Goal: Task Accomplishment & Management: Manage account settings

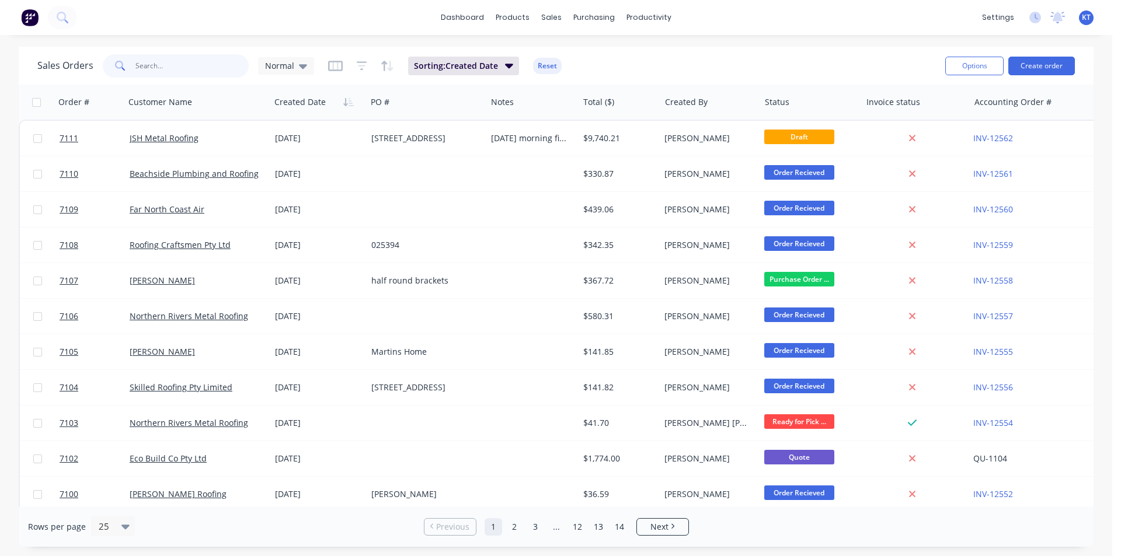
click at [162, 71] on input "text" at bounding box center [192, 65] width 114 height 23
type input "jsh"
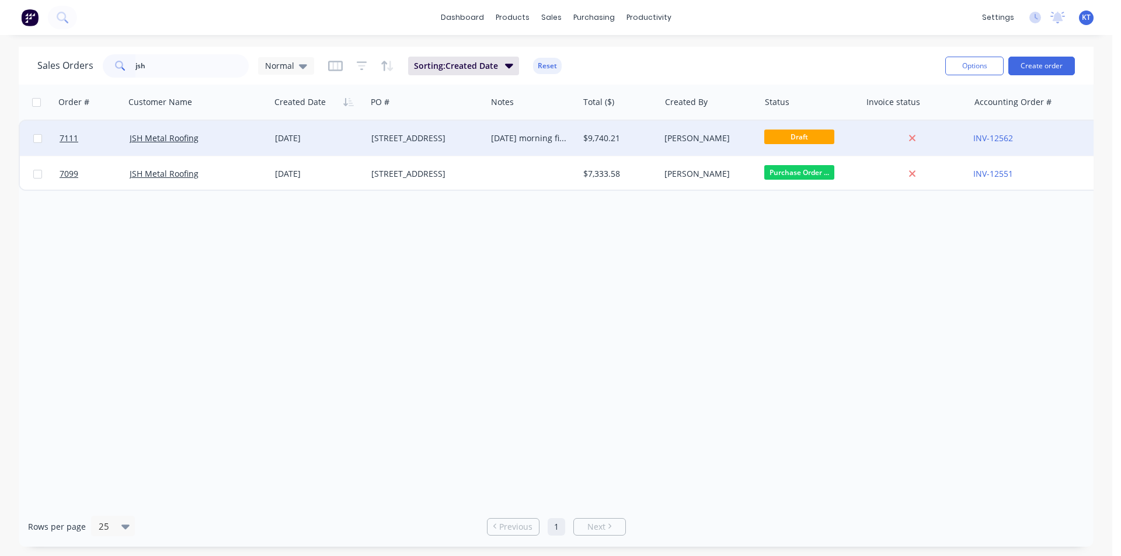
click at [407, 141] on div "[STREET_ADDRESS]" at bounding box center [423, 139] width 105 height 12
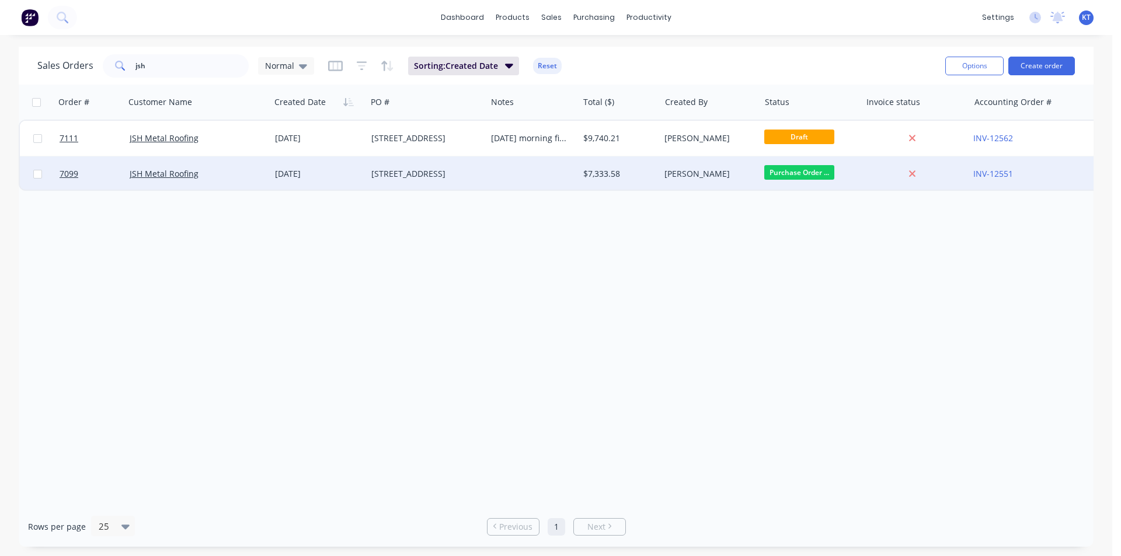
click at [480, 177] on div "[STREET_ADDRESS]" at bounding box center [426, 174] width 110 height 12
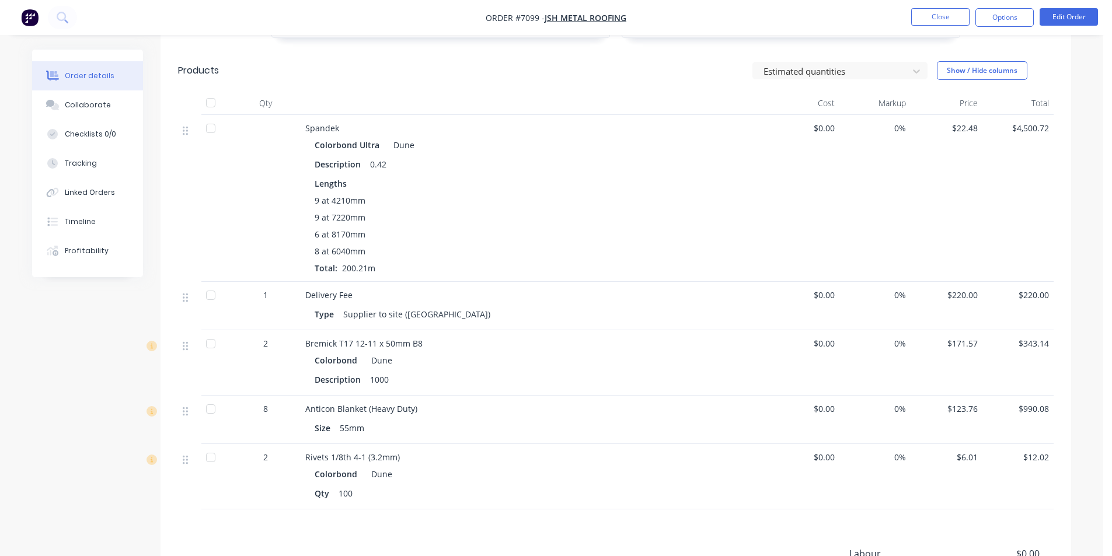
scroll to position [506, 0]
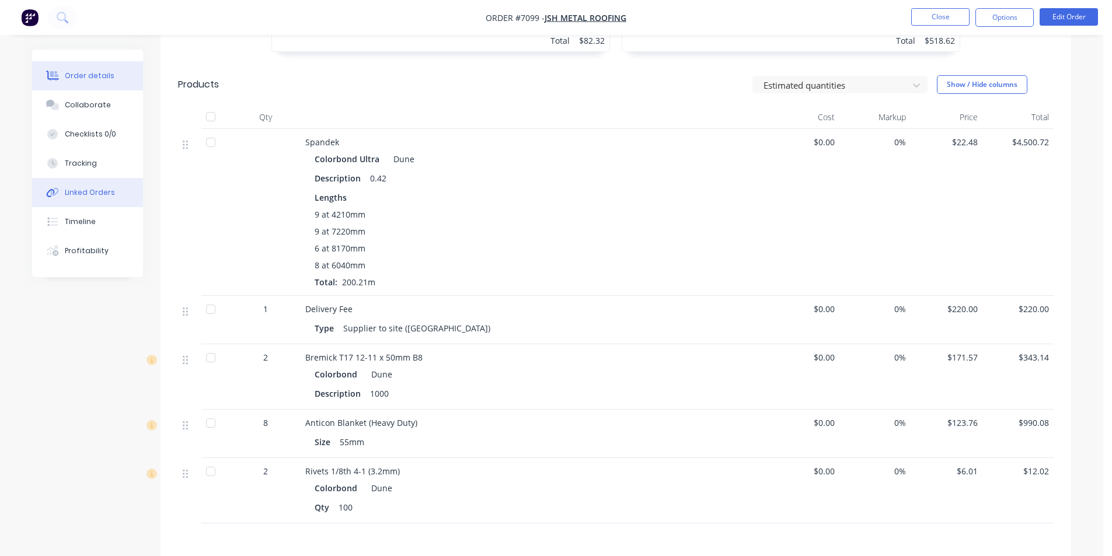
click at [61, 193] on button "Linked Orders" at bounding box center [87, 192] width 111 height 29
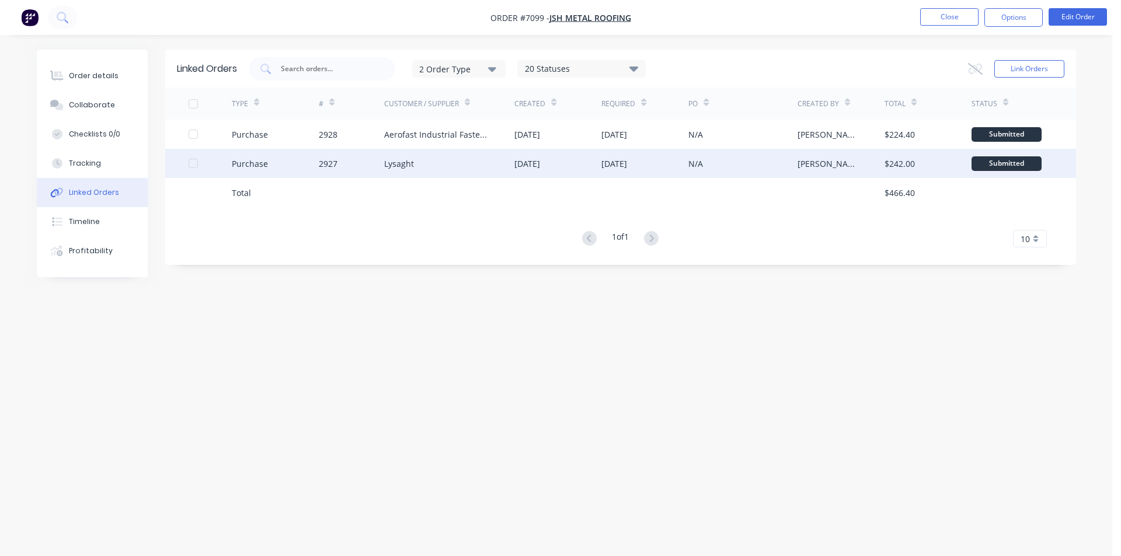
click at [374, 172] on div "2927" at bounding box center [351, 163] width 65 height 29
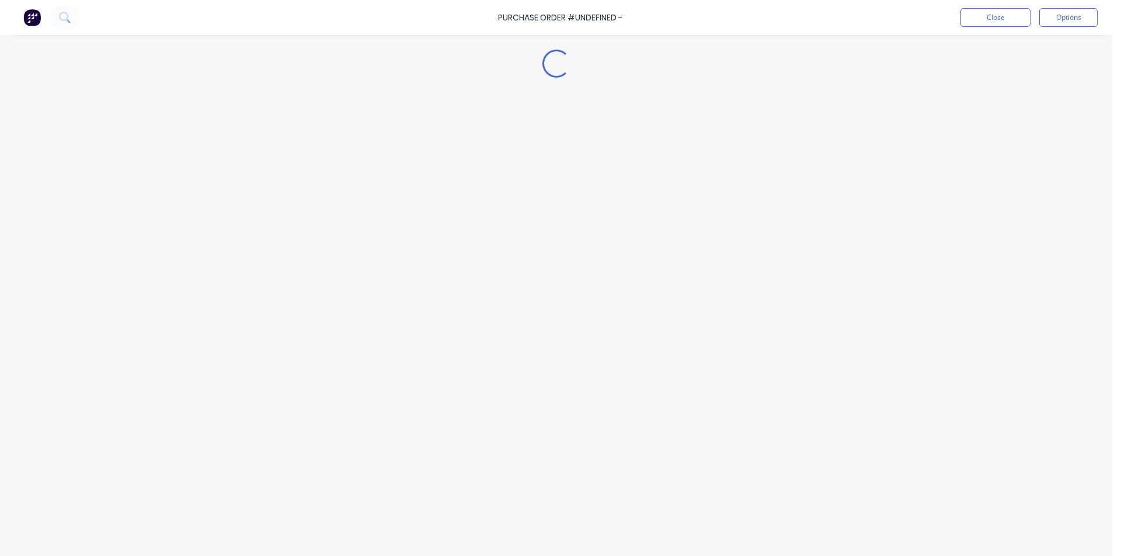
type textarea "x"
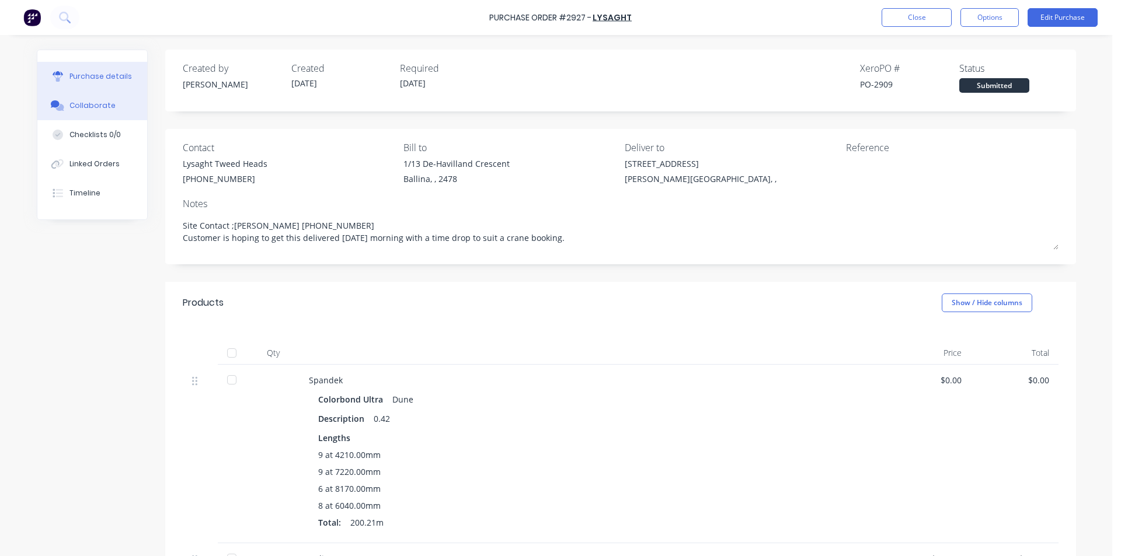
click at [112, 109] on button "Collaborate" at bounding box center [92, 105] width 110 height 29
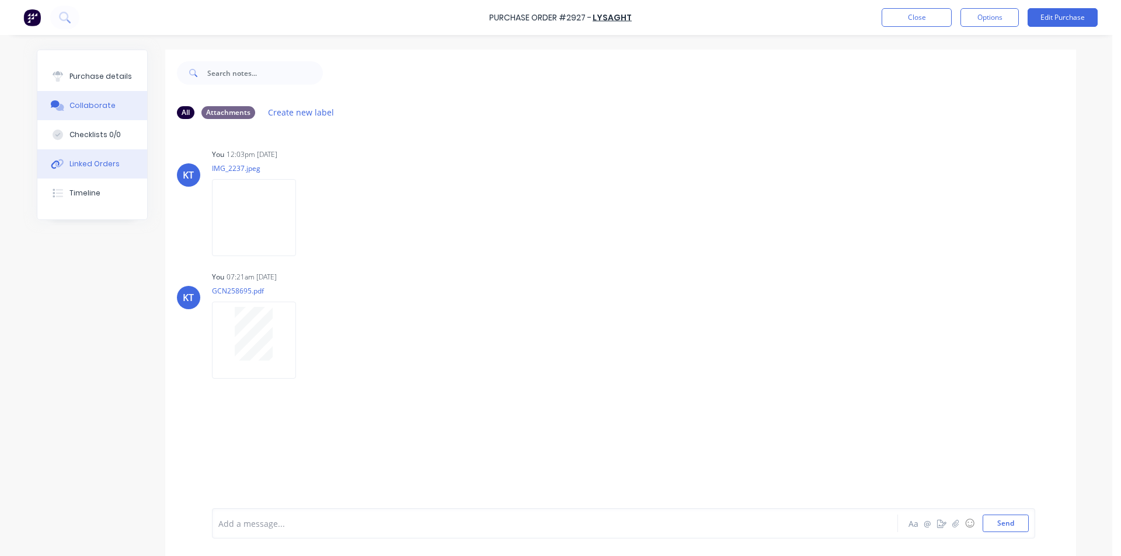
click at [94, 174] on button "Linked Orders" at bounding box center [92, 163] width 110 height 29
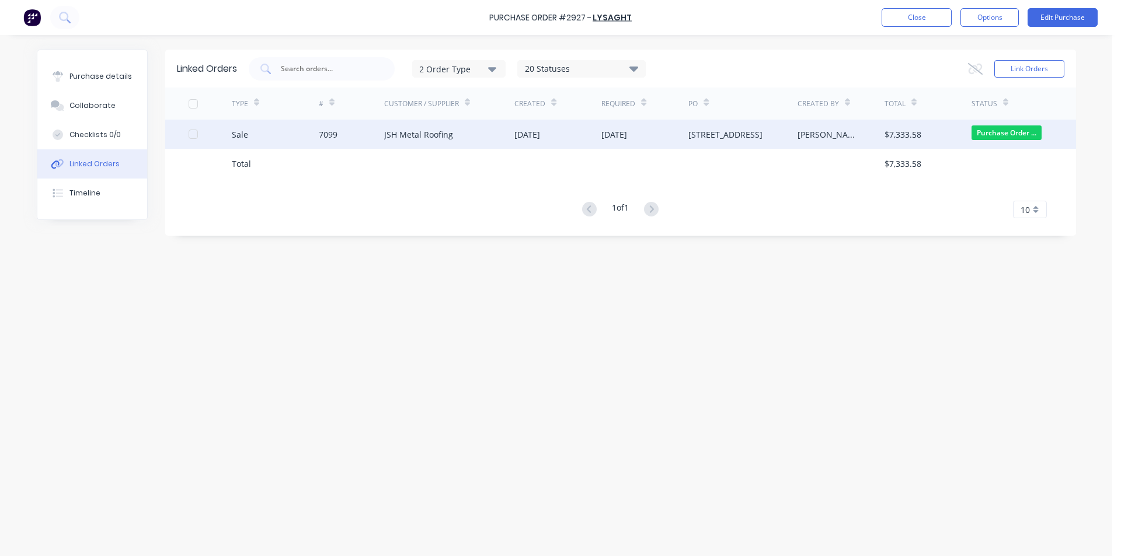
click at [431, 146] on div "JSH Metal Roofing" at bounding box center [449, 134] width 131 height 29
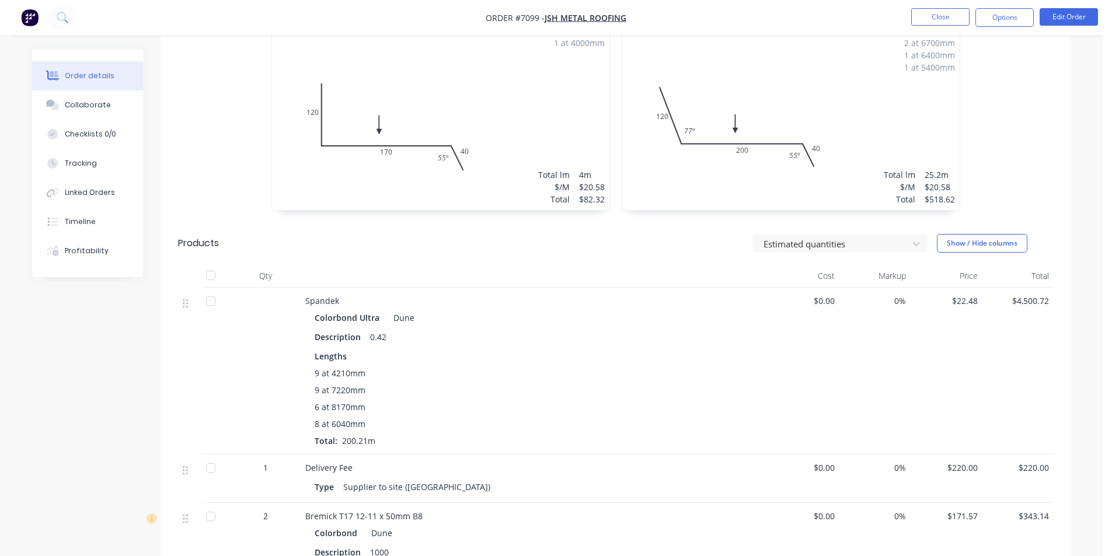
scroll to position [292, 0]
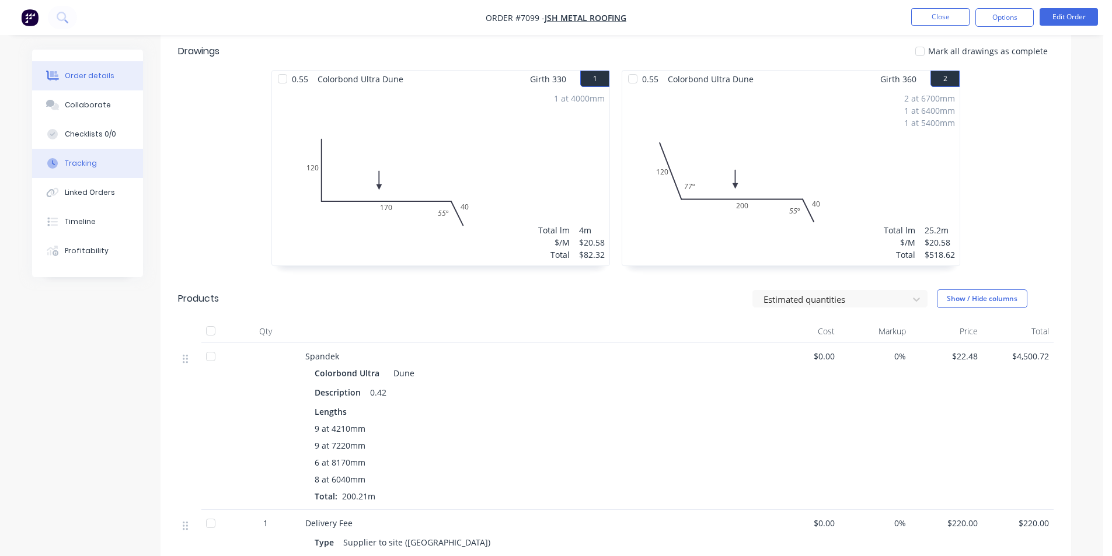
drag, startPoint x: 62, startPoint y: 113, endPoint x: 104, endPoint y: 162, distance: 65.0
click at [62, 113] on button "Collaborate" at bounding box center [87, 104] width 111 height 29
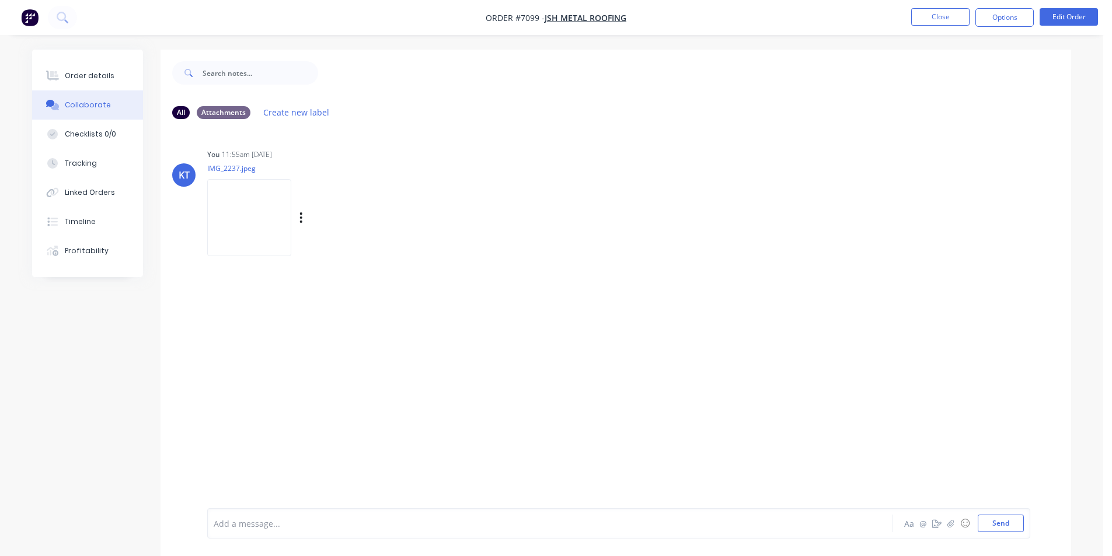
click at [253, 221] on img at bounding box center [249, 217] width 84 height 76
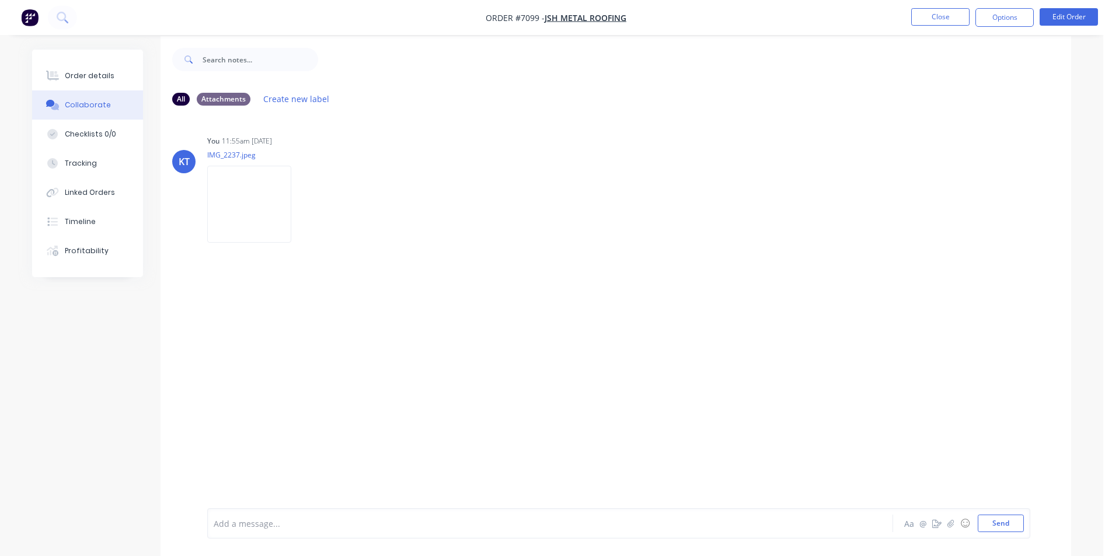
scroll to position [18, 0]
click at [83, 67] on button "Order details" at bounding box center [87, 75] width 111 height 29
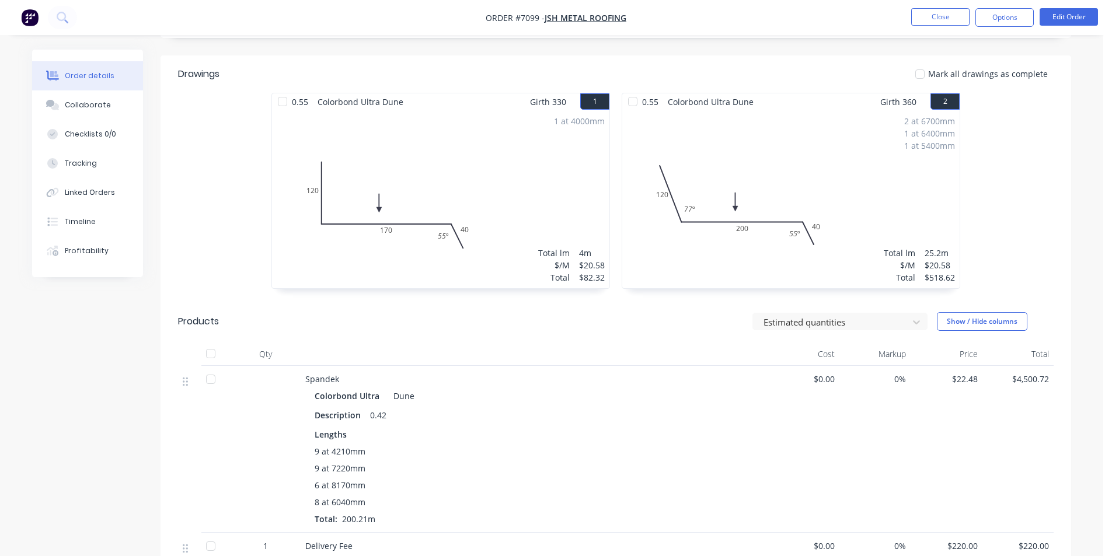
scroll to position [76, 0]
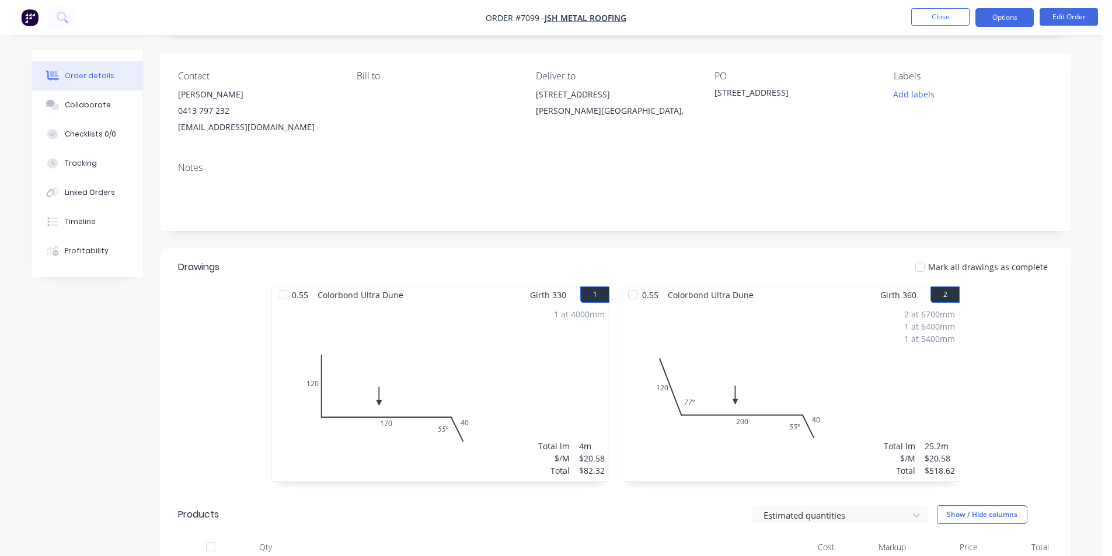
click at [1020, 17] on button "Options" at bounding box center [1004, 17] width 58 height 19
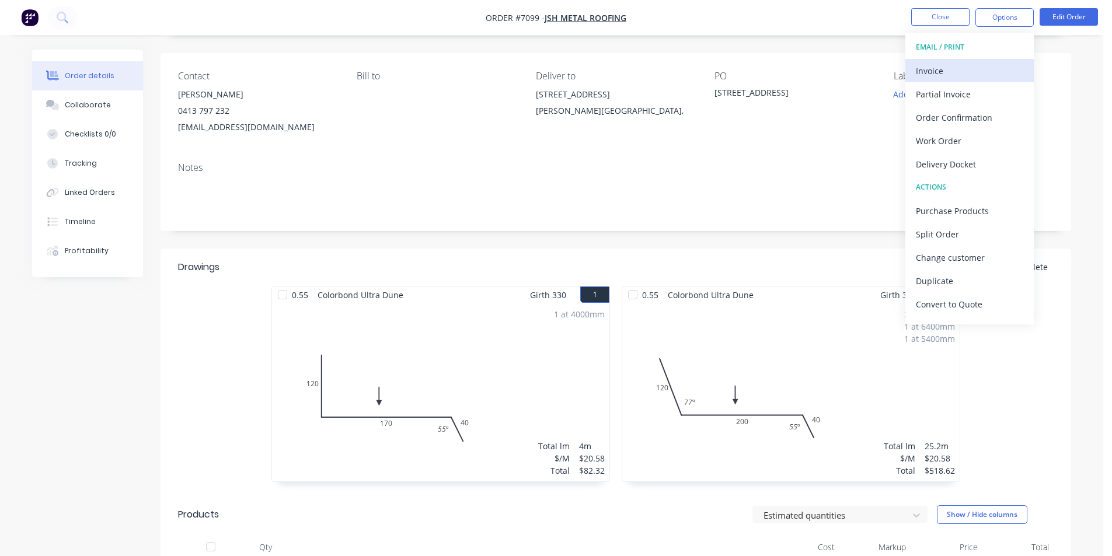
click at [981, 68] on div "Invoice" at bounding box center [969, 70] width 107 height 17
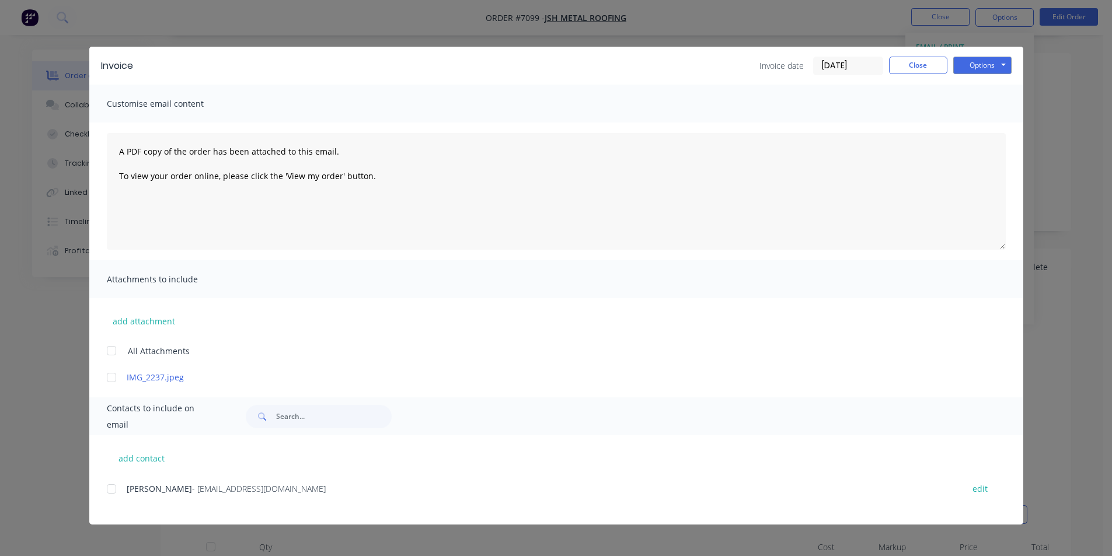
click at [116, 489] on div at bounding box center [111, 489] width 23 height 23
click at [970, 68] on button "Options" at bounding box center [982, 66] width 58 height 18
click at [980, 125] on button "Email" at bounding box center [990, 124] width 75 height 19
click at [915, 71] on button "Close" at bounding box center [918, 66] width 58 height 18
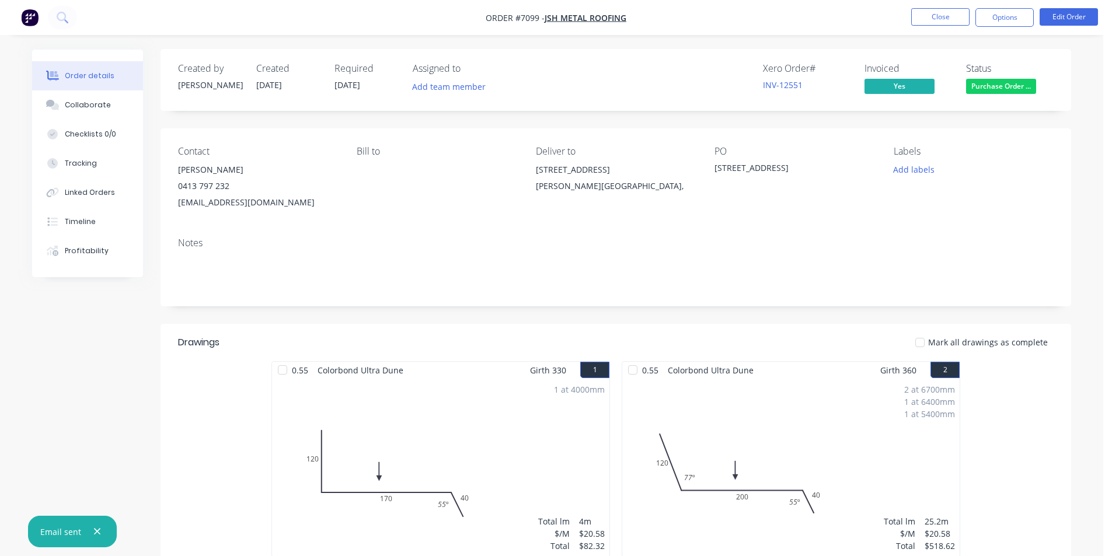
scroll to position [0, 0]
click at [939, 28] on nav "Order #7099 - JSH Metal Roofing Close Options Edit Order" at bounding box center [556, 17] width 1112 height 35
click at [939, 18] on button "Close" at bounding box center [940, 17] width 58 height 18
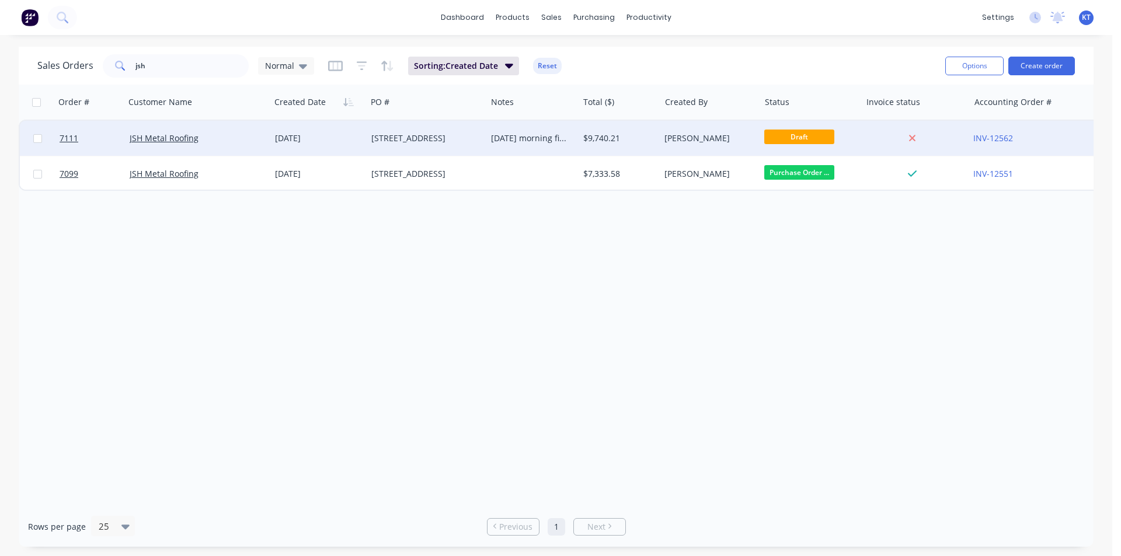
click at [673, 135] on div "[PERSON_NAME]" at bounding box center [707, 139] width 86 height 12
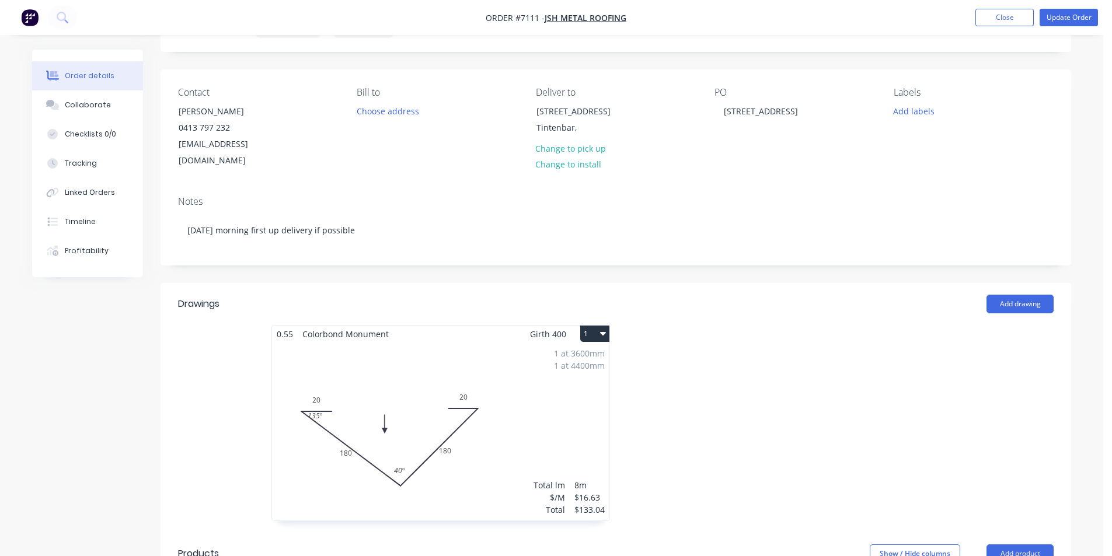
scroll to position [234, 0]
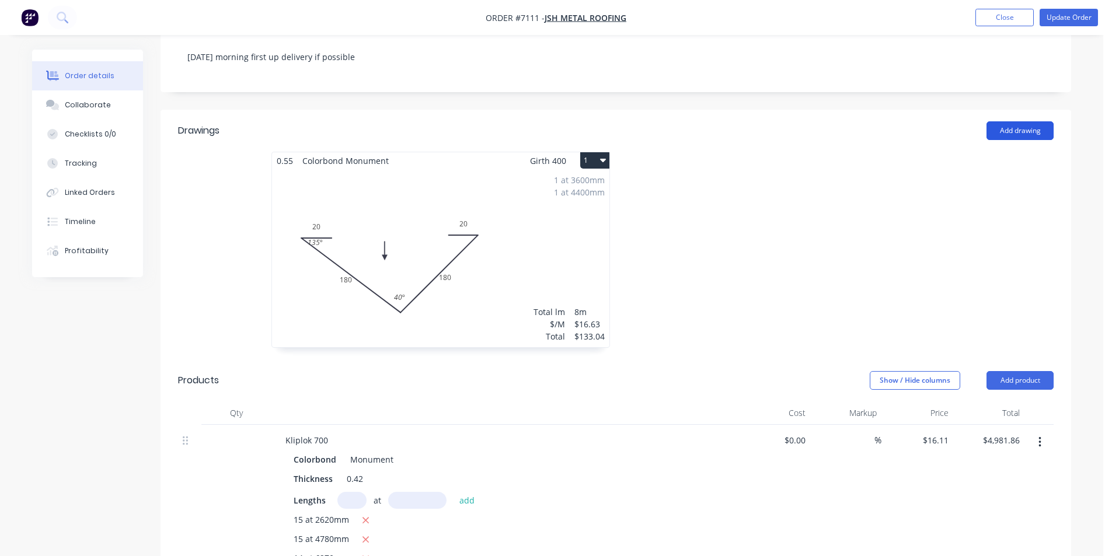
click at [1023, 121] on button "Add drawing" at bounding box center [1020, 130] width 67 height 19
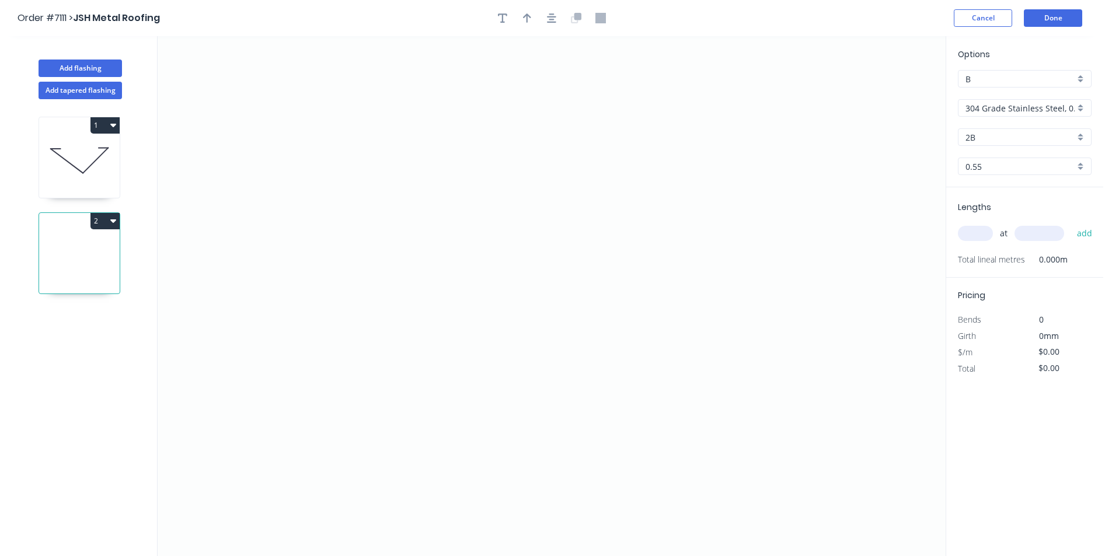
click at [90, 223] on div "2" at bounding box center [79, 221] width 81 height 16
click at [96, 227] on button "2" at bounding box center [104, 221] width 29 height 16
click at [83, 266] on div "Delete" at bounding box center [64, 273] width 90 height 17
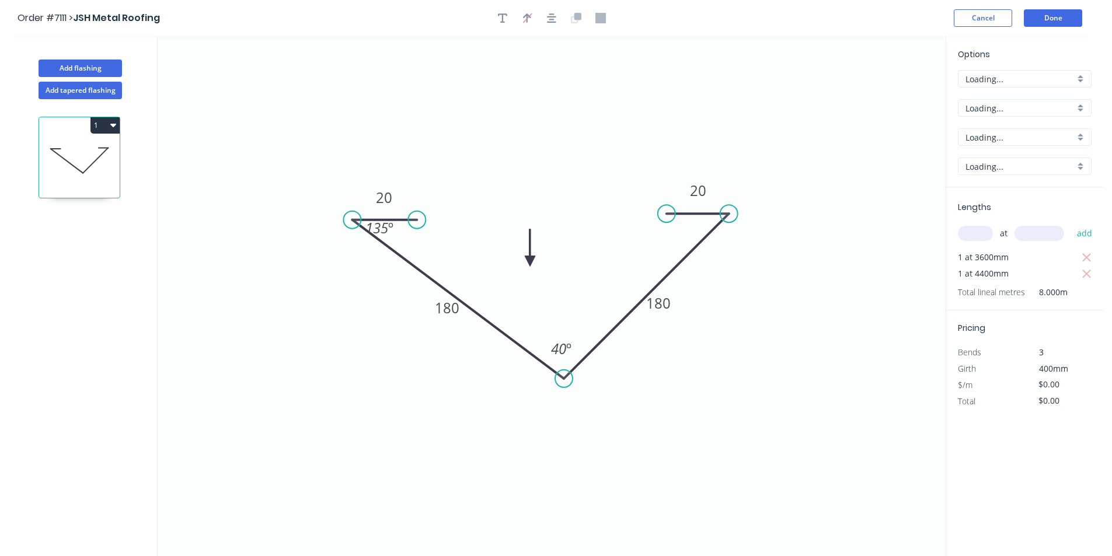
type input "$16.63"
type input "$133.04"
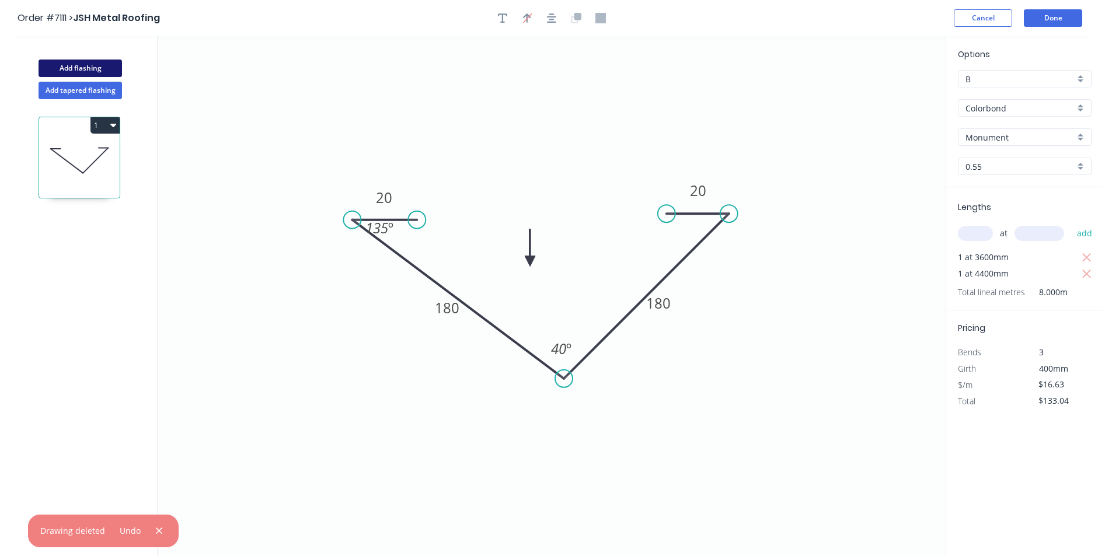
click at [81, 69] on button "Add flashing" at bounding box center [80, 69] width 83 height 18
type input "$0.00"
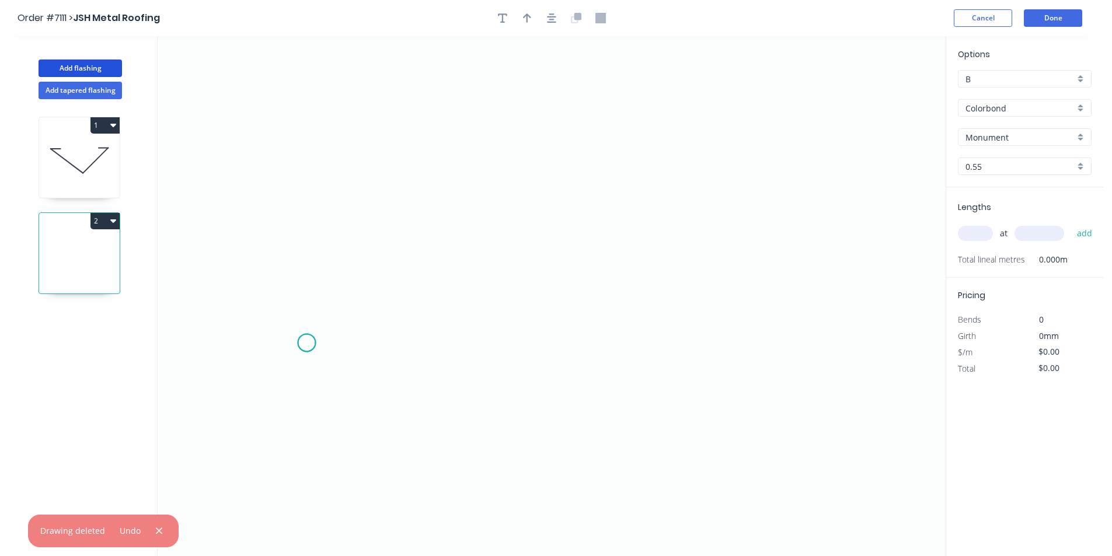
click at [306, 343] on icon "0" at bounding box center [552, 296] width 788 height 520
click at [304, 315] on icon at bounding box center [305, 328] width 3 height 29
click at [471, 243] on icon "0 ?" at bounding box center [552, 296] width 788 height 520
click at [635, 304] on icon "0 ? ? ? º" at bounding box center [552, 296] width 788 height 520
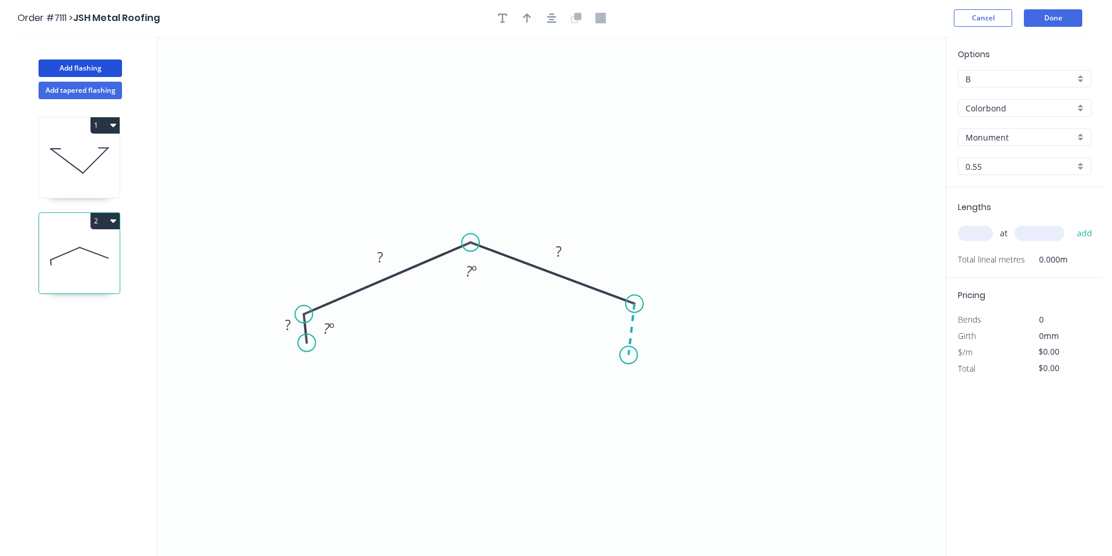
click at [629, 356] on icon "0 ? ? ? ? º ? º" at bounding box center [552, 296] width 788 height 520
click at [545, 16] on button "button" at bounding box center [552, 18] width 18 height 18
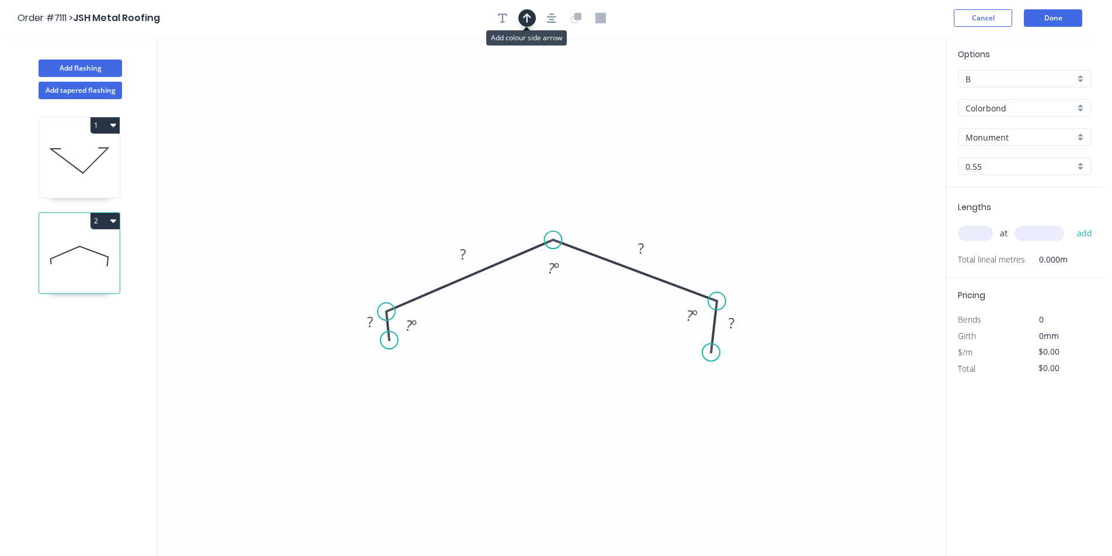
click at [531, 20] on icon "button" at bounding box center [527, 18] width 8 height 11
drag, startPoint x: 883, startPoint y: 93, endPoint x: 578, endPoint y: 184, distance: 318.2
click at [578, 184] on icon "0 ? ? ? ? ? º ? º ? º" at bounding box center [552, 296] width 788 height 520
drag, startPoint x: 890, startPoint y: 90, endPoint x: 542, endPoint y: 188, distance: 361.5
click at [542, 186] on icon at bounding box center [539, 166] width 11 height 37
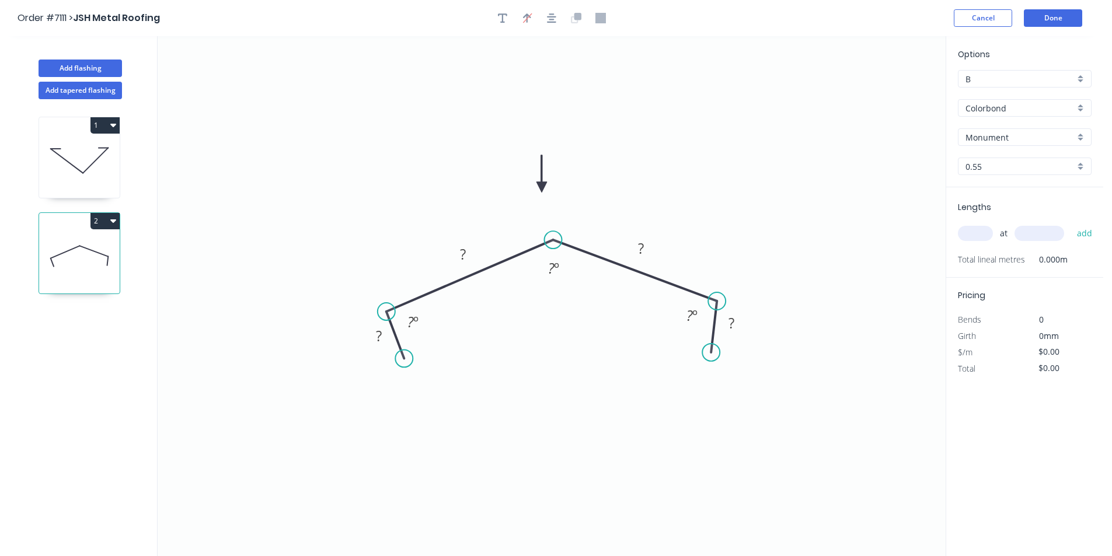
drag, startPoint x: 389, startPoint y: 349, endPoint x: 404, endPoint y: 359, distance: 17.6
click at [404, 359] on circle at bounding box center [404, 359] width 18 height 18
click at [384, 343] on rect at bounding box center [378, 337] width 23 height 16
type input "$19.67"
click at [957, 223] on div "Lengths at add Total lineal metres 0.000m" at bounding box center [1024, 232] width 157 height 90
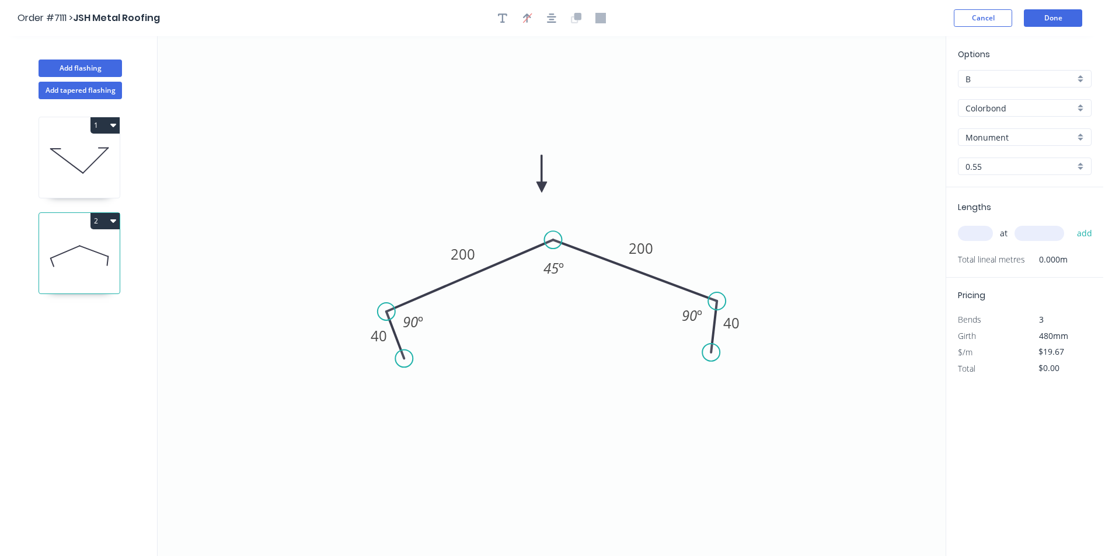
click at [979, 234] on input "text" at bounding box center [975, 233] width 35 height 15
type input "2"
type input "5000"
click at [1071, 224] on button "add" at bounding box center [1084, 234] width 27 height 20
type input "$196.70"
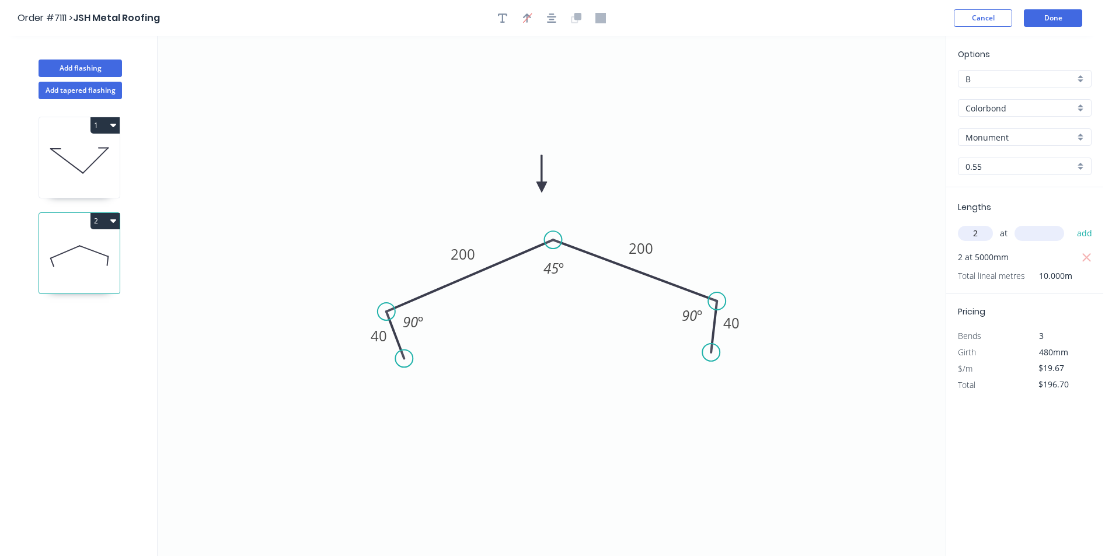
type input "2"
type input "5400"
click at [1071, 224] on button "add" at bounding box center [1084, 234] width 27 height 20
type input "$409.14"
type input "1"
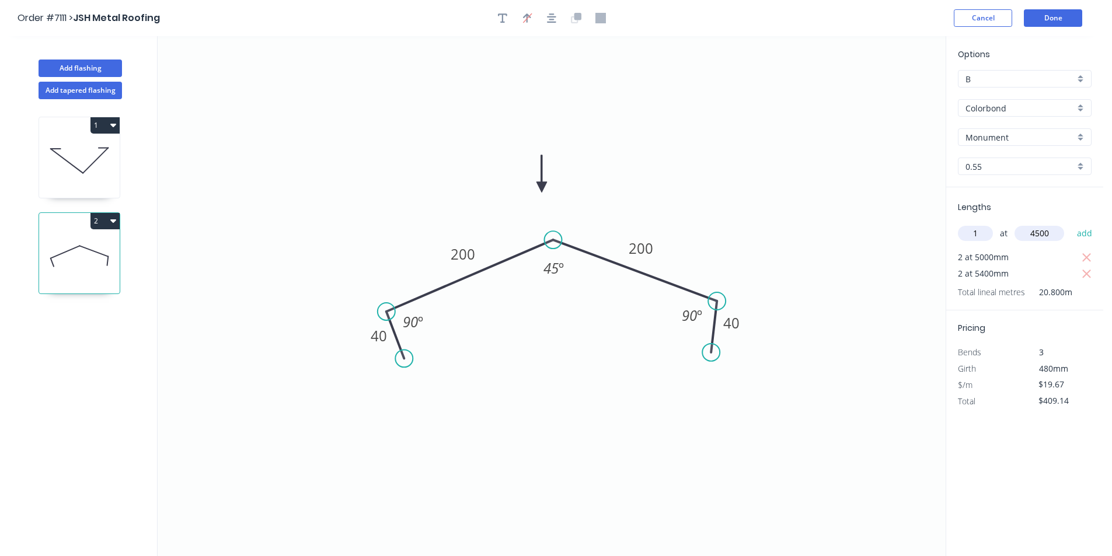
type input "4500"
click at [1071, 224] on button "add" at bounding box center [1084, 234] width 27 height 20
type input "$497.65"
click at [78, 66] on button "Add flashing" at bounding box center [80, 69] width 83 height 18
type input "$0.00"
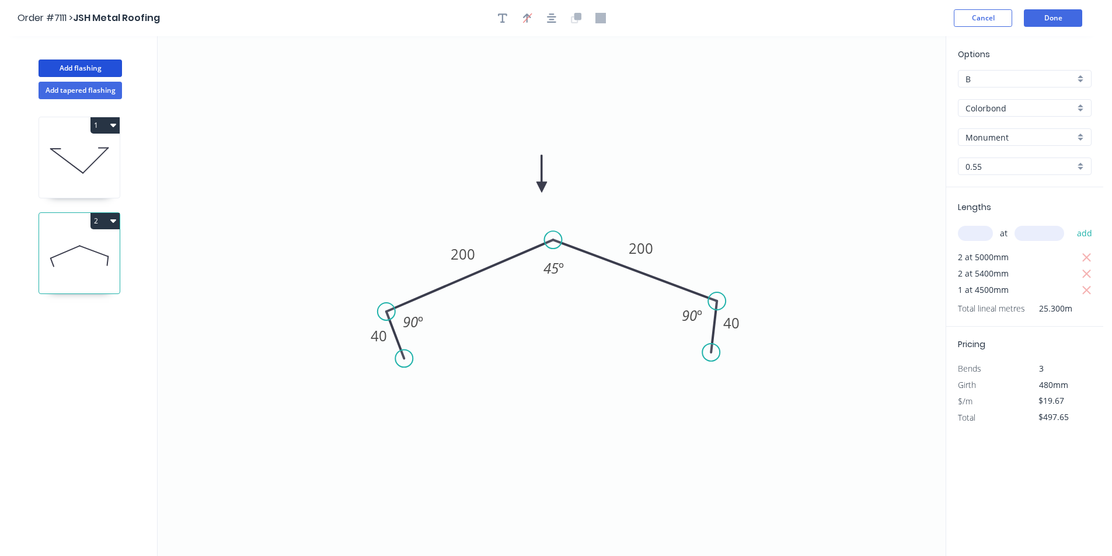
type input "$0.00"
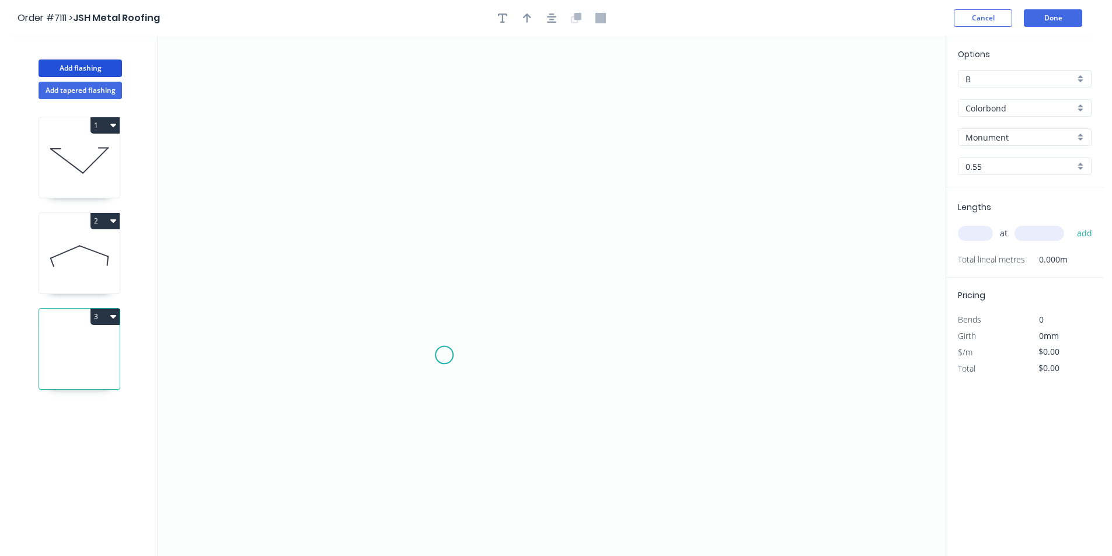
click at [444, 356] on icon "0" at bounding box center [552, 296] width 788 height 520
click at [426, 330] on icon "0" at bounding box center [552, 296] width 788 height 520
click at [450, 316] on icon at bounding box center [438, 322] width 25 height 14
click at [455, 187] on icon "0 ? ? ? º" at bounding box center [552, 296] width 788 height 520
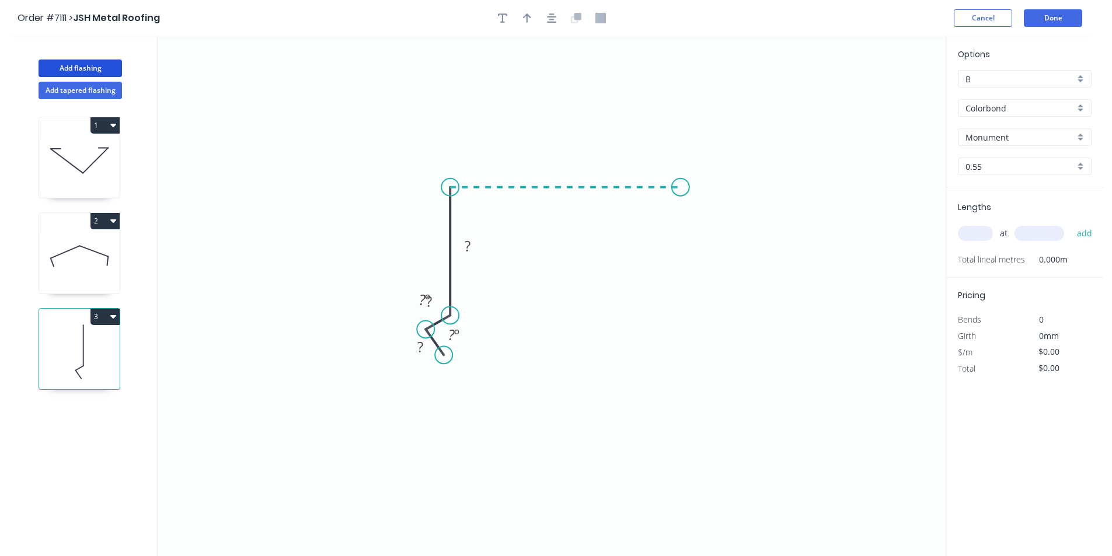
click at [681, 193] on icon "0 ? ? ? ? º ? º" at bounding box center [552, 296] width 788 height 520
click at [676, 247] on icon "0 ? ? ? ? ? º ? º" at bounding box center [552, 296] width 788 height 520
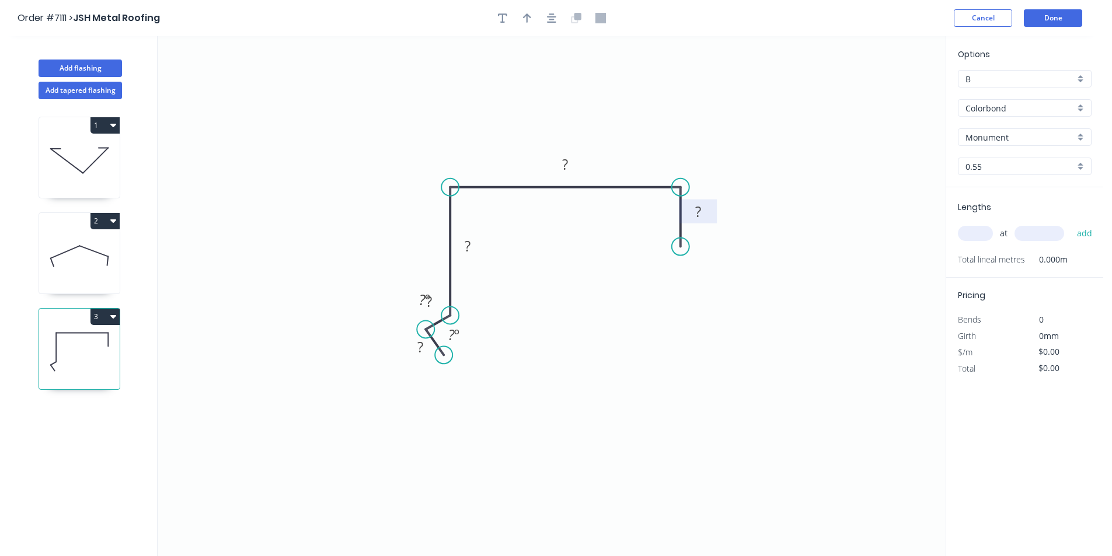
click at [699, 215] on tspan "?" at bounding box center [698, 211] width 6 height 19
click at [474, 378] on div "Hide angle" at bounding box center [515, 377] width 117 height 24
click at [476, 342] on div "Hide angle" at bounding box center [493, 345] width 117 height 24
click at [419, 297] on rect at bounding box center [429, 304] width 38 height 24
click at [441, 301] on rect at bounding box center [429, 304] width 38 height 24
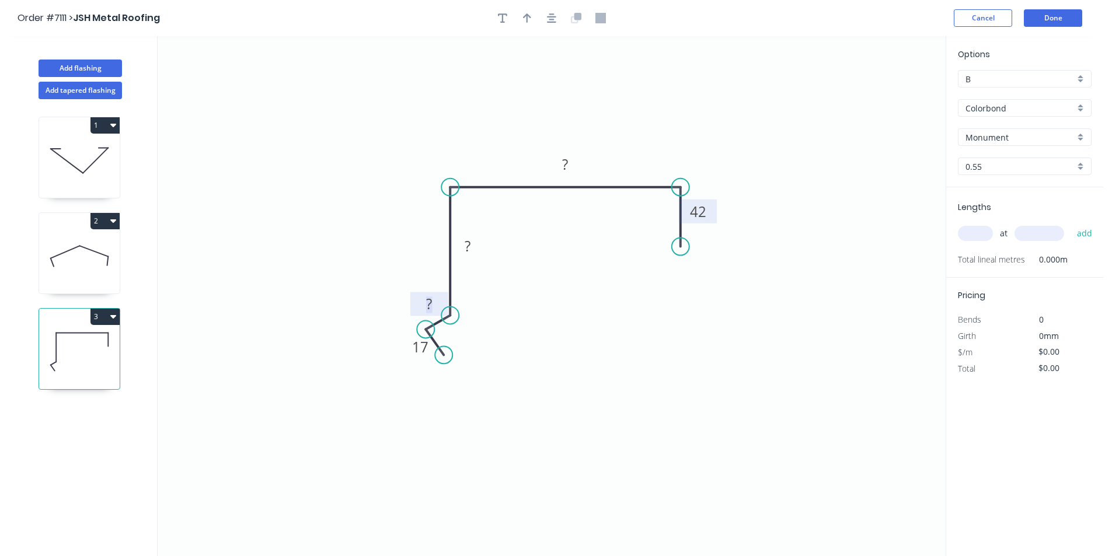
click at [433, 299] on rect at bounding box center [428, 305] width 23 height 16
type input "$20.42"
click at [553, 22] on icon "button" at bounding box center [551, 17] width 9 height 9
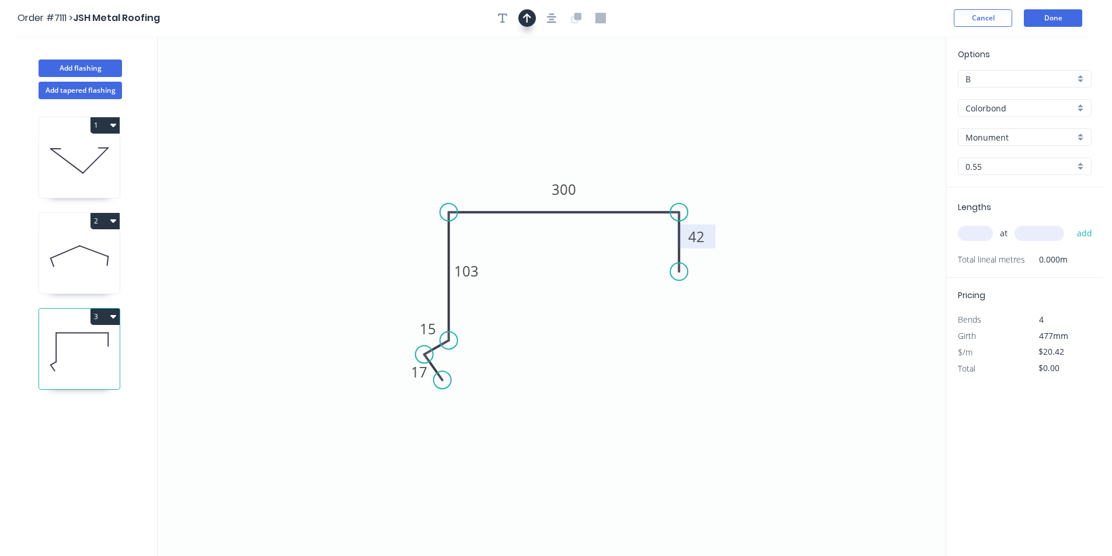
click at [522, 18] on button "button" at bounding box center [527, 18] width 18 height 18
drag, startPoint x: 887, startPoint y: 88, endPoint x: 473, endPoint y: 156, distance: 420.1
click at [473, 156] on icon at bounding box center [471, 142] width 11 height 37
click at [975, 215] on div "Lengths at add Total lineal metres 0.000m" at bounding box center [1024, 232] width 157 height 90
click at [975, 236] on input "text" at bounding box center [975, 233] width 35 height 15
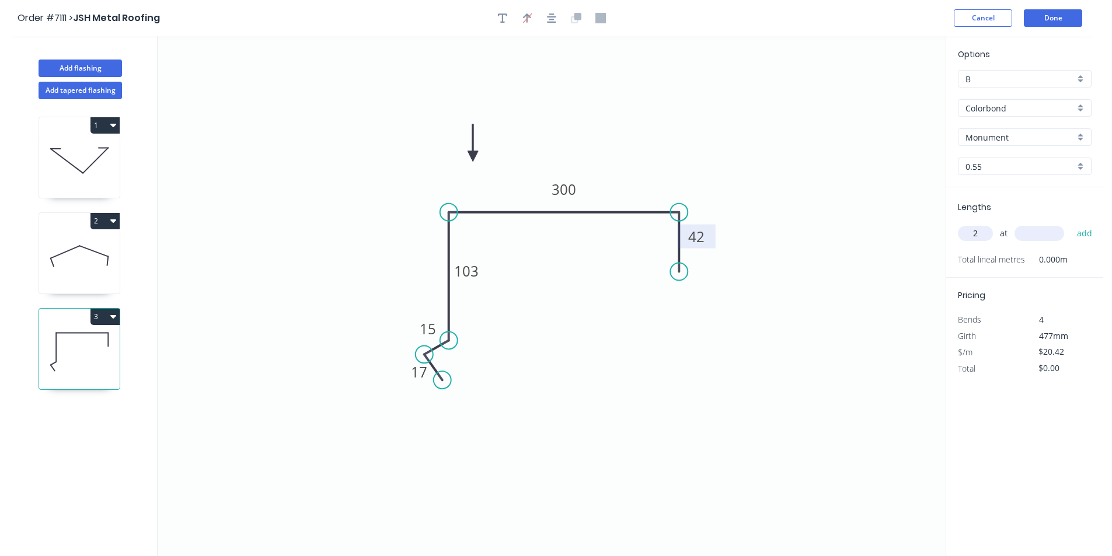
type input "2"
type input "3400"
click at [1071, 224] on button "add" at bounding box center [1084, 234] width 27 height 20
type input "$138.86"
type input "1"
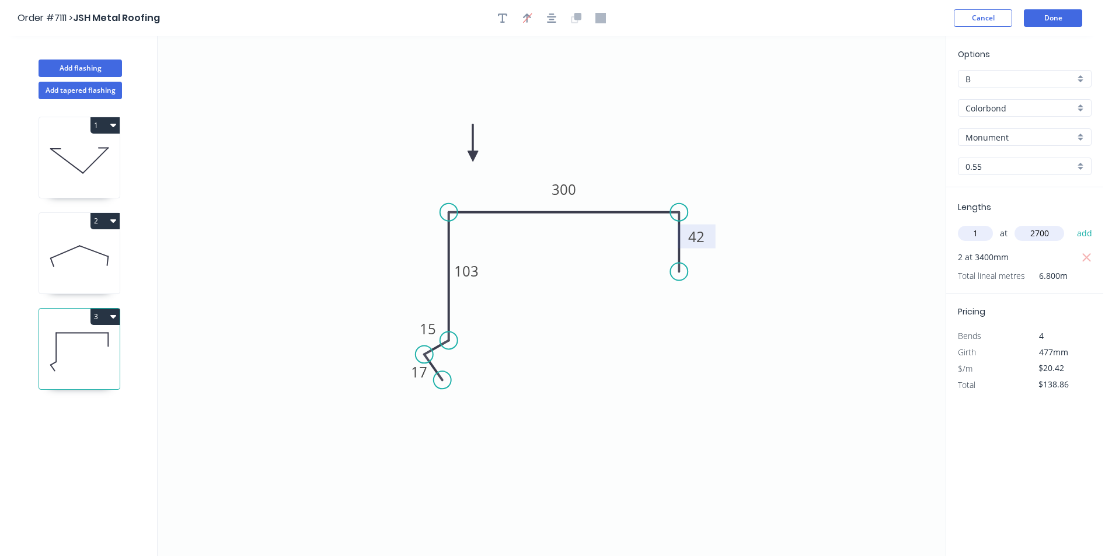
type input "2700"
click at [1071, 224] on button "add" at bounding box center [1084, 234] width 27 height 20
type input "$193.99"
type input "1"
type input "1700"
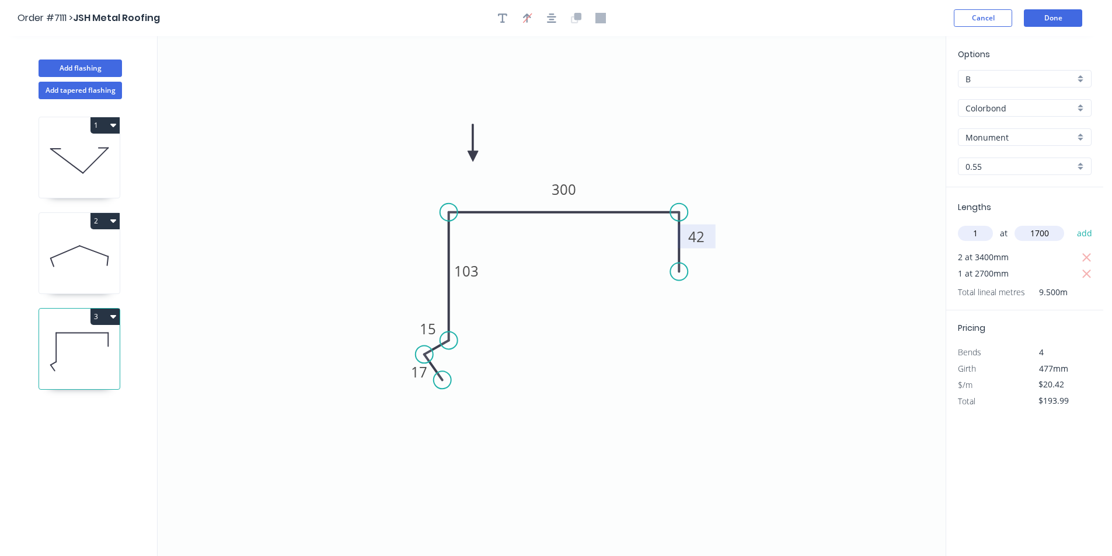
click at [1071, 224] on button "add" at bounding box center [1084, 234] width 27 height 20
type input "$228.70"
type input "1"
type input "5500"
click at [1071, 224] on button "add" at bounding box center [1084, 234] width 27 height 20
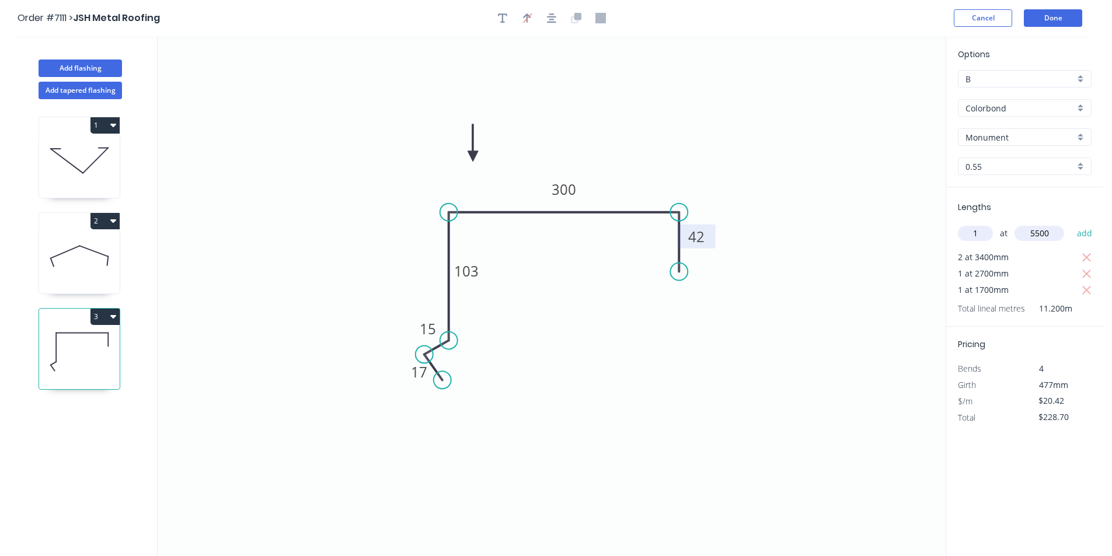
type input "$341.01"
type input "1"
type input "3100"
click at [1071, 224] on button "add" at bounding box center [1084, 234] width 27 height 20
type input "$404.32"
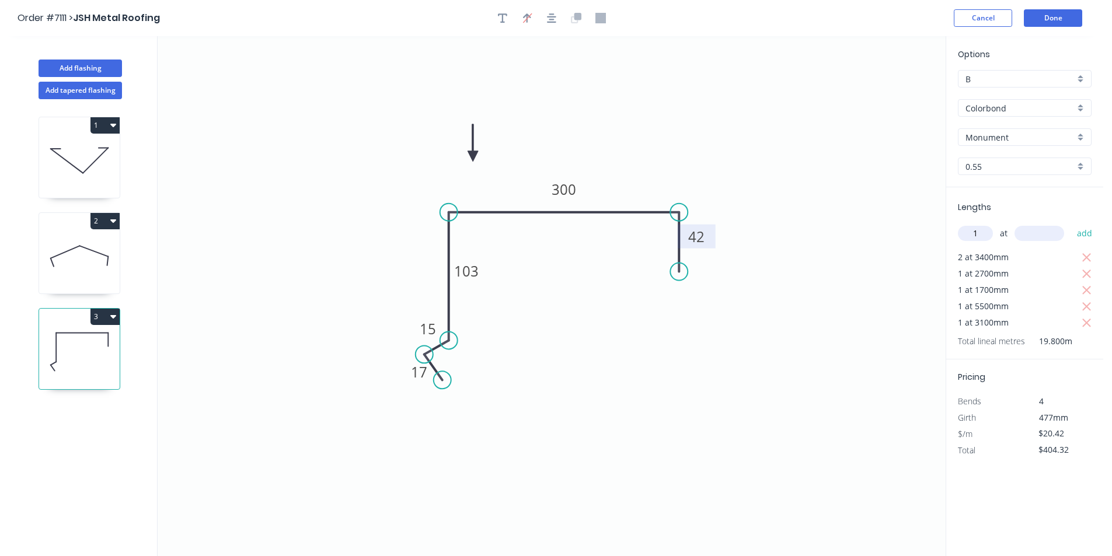
type input "1"
type input "5200"
click at [1071, 224] on button "add" at bounding box center [1084, 234] width 27 height 20
type input "$510.50"
type input "1"
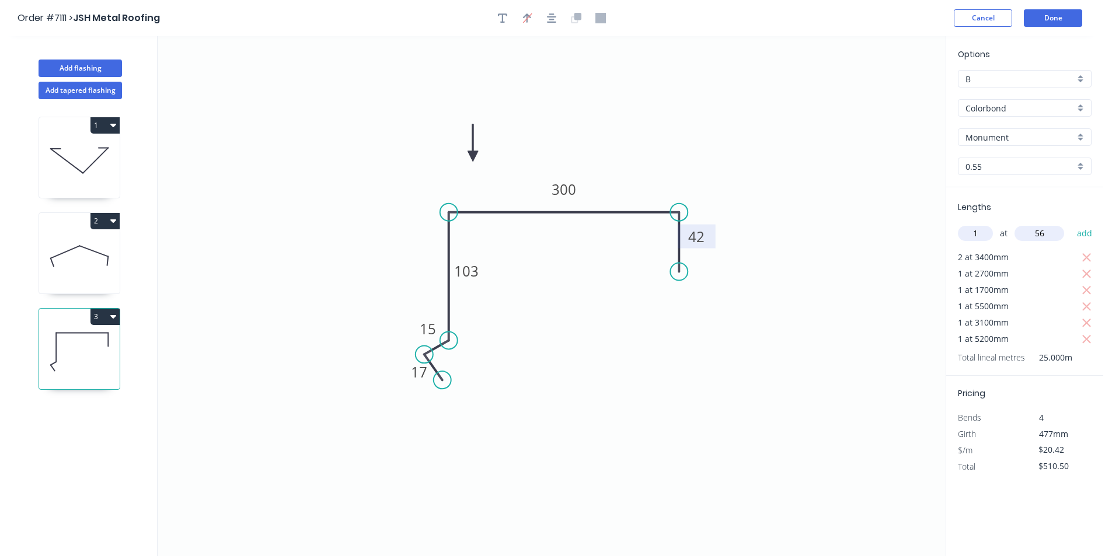
type input "5"
type input "6600"
click at [1071, 224] on button "add" at bounding box center [1084, 234] width 27 height 20
type input "$645.27"
click at [61, 68] on button "Add flashing" at bounding box center [80, 69] width 83 height 18
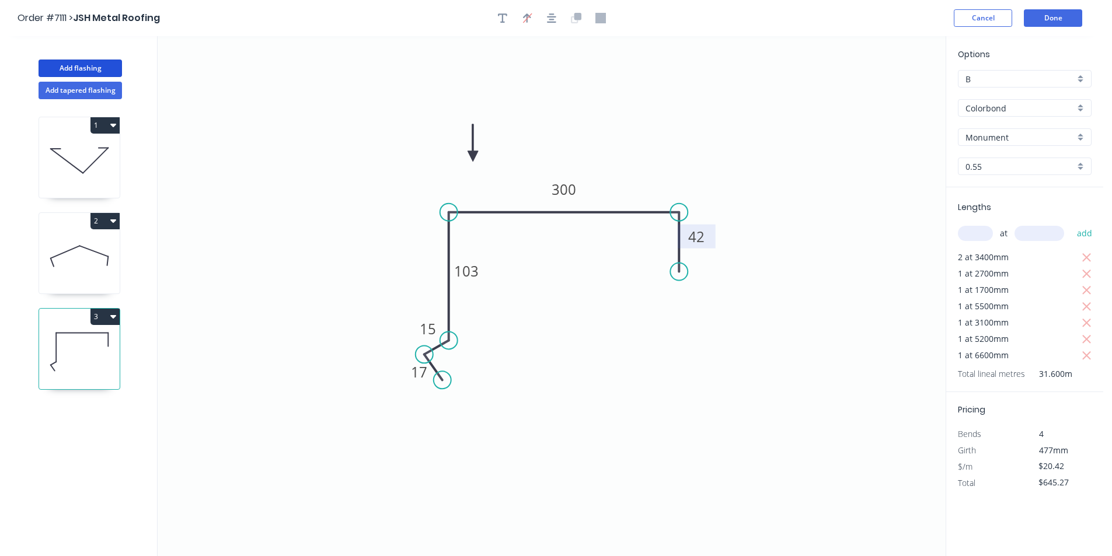
type input "$0.00"
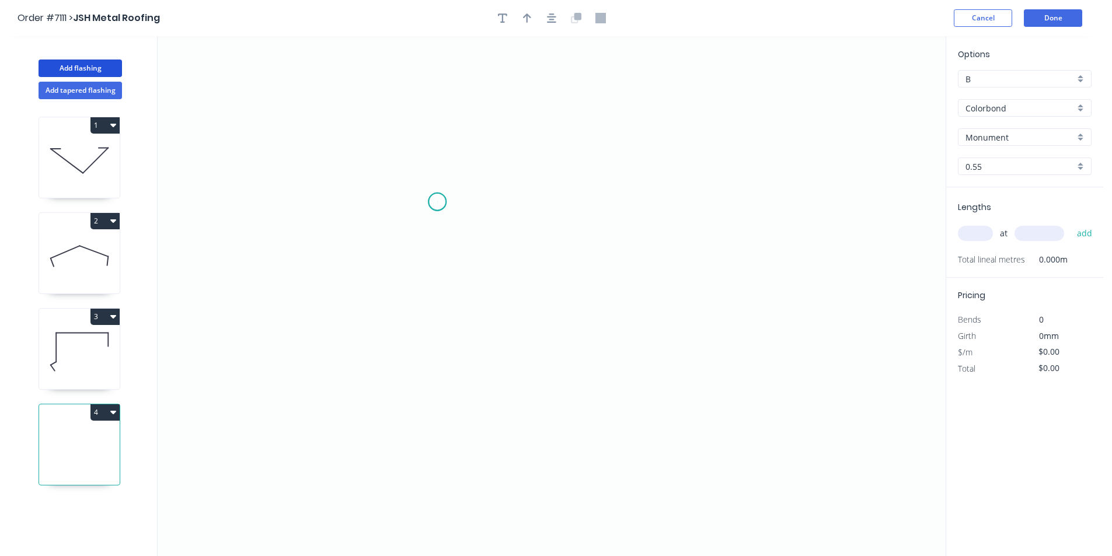
click at [437, 202] on icon "0" at bounding box center [552, 296] width 788 height 520
click at [433, 298] on icon "0" at bounding box center [552, 296] width 788 height 520
click at [688, 349] on icon "0 ?" at bounding box center [552, 296] width 788 height 520
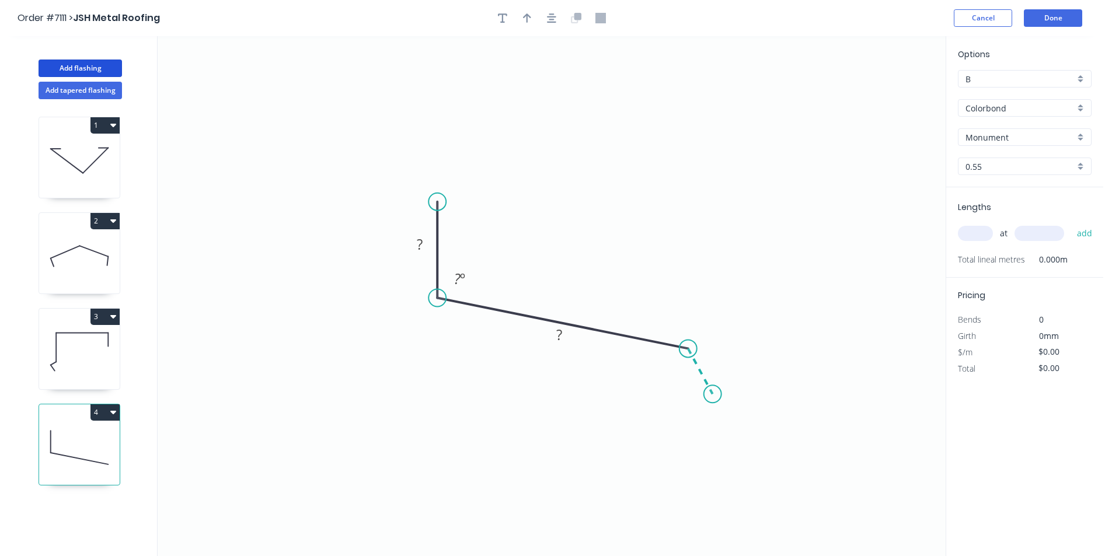
click at [713, 395] on icon "0 ? ? ? º" at bounding box center [552, 296] width 788 height 520
click at [711, 361] on rect at bounding box center [715, 358] width 23 height 16
type input "$15.89"
drag, startPoint x: 713, startPoint y: 395, endPoint x: 678, endPoint y: 410, distance: 38.2
click at [678, 410] on circle at bounding box center [678, 410] width 18 height 18
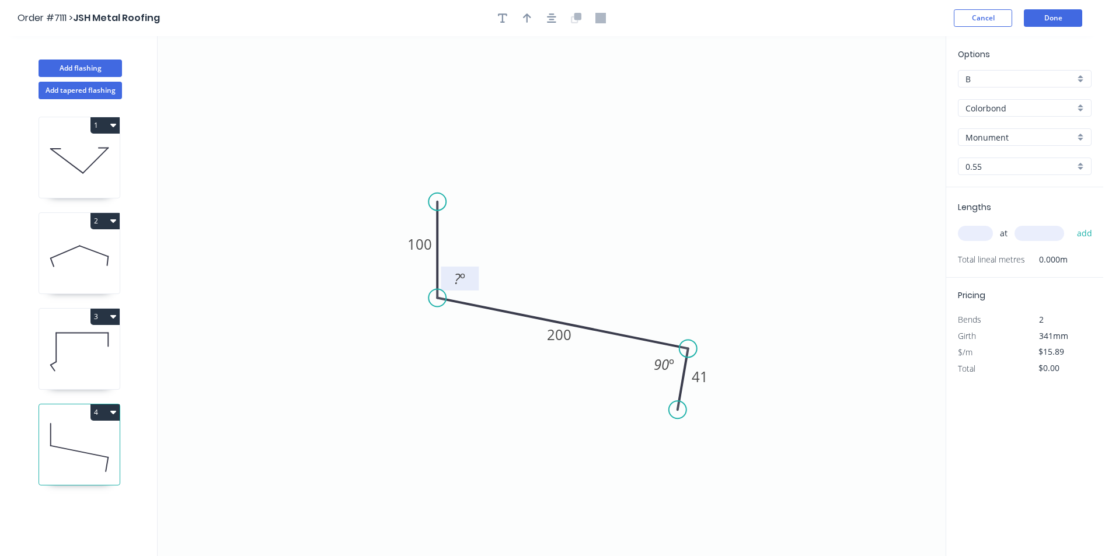
click at [463, 279] on tspan "º" at bounding box center [462, 278] width 5 height 19
click at [974, 236] on input "text" at bounding box center [975, 233] width 35 height 15
type input "1"
type input "3200"
click at [1071, 224] on button "add" at bounding box center [1084, 234] width 27 height 20
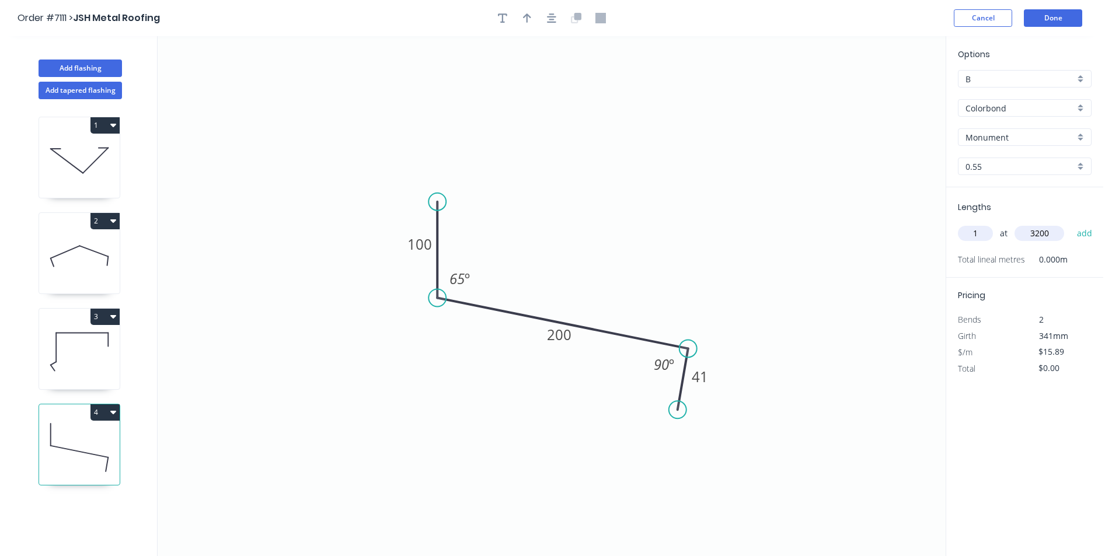
type input "$50.85"
click at [69, 61] on button "Add flashing" at bounding box center [80, 69] width 83 height 18
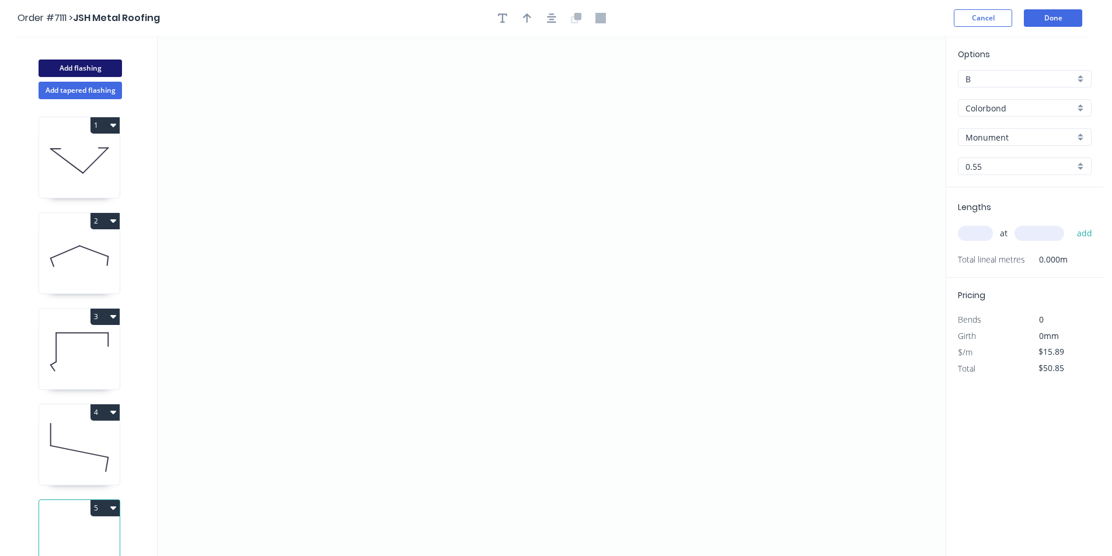
type input "$0.00"
click at [481, 217] on icon "0" at bounding box center [552, 296] width 788 height 520
click at [484, 323] on icon "0" at bounding box center [552, 296] width 788 height 520
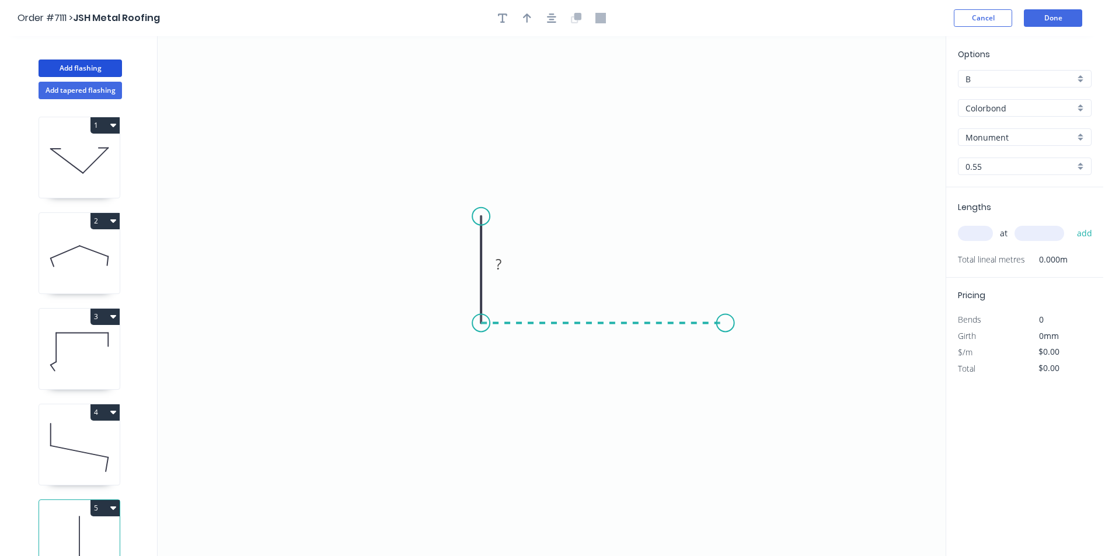
click at [726, 322] on icon "0 ?" at bounding box center [552, 296] width 788 height 520
click at [723, 384] on icon "0 ? ?" at bounding box center [552, 296] width 788 height 520
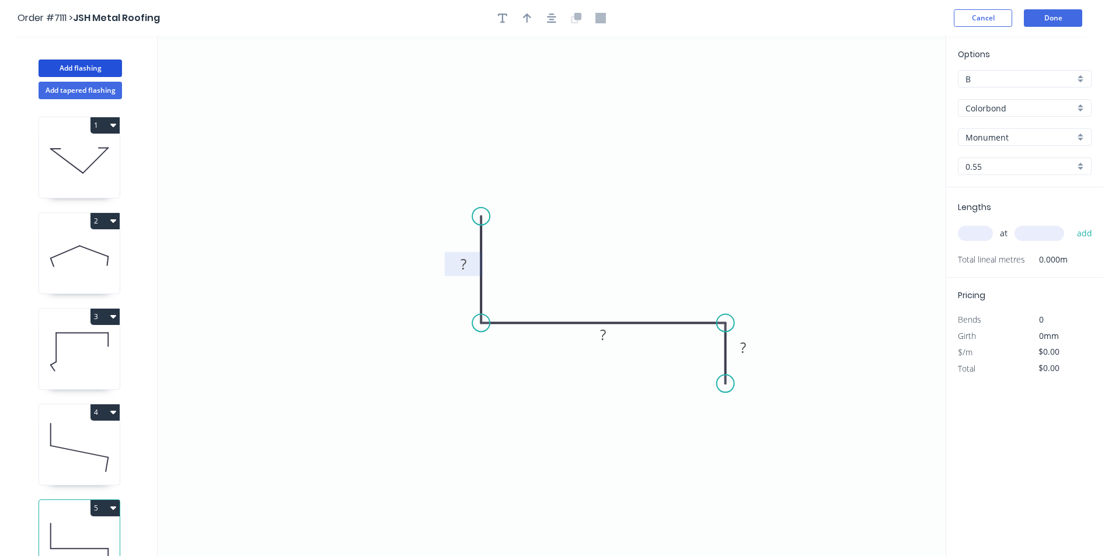
click at [467, 276] on rect at bounding box center [464, 264] width 38 height 24
click at [468, 273] on rect at bounding box center [463, 265] width 23 height 16
click at [87, 440] on icon at bounding box center [79, 447] width 81 height 75
type input "$15.89"
type input "$50.85"
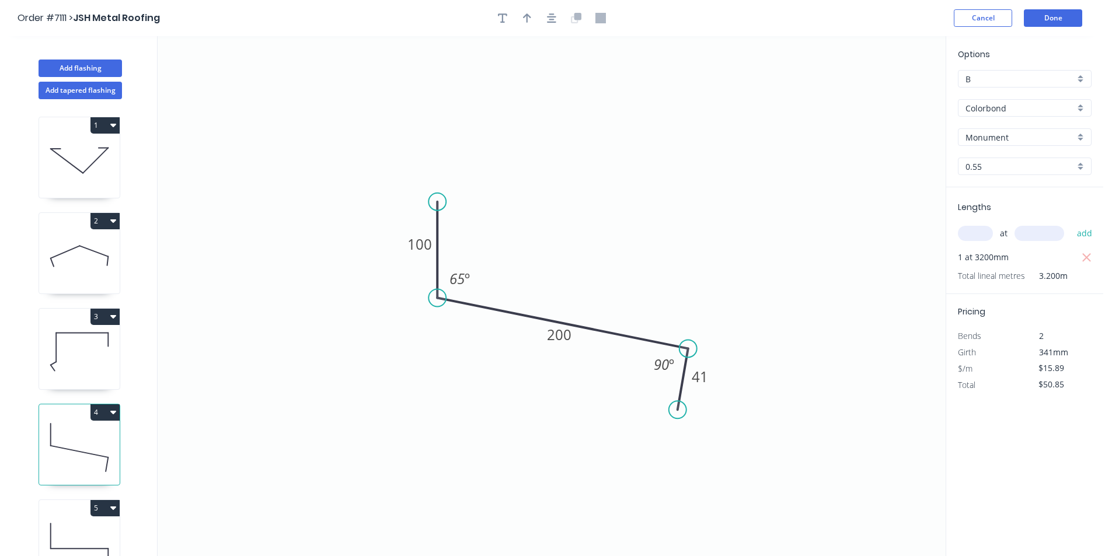
click at [95, 536] on icon at bounding box center [79, 543] width 81 height 75
type input "$0.00"
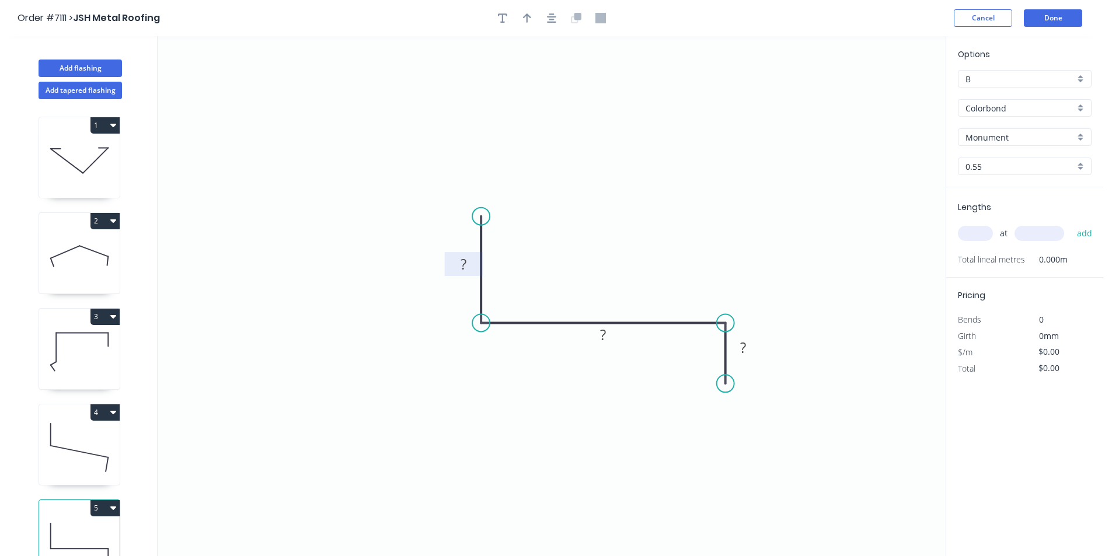
click at [472, 271] on rect at bounding box center [463, 265] width 23 height 16
type input "$15.89"
drag, startPoint x: 553, startPoint y: 16, endPoint x: 544, endPoint y: 19, distance: 9.8
click at [553, 18] on icon "button" at bounding box center [551, 18] width 9 height 11
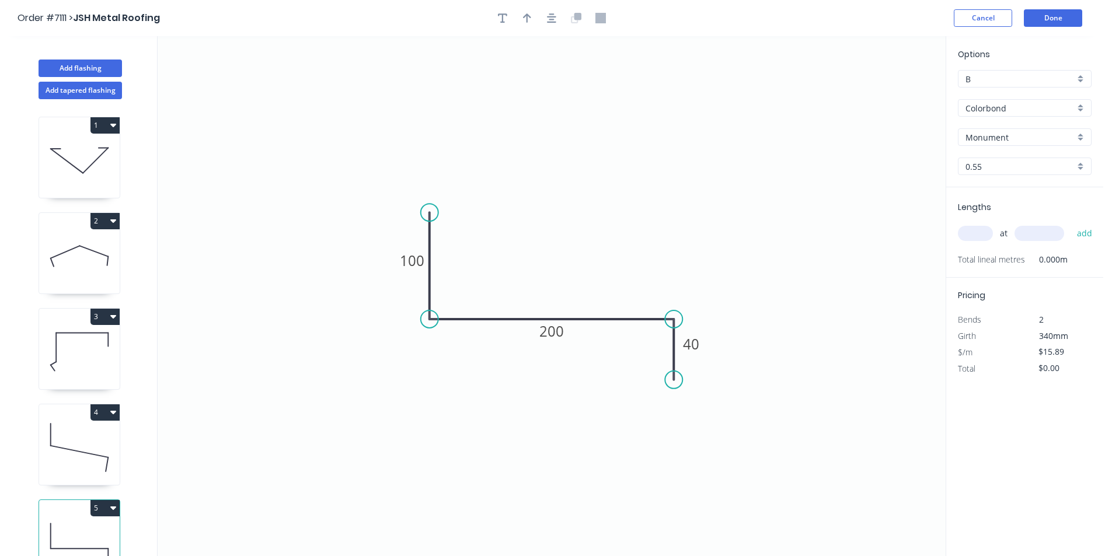
click at [525, 18] on icon "button" at bounding box center [527, 18] width 8 height 11
drag, startPoint x: 848, startPoint y: 116, endPoint x: 525, endPoint y: 254, distance: 350.5
click at [525, 254] on icon at bounding box center [525, 240] width 11 height 37
click at [121, 452] on div "1 2 3 4 5" at bounding box center [81, 338] width 154 height 479
click at [106, 451] on icon at bounding box center [79, 447] width 81 height 75
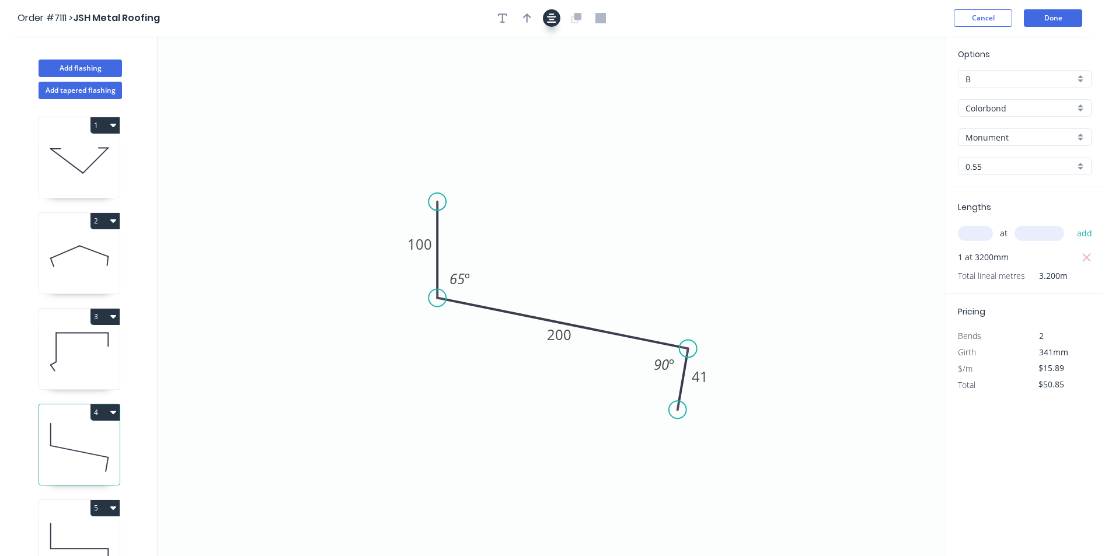
click at [552, 21] on icon "button" at bounding box center [551, 18] width 9 height 11
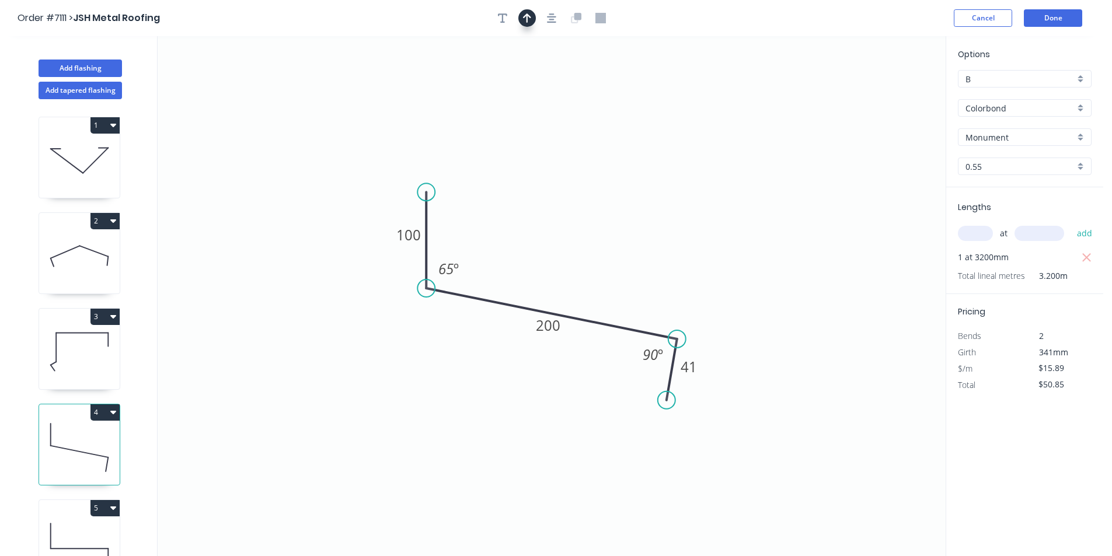
click at [529, 16] on icon "button" at bounding box center [527, 17] width 8 height 9
drag, startPoint x: 835, startPoint y: 117, endPoint x: 543, endPoint y: 303, distance: 346.2
click at [543, 303] on icon at bounding box center [543, 289] width 11 height 37
click at [52, 536] on icon at bounding box center [79, 543] width 81 height 75
type input "$0.00"
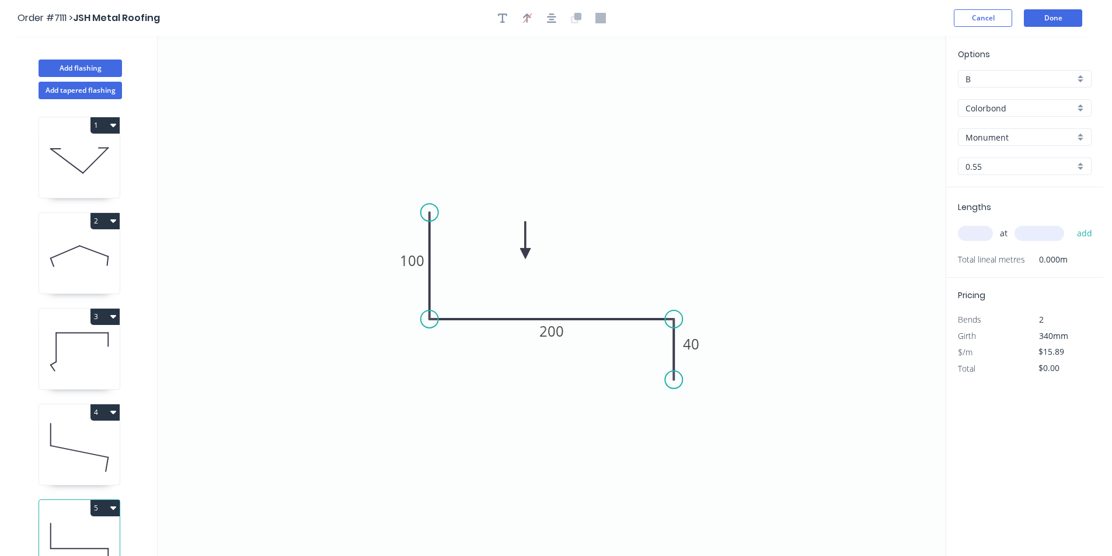
click at [985, 238] on input "text" at bounding box center [975, 233] width 35 height 15
click at [984, 232] on input "text" at bounding box center [975, 233] width 35 height 15
type input "1"
type input "1300"
click at [1071, 224] on button "add" at bounding box center [1084, 234] width 27 height 20
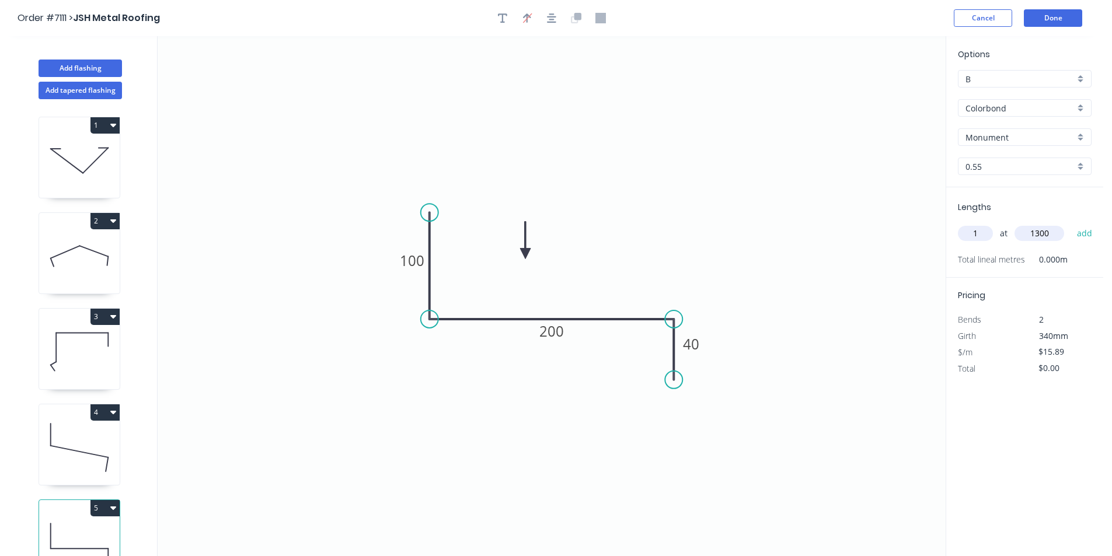
type input "$20.66"
click at [1069, 9] on button "Done" at bounding box center [1053, 18] width 58 height 18
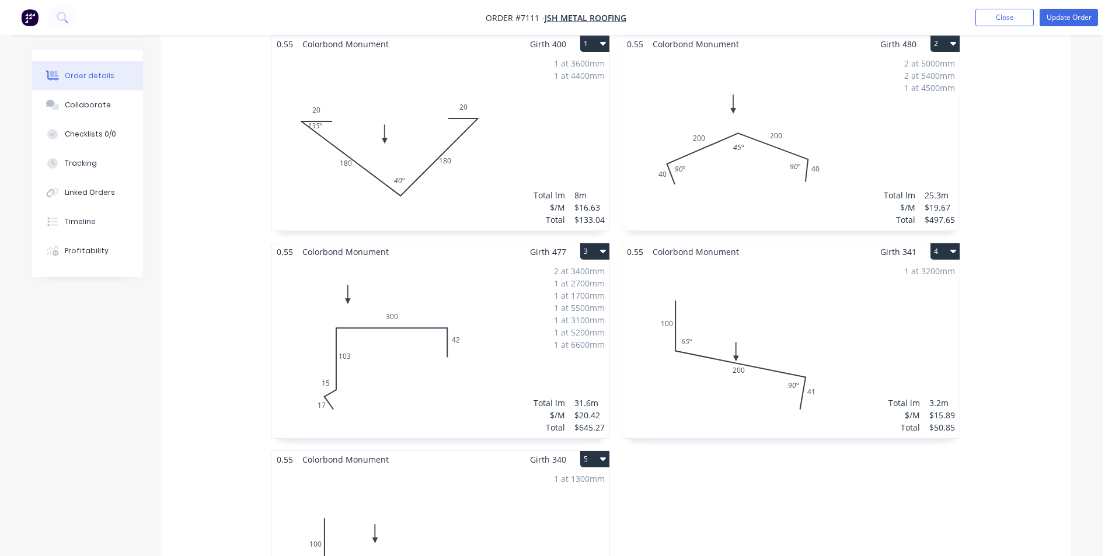
scroll to position [409, 0]
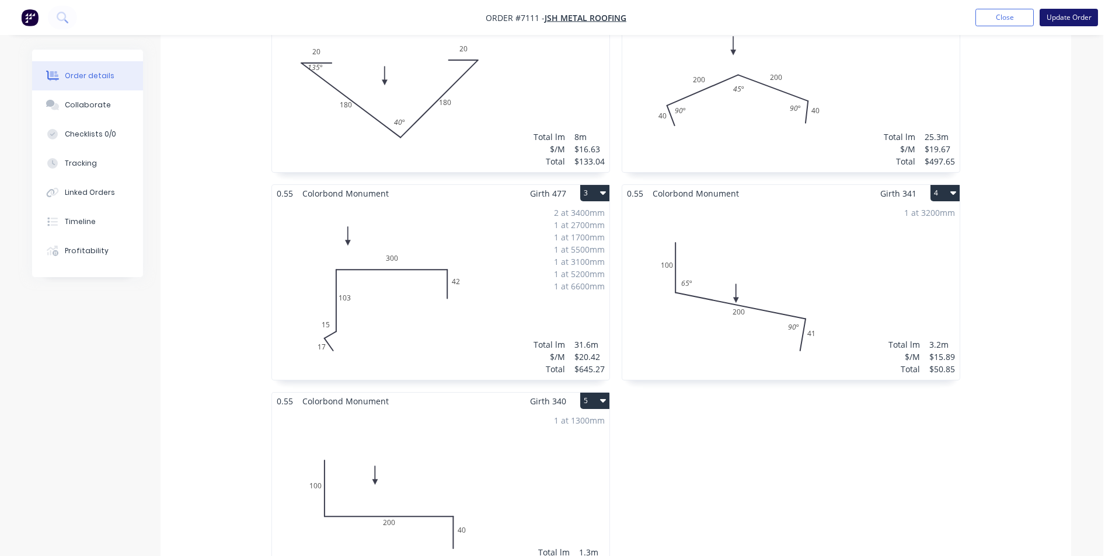
click at [1068, 20] on button "Update Order" at bounding box center [1069, 18] width 58 height 18
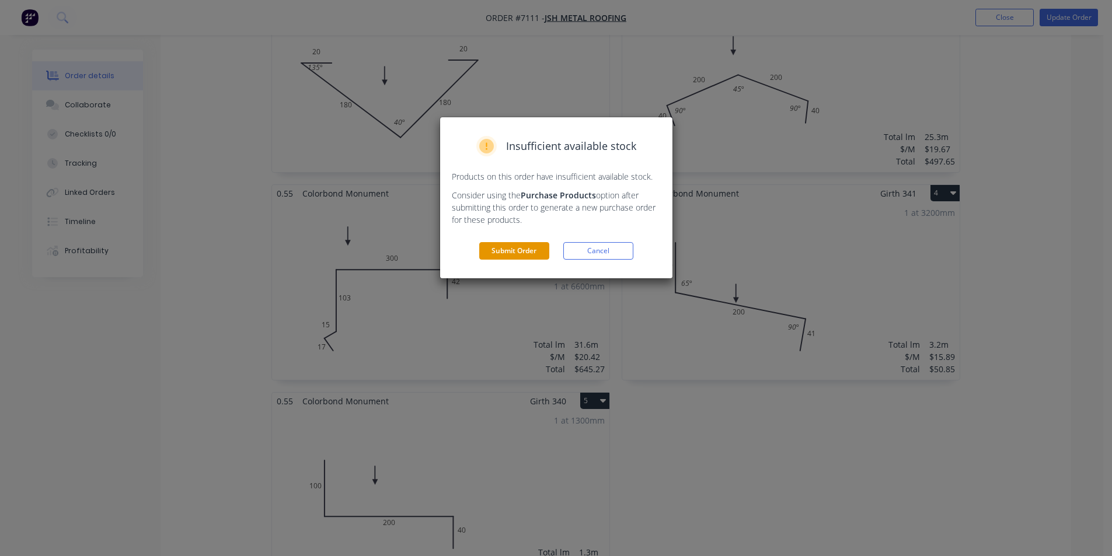
click at [524, 252] on button "Submit Order" at bounding box center [514, 251] width 70 height 18
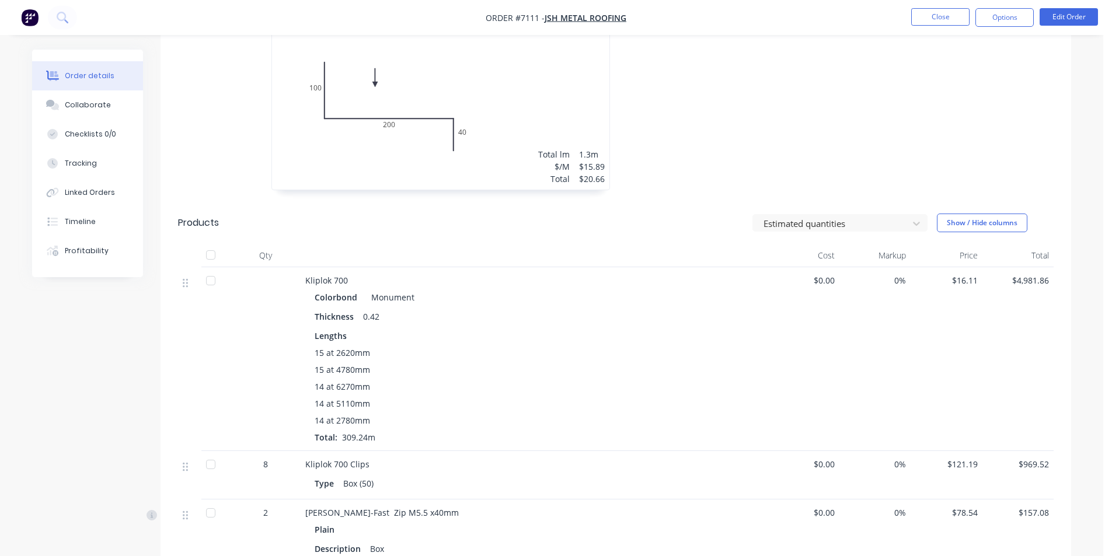
scroll to position [433, 0]
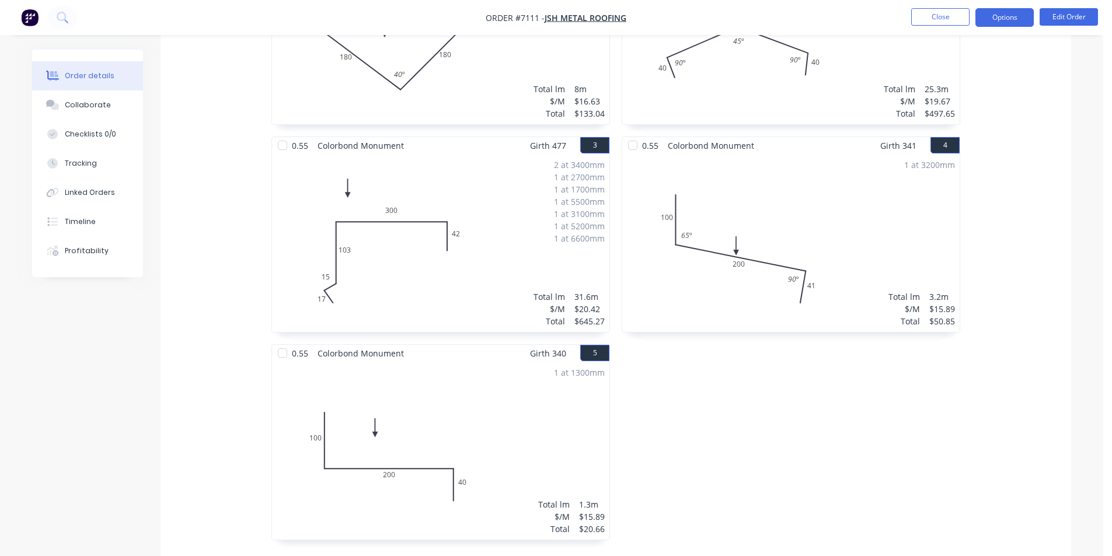
click at [1002, 20] on button "Options" at bounding box center [1004, 17] width 58 height 19
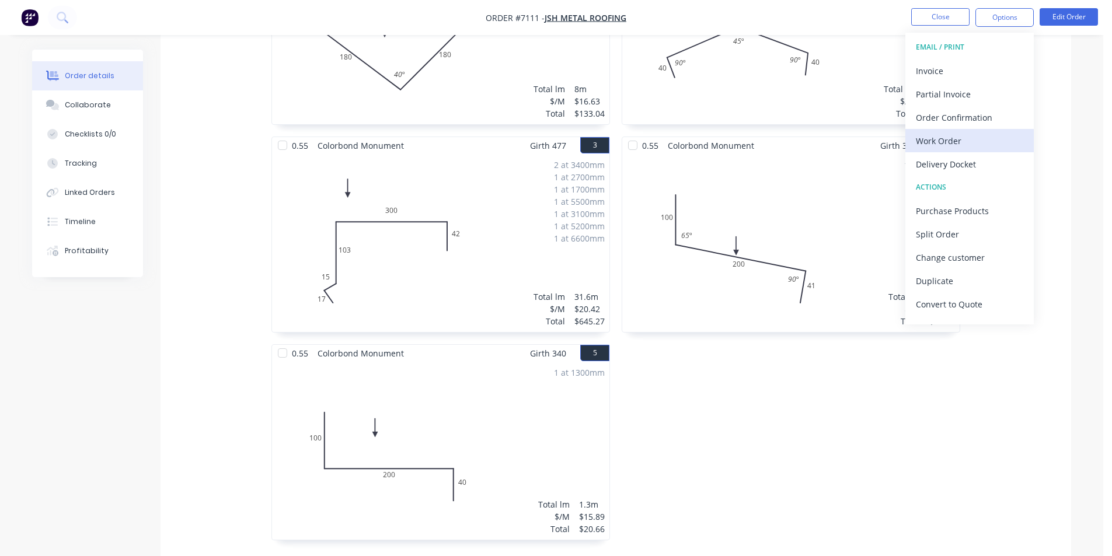
click at [975, 131] on button "Work Order" at bounding box center [969, 140] width 128 height 23
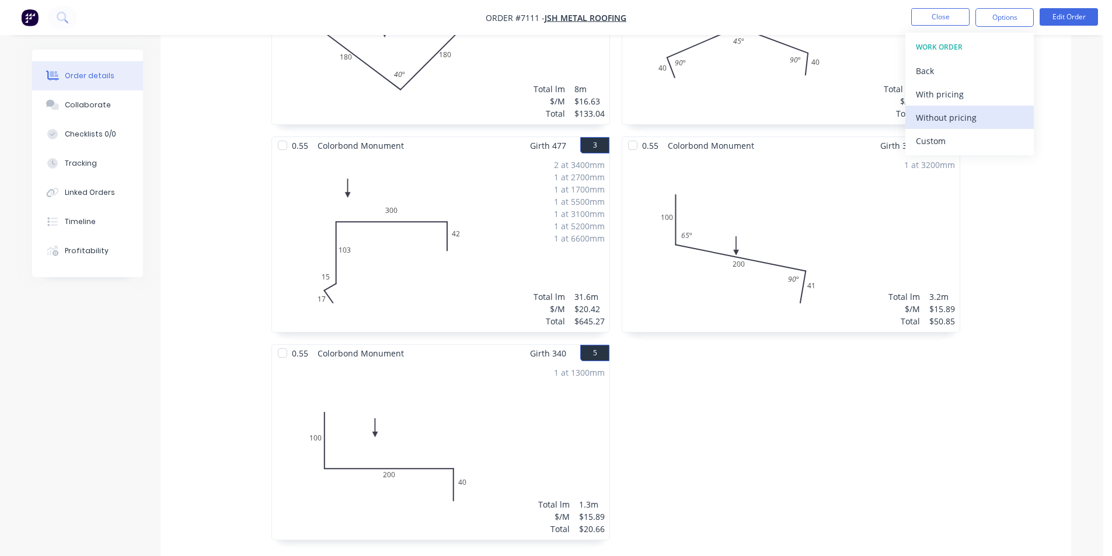
click at [973, 119] on div "Without pricing" at bounding box center [969, 117] width 107 height 17
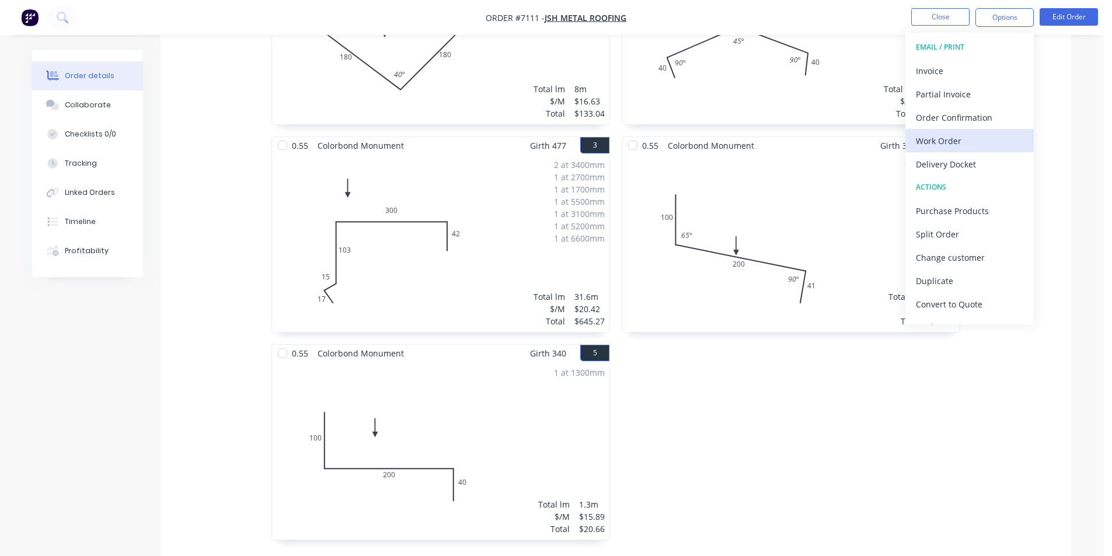
click at [981, 141] on div "Work Order" at bounding box center [969, 141] width 107 height 17
click at [974, 144] on div "Custom" at bounding box center [969, 141] width 107 height 17
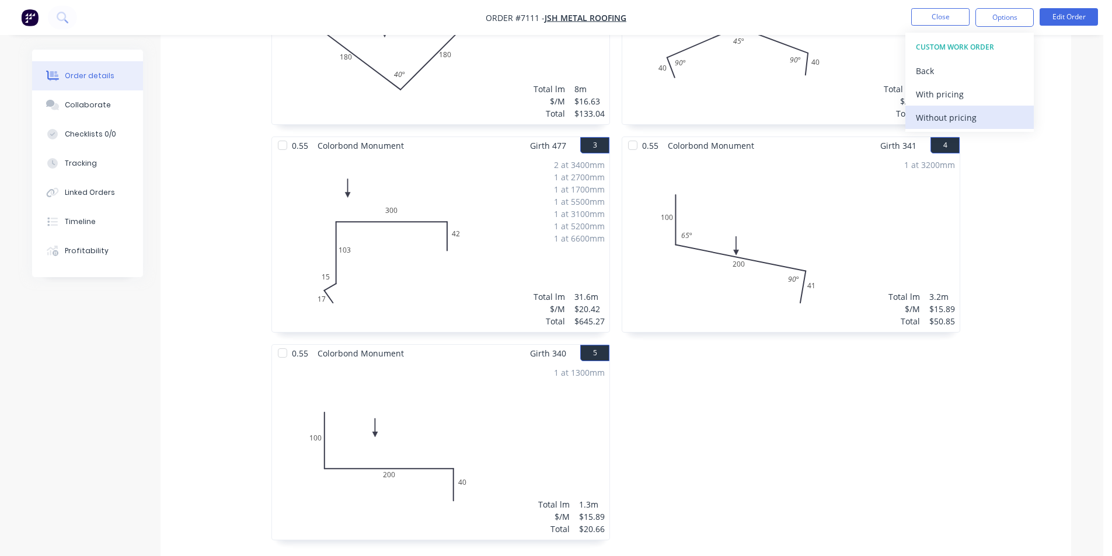
click at [968, 116] on div "Without pricing" at bounding box center [969, 117] width 107 height 17
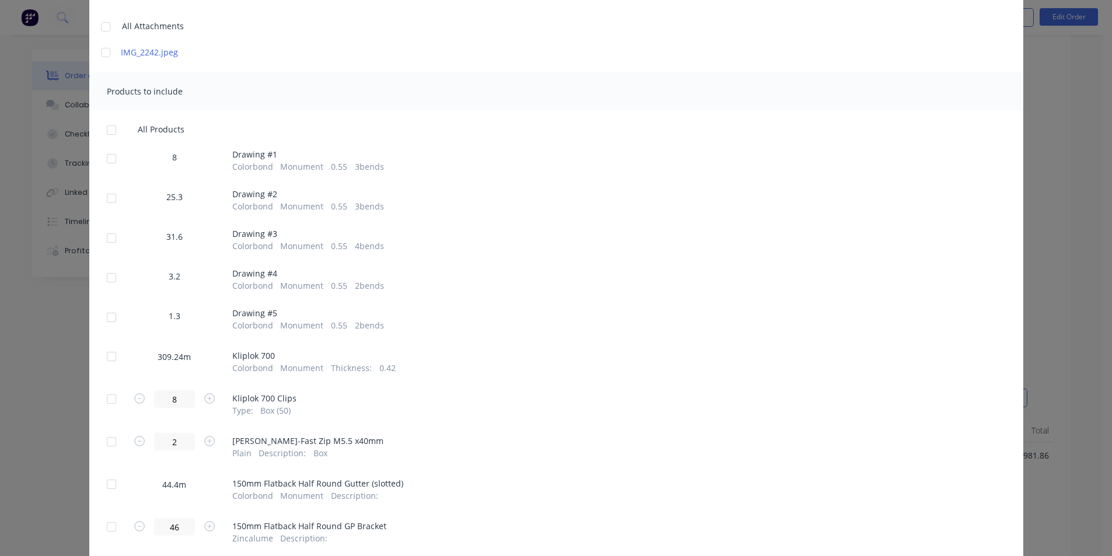
scroll to position [175, 0]
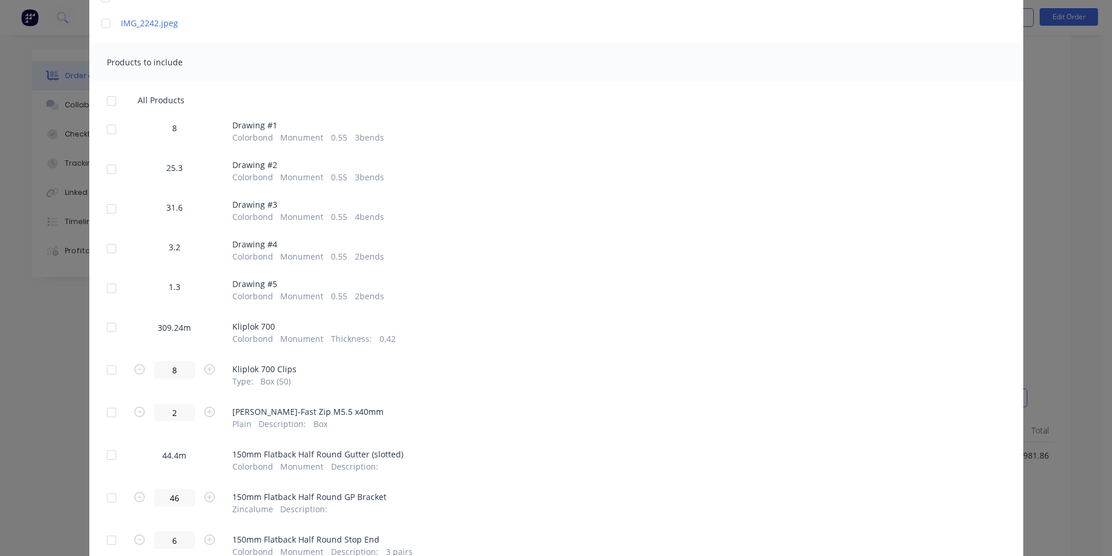
click at [104, 130] on div at bounding box center [111, 129] width 23 height 23
click at [106, 170] on div at bounding box center [111, 169] width 23 height 23
click at [104, 217] on div at bounding box center [111, 208] width 23 height 23
click at [105, 242] on div at bounding box center [111, 248] width 23 height 23
click at [116, 288] on div at bounding box center [111, 288] width 23 height 23
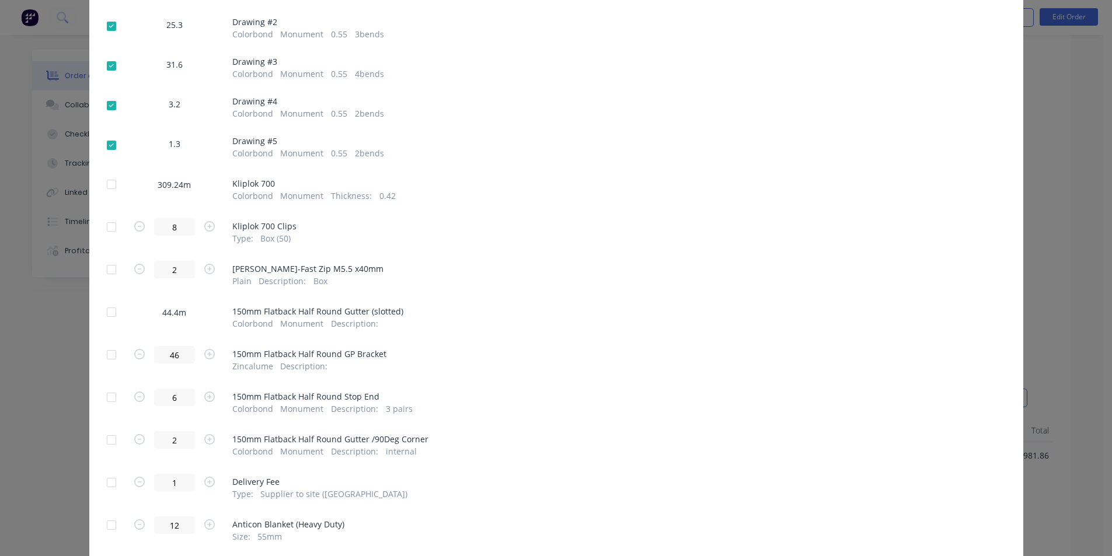
scroll to position [292, 0]
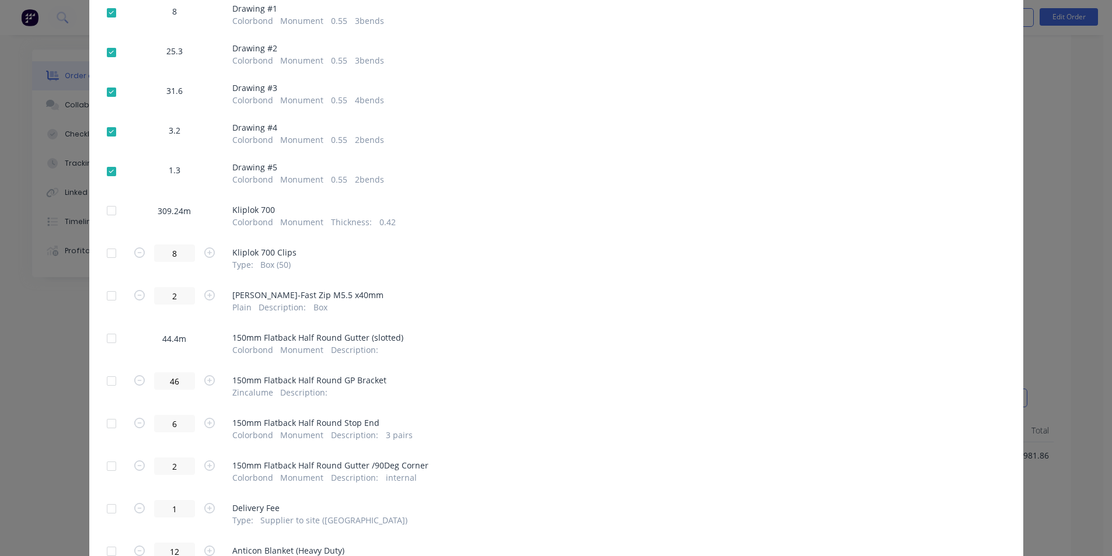
click at [111, 299] on div at bounding box center [111, 295] width 23 height 23
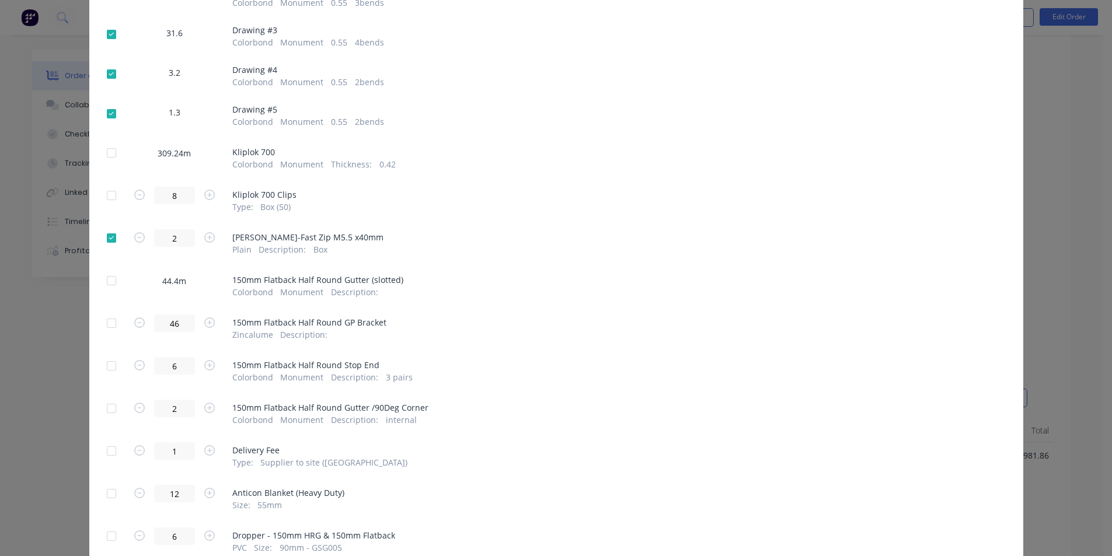
scroll to position [399, 0]
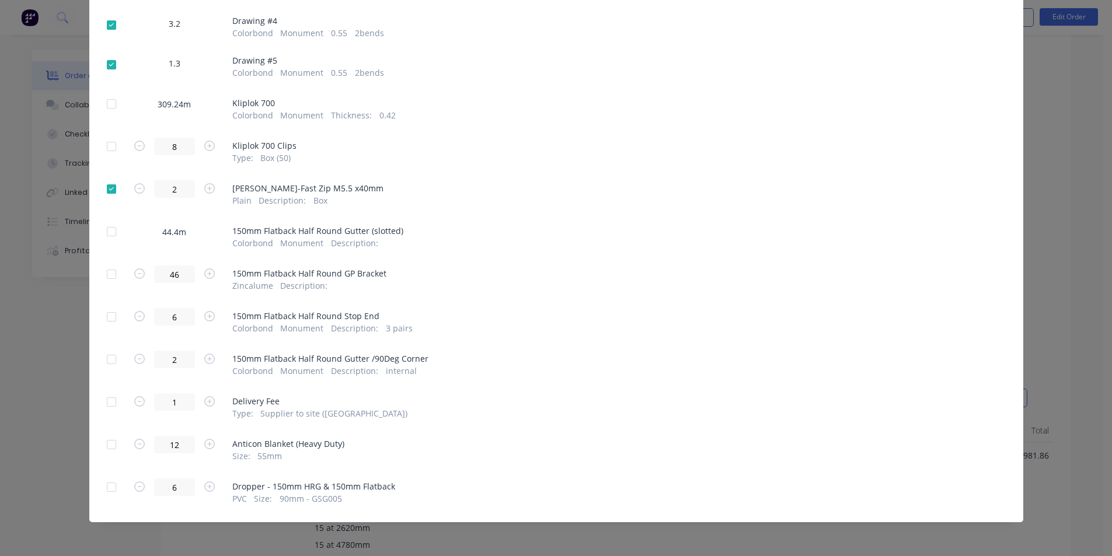
click at [106, 360] on div at bounding box center [111, 359] width 23 height 23
click at [106, 399] on div at bounding box center [111, 402] width 23 height 23
click at [108, 446] on div at bounding box center [111, 444] width 23 height 23
click at [103, 487] on div at bounding box center [111, 487] width 23 height 23
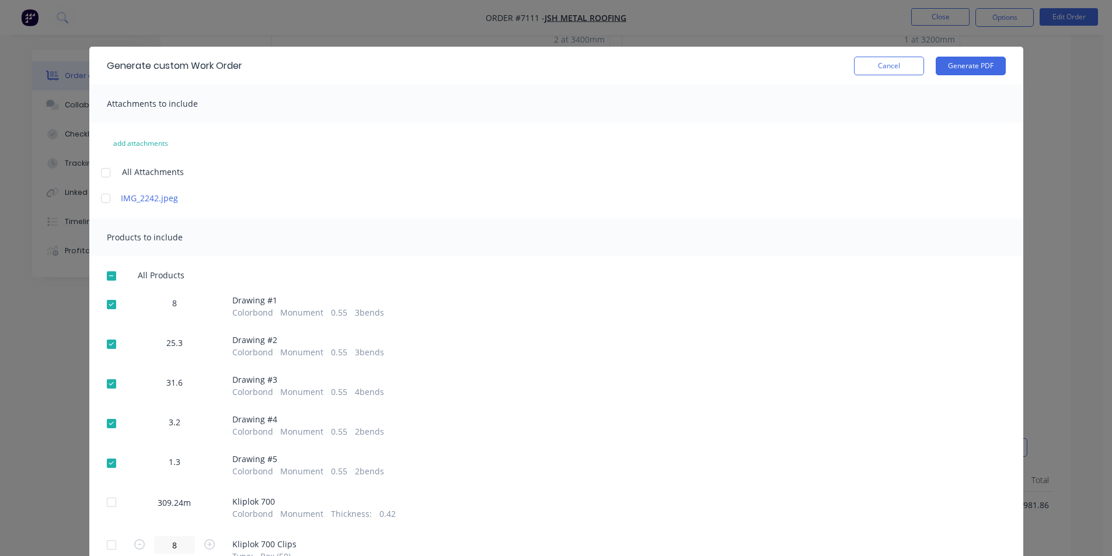
scroll to position [492, 0]
click at [960, 71] on button "Generate PDF" at bounding box center [971, 66] width 70 height 19
click at [885, 60] on button "Cancel" at bounding box center [889, 66] width 70 height 19
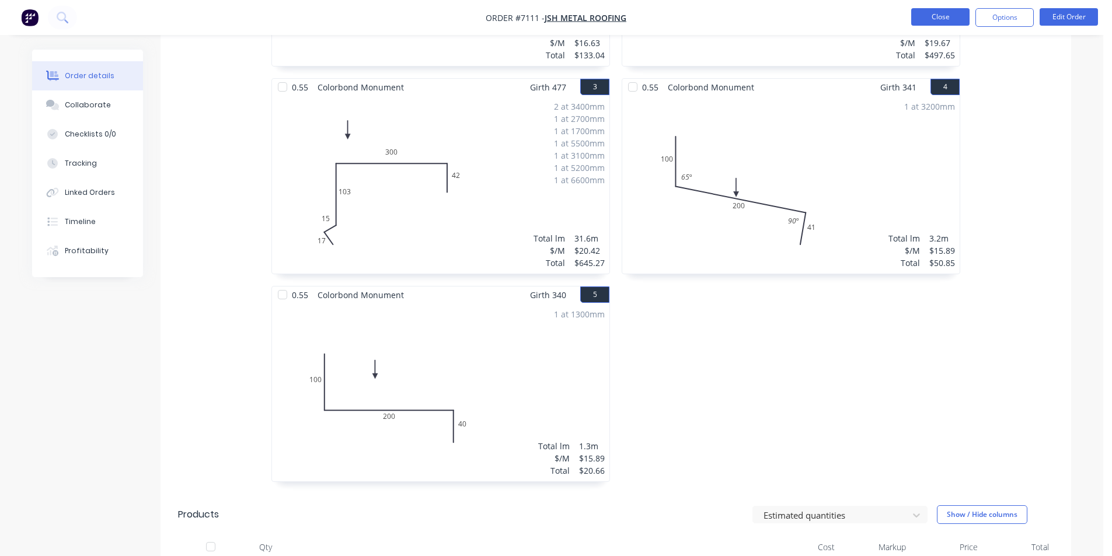
click at [918, 25] on button "Close" at bounding box center [940, 17] width 58 height 18
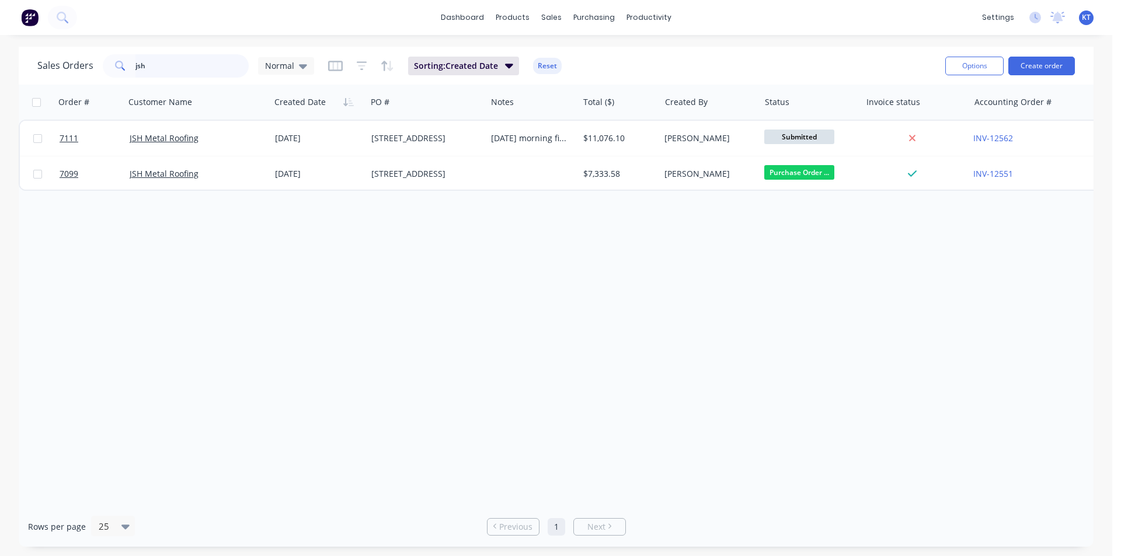
click at [196, 60] on input "jsh" at bounding box center [192, 65] width 114 height 23
click at [573, 72] on link "Customers" at bounding box center [613, 79] width 155 height 23
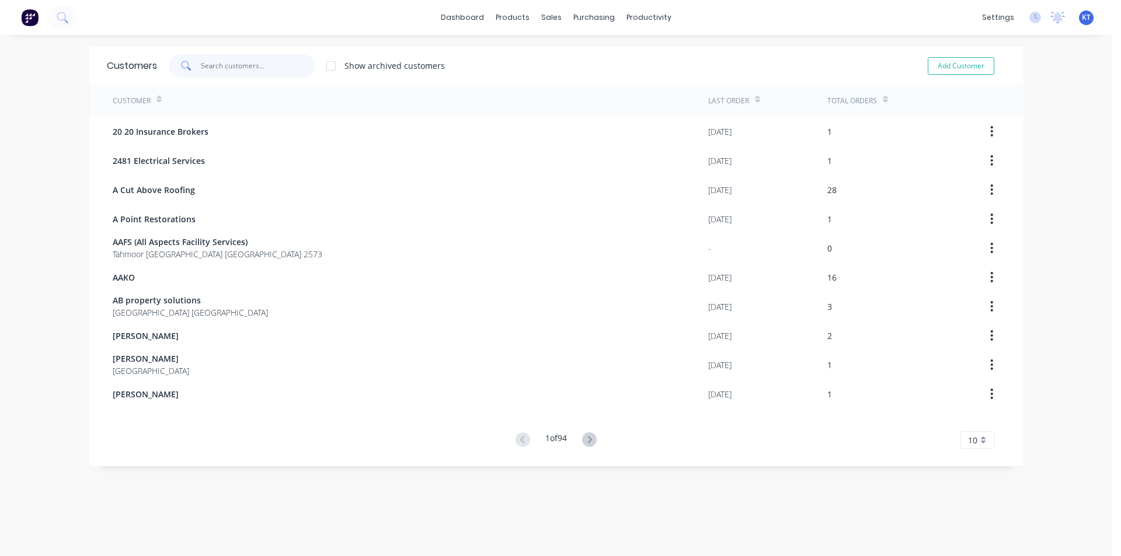
click at [206, 72] on input "text" at bounding box center [258, 65] width 114 height 23
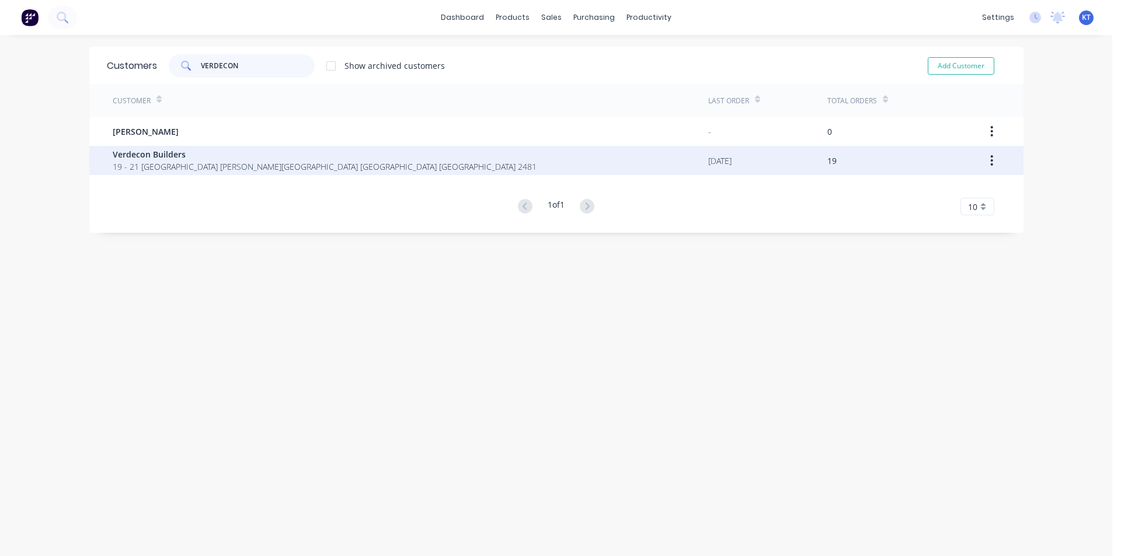
type input "VERDECON"
click at [197, 161] on span "19 - 21 [GEOGRAPHIC_DATA] [PERSON_NAME][GEOGRAPHIC_DATA] [GEOGRAPHIC_DATA] [GEO…" at bounding box center [325, 167] width 424 height 12
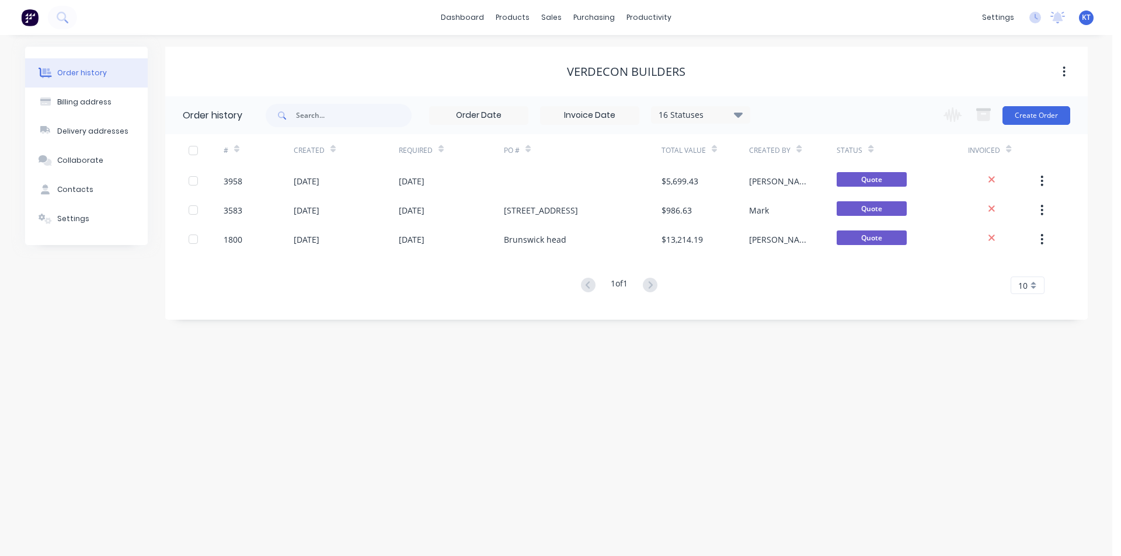
click at [698, 113] on div "16 Statuses" at bounding box center [701, 115] width 98 height 13
click at [797, 273] on label at bounding box center [797, 273] width 0 height 0
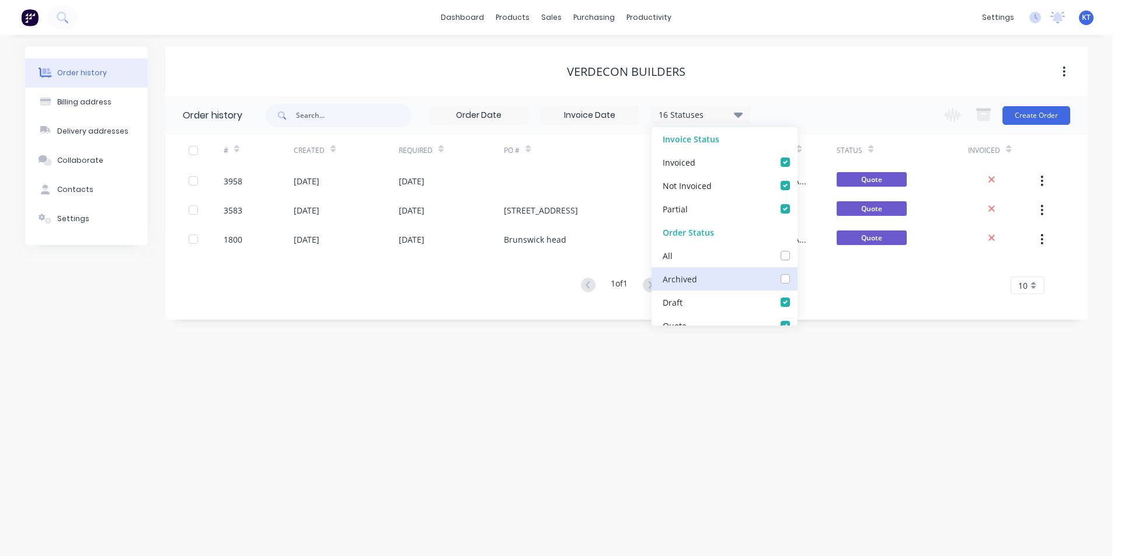
click at [797, 278] on input "checkbox" at bounding box center [801, 278] width 9 height 11
checkbox input "true"
click at [828, 306] on div "# Created Required PO # Total Value Created By Status Invoiced 3958 [DATE] [DAT…" at bounding box center [619, 221] width 908 height 174
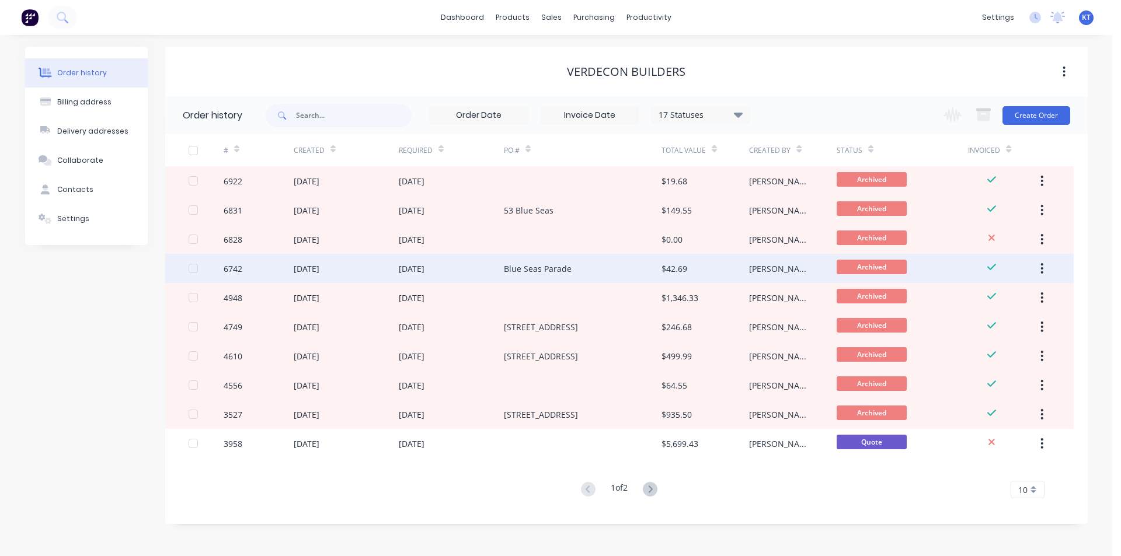
click at [764, 275] on div "[PERSON_NAME]" at bounding box center [793, 268] width 88 height 29
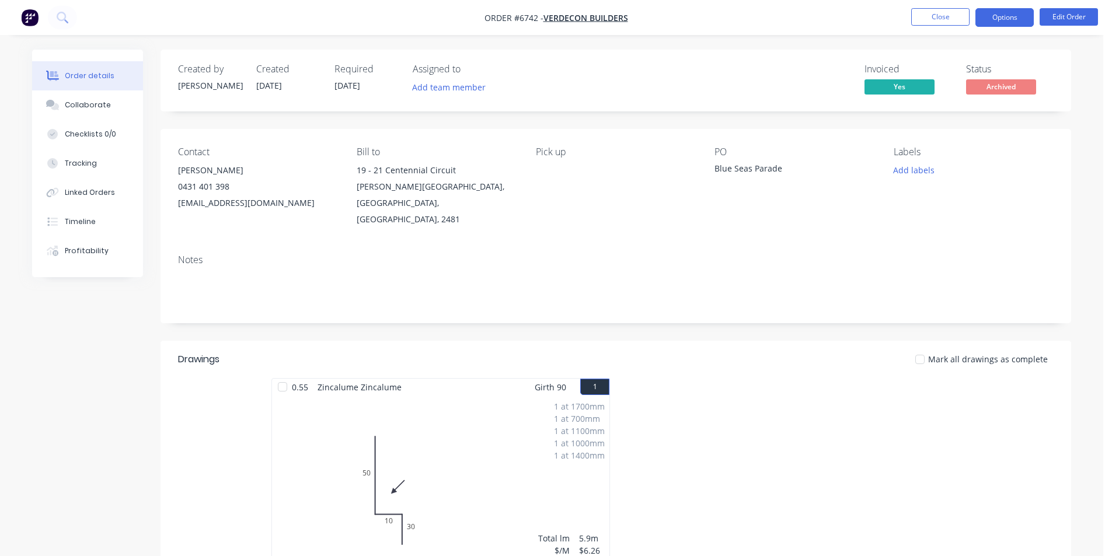
click at [1020, 15] on button "Options" at bounding box center [1004, 17] width 58 height 19
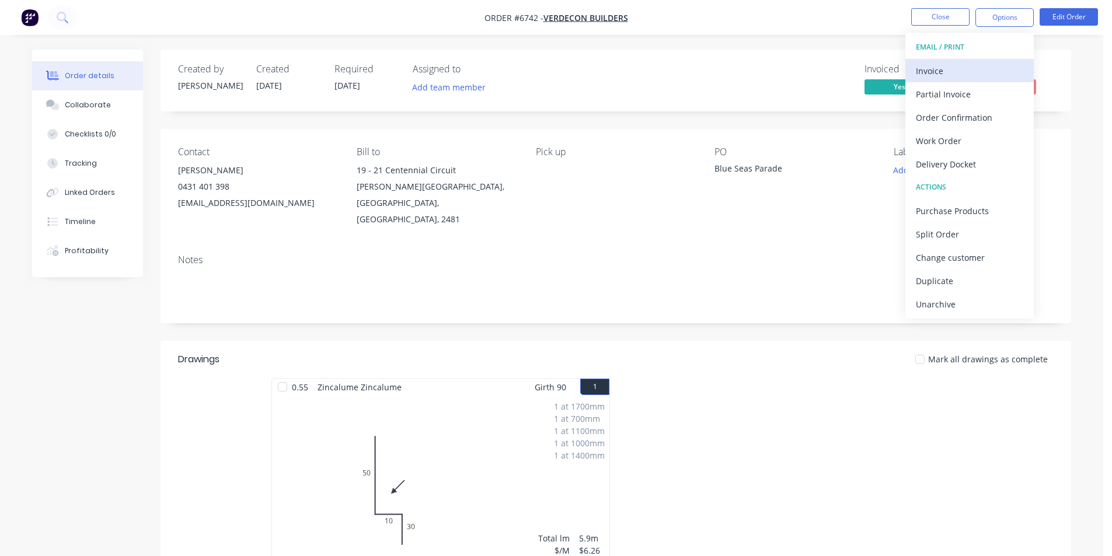
click at [1002, 79] on div "Invoice" at bounding box center [969, 70] width 107 height 17
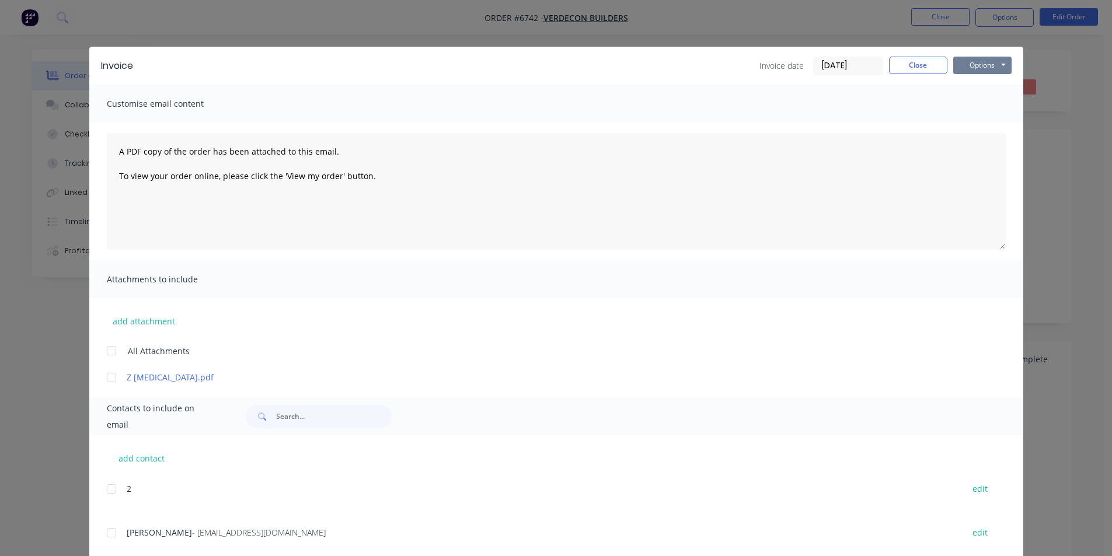
click at [991, 69] on button "Options" at bounding box center [982, 66] width 58 height 18
click at [998, 106] on button "Print" at bounding box center [990, 105] width 75 height 19
click at [934, 65] on button "Close" at bounding box center [918, 66] width 58 height 18
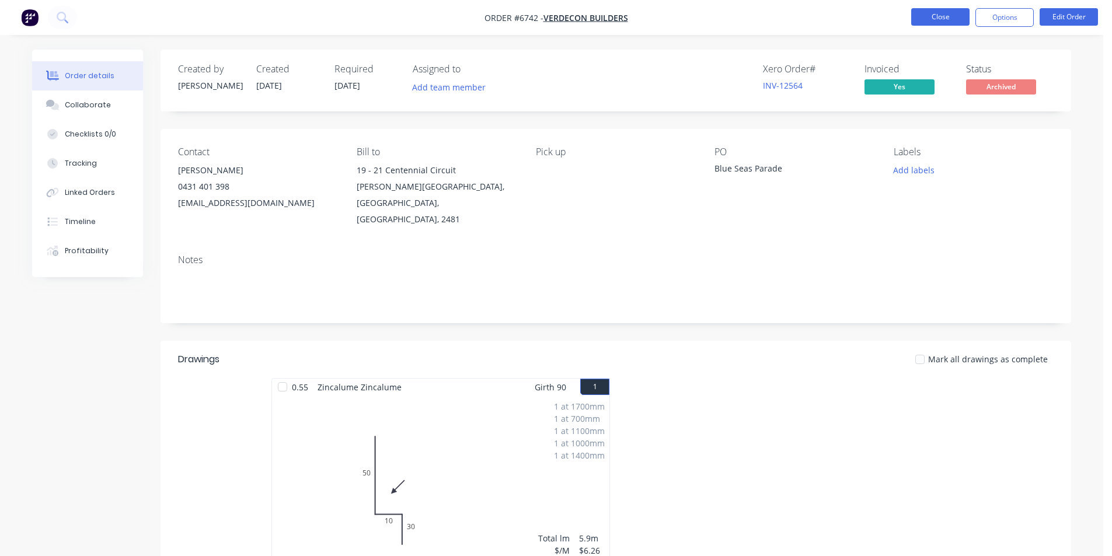
click at [932, 11] on button "Close" at bounding box center [940, 17] width 58 height 18
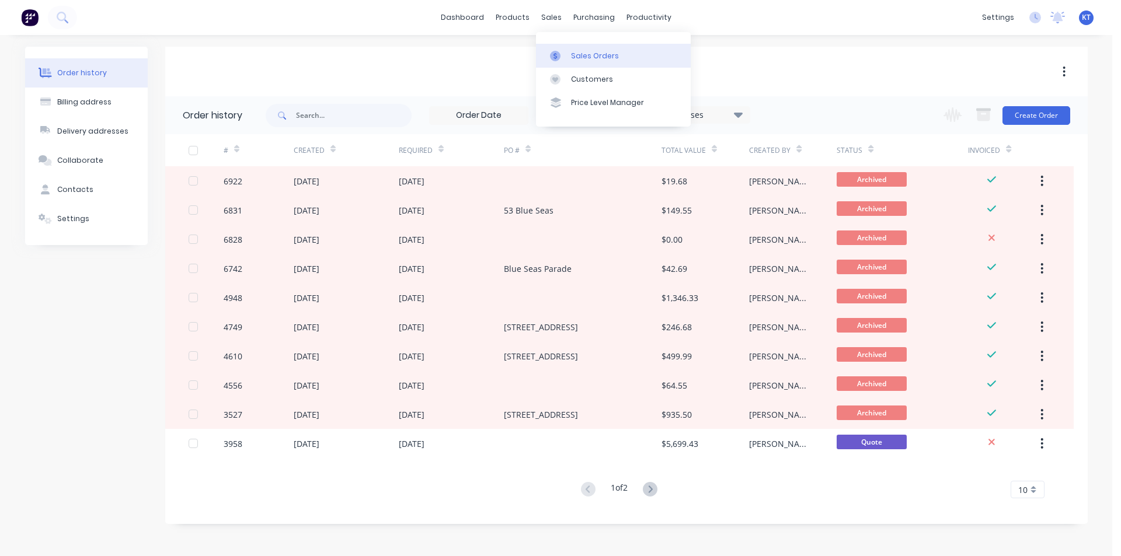
click at [574, 57] on div "Sales Orders" at bounding box center [595, 56] width 48 height 11
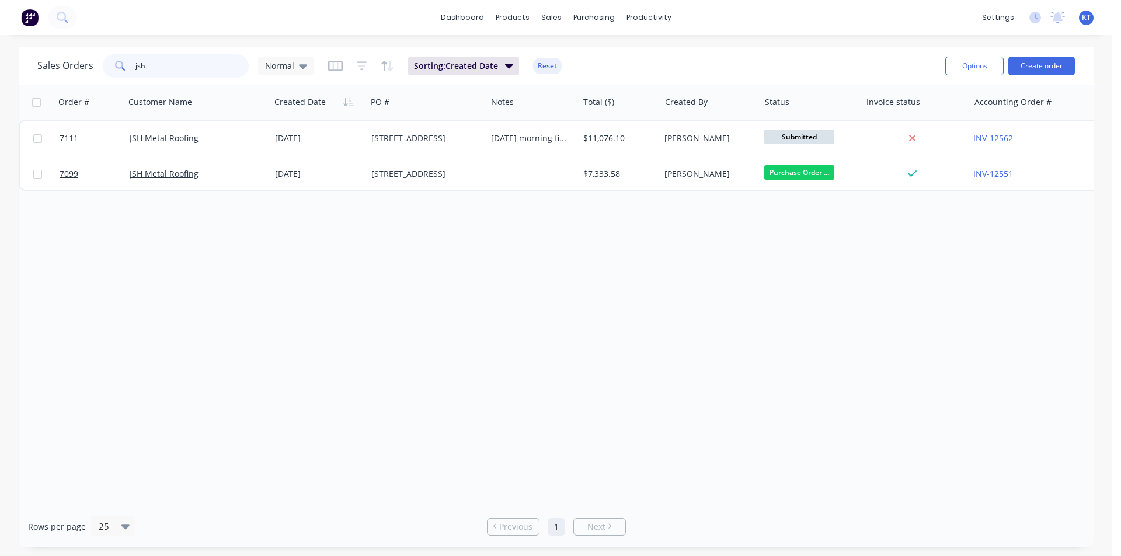
drag, startPoint x: 227, startPoint y: 64, endPoint x: 116, endPoint y: 76, distance: 112.1
click at [116, 76] on div "jsh" at bounding box center [176, 65] width 146 height 23
click at [601, 75] on div "Customers" at bounding box center [592, 79] width 42 height 11
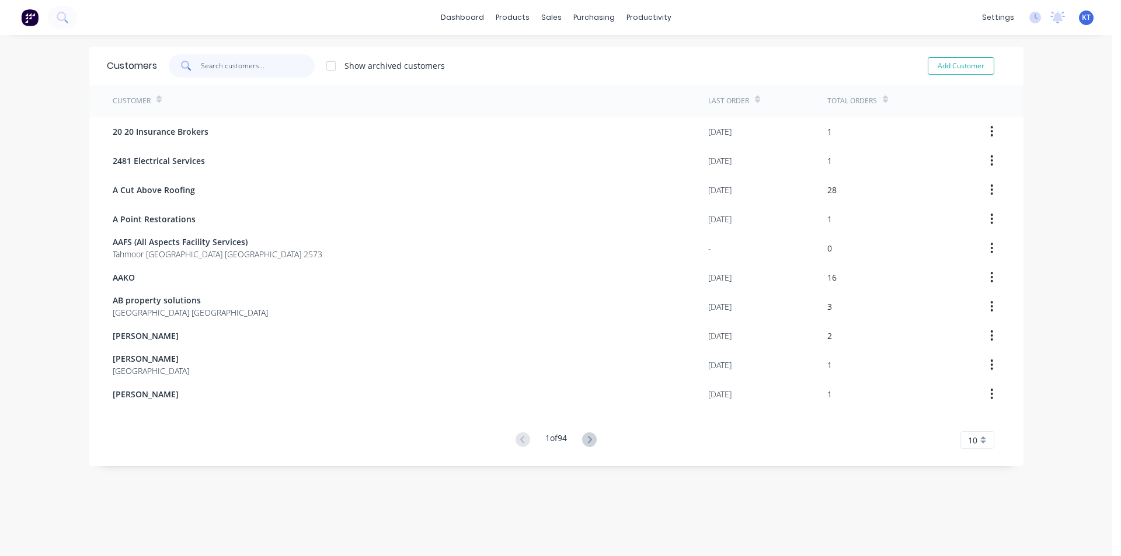
click at [213, 69] on input "text" at bounding box center [258, 65] width 114 height 23
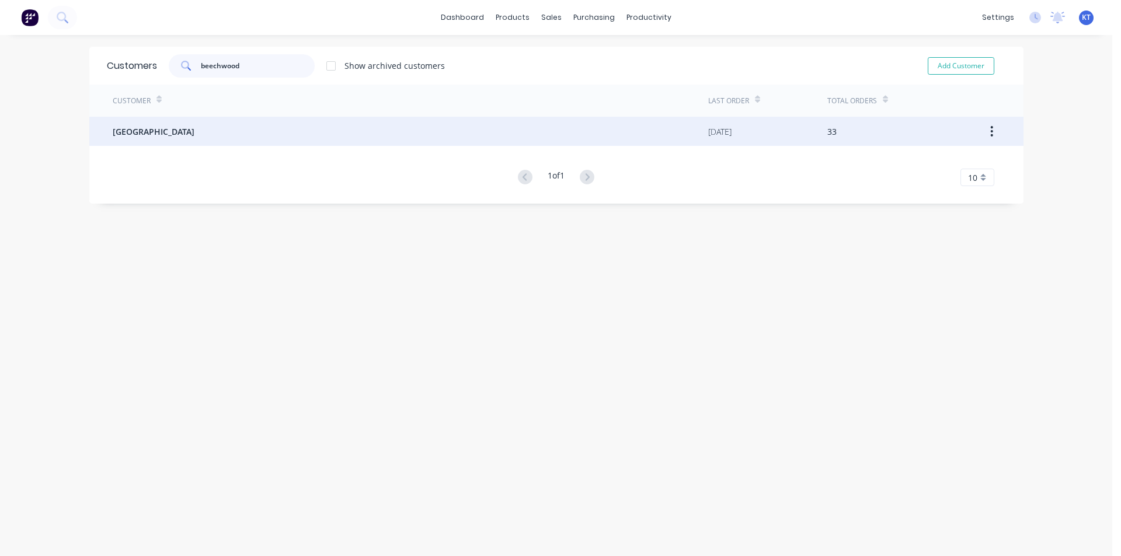
type input "beechwood"
click at [221, 131] on div "[GEOGRAPHIC_DATA]" at bounding box center [410, 131] width 595 height 29
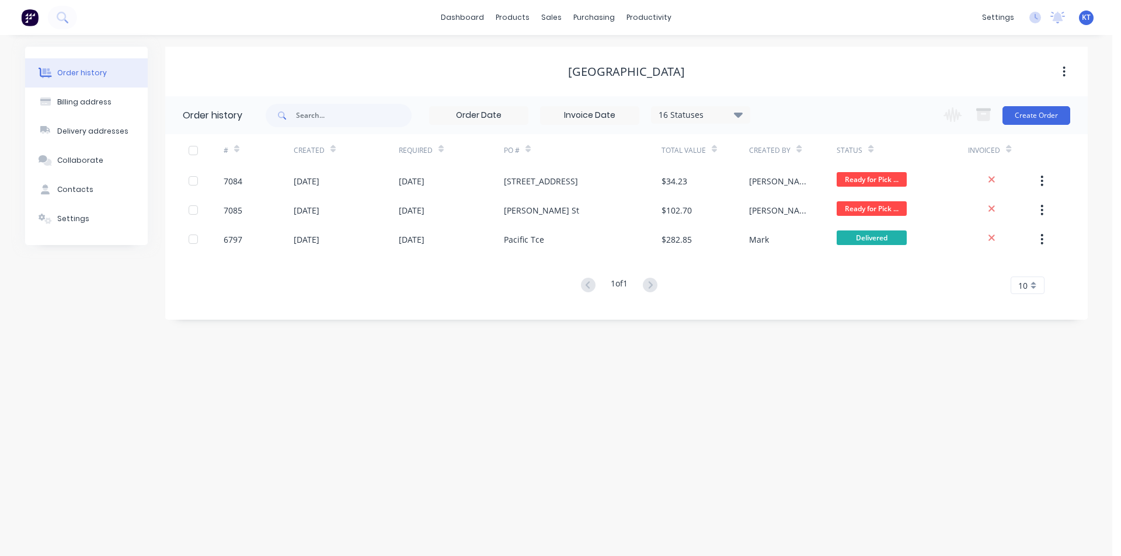
click at [729, 114] on div "16 Statuses" at bounding box center [701, 115] width 98 height 13
click at [797, 273] on label at bounding box center [797, 273] width 0 height 0
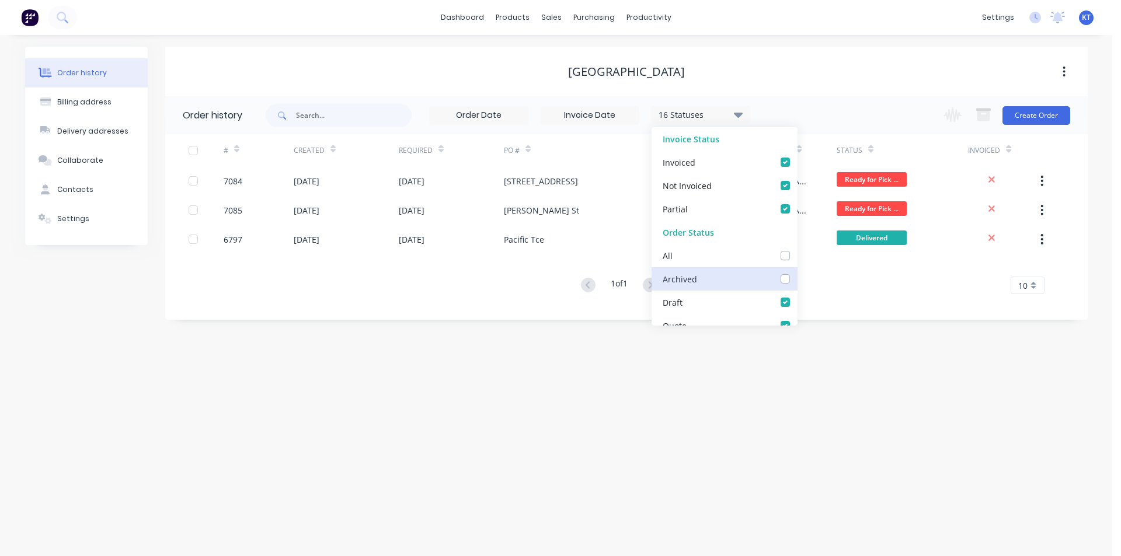
click at [797, 278] on input "checkbox" at bounding box center [801, 278] width 9 height 11
checkbox input "true"
click at [881, 309] on div "Order history 17 Statuses Invoice Status Invoiced Not Invoiced Partial Order St…" at bounding box center [626, 208] width 922 height 224
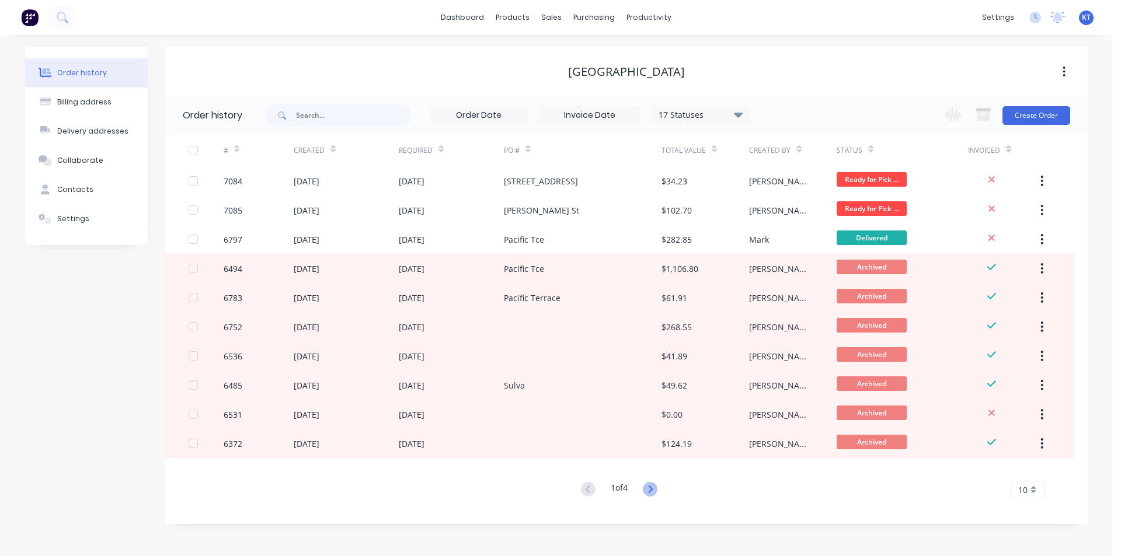
click at [653, 485] on icon at bounding box center [650, 489] width 15 height 15
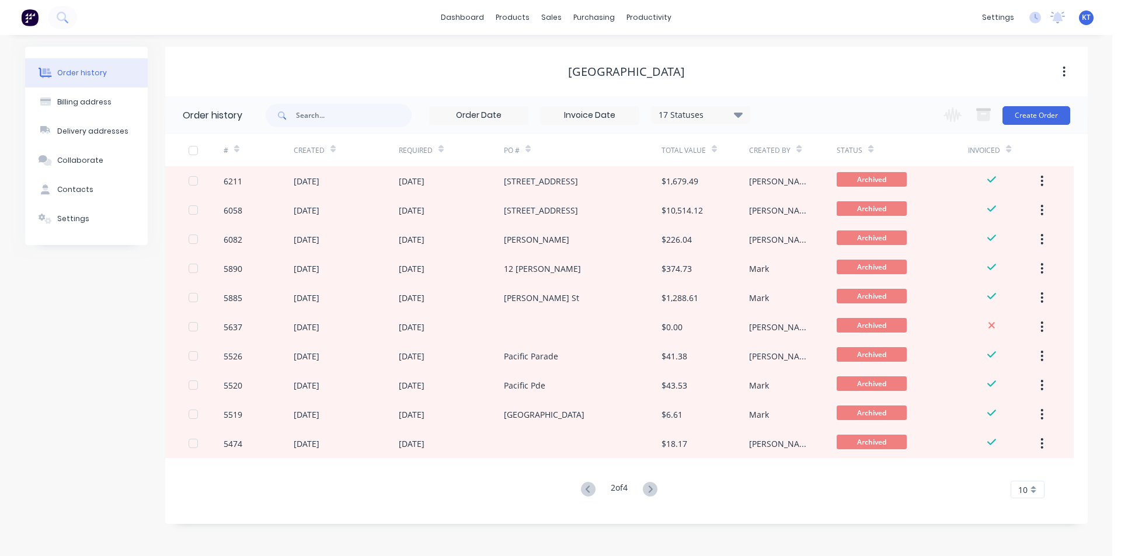
click at [593, 488] on button at bounding box center [588, 490] width 22 height 17
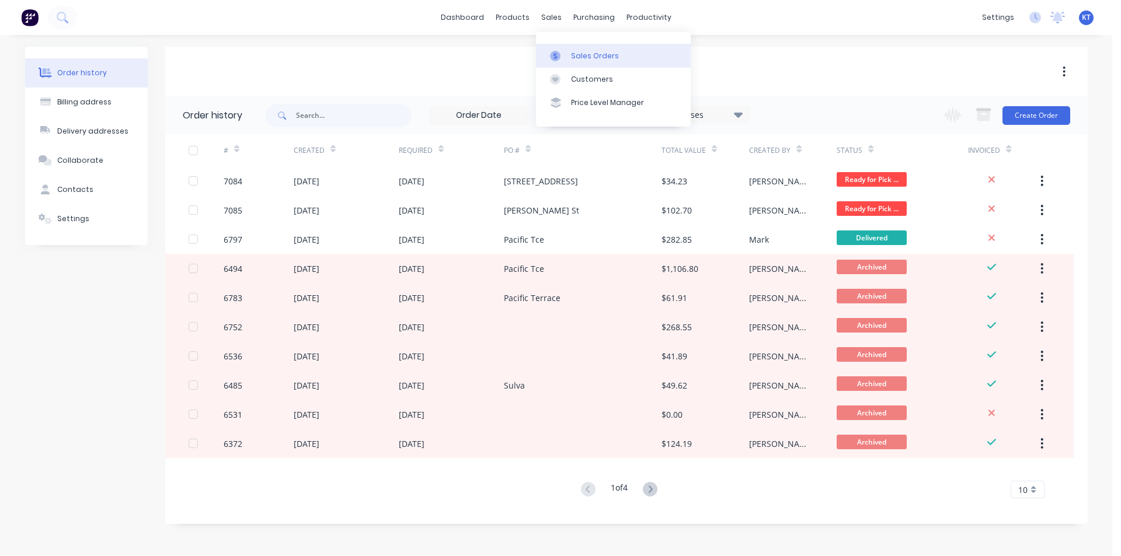
click at [573, 58] on div "Sales Orders" at bounding box center [595, 56] width 48 height 11
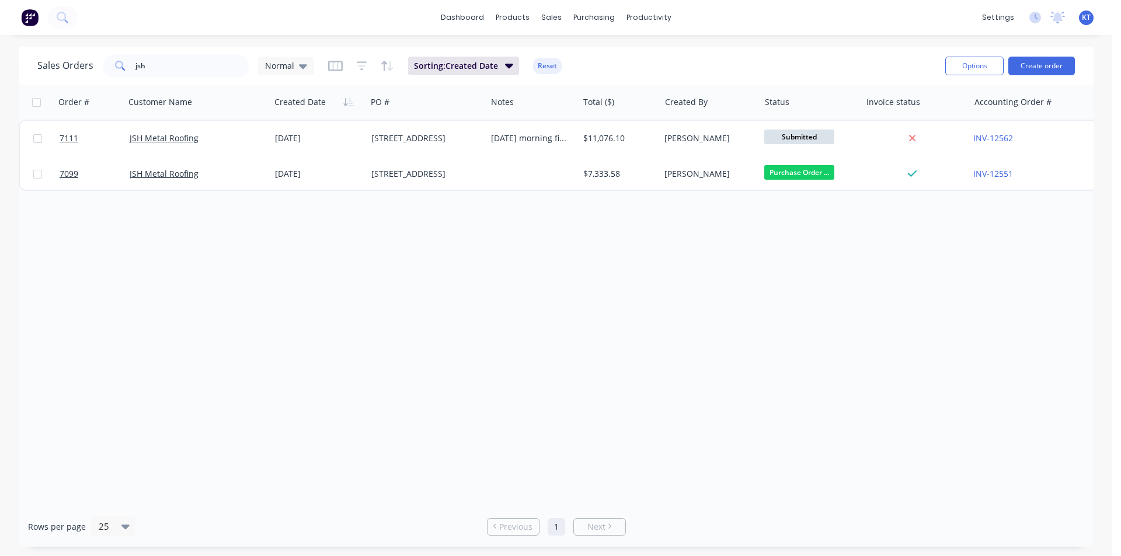
drag, startPoint x: 225, startPoint y: 78, endPoint x: 189, endPoint y: 55, distance: 42.8
click at [201, 71] on div "Sales Orders jsh Normal Sorting: Created Date Reset" at bounding box center [486, 65] width 898 height 29
click at [189, 55] on input "jsh" at bounding box center [192, 65] width 114 height 23
click at [187, 64] on input "jsh" at bounding box center [192, 65] width 114 height 23
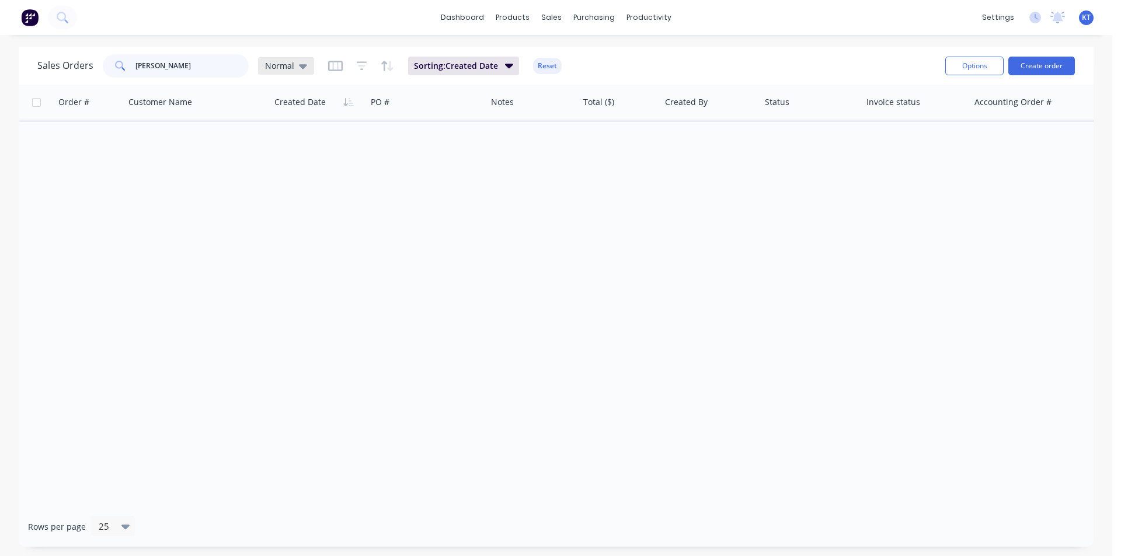
type input "[PERSON_NAME]"
click at [295, 70] on div "Normal" at bounding box center [286, 66] width 42 height 11
click at [329, 216] on button "archived" at bounding box center [328, 211] width 133 height 13
drag, startPoint x: 217, startPoint y: 58, endPoint x: 11, endPoint y: 70, distance: 206.4
click at [11, 70] on div "Sales Orders [PERSON_NAME] archived Filters: Status Sorting: Created Date Reset…" at bounding box center [556, 297] width 1112 height 500
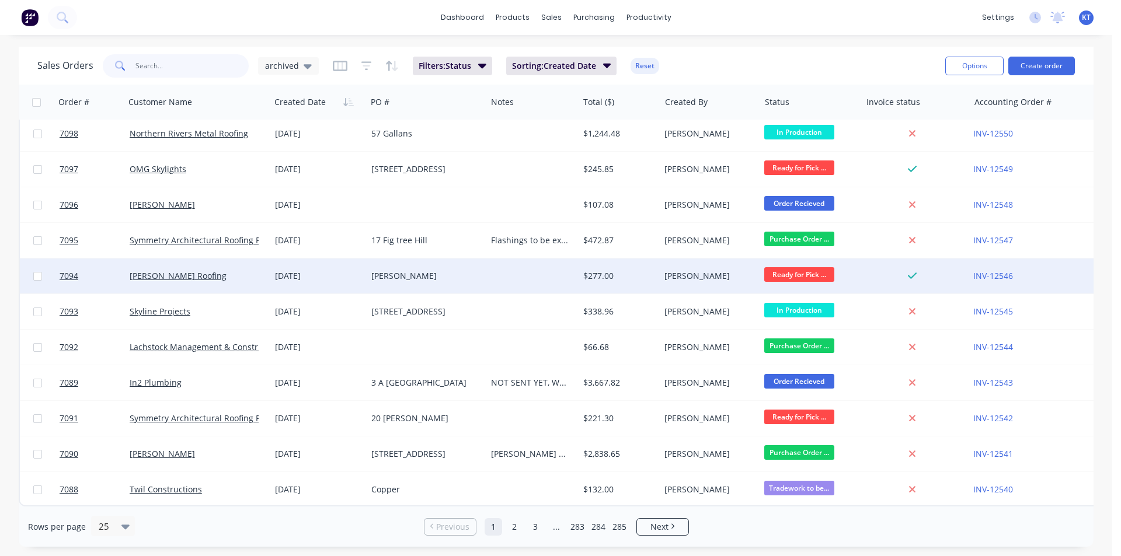
scroll to position [509, 0]
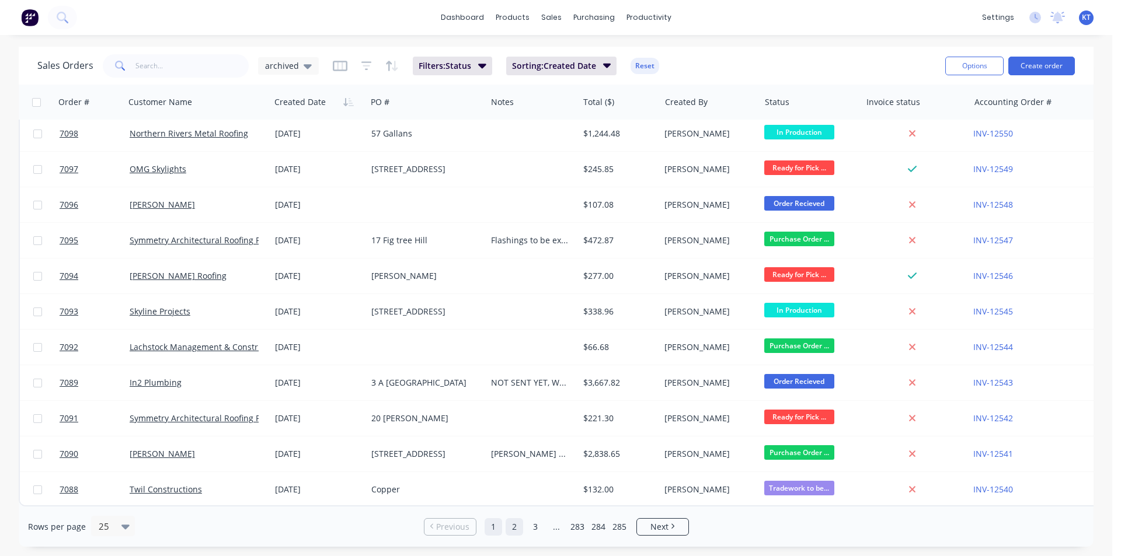
click at [510, 529] on link "2" at bounding box center [515, 527] width 18 height 18
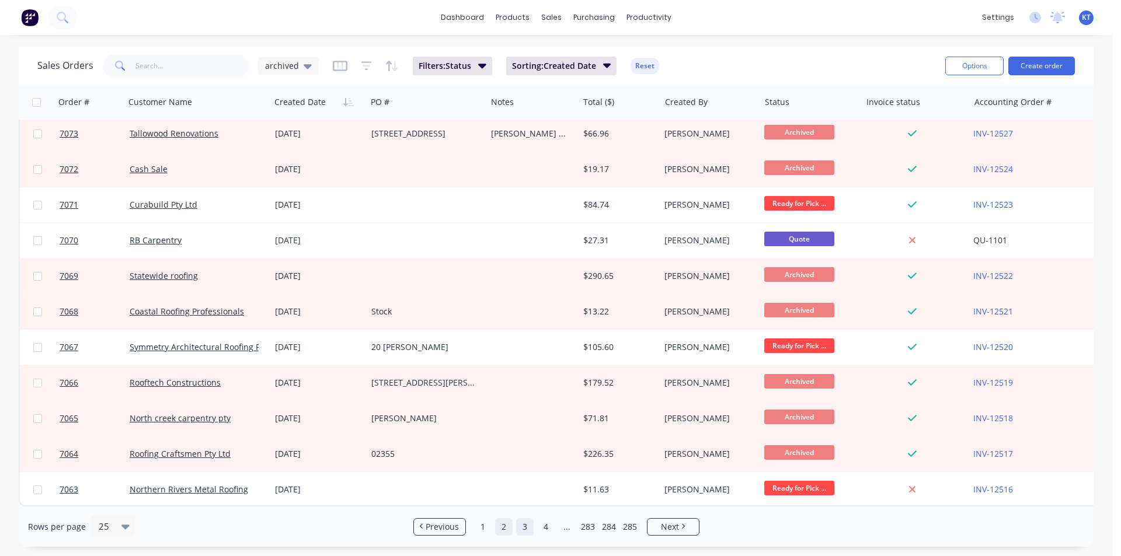
click at [523, 529] on link "3" at bounding box center [525, 527] width 18 height 18
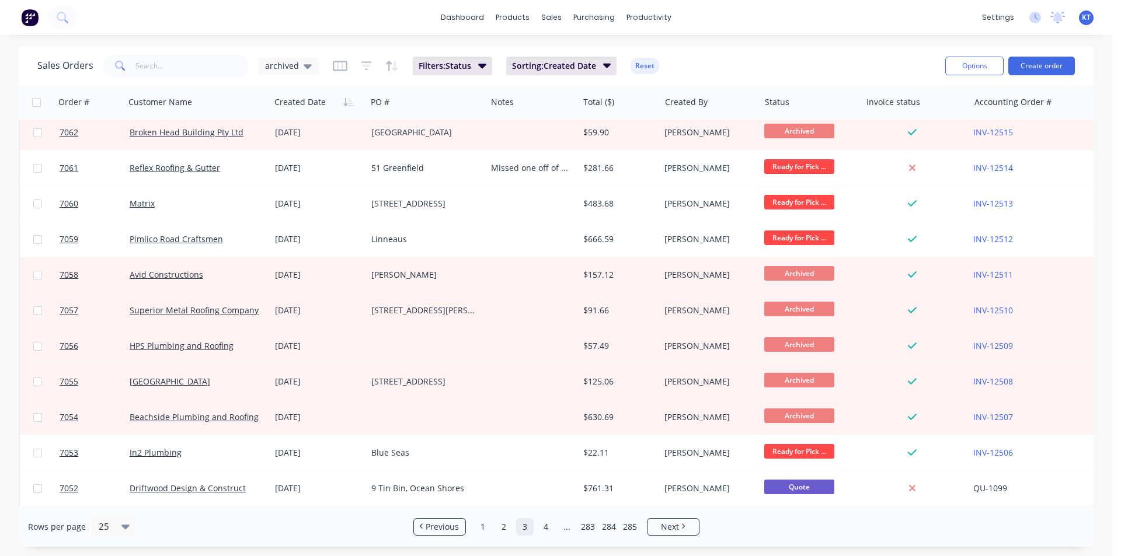
scroll to position [0, 0]
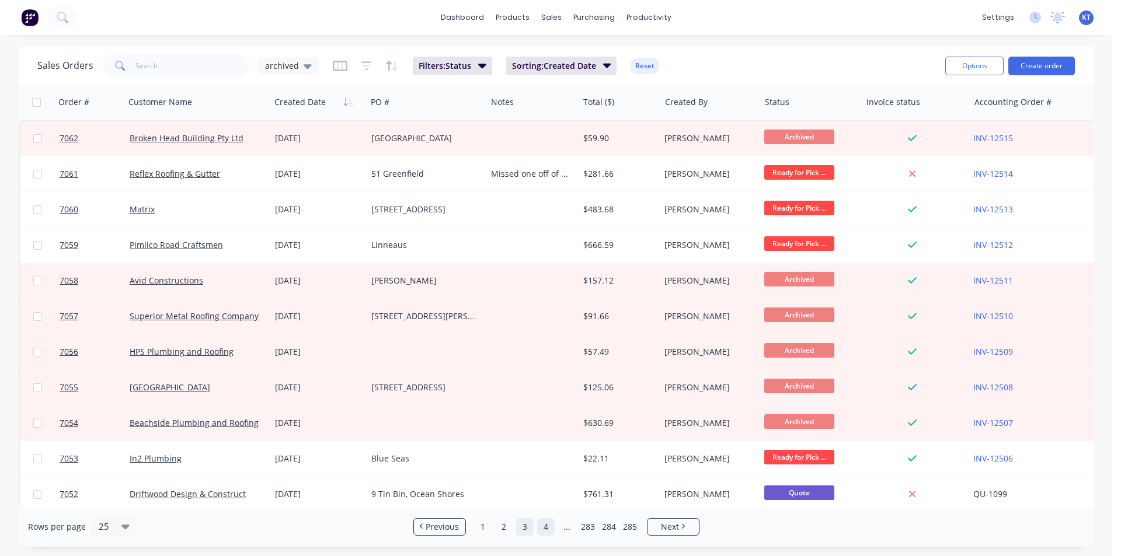
click at [538, 529] on link "4" at bounding box center [546, 527] width 18 height 18
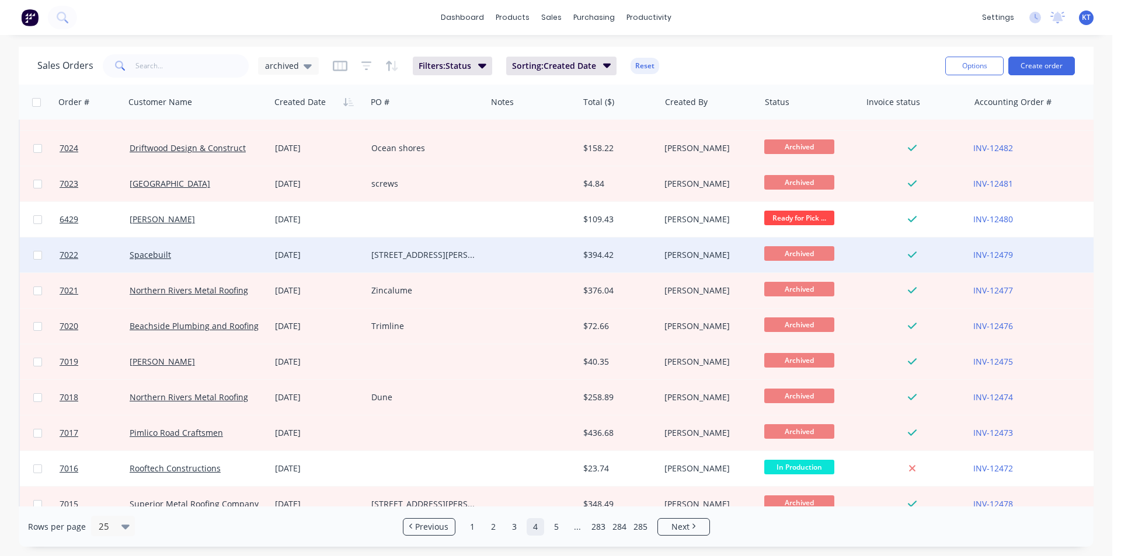
scroll to position [509, 0]
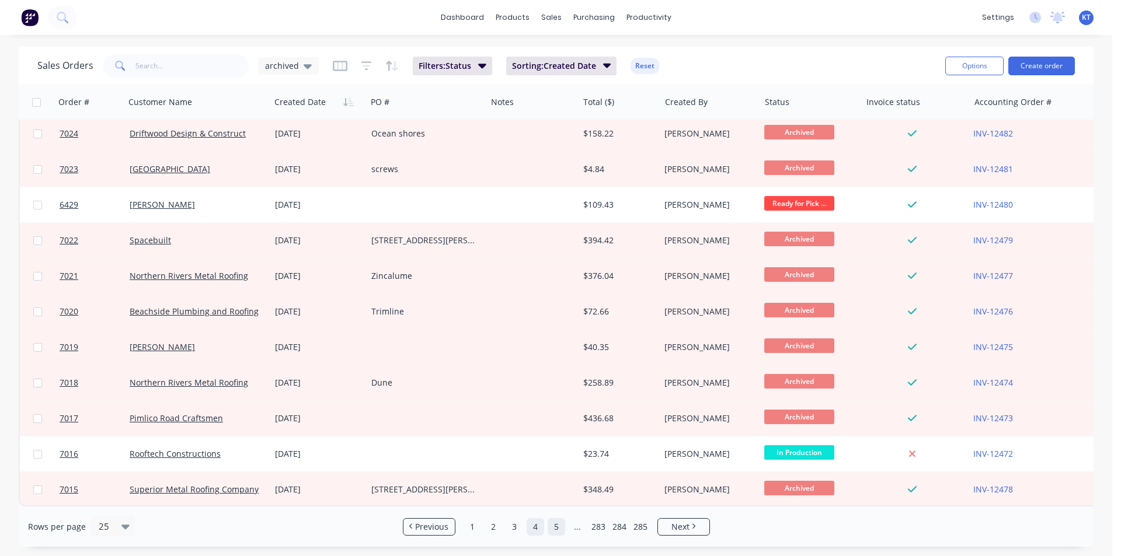
click at [552, 532] on link "5" at bounding box center [557, 527] width 18 height 18
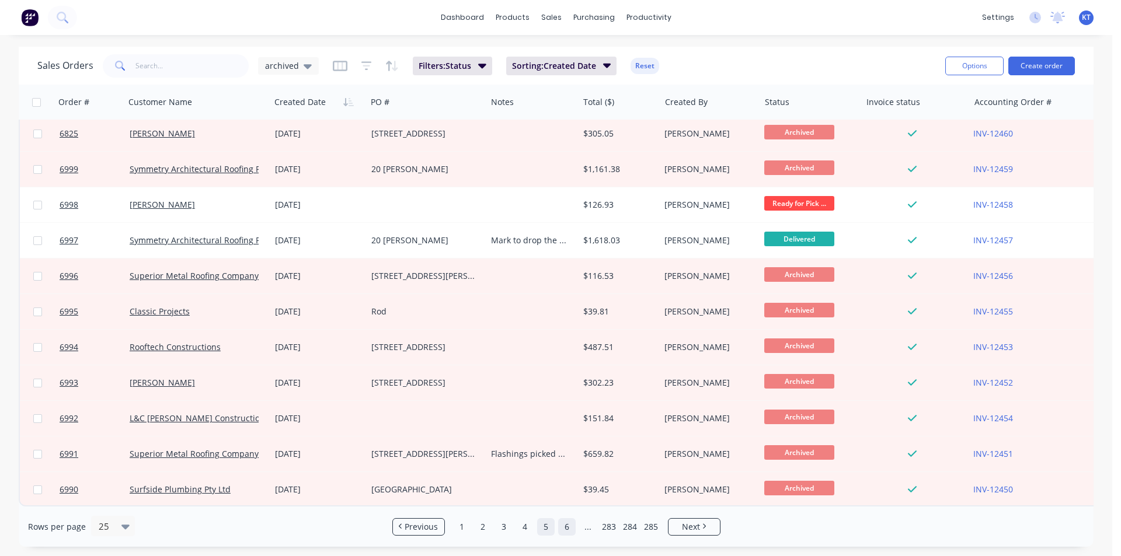
click at [566, 532] on link "6" at bounding box center [567, 527] width 18 height 18
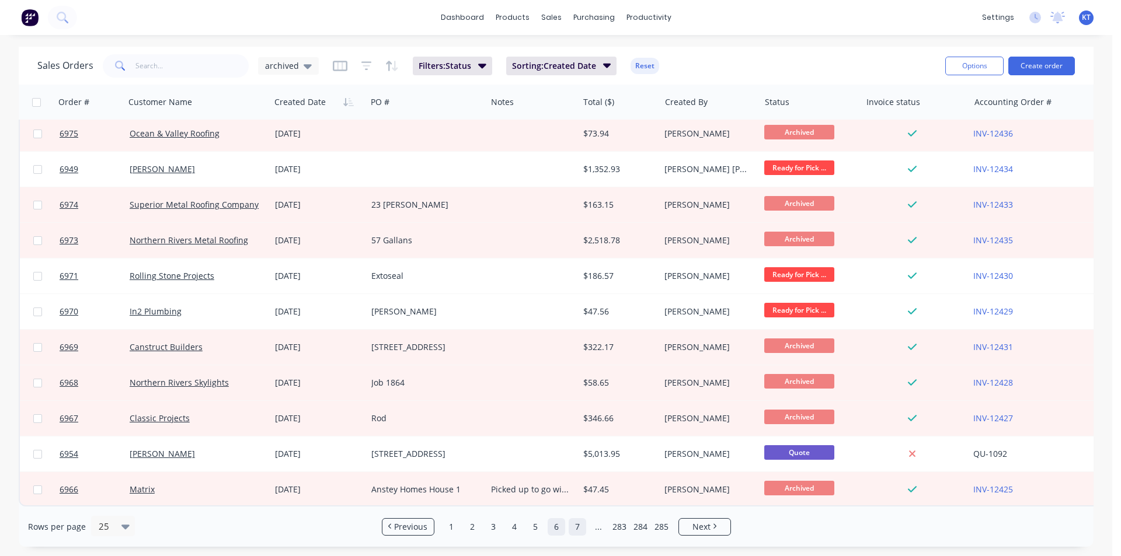
click at [577, 531] on link "7" at bounding box center [578, 527] width 18 height 18
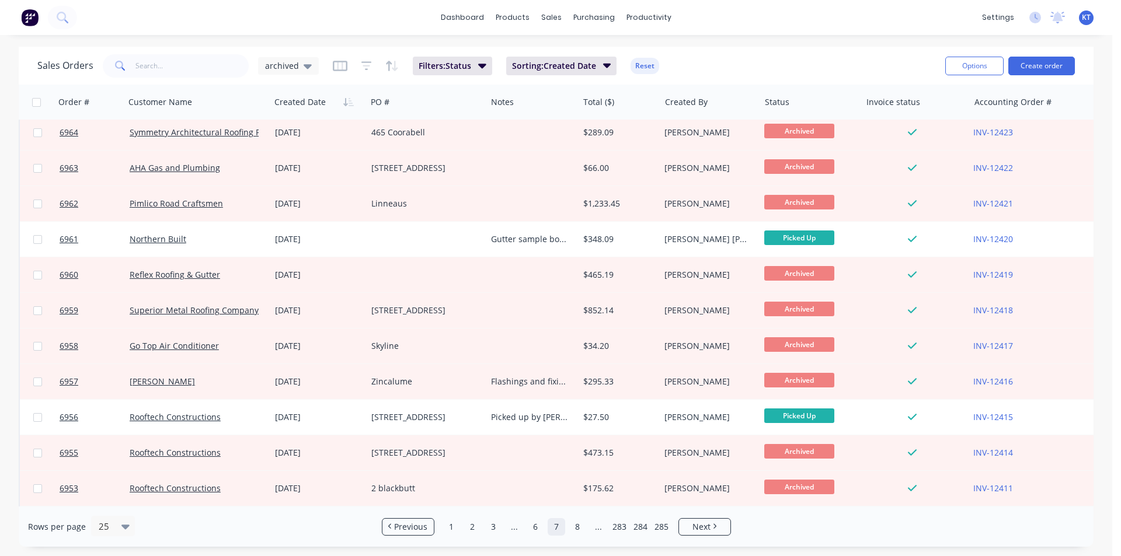
scroll to position [0, 0]
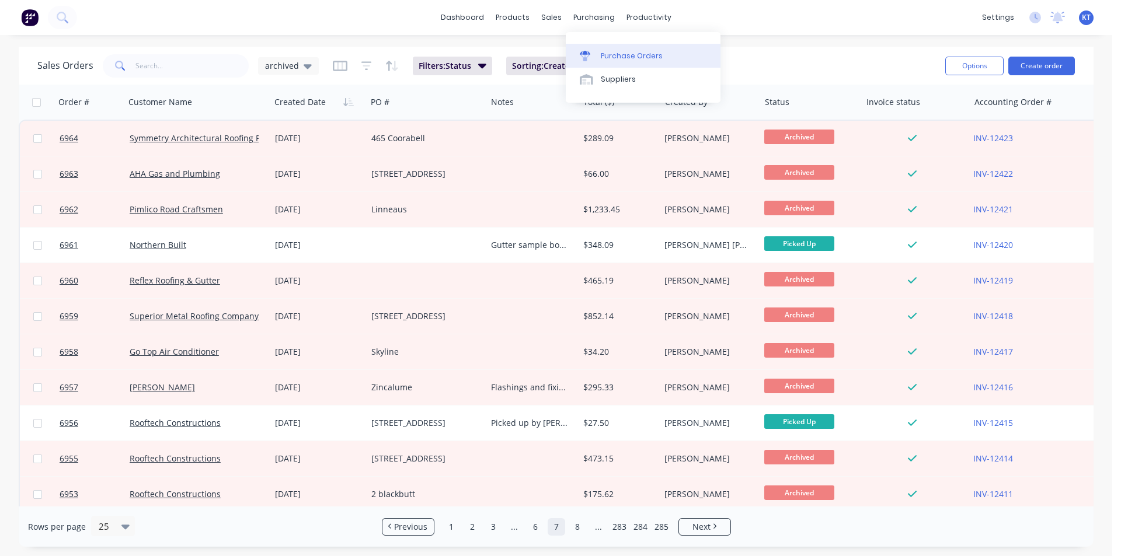
click at [616, 56] on div "Purchase Orders" at bounding box center [632, 56] width 62 height 11
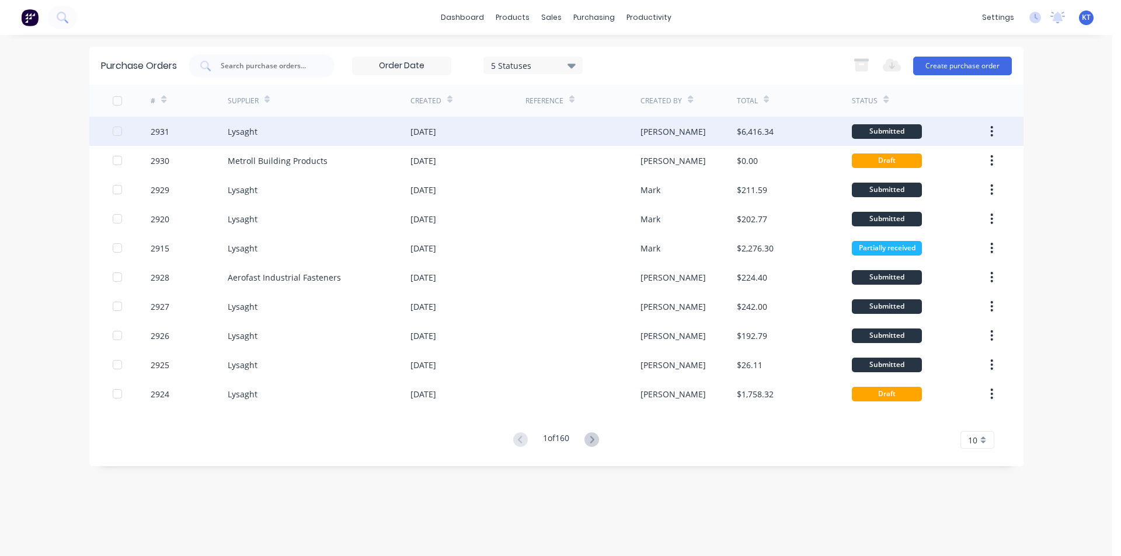
click at [576, 129] on div at bounding box center [582, 131] width 115 height 29
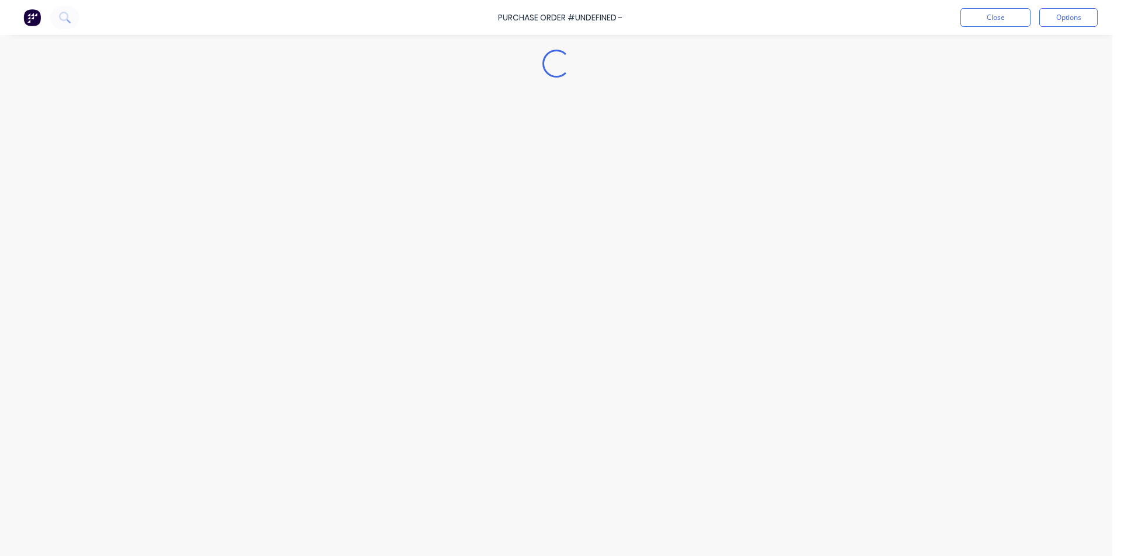
type textarea "x"
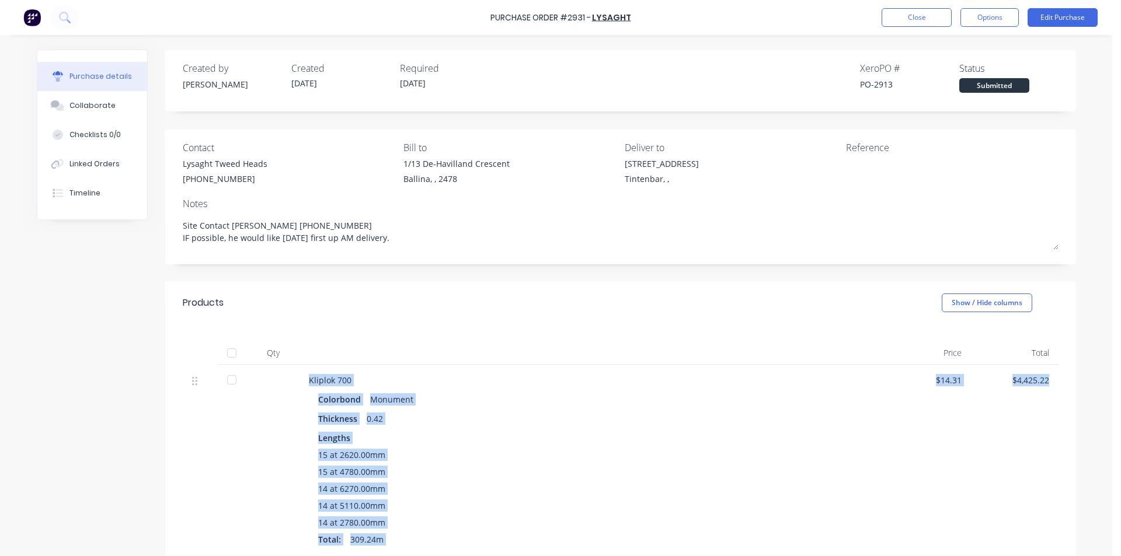
drag, startPoint x: 0, startPoint y: 579, endPoint x: 0, endPoint y: 513, distance: 66.0
click at [0, 556] on html "Purchase Order #2931 - Lysaght Close Options Edit Purchase Purchase details Col…" at bounding box center [560, 278] width 1121 height 556
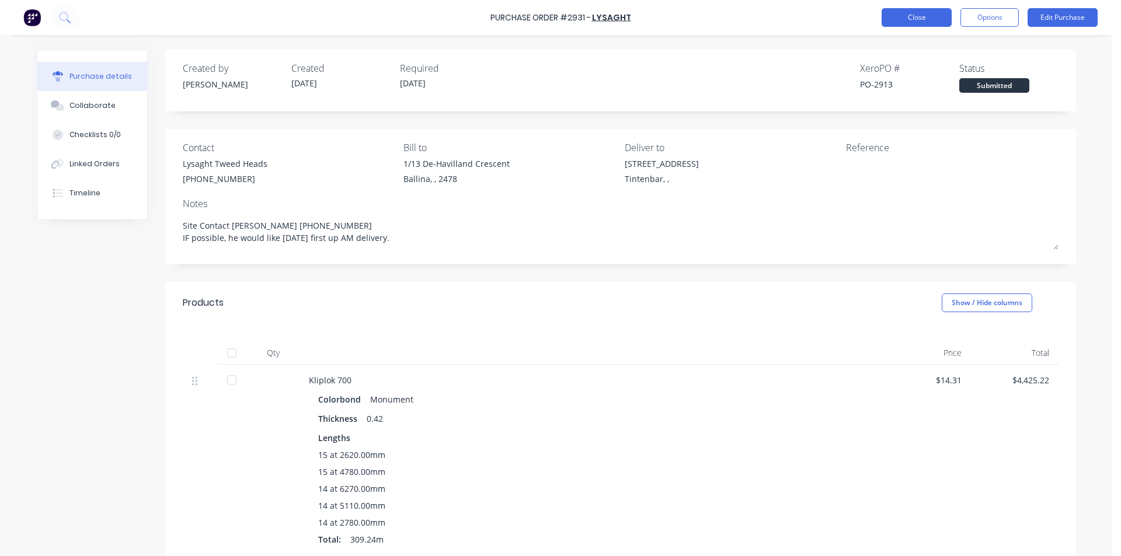
click at [908, 12] on button "Close" at bounding box center [917, 17] width 70 height 19
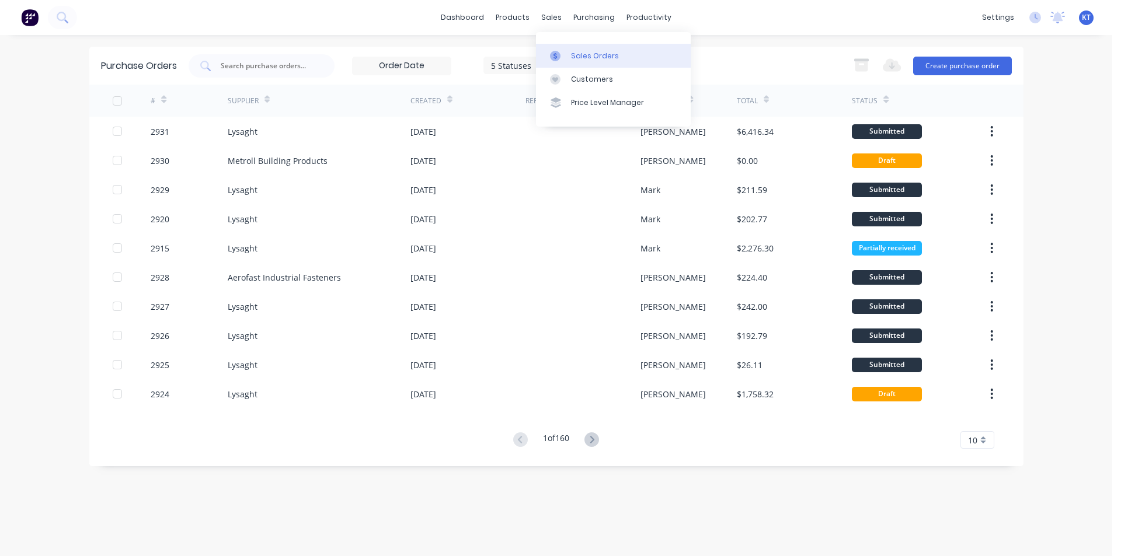
click at [576, 61] on link "Sales Orders" at bounding box center [613, 55] width 155 height 23
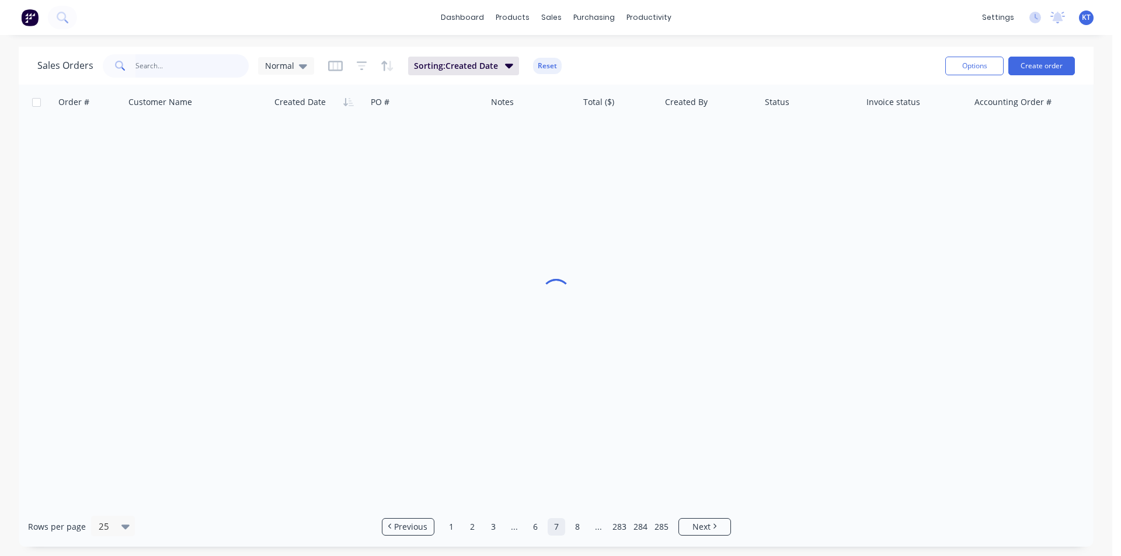
click at [215, 65] on input "text" at bounding box center [192, 65] width 114 height 23
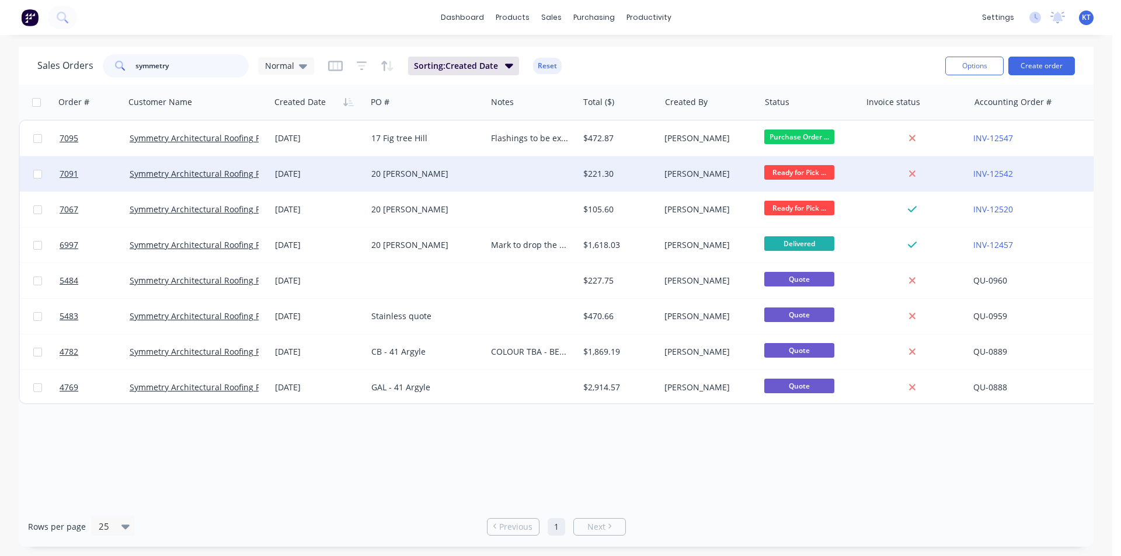
type input "symmetry"
click at [232, 180] on div "Symmetry Architectural Roofing Pty Ltd" at bounding box center [197, 173] width 145 height 35
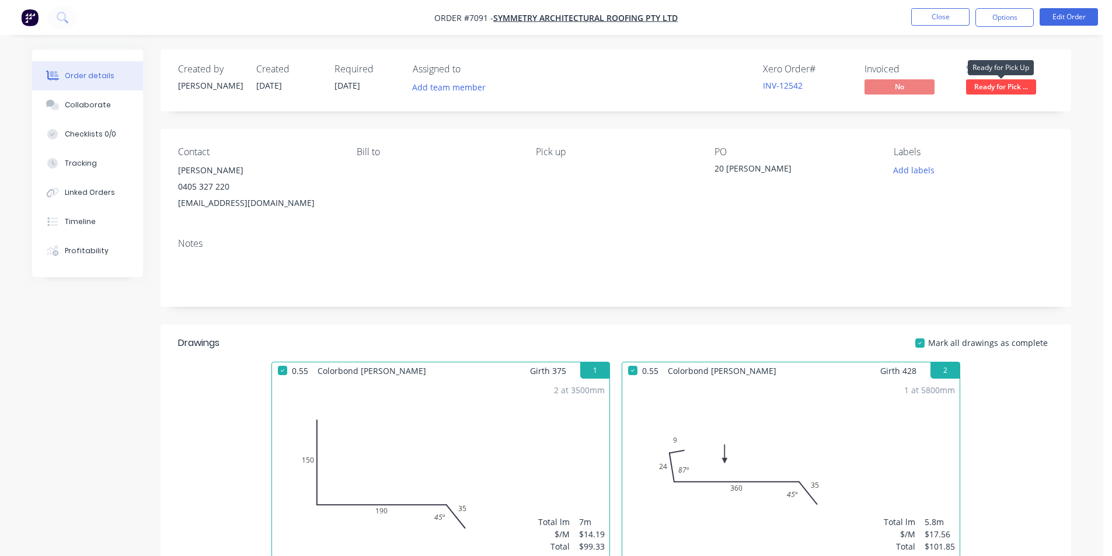
click at [980, 90] on span "Ready for Pick ..." at bounding box center [1001, 86] width 70 height 15
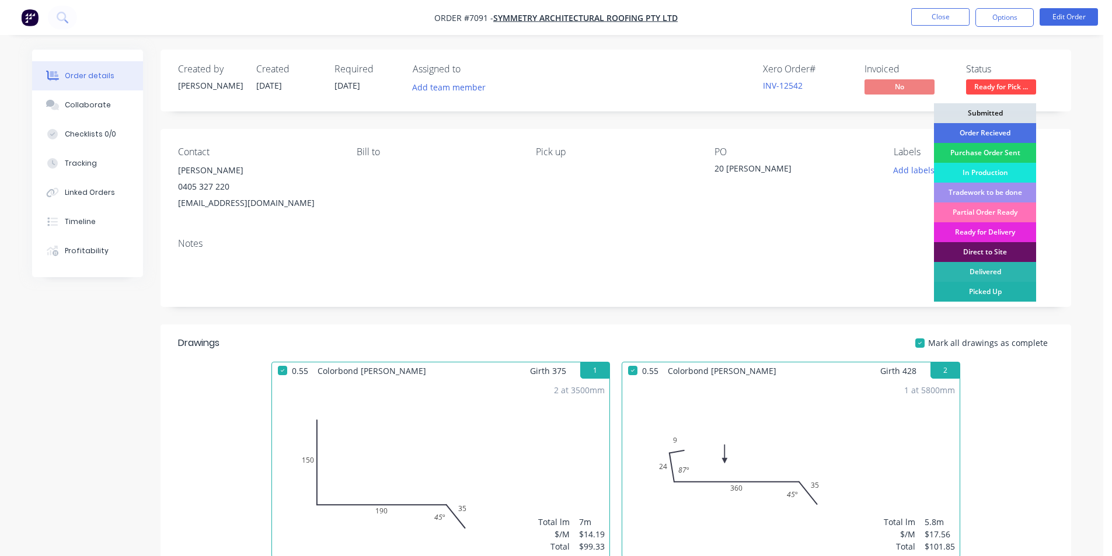
click at [992, 288] on div "Picked Up" at bounding box center [985, 292] width 102 height 20
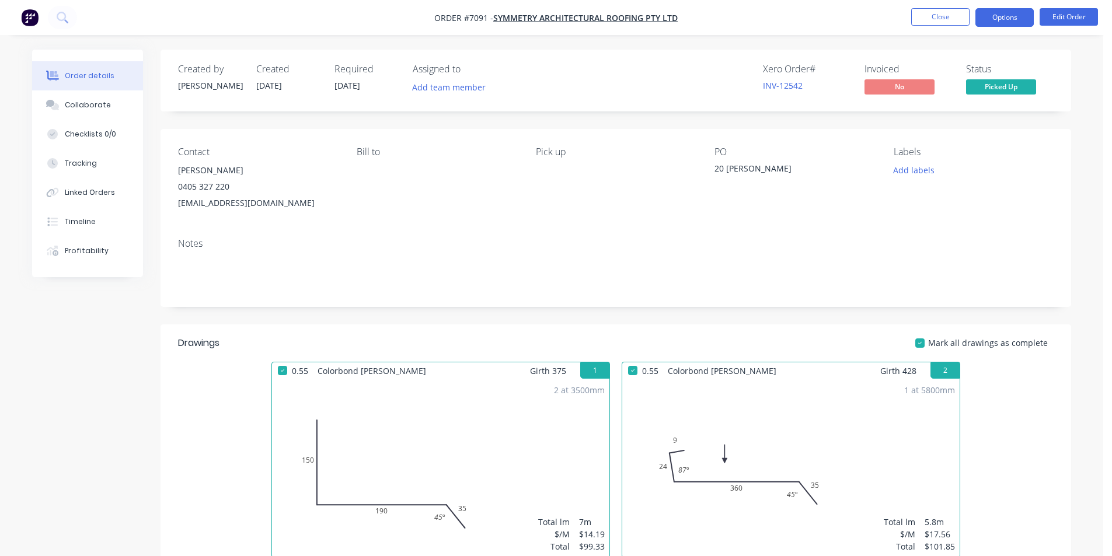
click at [997, 16] on button "Options" at bounding box center [1004, 17] width 58 height 19
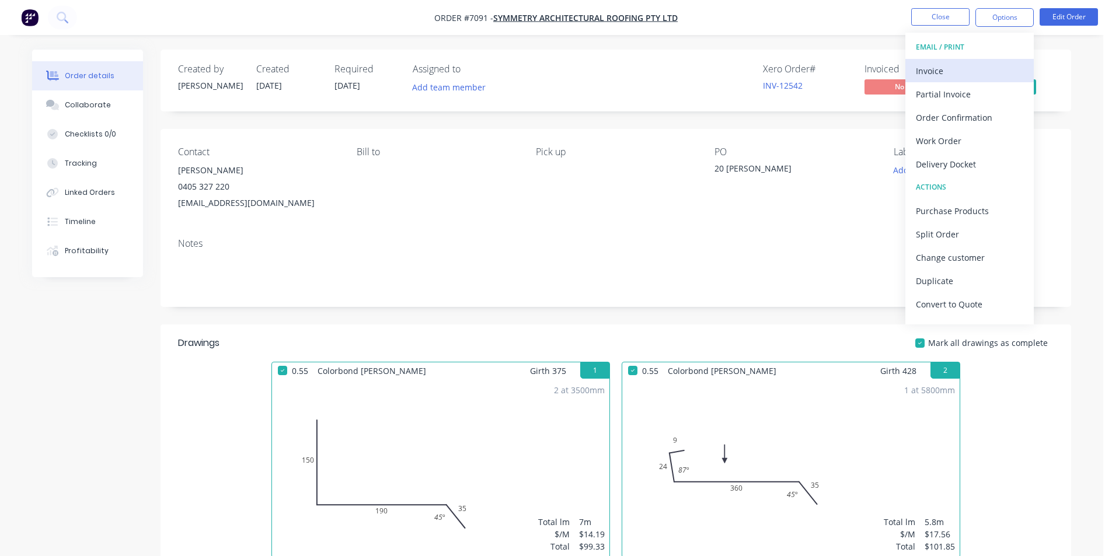
click at [958, 65] on div "Invoice" at bounding box center [969, 70] width 107 height 17
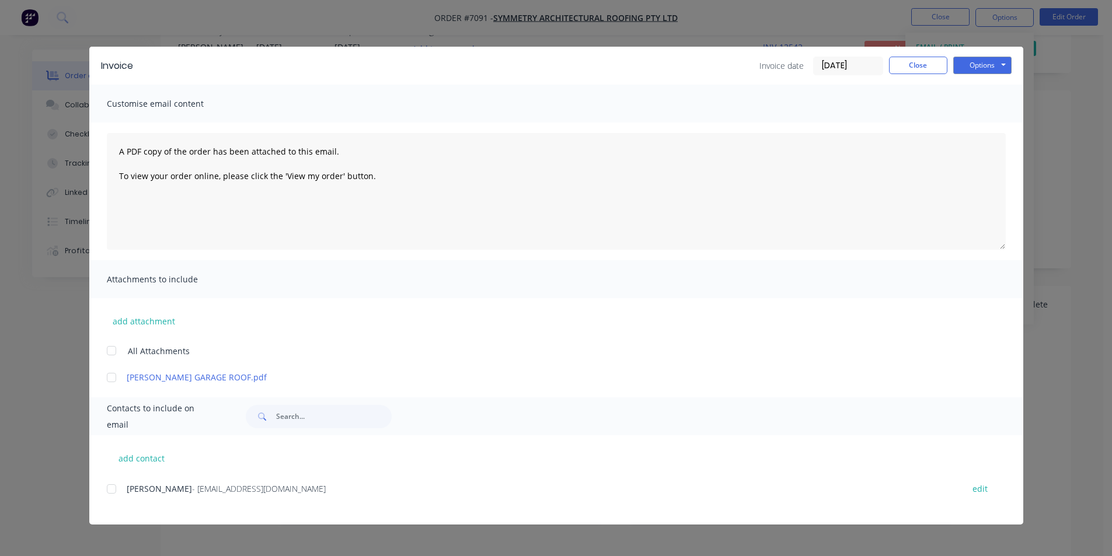
scroll to position [58, 0]
click at [112, 490] on div at bounding box center [111, 489] width 23 height 23
click at [960, 68] on button "Options" at bounding box center [982, 66] width 58 height 18
click at [969, 124] on button "Email" at bounding box center [990, 124] width 75 height 19
click at [918, 51] on div "Invoice Invoice date [DATE] Close Options Preview Print Email" at bounding box center [556, 66] width 934 height 38
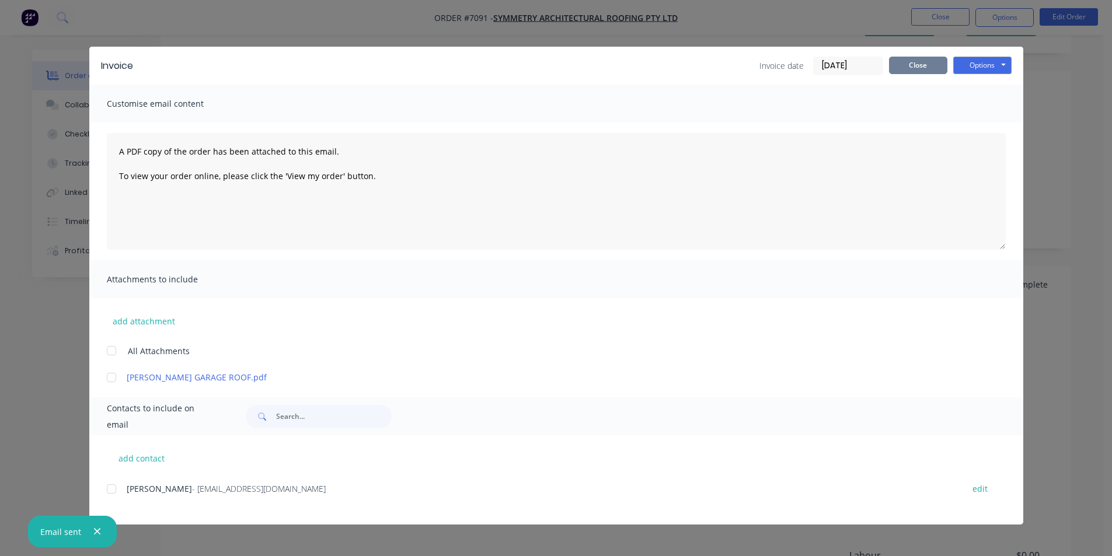
click at [919, 67] on button "Close" at bounding box center [918, 66] width 58 height 18
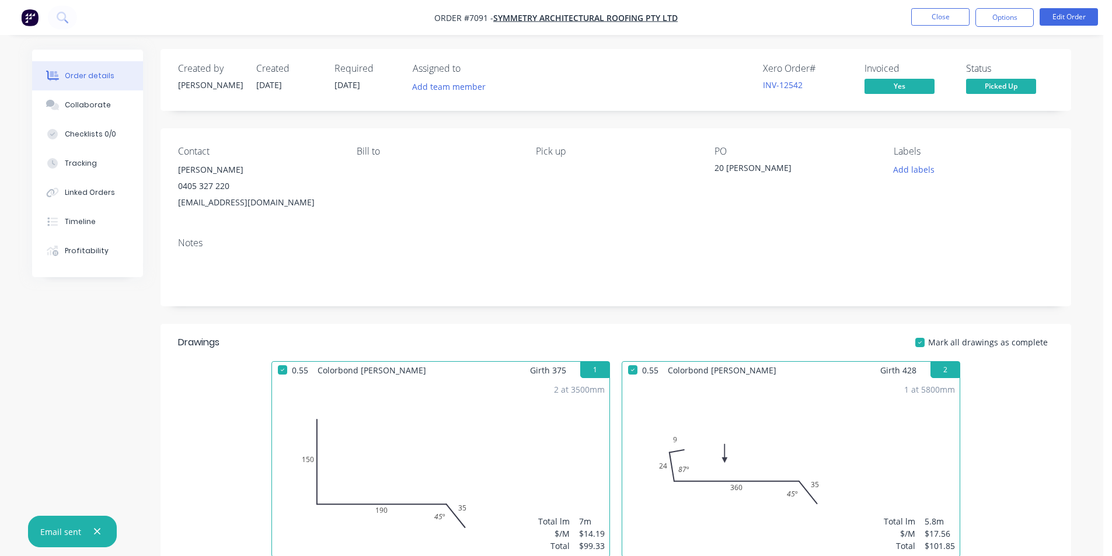
scroll to position [0, 0]
click at [1006, 19] on button "Options" at bounding box center [1004, 17] width 58 height 19
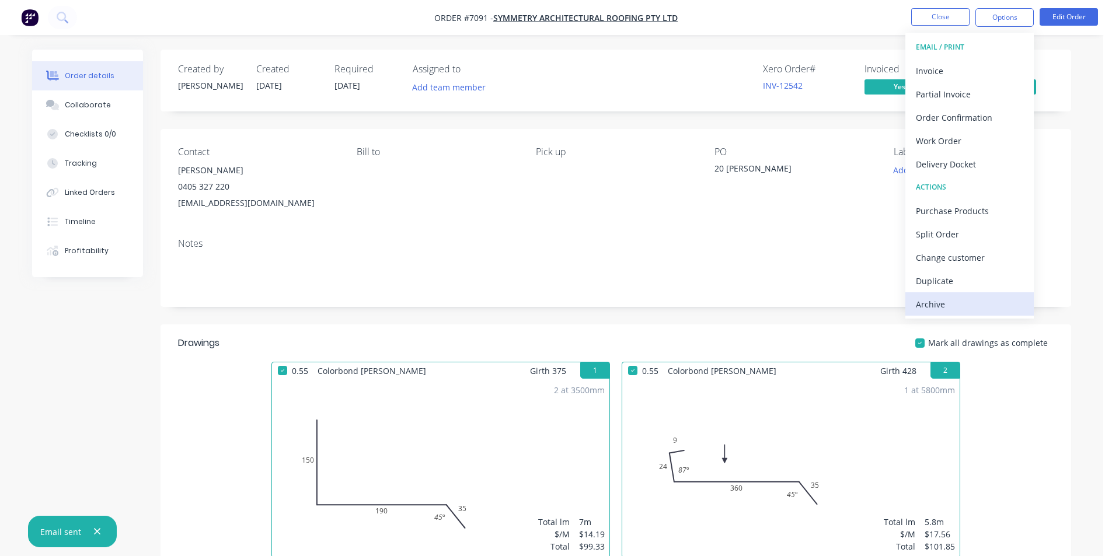
click at [961, 312] on div "Archive" at bounding box center [969, 304] width 107 height 17
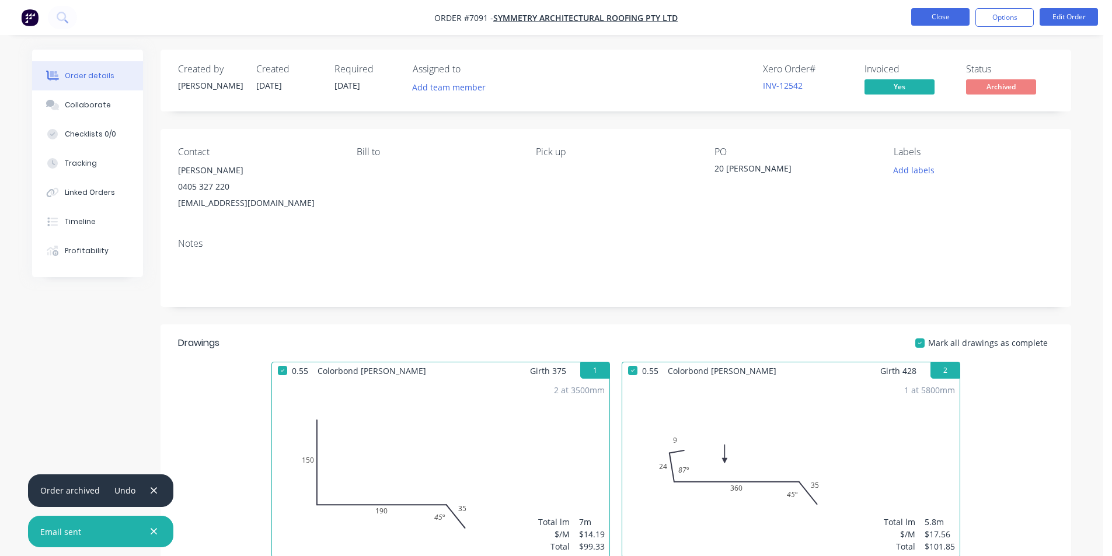
click at [938, 15] on button "Close" at bounding box center [940, 17] width 58 height 18
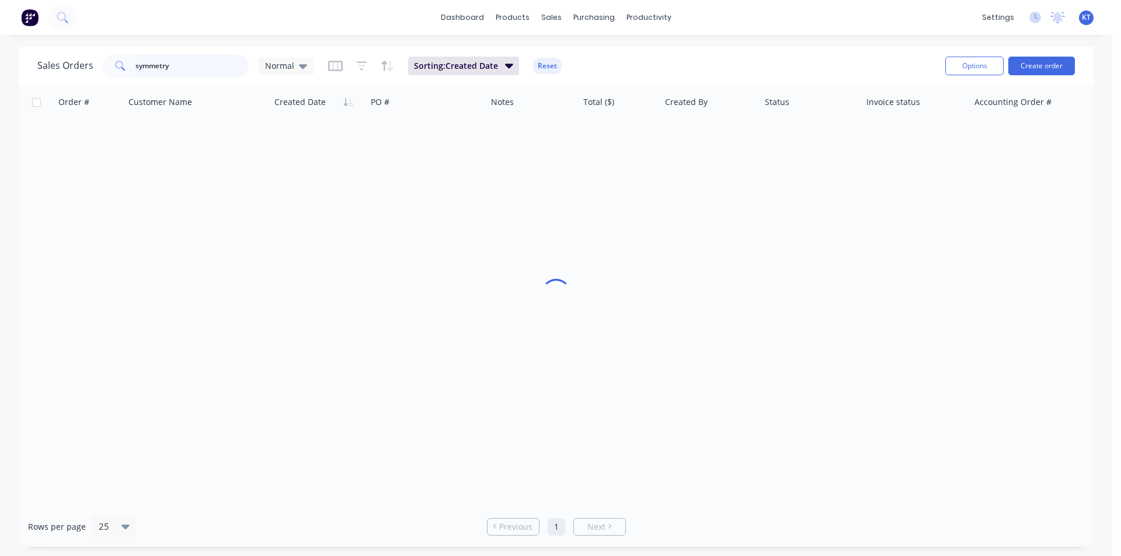
click at [160, 73] on input "symmetry" at bounding box center [192, 65] width 114 height 23
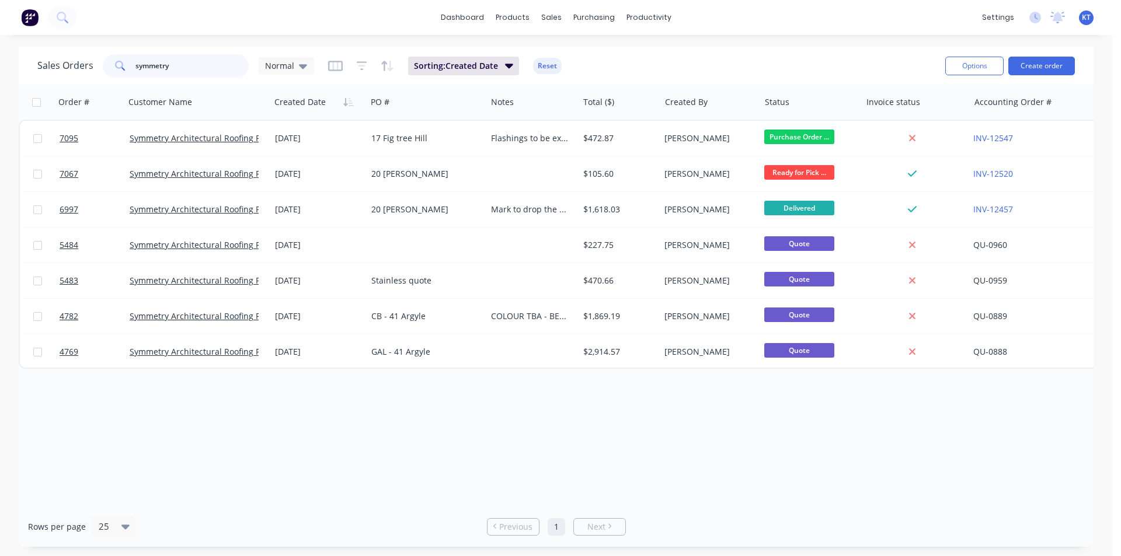
click at [160, 73] on input "symmetry" at bounding box center [192, 65] width 114 height 23
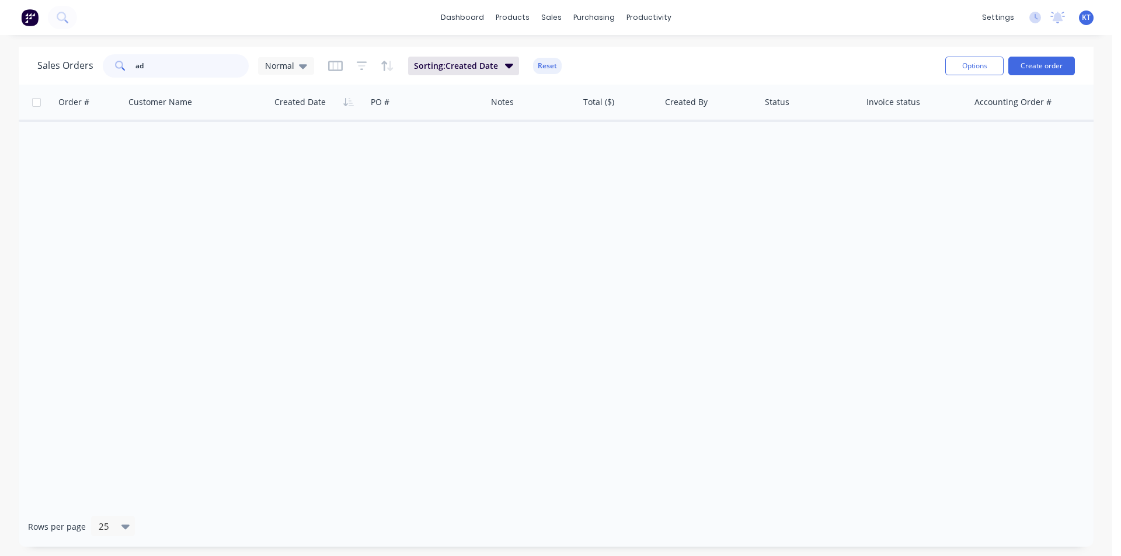
type input "a"
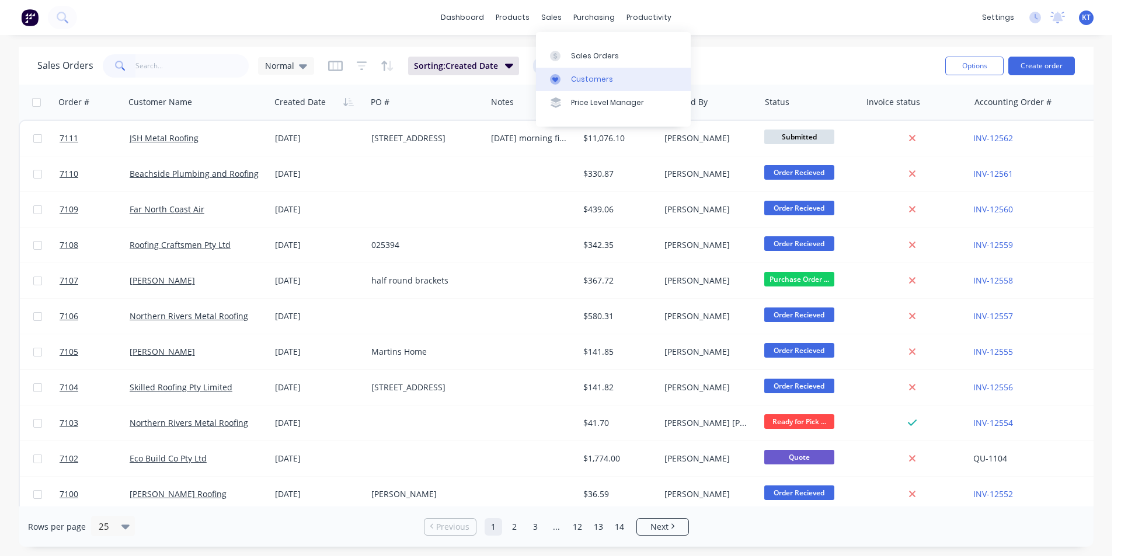
click at [581, 80] on div "Customers" at bounding box center [592, 79] width 42 height 11
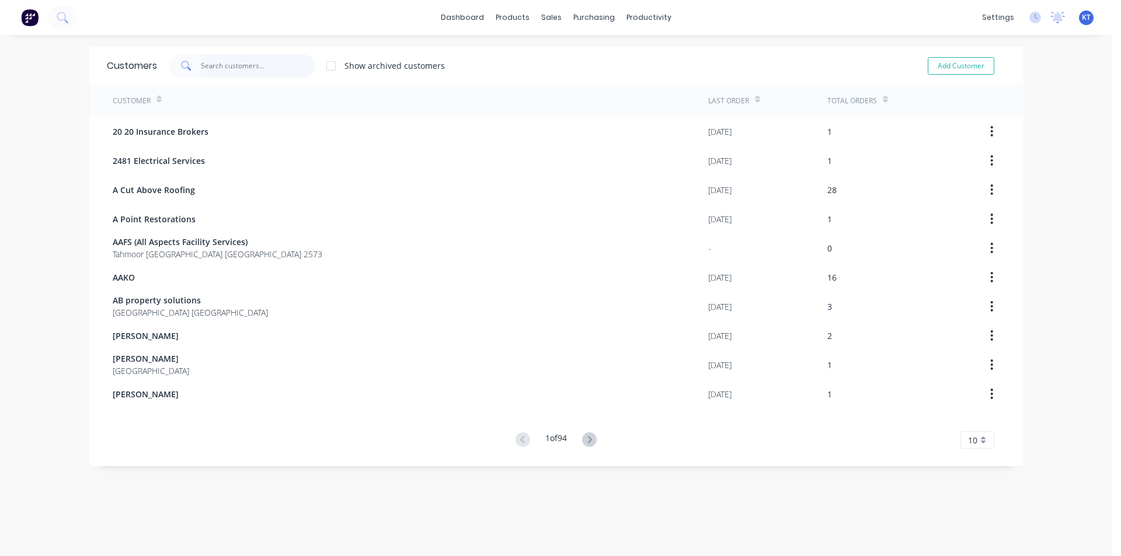
click at [215, 65] on input "text" at bounding box center [258, 65] width 114 height 23
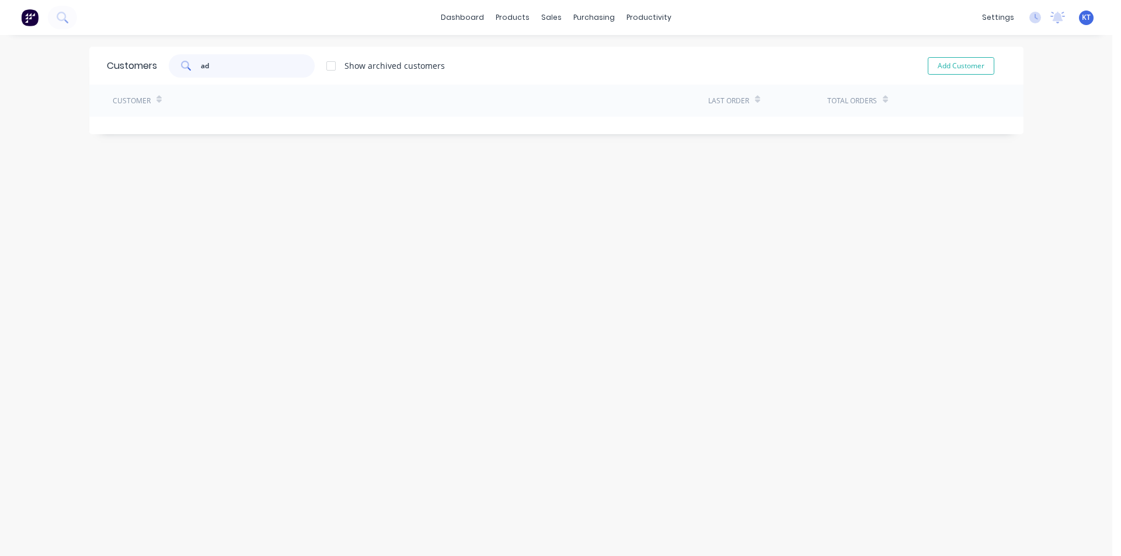
type input "a"
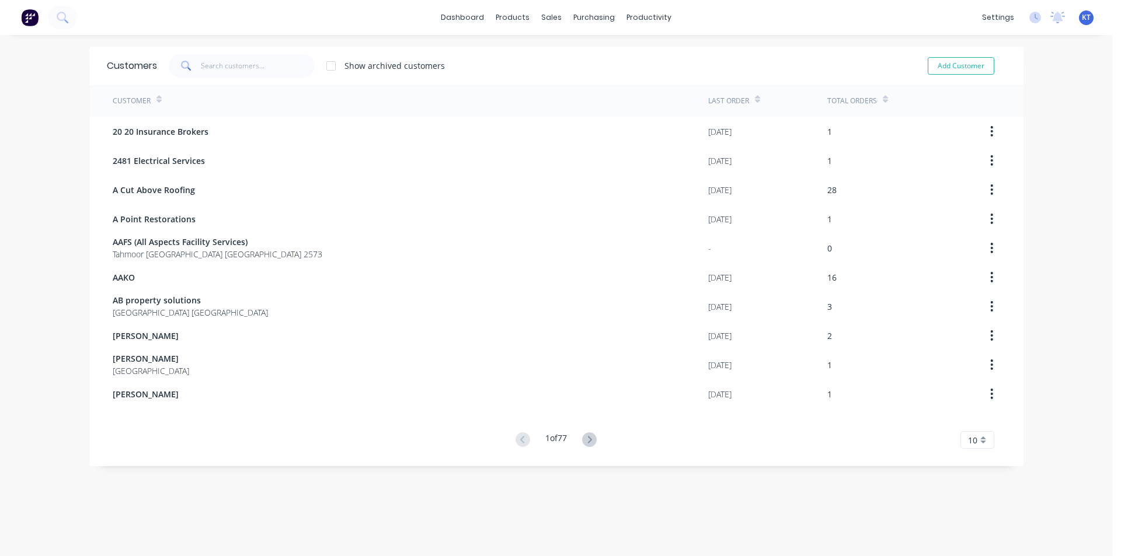
click at [1088, 315] on div "dashboard products sales purchasing productivity dashboard products Product Cat…" at bounding box center [556, 278] width 1112 height 556
click at [577, 58] on div "Sales Orders" at bounding box center [590, 56] width 48 height 11
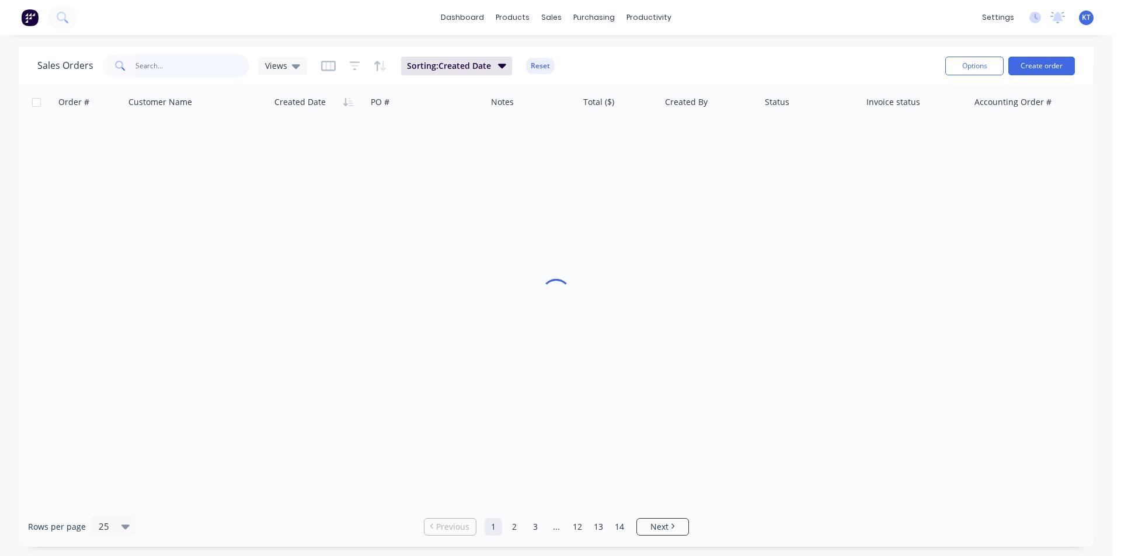
click at [144, 76] on input "text" at bounding box center [192, 65] width 114 height 23
type input "Dai"
click at [1048, 71] on button "Create order" at bounding box center [1041, 66] width 67 height 19
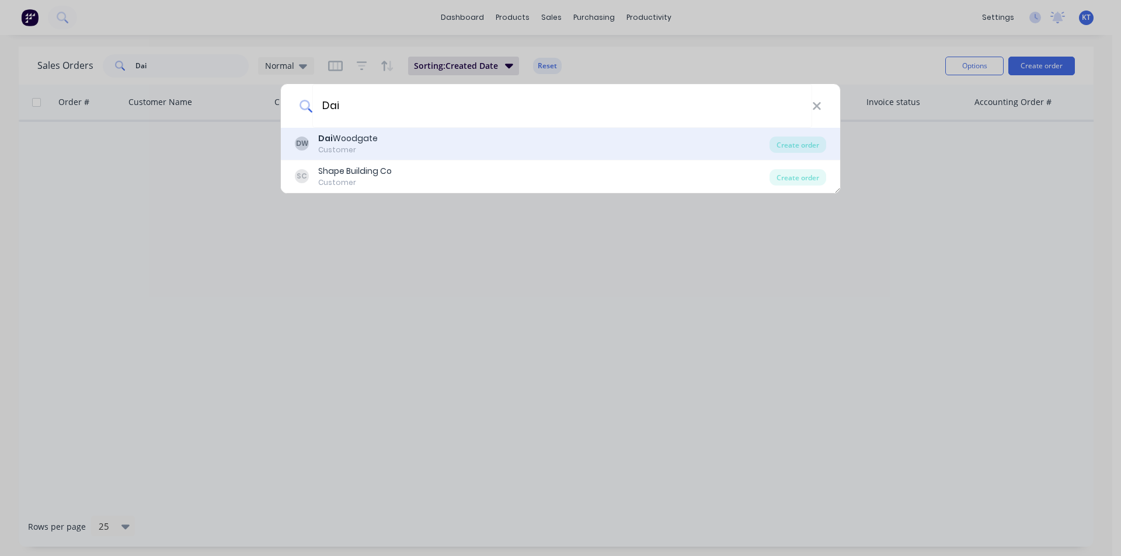
type input "Dai"
click at [806, 129] on div "[PERSON_NAME] Woodgate Customer Create order" at bounding box center [560, 144] width 559 height 33
click at [803, 142] on div "Create order" at bounding box center [797, 145] width 57 height 16
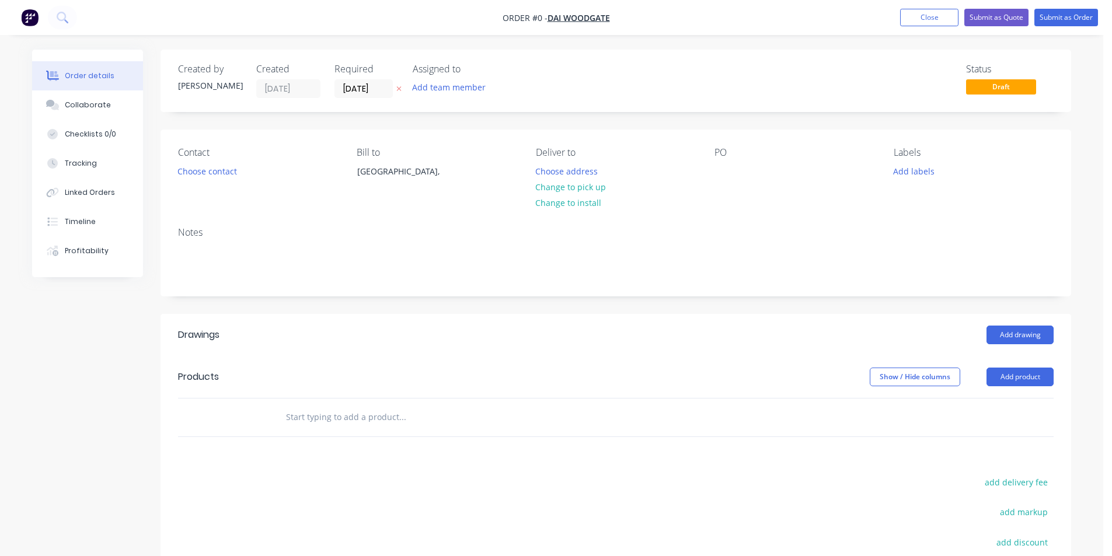
click at [209, 190] on div "Contact Choose contact" at bounding box center [258, 173] width 160 height 53
click at [209, 175] on button "Choose contact" at bounding box center [208, 171] width 72 height 16
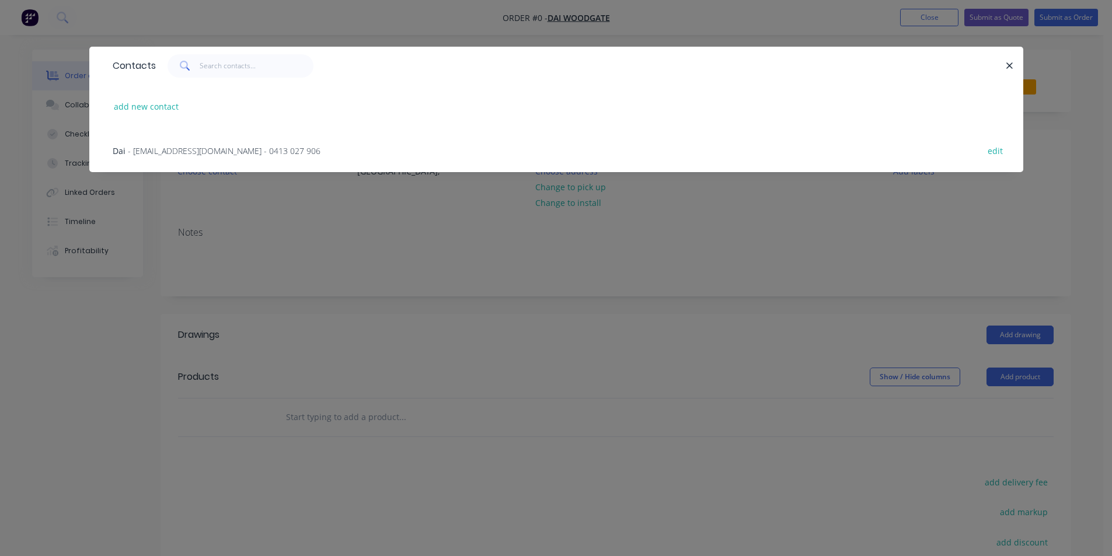
click at [204, 143] on div "Dai - [EMAIL_ADDRESS][DOMAIN_NAME] - 0413 027 906 edit" at bounding box center [556, 150] width 899 height 44
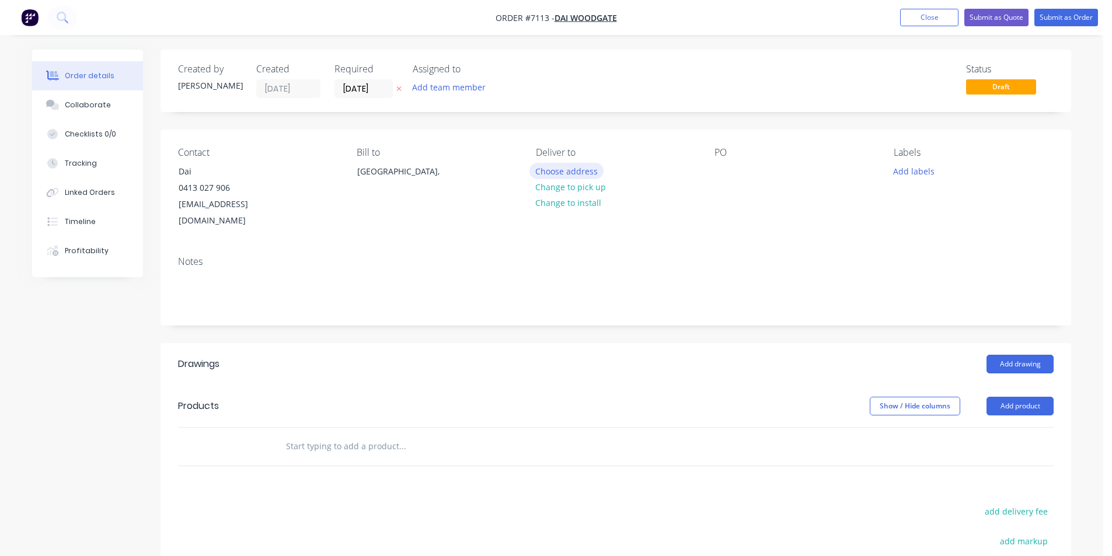
click at [590, 173] on button "Choose address" at bounding box center [566, 171] width 75 height 16
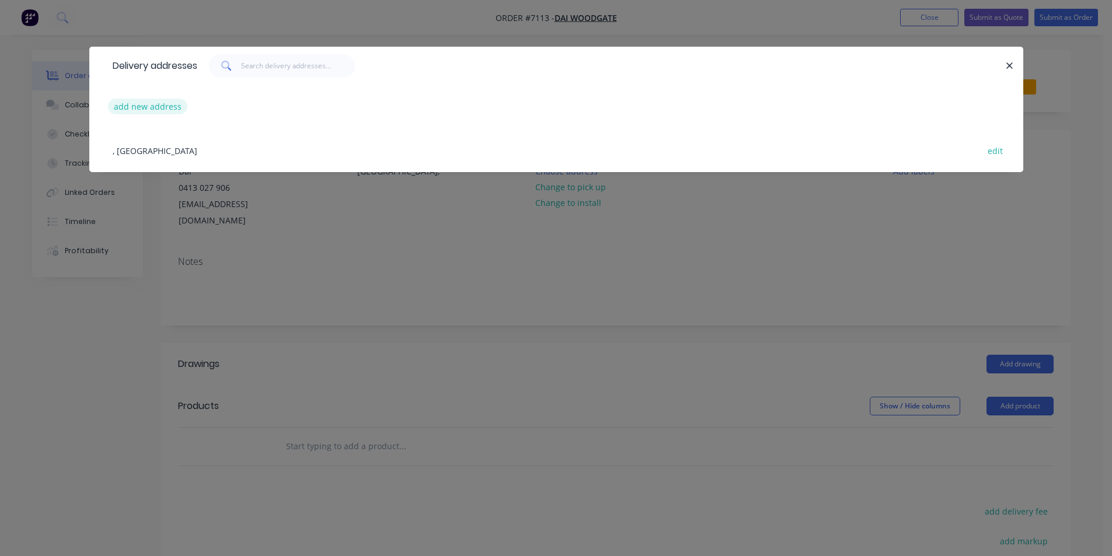
click at [155, 106] on button "add new address" at bounding box center [148, 107] width 80 height 16
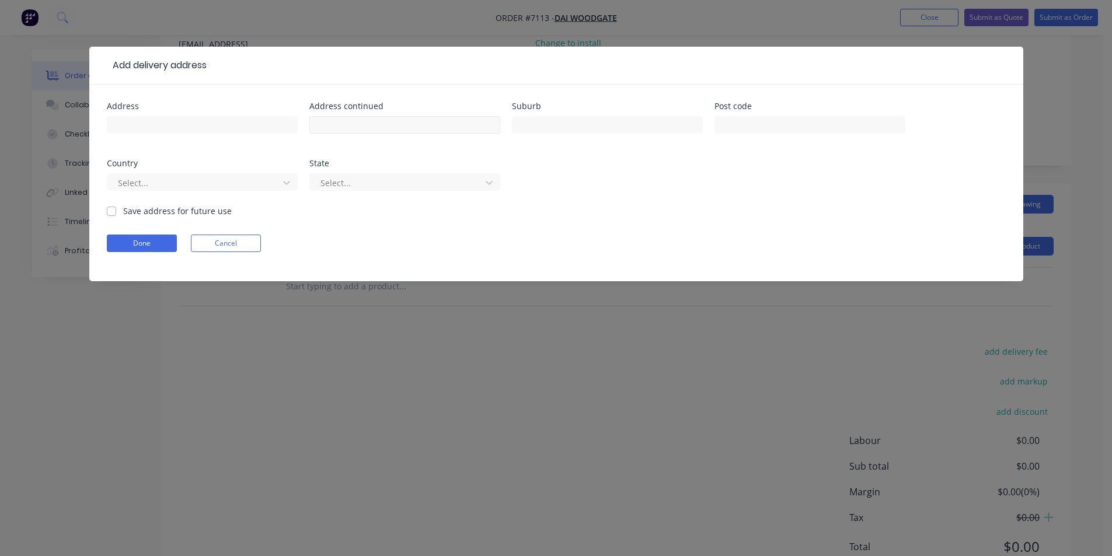
scroll to position [133, 0]
drag, startPoint x: 259, startPoint y: 138, endPoint x: 267, endPoint y: 120, distance: 19.6
click at [259, 136] on div at bounding box center [202, 130] width 191 height 34
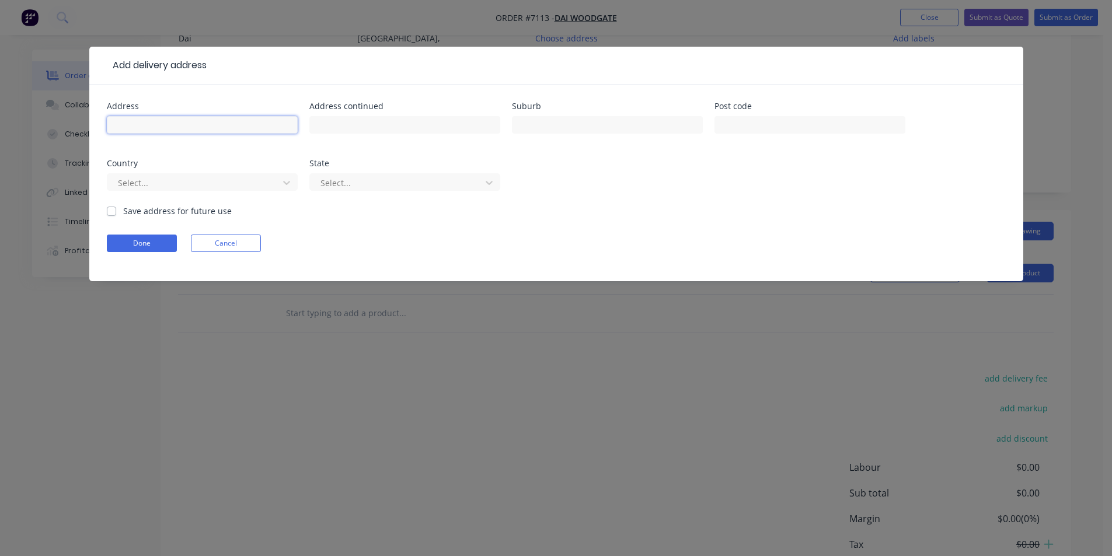
click at [267, 120] on input "text" at bounding box center [202, 125] width 191 height 18
type input "[STREET_ADDRESS]"
click at [572, 128] on input "text" at bounding box center [607, 125] width 191 height 18
type input "Pearces Creek"
click at [123, 209] on label "Save address for future use" at bounding box center [177, 211] width 109 height 12
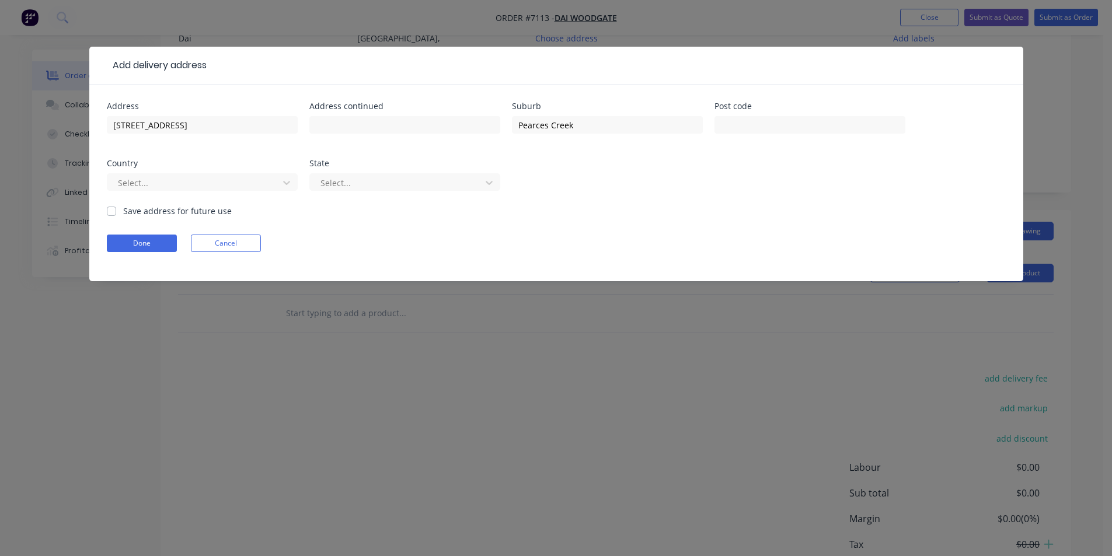
click at [115, 209] on input "Save address for future use" at bounding box center [111, 210] width 9 height 11
checkbox input "true"
click at [126, 242] on button "Done" at bounding box center [142, 244] width 70 height 18
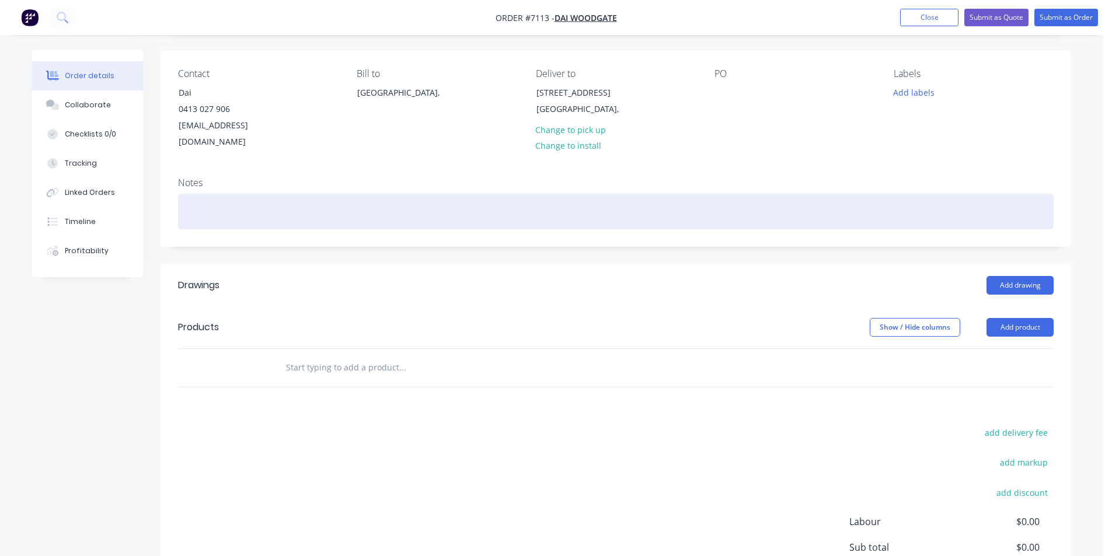
scroll to position [0, 0]
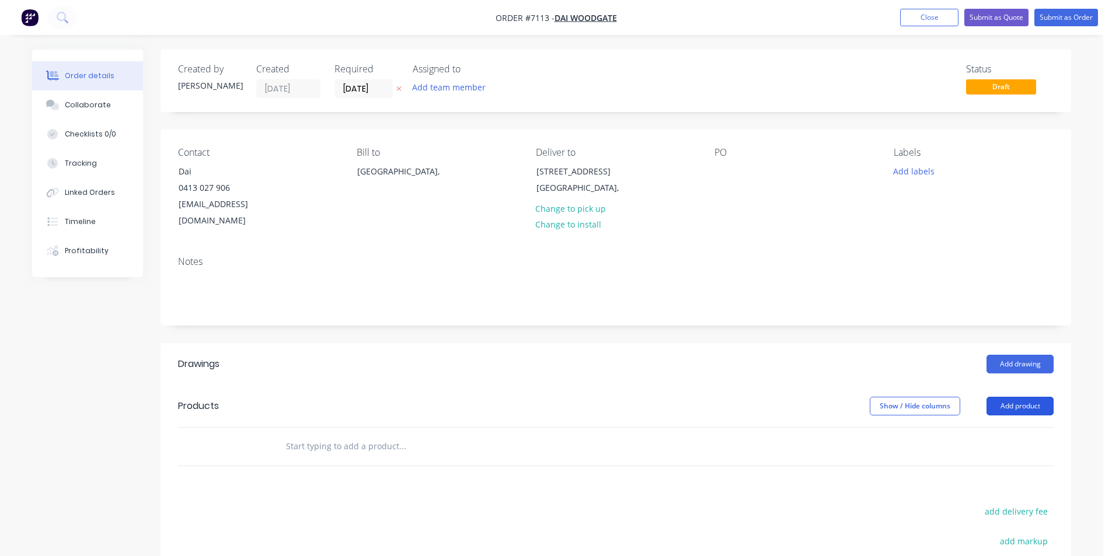
click at [1032, 397] on button "Add product" at bounding box center [1020, 406] width 67 height 19
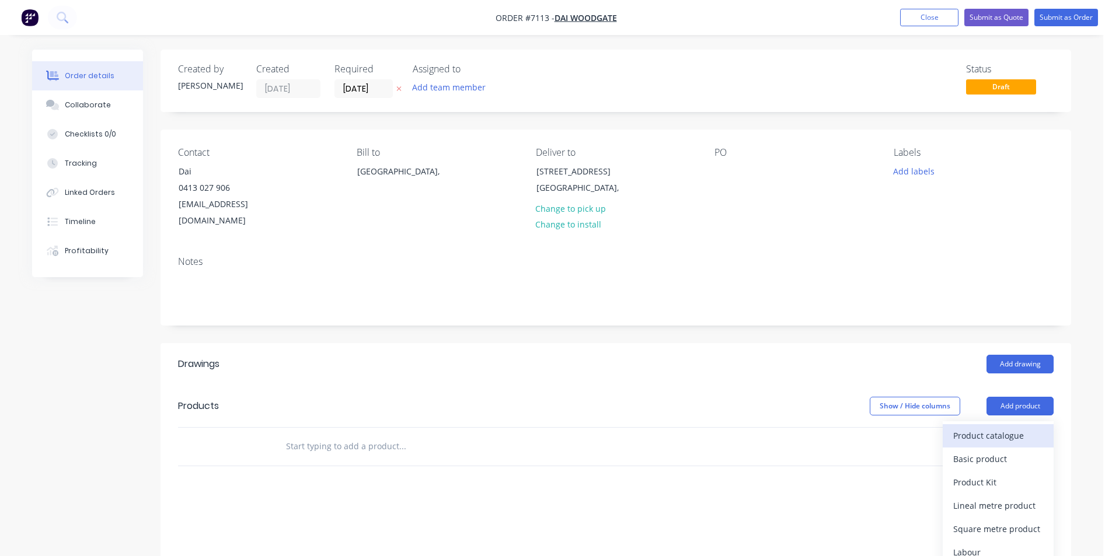
click at [1020, 430] on button "Product catalogue" at bounding box center [998, 435] width 111 height 23
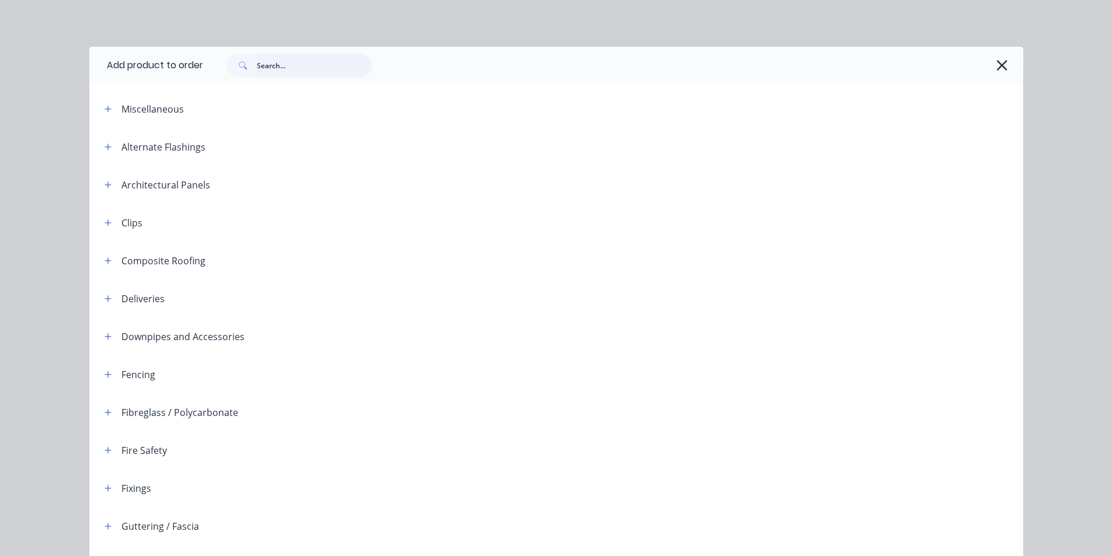
click at [291, 74] on input "text" at bounding box center [315, 65] width 116 height 23
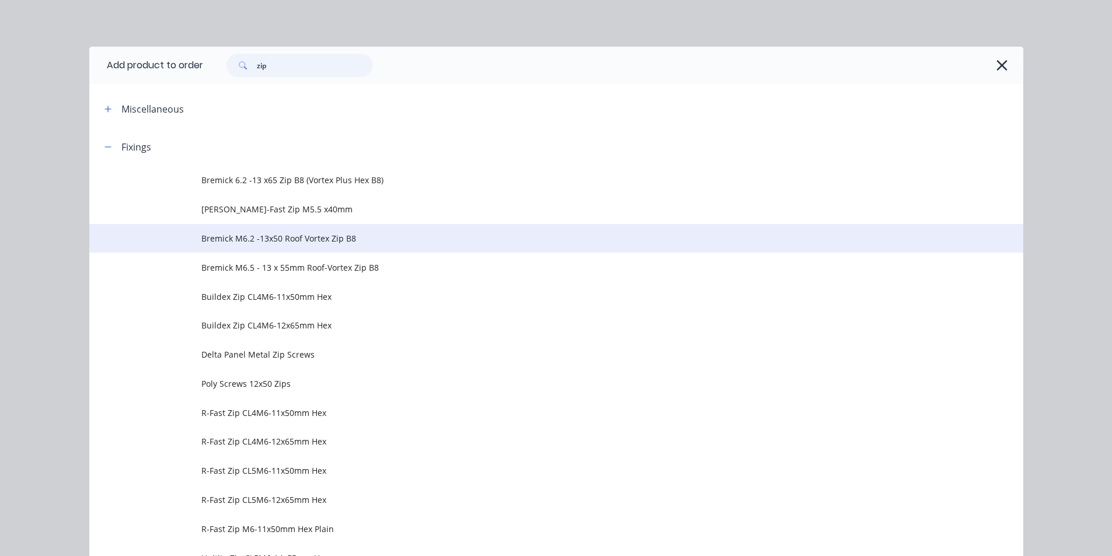
type input "zip"
click at [339, 243] on span "Bremick M6.2 -13x50 Roof Vortex Zip B8" at bounding box center [529, 238] width 657 height 12
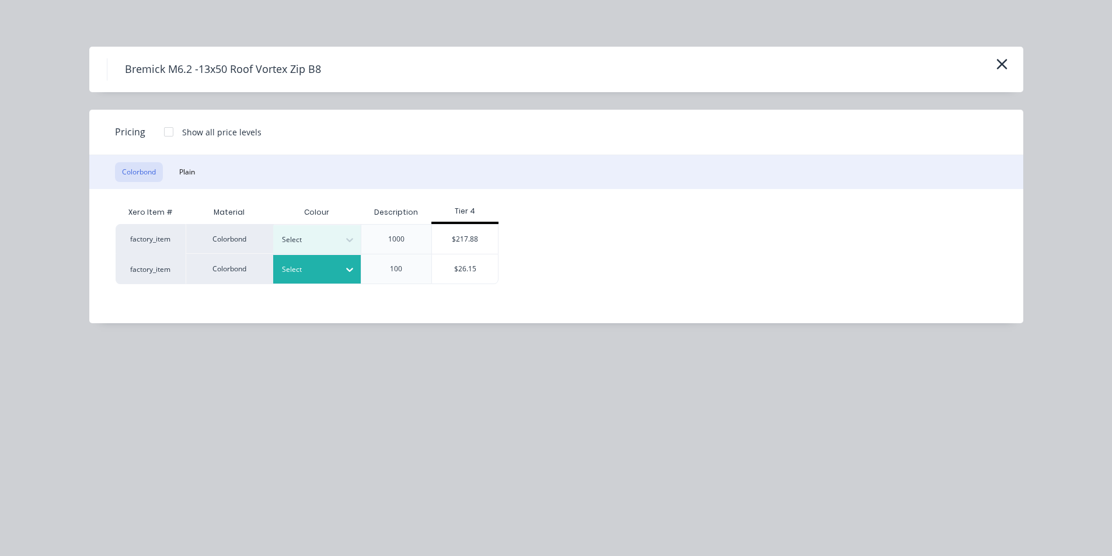
click at [349, 276] on div at bounding box center [349, 269] width 21 height 19
click at [189, 177] on button "Plain" at bounding box center [187, 172] width 30 height 20
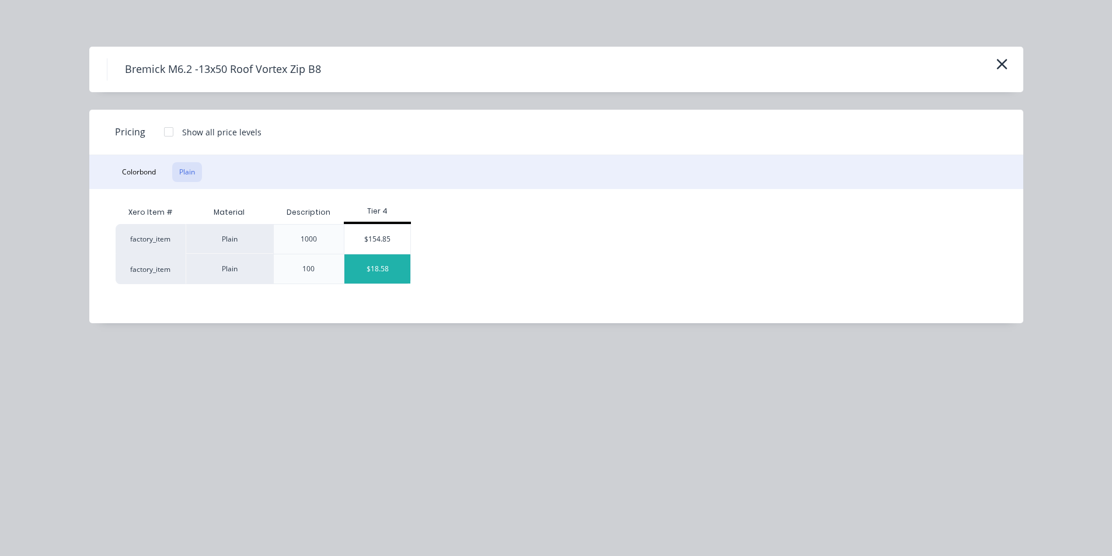
click at [367, 266] on div "$18.58" at bounding box center [377, 269] width 66 height 29
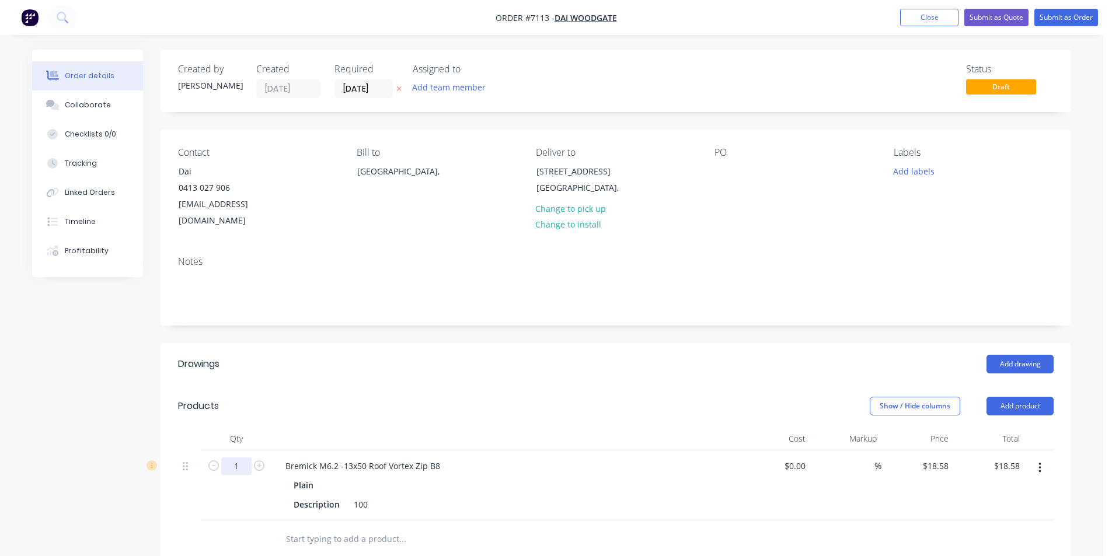
click at [243, 458] on input "1" at bounding box center [236, 467] width 30 height 18
type input "2.5"
type input "$46.45"
click at [879, 397] on button "Show / Hide columns" at bounding box center [915, 406] width 90 height 19
click at [1030, 397] on button "Add product" at bounding box center [1020, 406] width 67 height 19
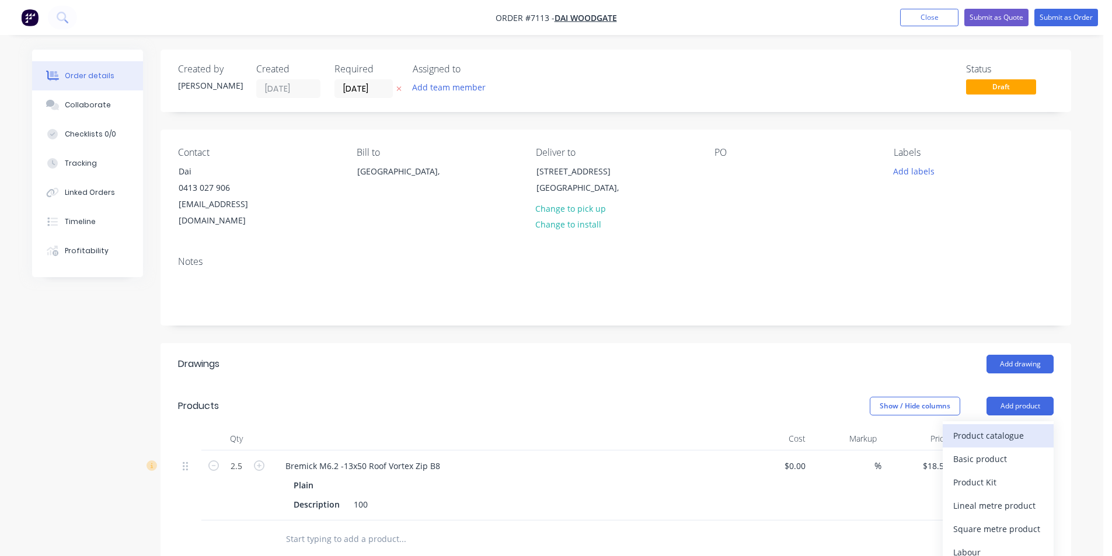
click at [971, 427] on div "Product catalogue" at bounding box center [998, 435] width 90 height 17
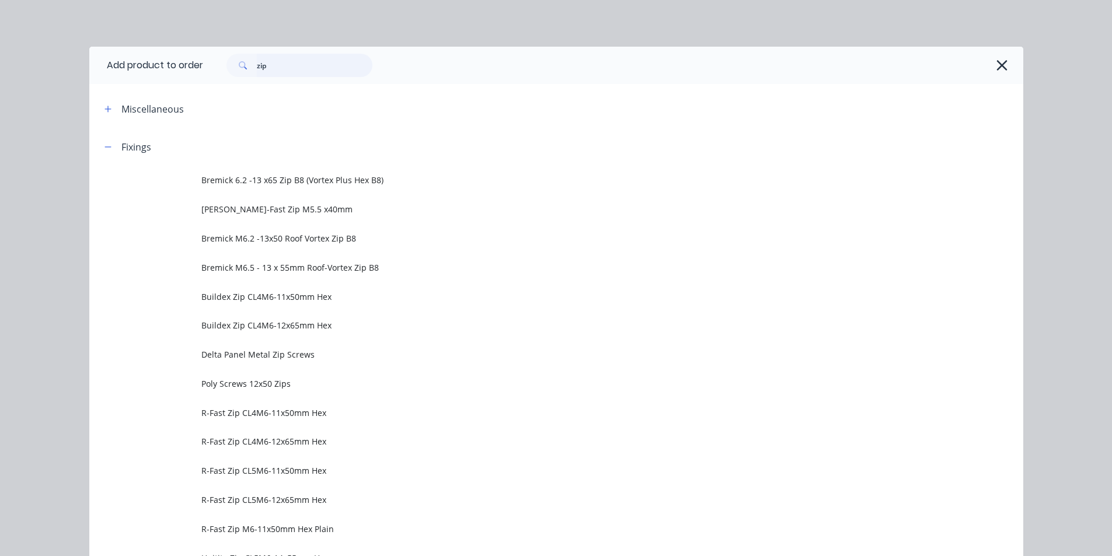
click at [277, 64] on input "zip" at bounding box center [315, 65] width 116 height 23
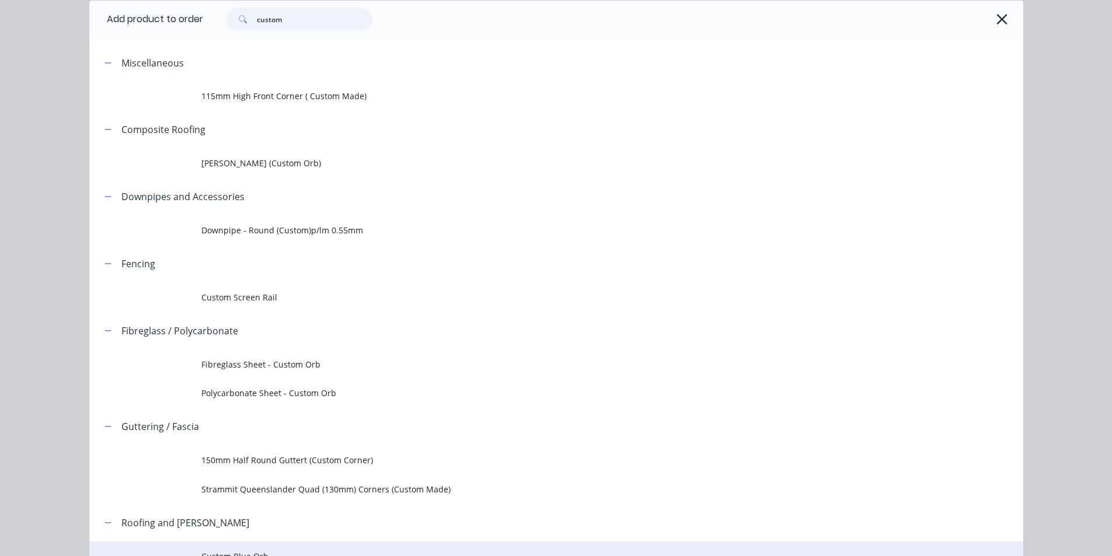
scroll to position [141, 0]
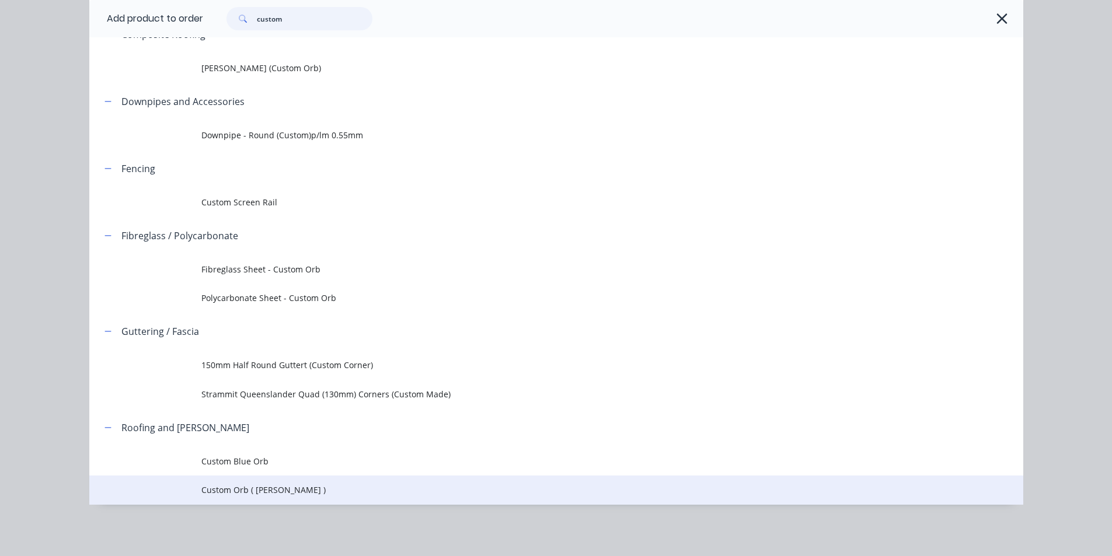
type input "custom"
click at [242, 486] on span "Custom Orb ( [PERSON_NAME] )" at bounding box center [529, 490] width 657 height 12
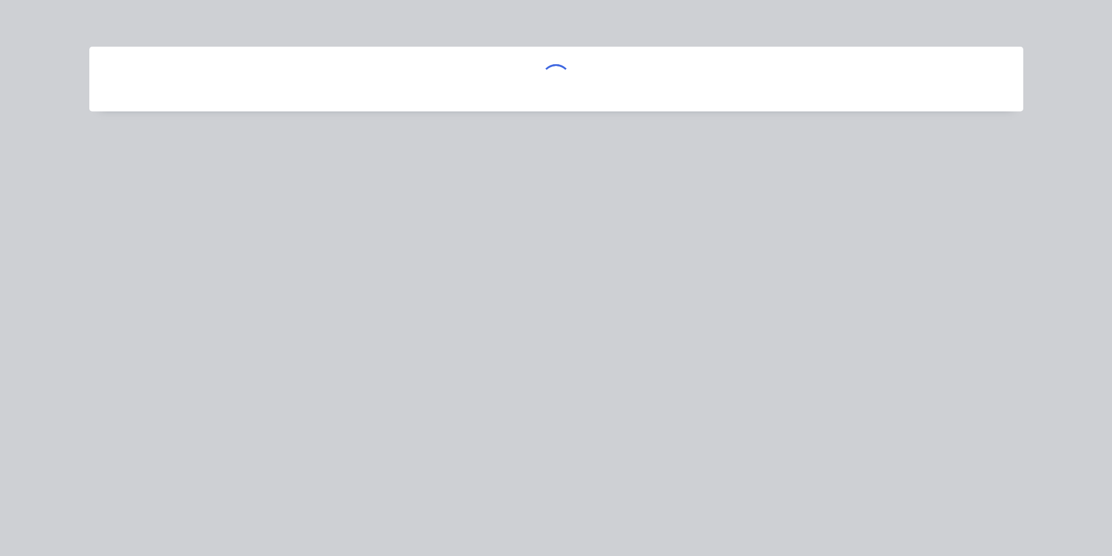
scroll to position [0, 0]
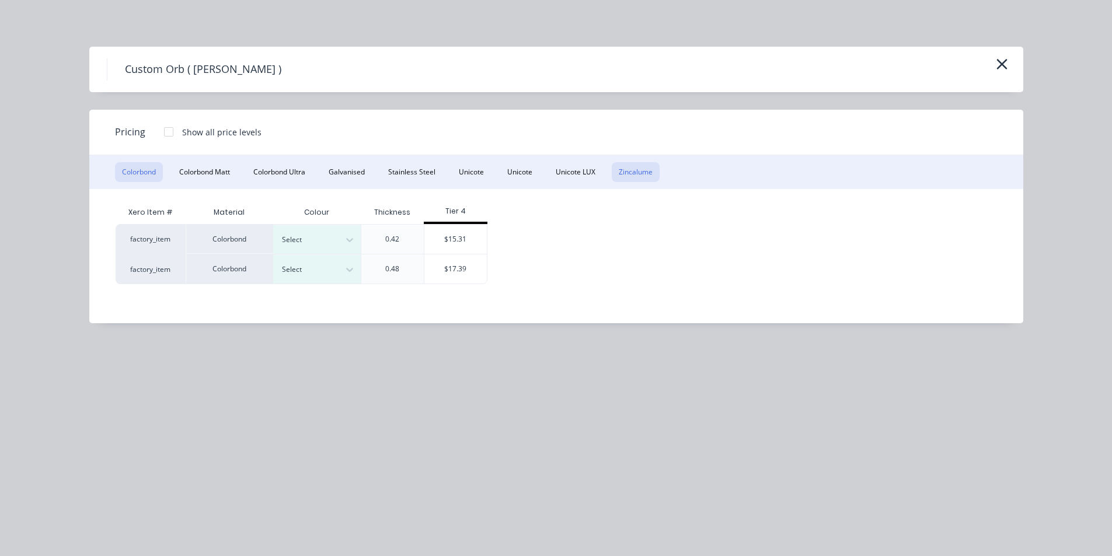
click at [637, 170] on button "Zincalume" at bounding box center [636, 172] width 48 height 20
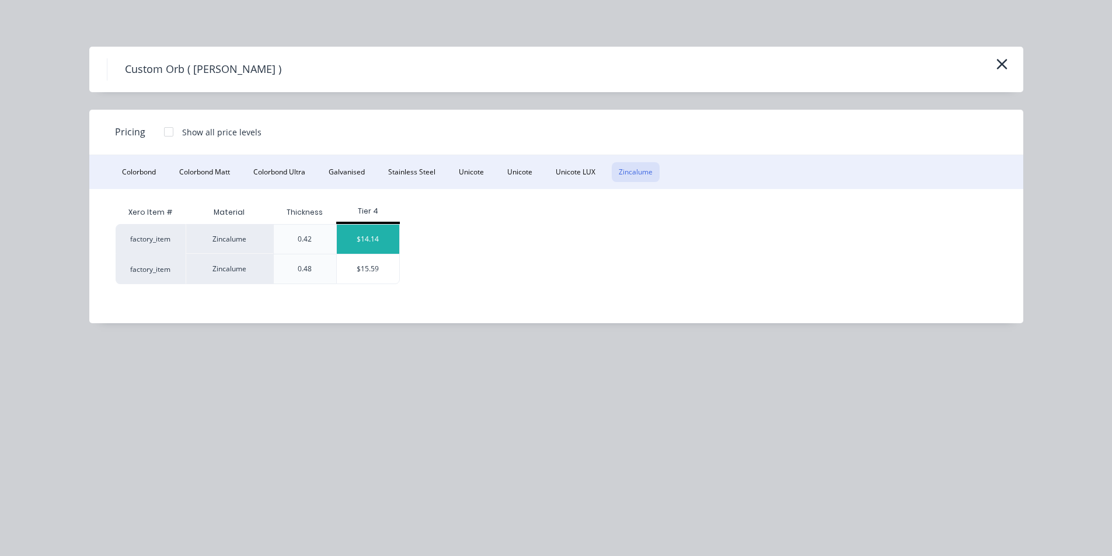
click at [386, 250] on div "$14.14" at bounding box center [368, 239] width 62 height 29
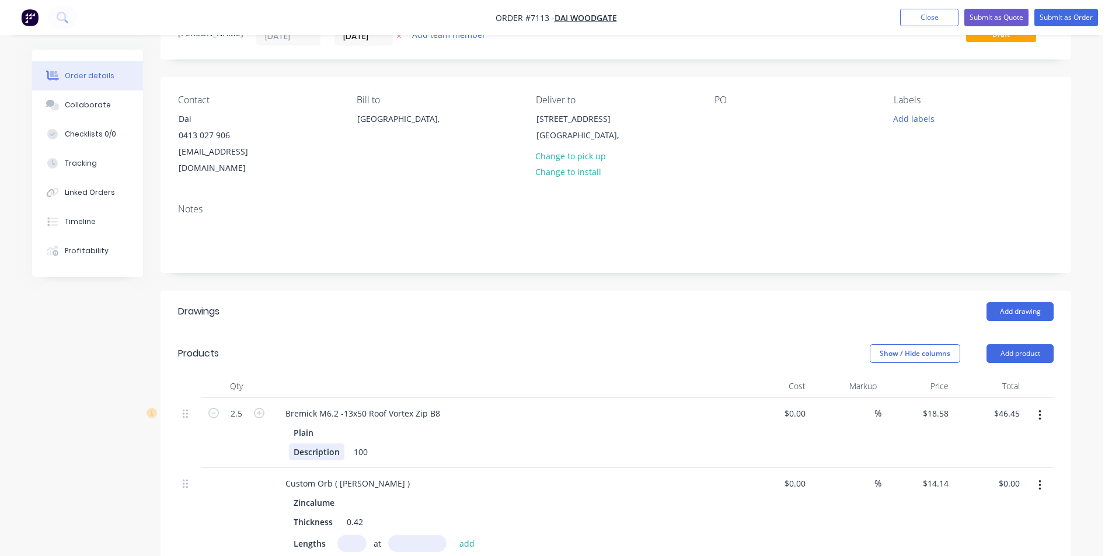
scroll to position [175, 0]
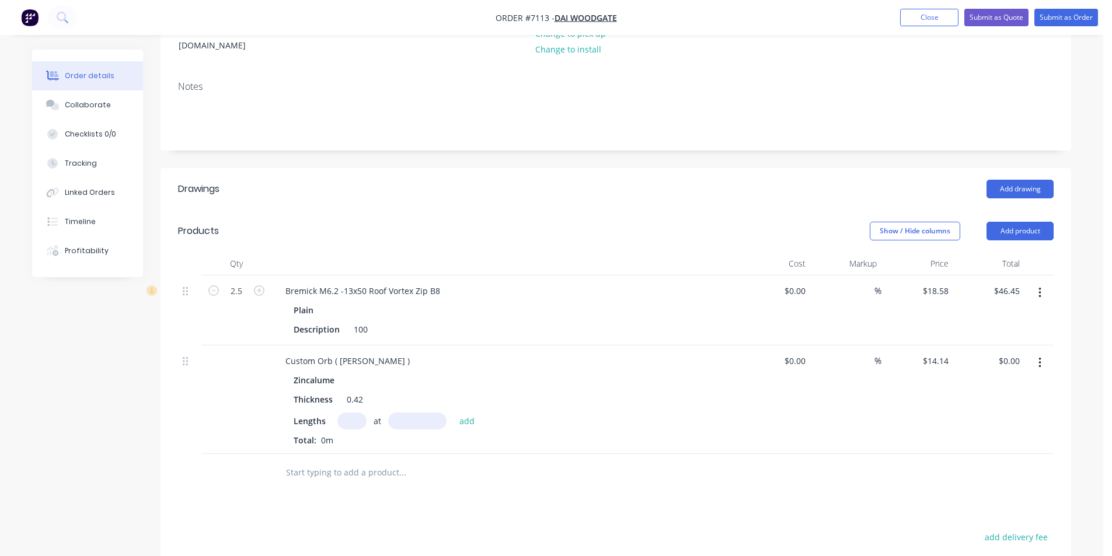
click at [365, 413] on input "text" at bounding box center [351, 421] width 29 height 17
type input "13"
type input "3050"
click at [454, 413] on button "add" at bounding box center [467, 421] width 27 height 16
type input "$560.65"
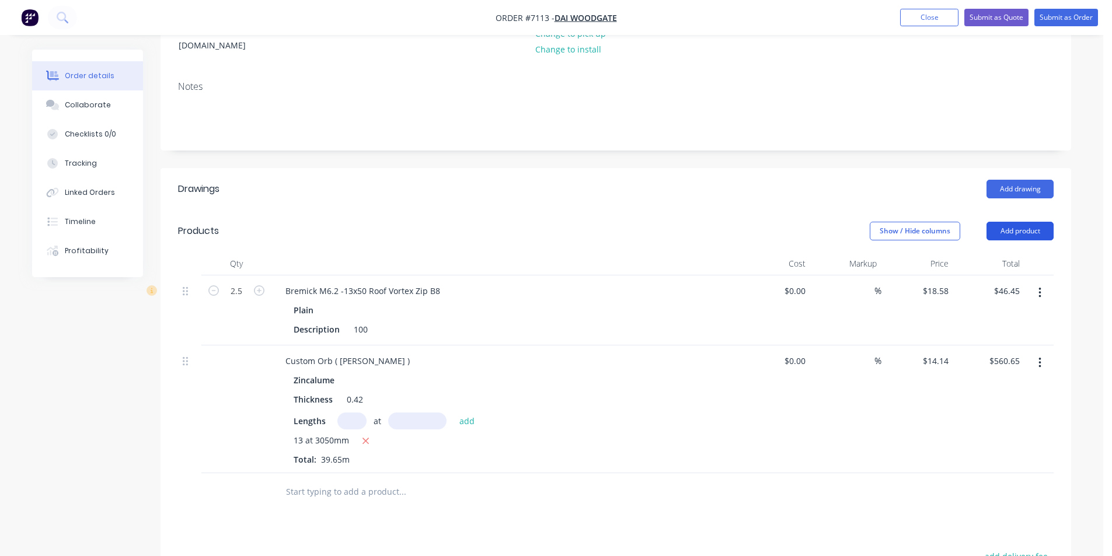
click at [1020, 222] on button "Add product" at bounding box center [1020, 231] width 67 height 19
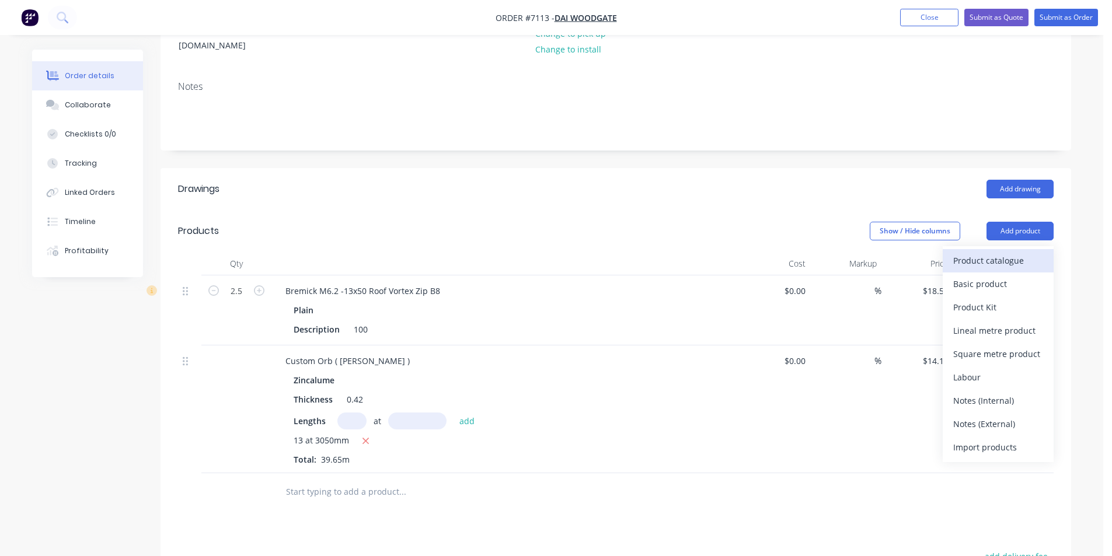
click at [1019, 252] on div "Product catalogue" at bounding box center [998, 260] width 90 height 17
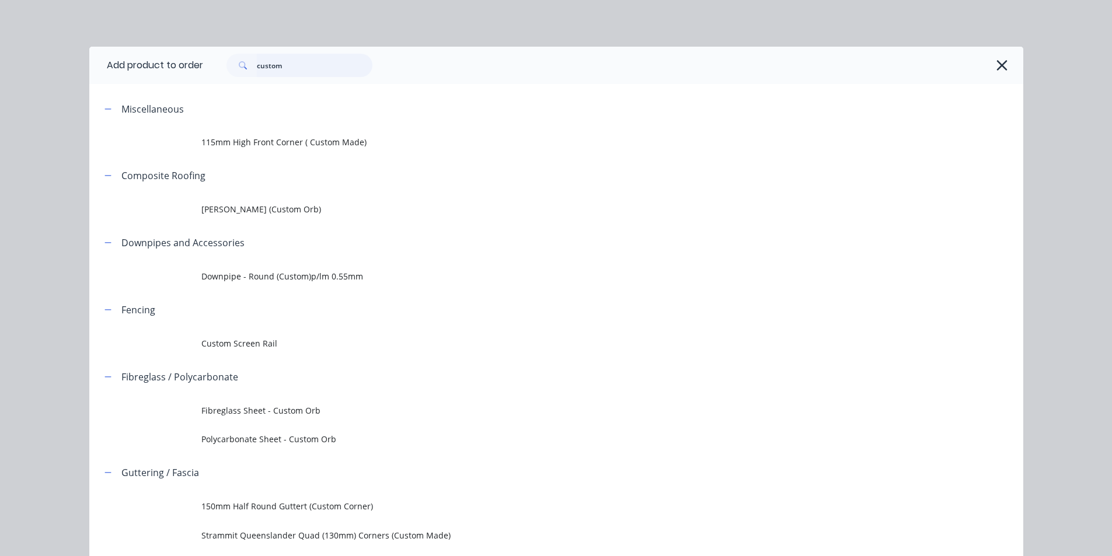
click at [310, 68] on input "custom" at bounding box center [315, 65] width 116 height 23
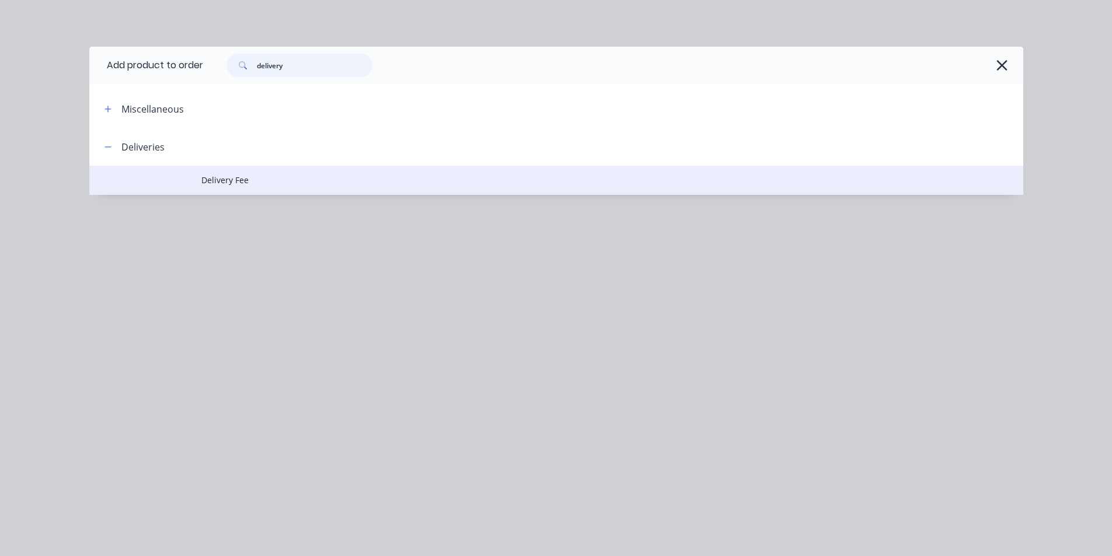
type input "delivery"
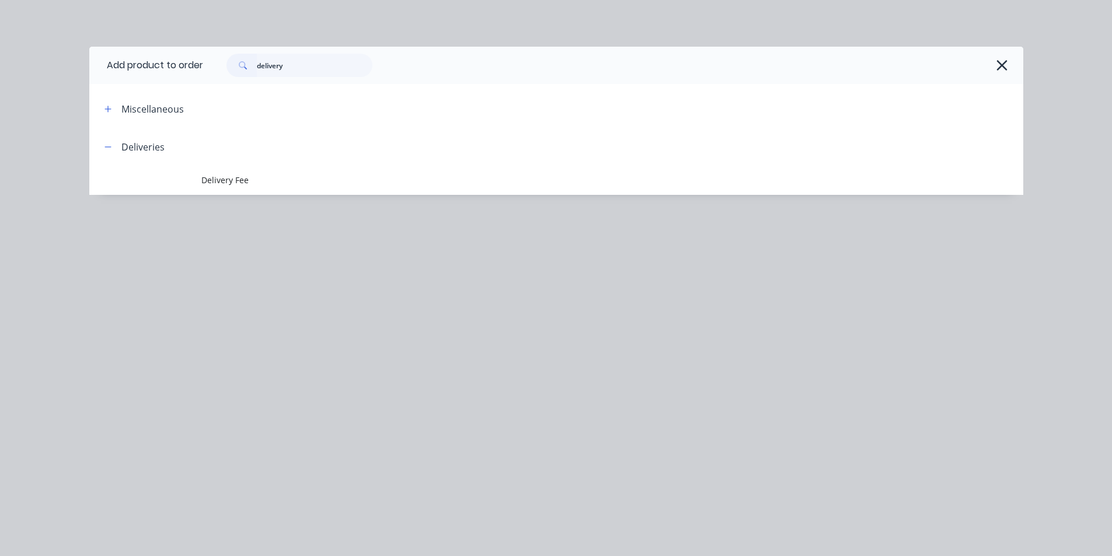
drag, startPoint x: 218, startPoint y: 167, endPoint x: 224, endPoint y: 147, distance: 20.5
click at [218, 169] on td "Delivery Fee" at bounding box center [612, 180] width 822 height 29
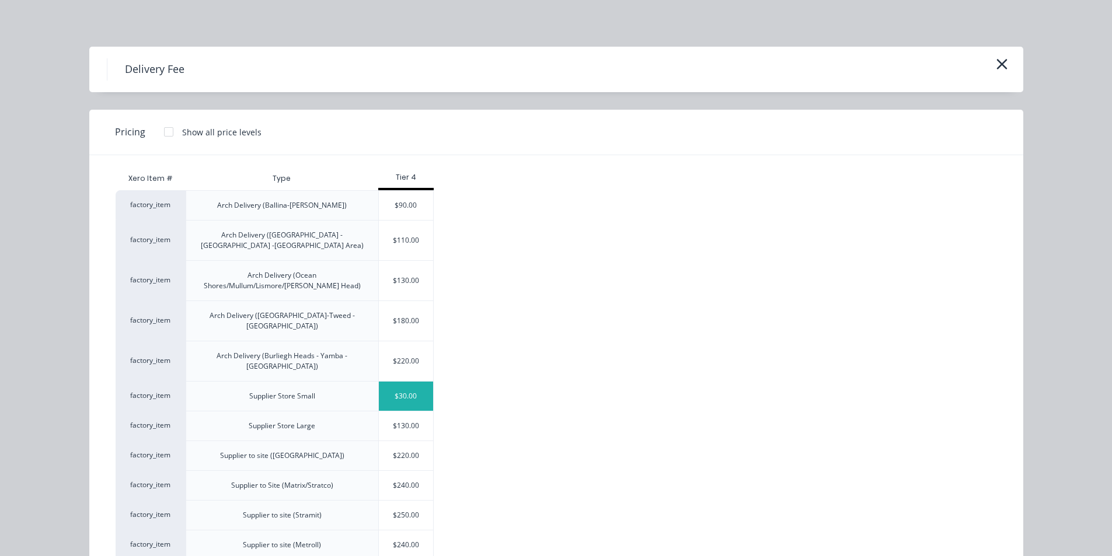
click at [407, 382] on div "$30.00" at bounding box center [406, 396] width 55 height 29
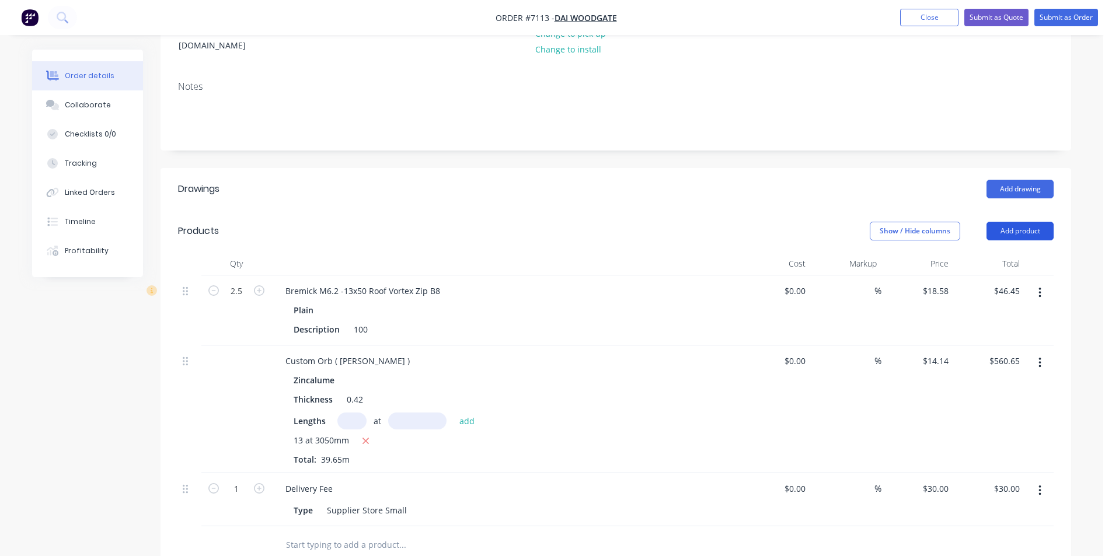
click at [1011, 222] on button "Add product" at bounding box center [1020, 231] width 67 height 19
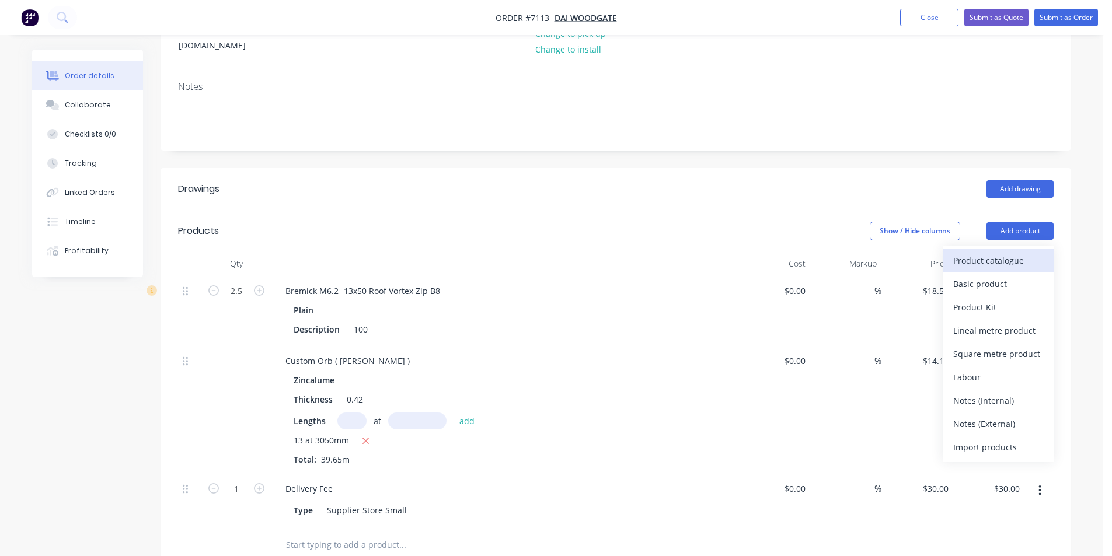
click at [982, 252] on div "Product catalogue" at bounding box center [998, 260] width 90 height 17
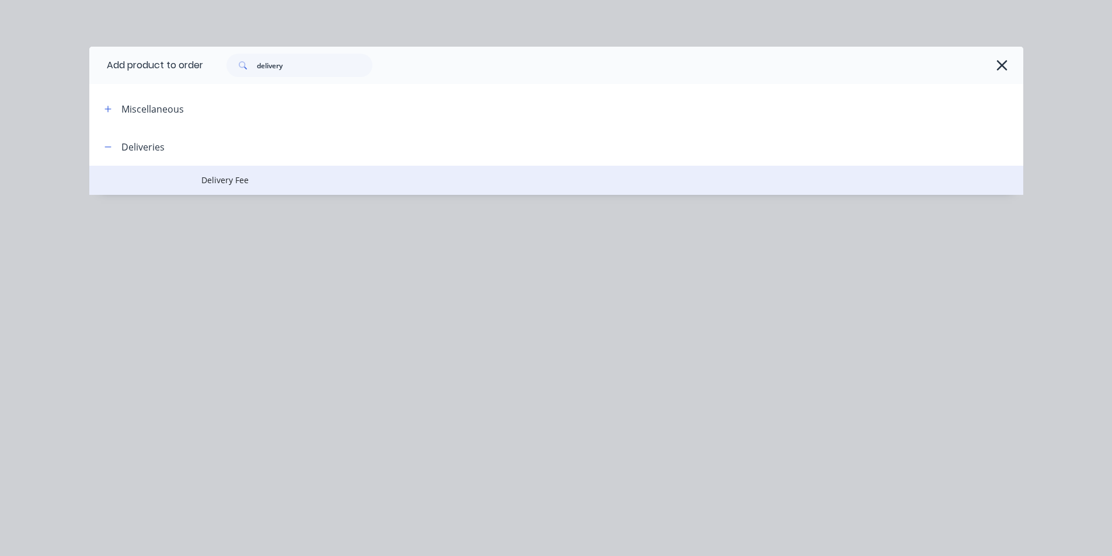
click at [266, 177] on span "Delivery Fee" at bounding box center [529, 180] width 657 height 12
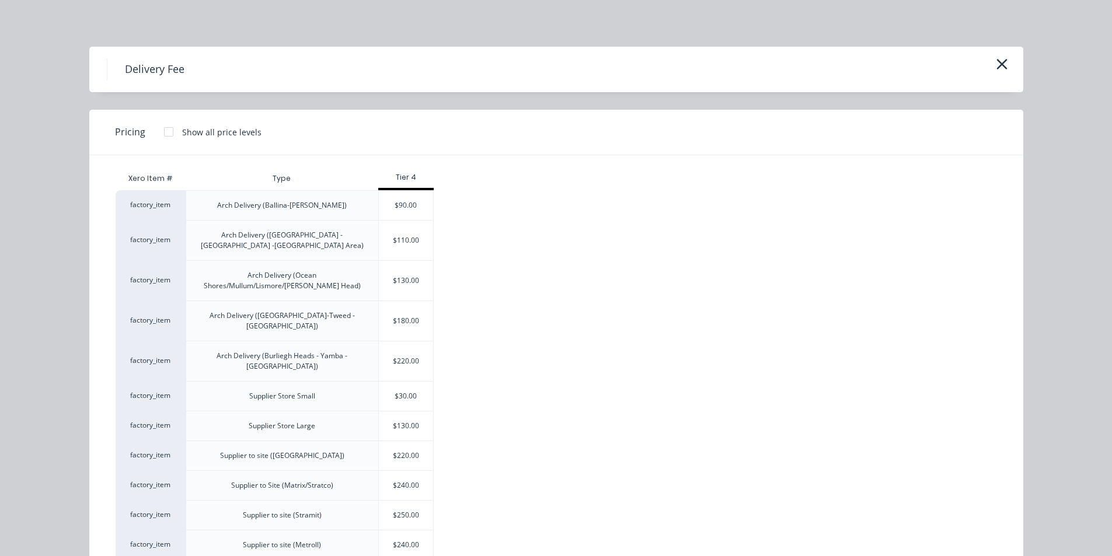
drag, startPoint x: 409, startPoint y: 246, endPoint x: 418, endPoint y: 282, distance: 37.4
click at [412, 246] on div "$110.00" at bounding box center [406, 241] width 55 height 40
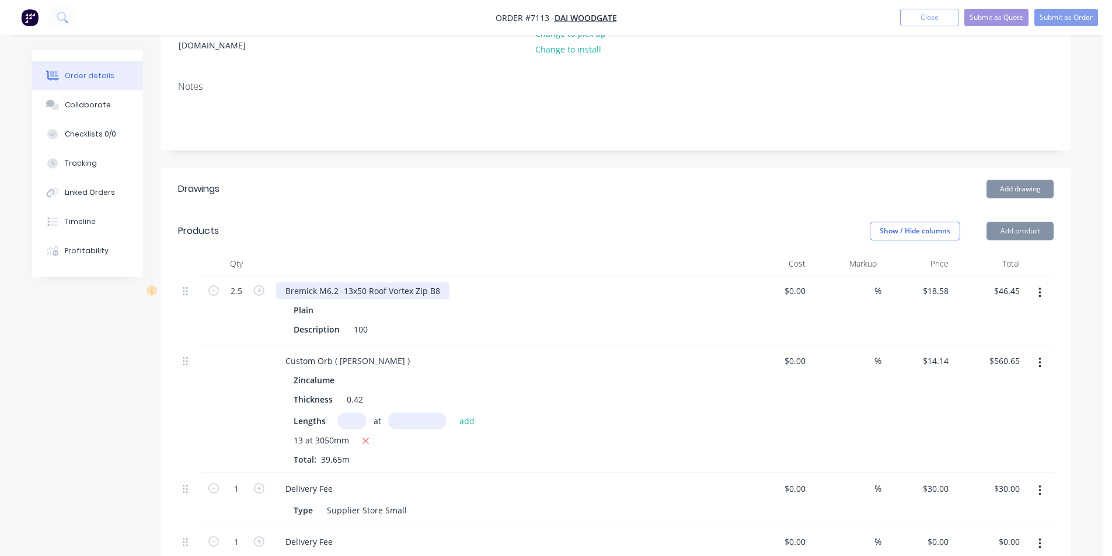
type input "$110.00"
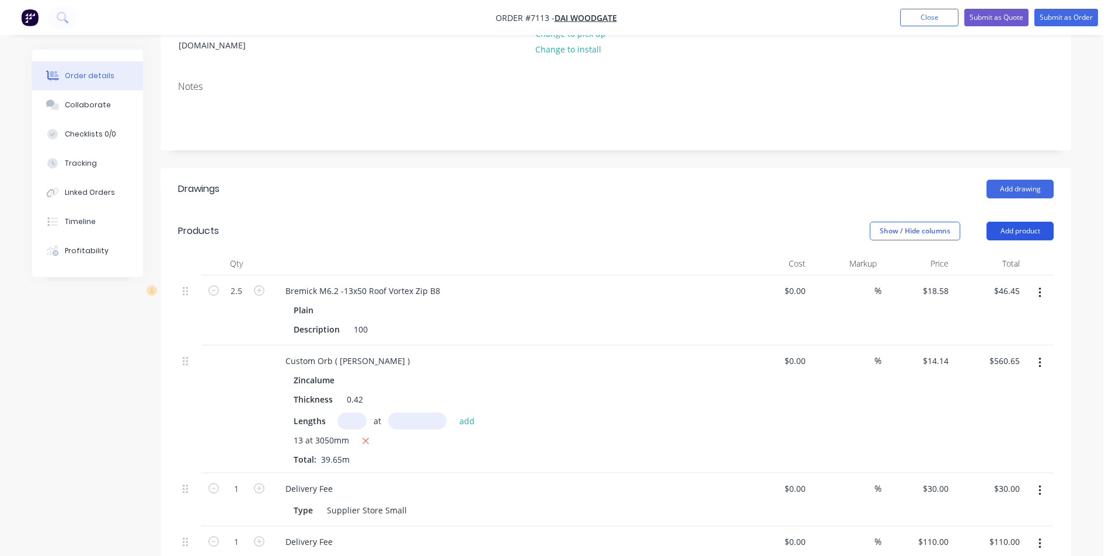
click at [1030, 222] on button "Add product" at bounding box center [1020, 231] width 67 height 19
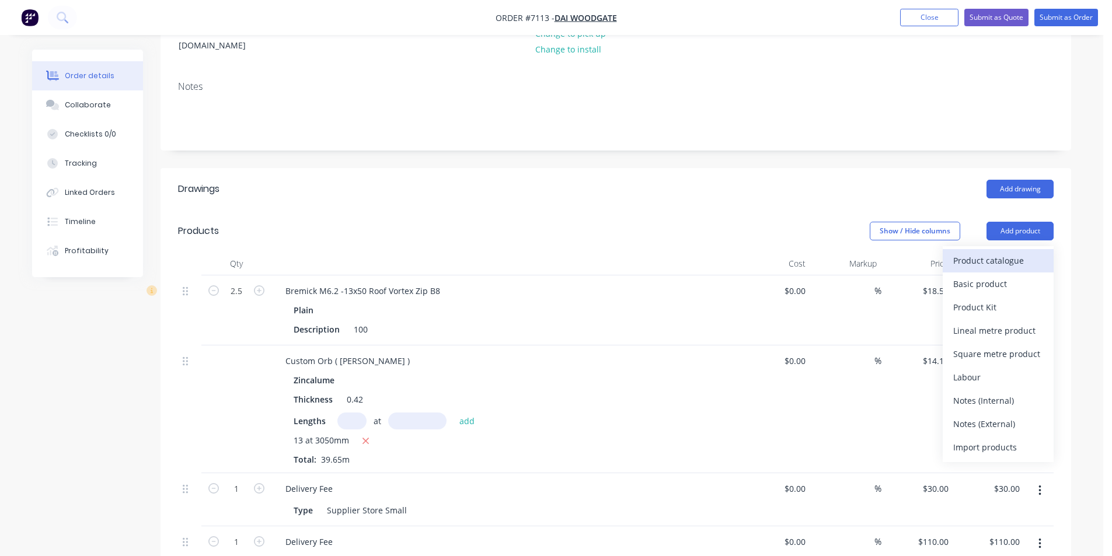
click at [1023, 252] on div "Product catalogue" at bounding box center [998, 260] width 90 height 17
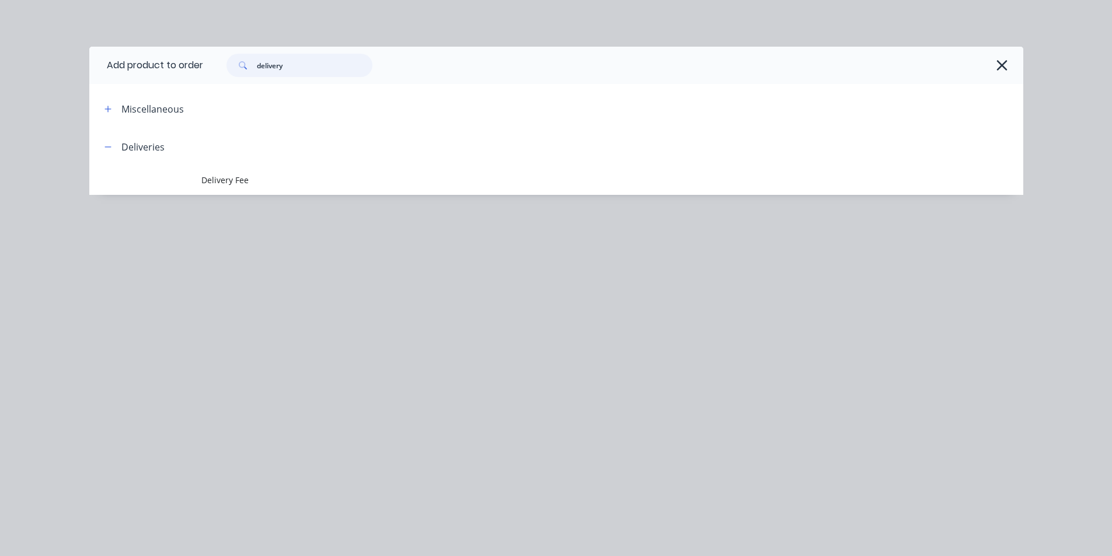
click at [325, 65] on input "delivery" at bounding box center [315, 65] width 116 height 23
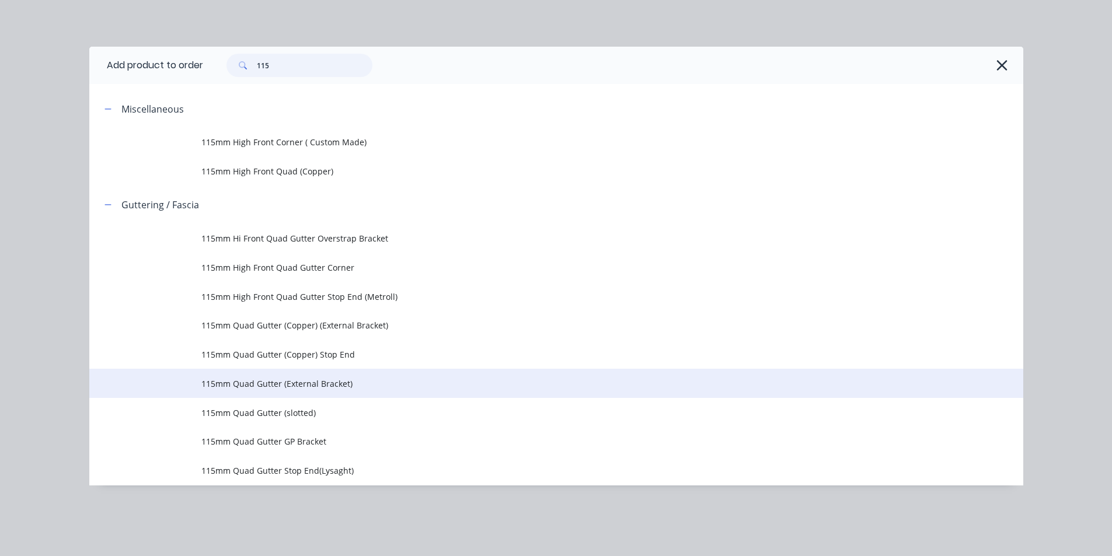
type input "115"
click at [481, 389] on span "115mm Quad Gutter (External Bracket)" at bounding box center [529, 384] width 657 height 12
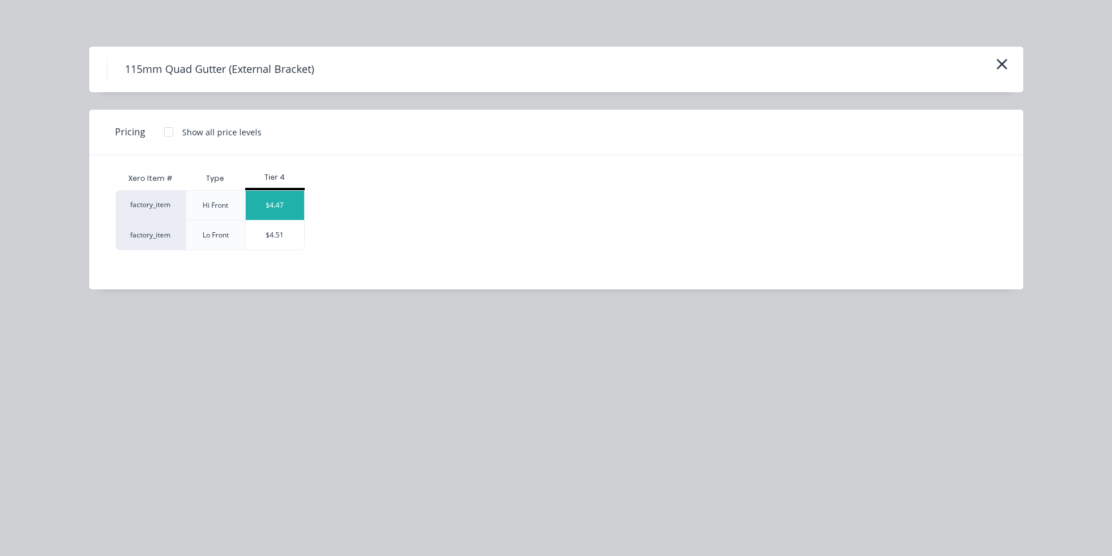
click at [288, 202] on div "$4.47" at bounding box center [275, 205] width 58 height 29
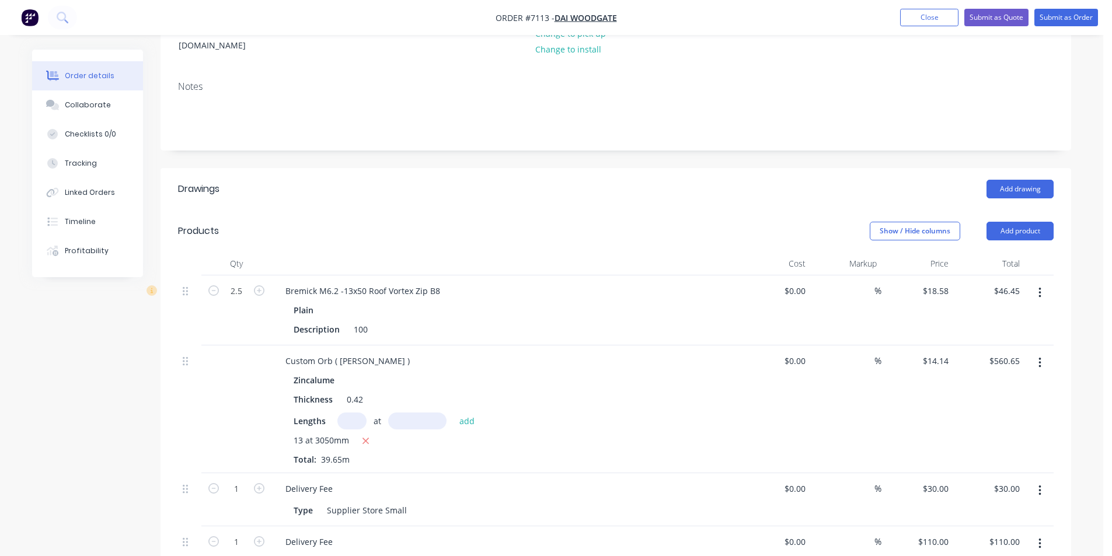
scroll to position [350, 0]
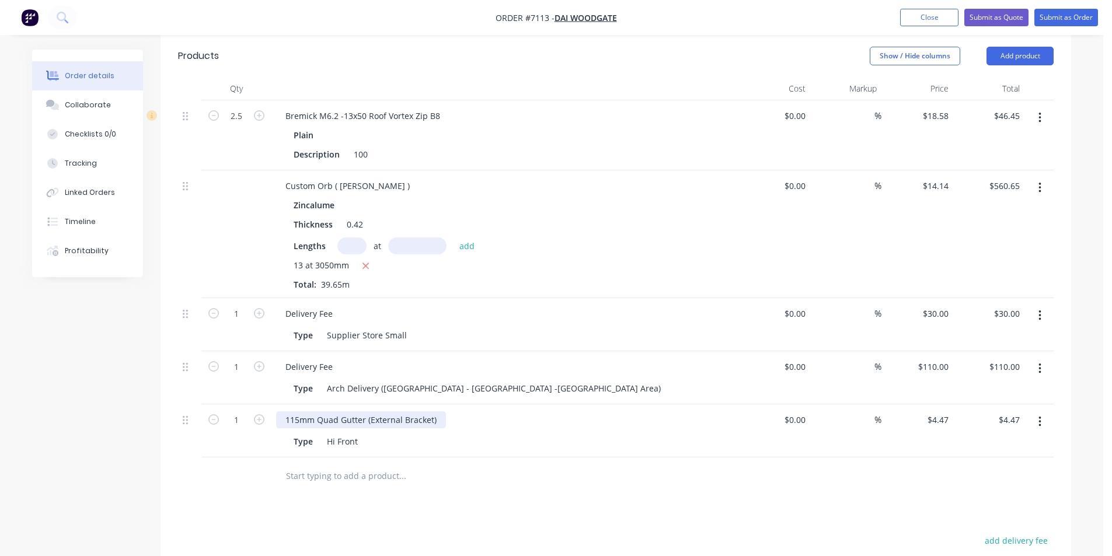
click at [443, 412] on div "115mm Quad Gutter (External Bracket)" at bounding box center [361, 420] width 170 height 17
click at [236, 412] on input "1" at bounding box center [236, 421] width 30 height 18
type input "11"
type input "$49.17"
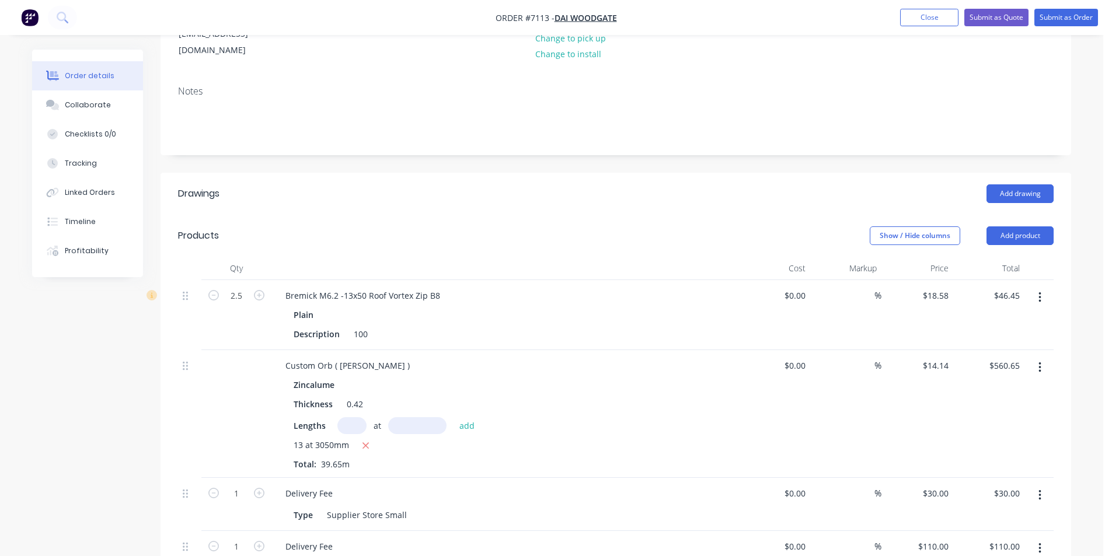
scroll to position [117, 0]
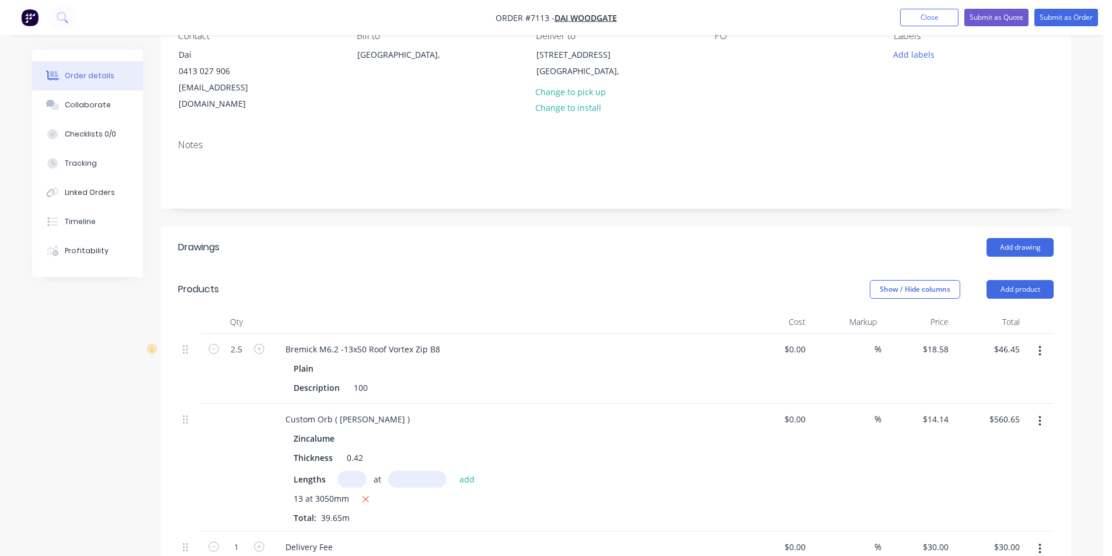
click at [1025, 242] on header "Drawings Add drawing" at bounding box center [616, 248] width 911 height 42
click at [1025, 238] on button "Add drawing" at bounding box center [1020, 247] width 67 height 19
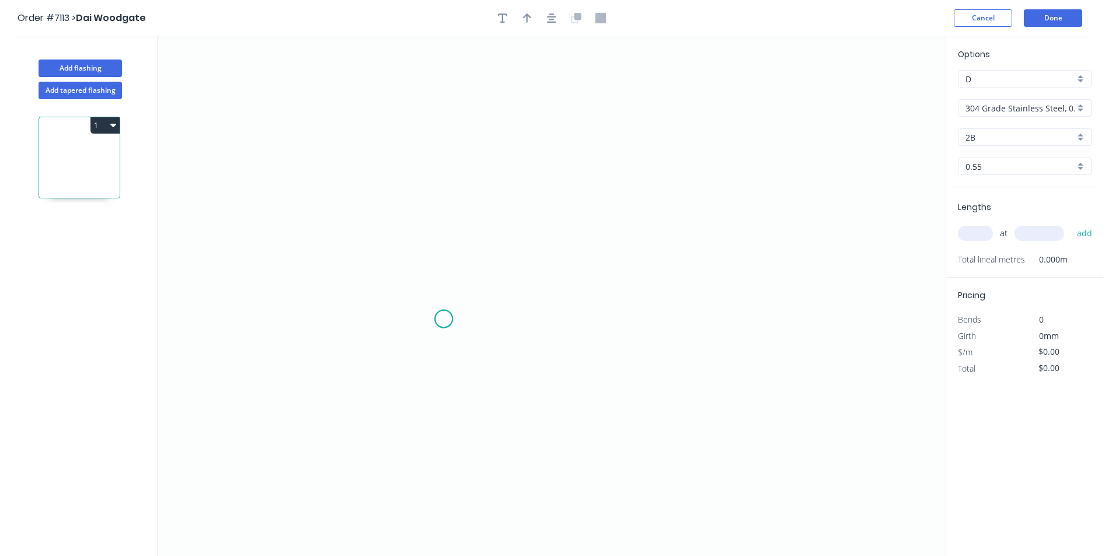
click at [444, 319] on icon "0" at bounding box center [552, 296] width 788 height 520
click at [430, 339] on icon "0" at bounding box center [552, 296] width 788 height 520
click at [422, 218] on icon "0 ?" at bounding box center [552, 296] width 788 height 520
click at [612, 218] on icon "0 ? ? ? º" at bounding box center [552, 296] width 788 height 520
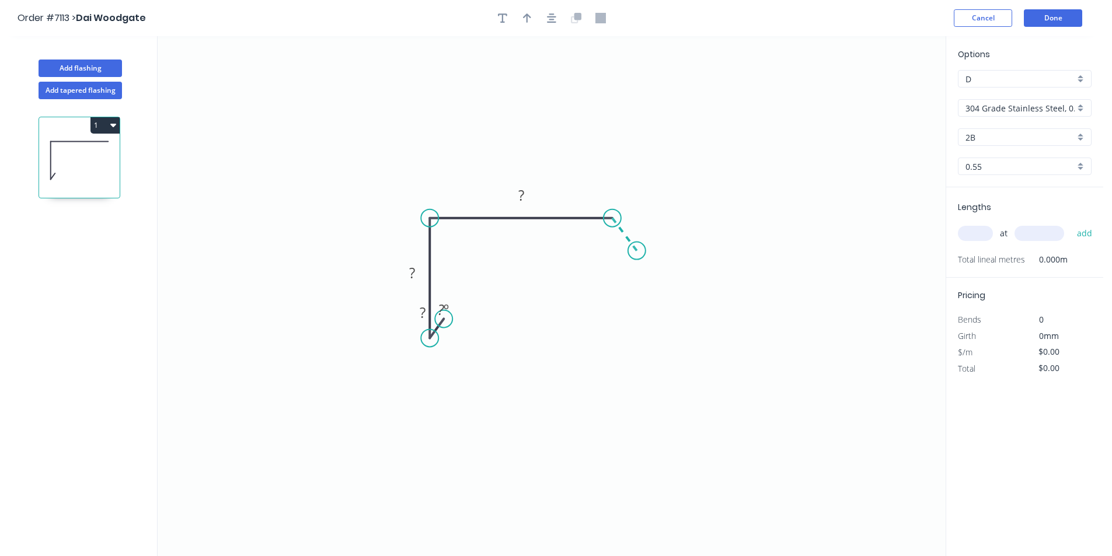
click at [637, 251] on icon "0 ? ? ? ? º" at bounding box center [552, 296] width 788 height 520
click at [990, 107] on input "304 Grade Stainless Steel, 0.9mm Perforated Pattern 208 - 2mm hole" at bounding box center [1020, 108] width 109 height 12
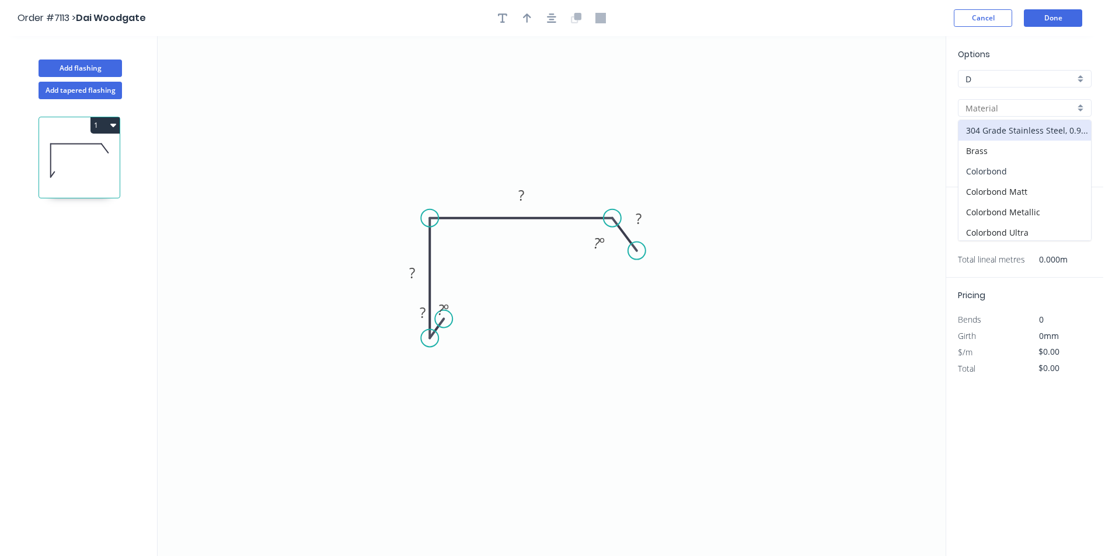
click at [995, 170] on div "Colorbond" at bounding box center [1025, 171] width 133 height 20
type input "Colorbond"
type input "Basalt"
click at [985, 134] on input "Basalt" at bounding box center [1020, 137] width 109 height 12
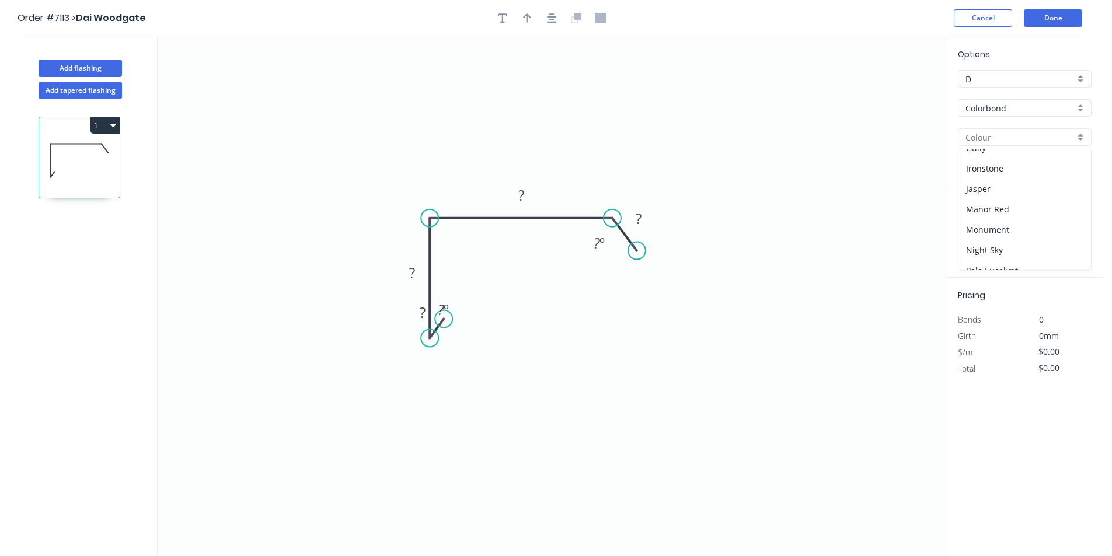
click at [1002, 231] on div "Monument" at bounding box center [1025, 230] width 133 height 20
type input "Monument"
click at [639, 214] on tspan "?" at bounding box center [639, 218] width 6 height 19
type input "$16.46"
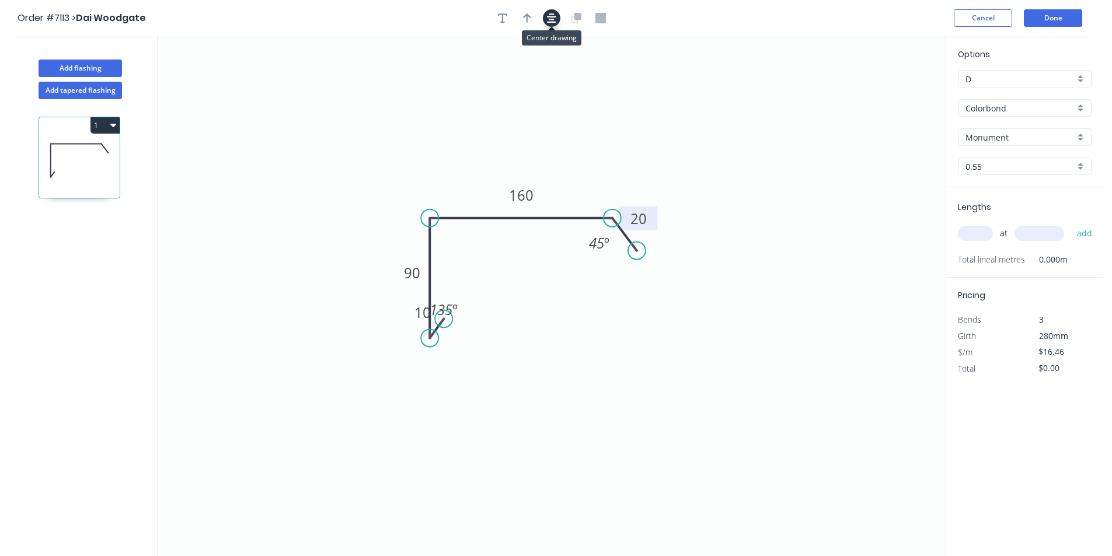
click at [552, 14] on icon "button" at bounding box center [551, 17] width 9 height 9
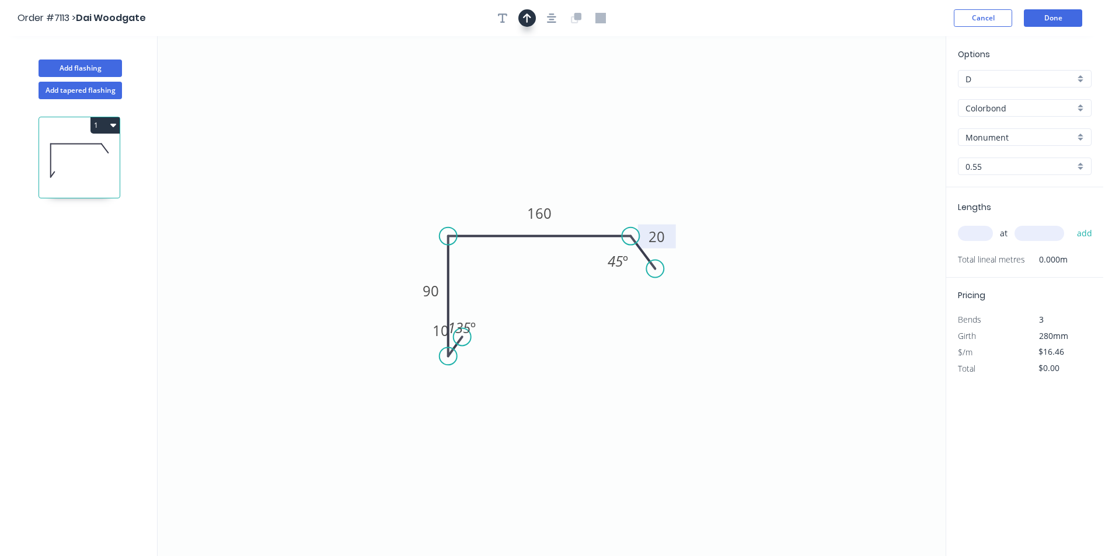
click at [526, 16] on icon "button" at bounding box center [527, 18] width 8 height 11
drag, startPoint x: 887, startPoint y: 93, endPoint x: 492, endPoint y: 217, distance: 414.1
click at [492, 217] on icon at bounding box center [492, 203] width 11 height 37
click at [985, 232] on input "text" at bounding box center [975, 233] width 35 height 15
type input "2"
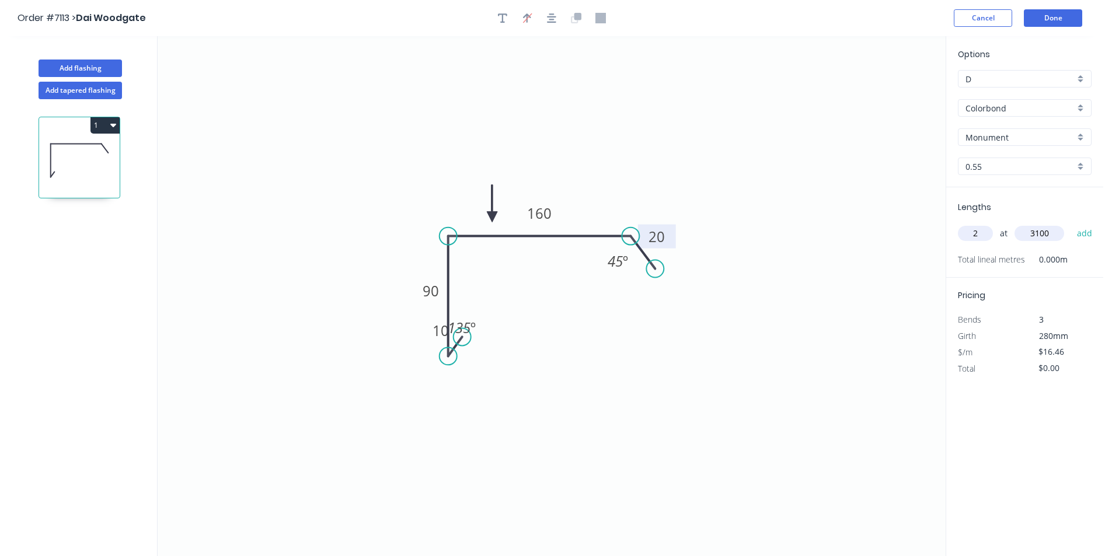
type input "3100"
click at [1071, 224] on button "add" at bounding box center [1084, 234] width 27 height 20
type input "$102.05"
click at [83, 64] on button "Add flashing" at bounding box center [80, 69] width 83 height 18
type input "$0.00"
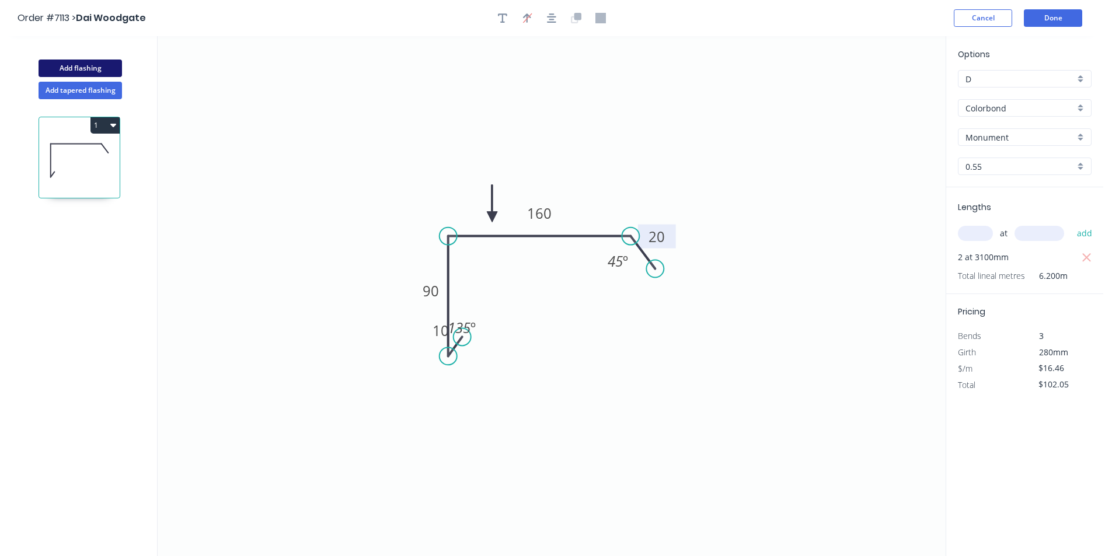
type input "$0.00"
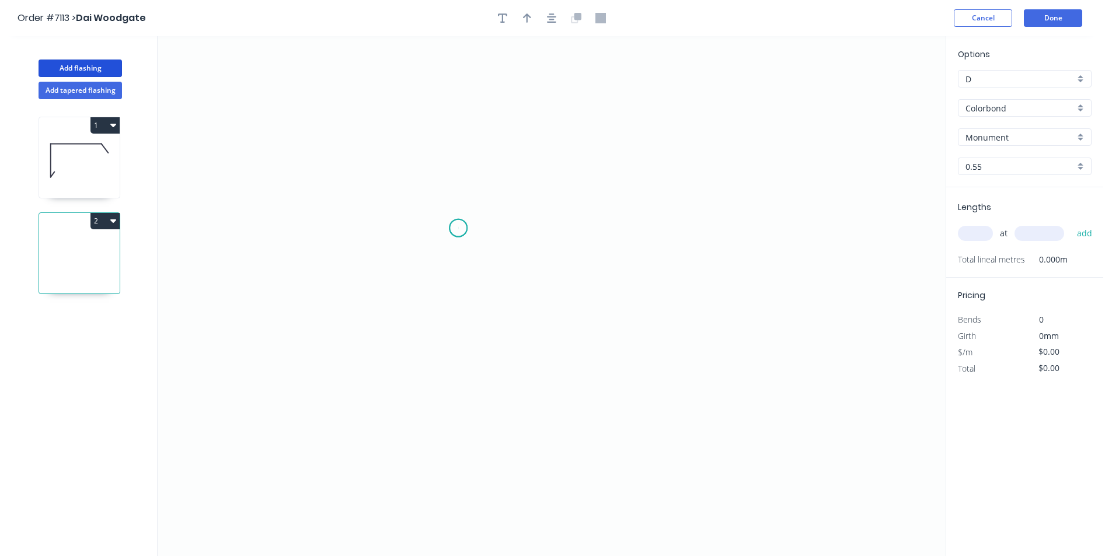
click at [458, 228] on icon "0" at bounding box center [552, 296] width 788 height 520
click at [472, 332] on icon "0" at bounding box center [552, 296] width 788 height 520
click at [657, 334] on icon "0 ?" at bounding box center [552, 296] width 788 height 520
click at [681, 372] on icon "0 ? ? ? º" at bounding box center [552, 296] width 788 height 520
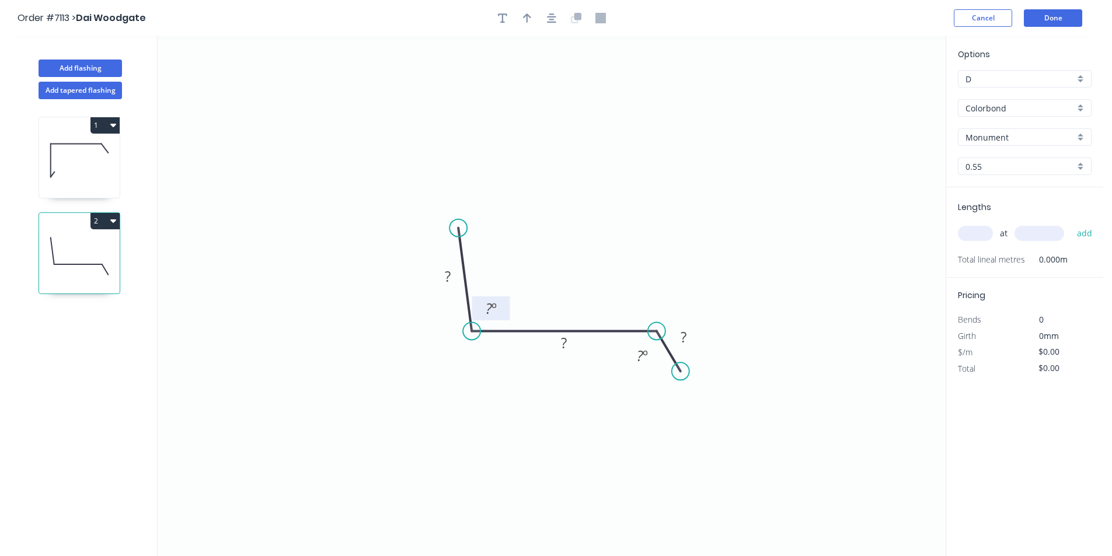
click at [486, 306] on tspan "?" at bounding box center [489, 308] width 6 height 19
type input "$15.56"
click at [1027, 105] on input "Colorbond" at bounding box center [1020, 108] width 109 height 12
click at [991, 231] on div "Zincalume" at bounding box center [1025, 230] width 133 height 20
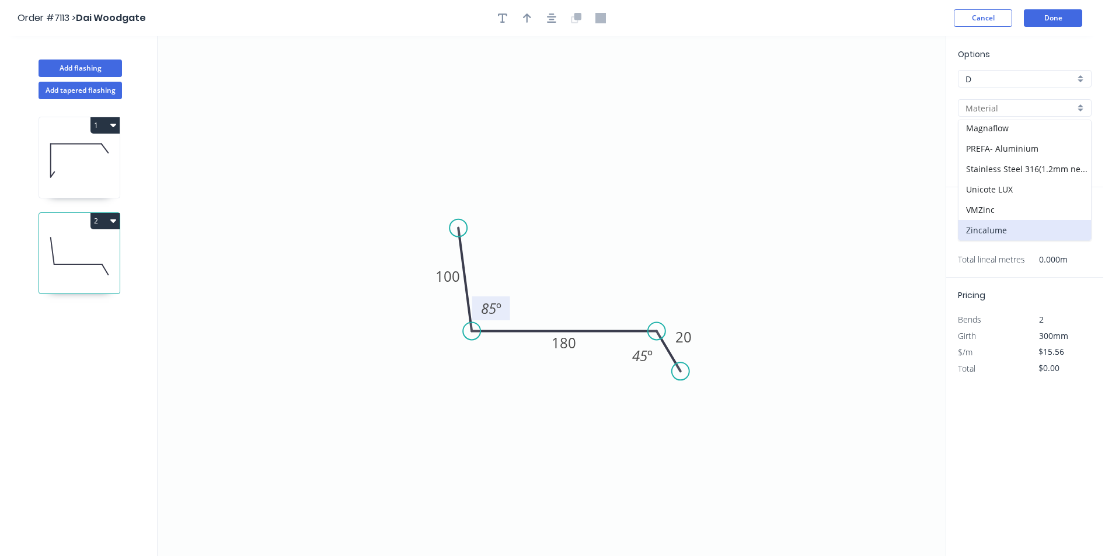
type input "Zincalume"
type input "$11.86"
drag, startPoint x: 510, startPoint y: 15, endPoint x: 501, endPoint y: 20, distance: 10.5
click at [508, 16] on button "button" at bounding box center [503, 18] width 18 height 18
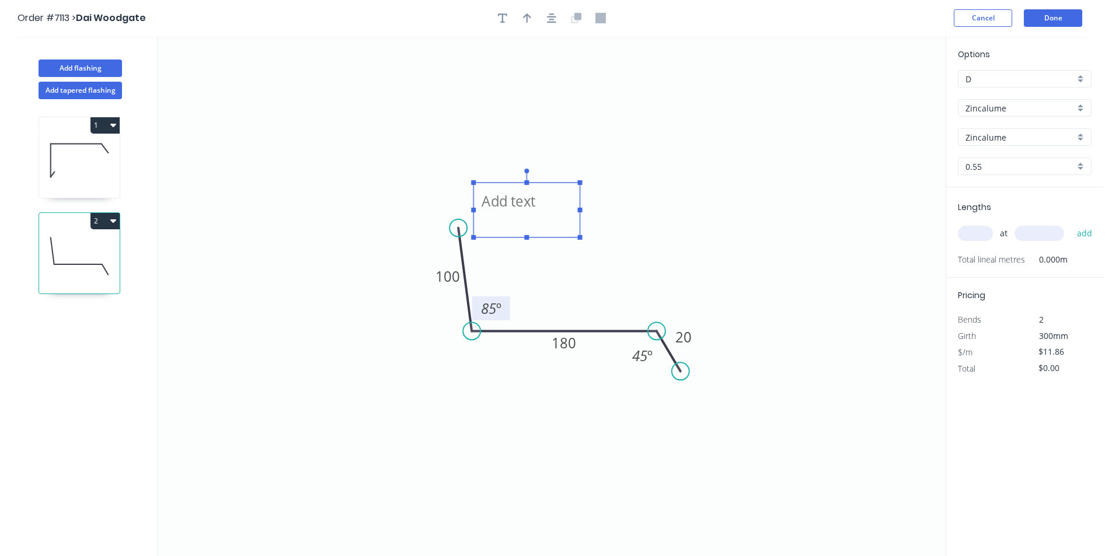
drag, startPoint x: 253, startPoint y: 89, endPoint x: 540, endPoint y: 204, distance: 309.6
click at [540, 204] on textarea at bounding box center [526, 210] width 95 height 43
type textarea "ZINCALUME"
click at [988, 236] on input "text" at bounding box center [975, 233] width 35 height 15
type input "2"
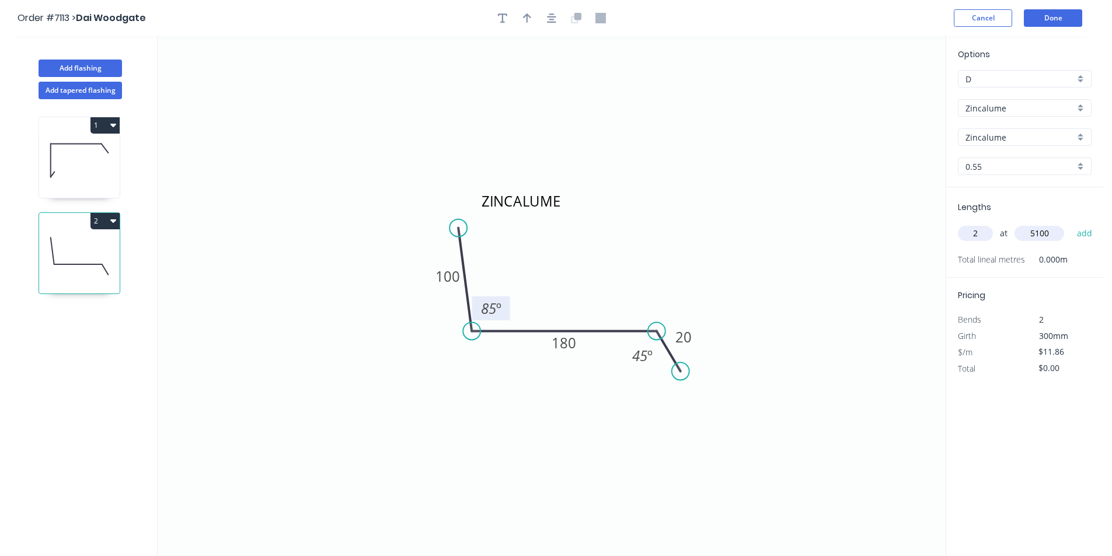
type input "5100"
click at [1071, 224] on button "add" at bounding box center [1084, 234] width 27 height 20
type input "$120.97"
click at [524, 19] on icon "button" at bounding box center [527, 18] width 8 height 11
drag, startPoint x: 888, startPoint y: 91, endPoint x: 621, endPoint y: 302, distance: 340.3
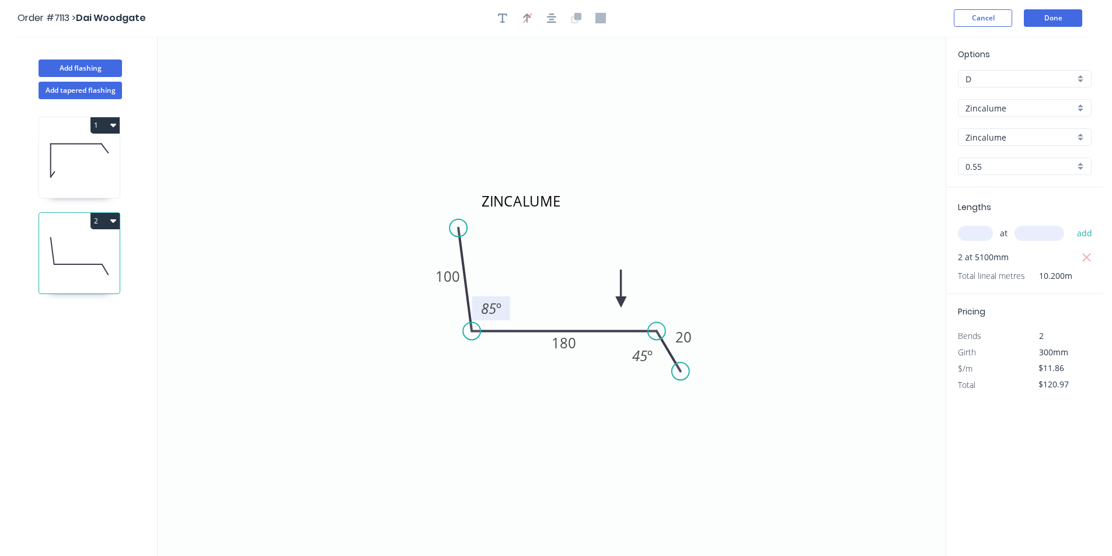
click at [621, 302] on icon at bounding box center [621, 288] width 11 height 37
click at [1037, 16] on button "Done" at bounding box center [1053, 18] width 58 height 18
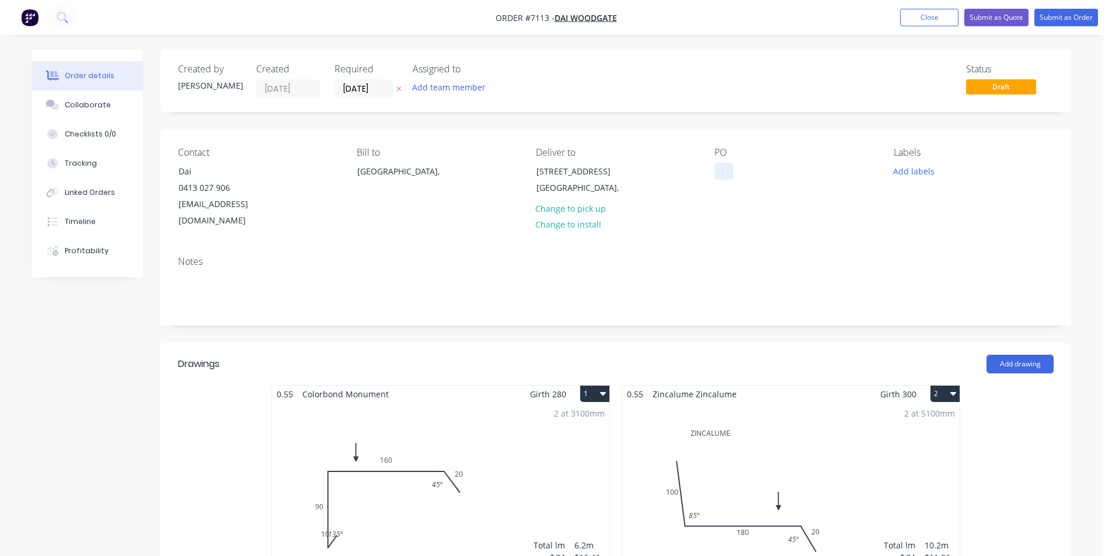
click at [715, 164] on div at bounding box center [724, 171] width 19 height 17
click at [1043, 24] on button "Submit as Order" at bounding box center [1066, 18] width 64 height 18
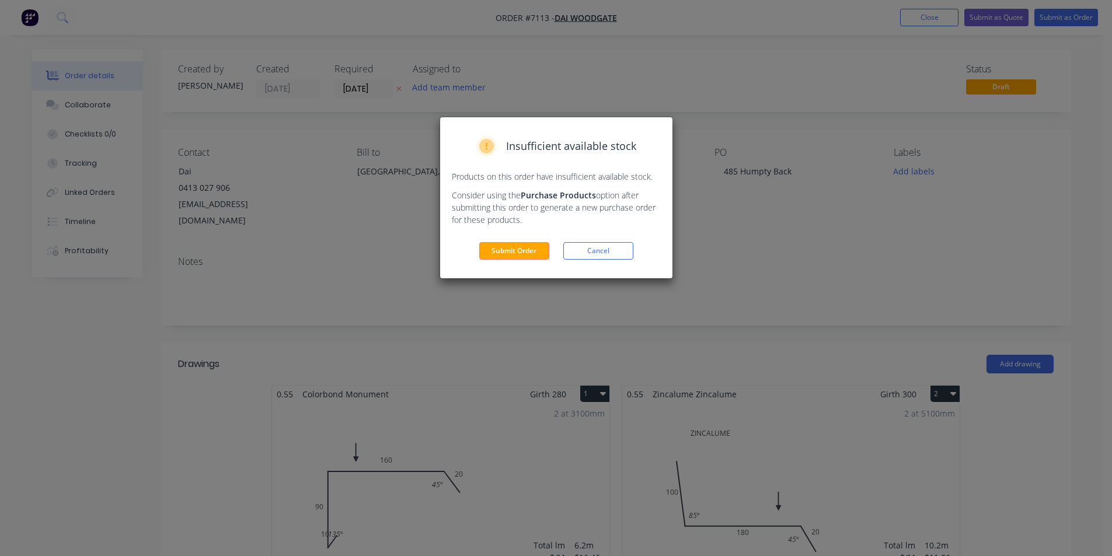
click at [510, 263] on div "Insufficient available stock Products on this order have insufficient available…" at bounding box center [556, 197] width 232 height 161
click at [516, 257] on button "Submit Order" at bounding box center [514, 251] width 70 height 18
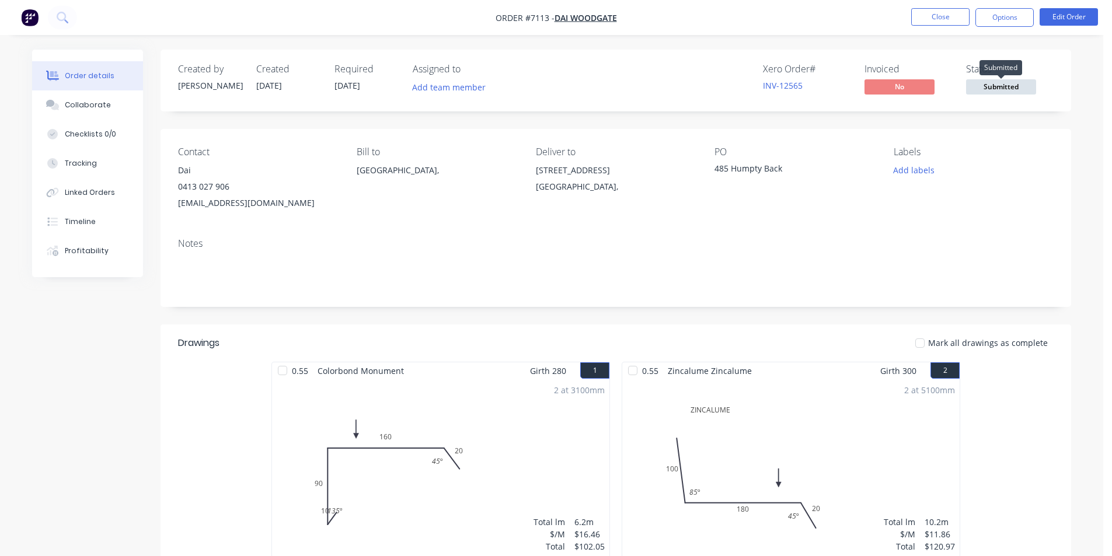
click at [1031, 85] on span "Submitted" at bounding box center [1001, 86] width 70 height 15
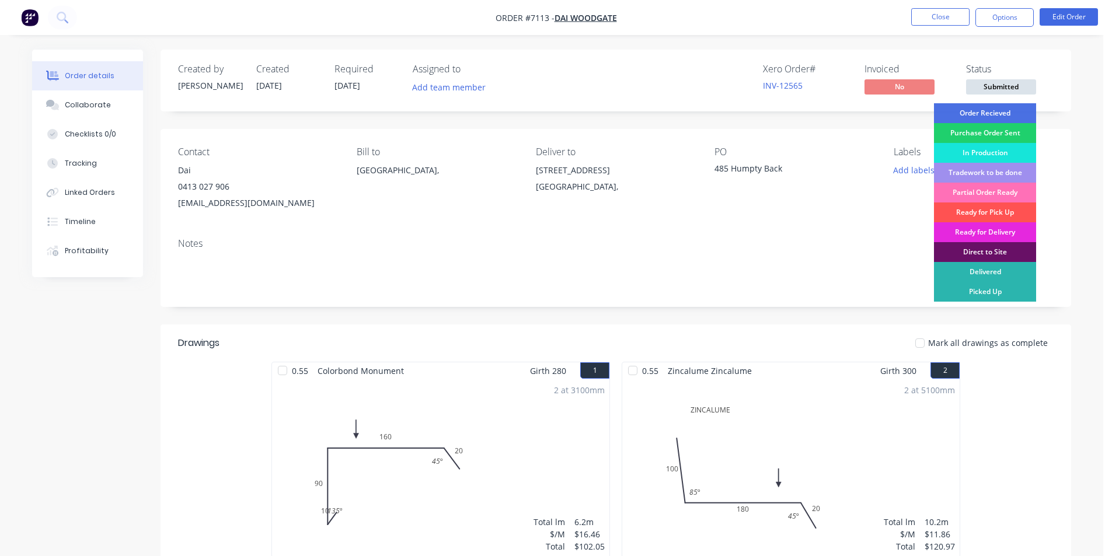
click at [993, 117] on div "Order Recieved" at bounding box center [985, 113] width 102 height 20
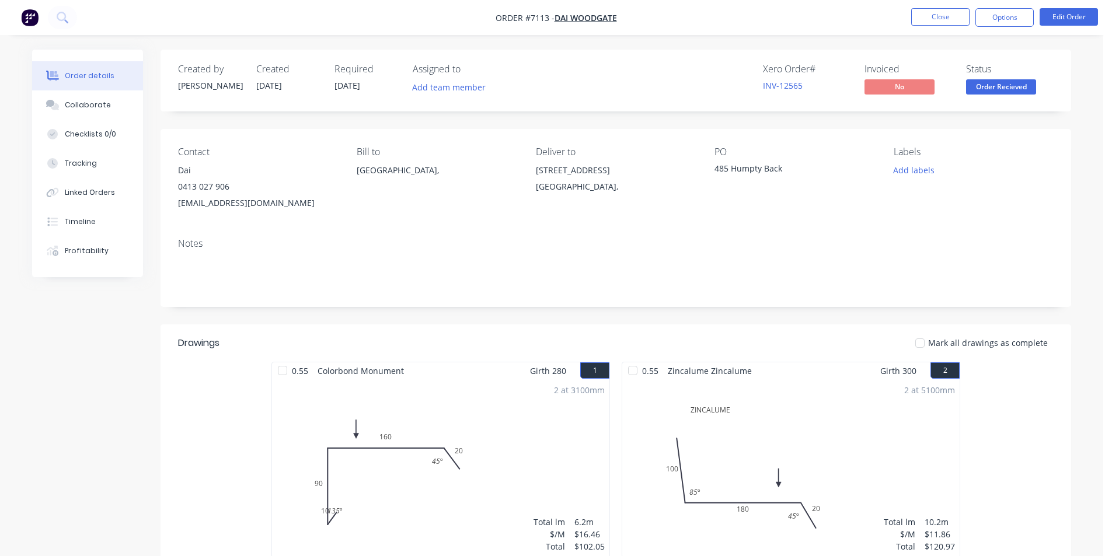
click at [1016, 8] on nav "Order #7113 - Dai Woodgate Close Options Edit Order" at bounding box center [556, 17] width 1112 height 35
click at [1006, 19] on button "Options" at bounding box center [1004, 17] width 58 height 19
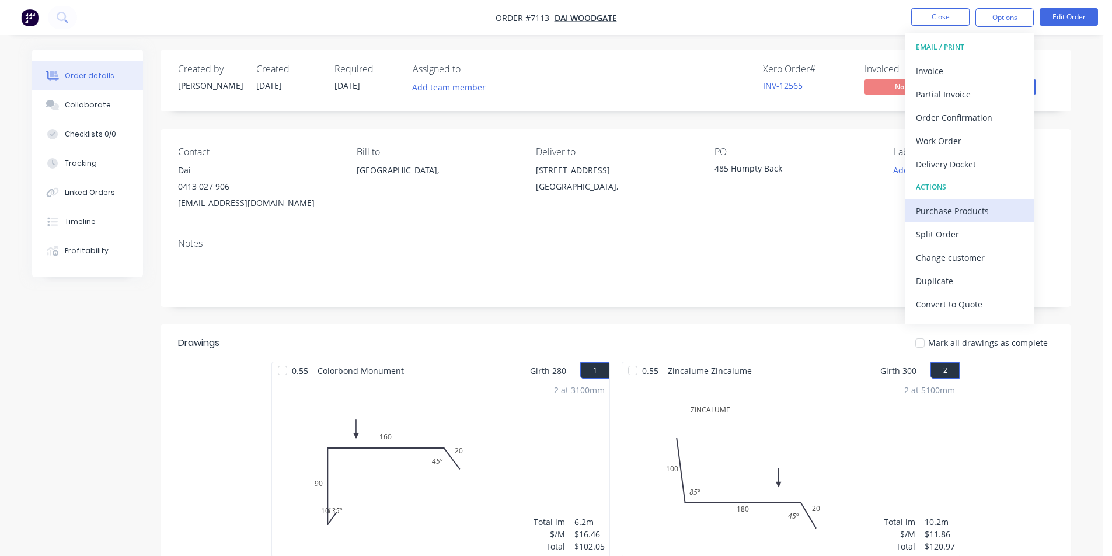
click at [939, 212] on div "Purchase Products" at bounding box center [969, 211] width 107 height 17
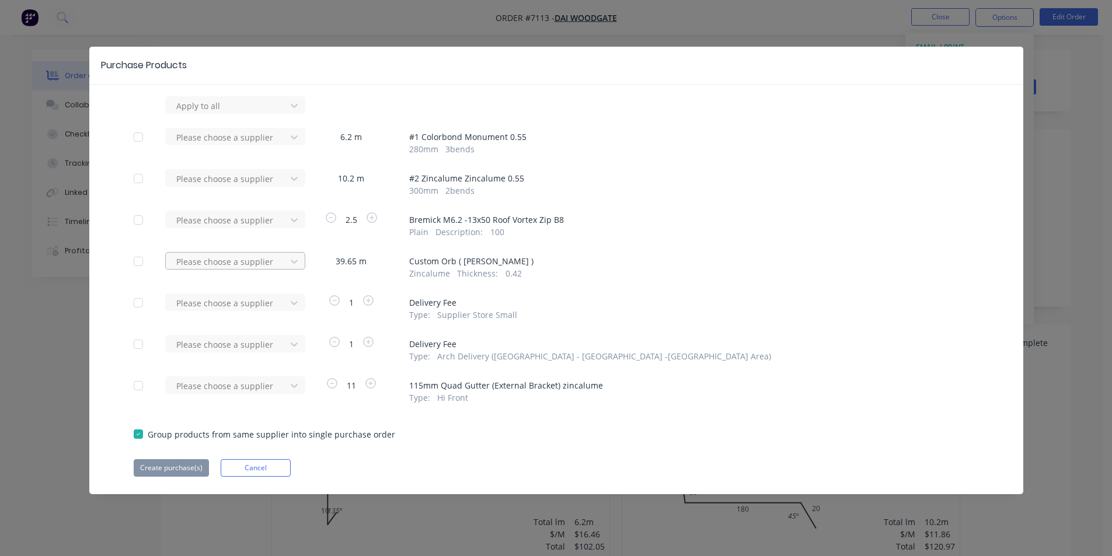
click at [259, 256] on div at bounding box center [227, 262] width 105 height 15
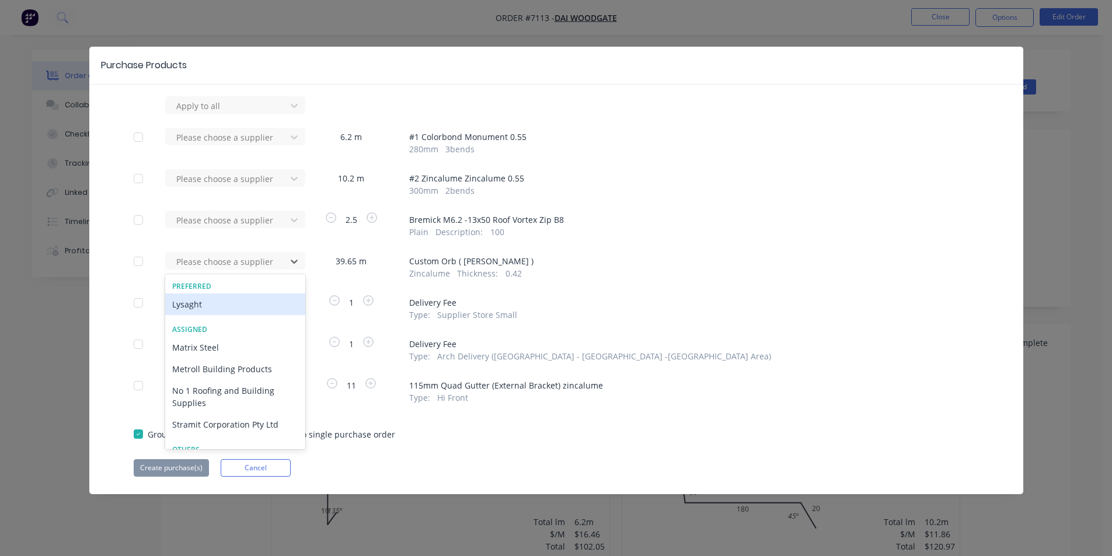
click at [243, 297] on div "Lysaght" at bounding box center [235, 305] width 140 height 22
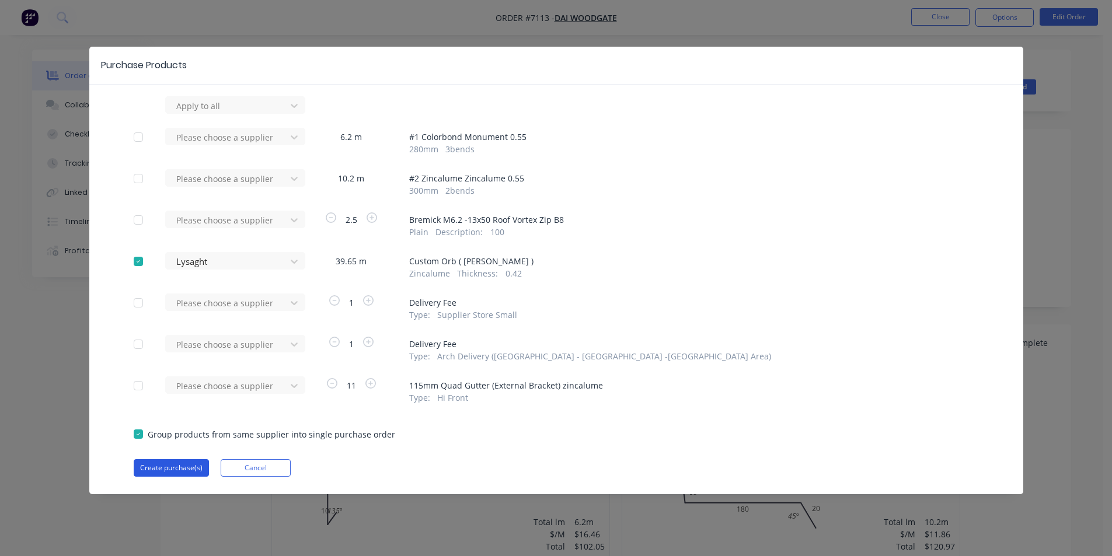
click at [183, 474] on button "Create purchase(s)" at bounding box center [171, 468] width 75 height 18
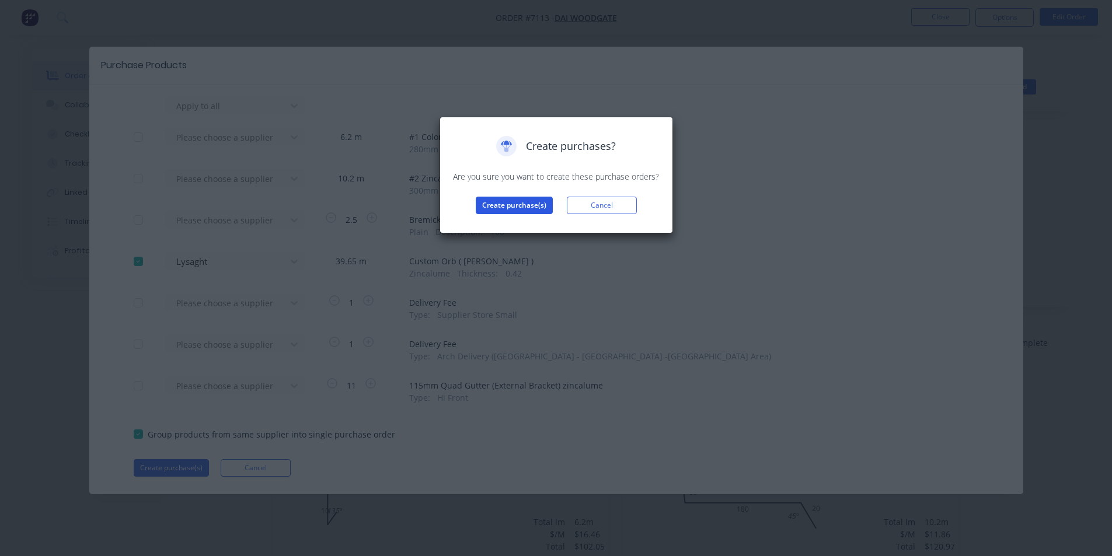
click at [515, 203] on button "Create purchase(s)" at bounding box center [514, 206] width 77 height 18
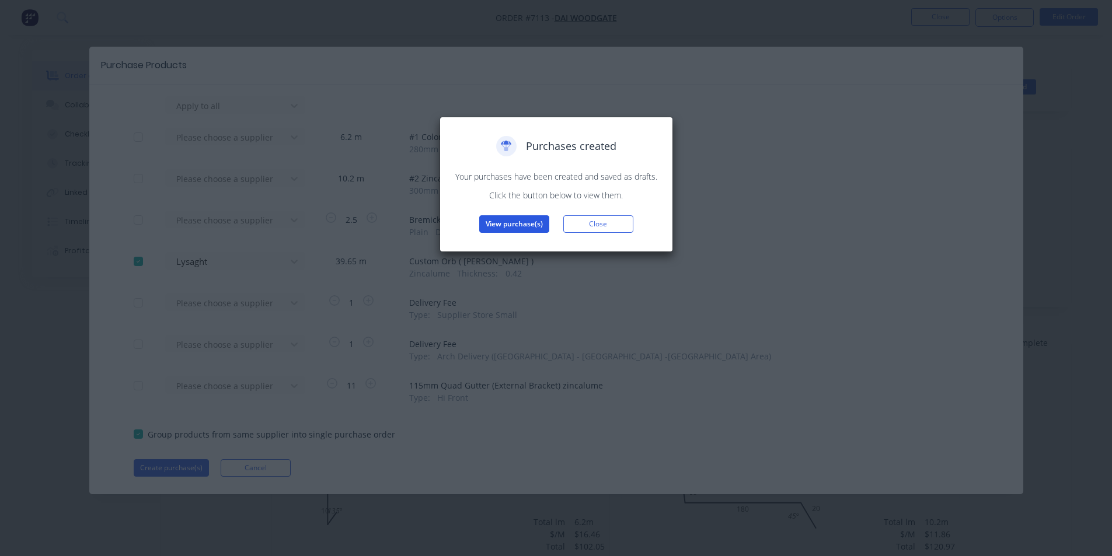
click at [511, 229] on button "View purchase(s)" at bounding box center [514, 224] width 70 height 18
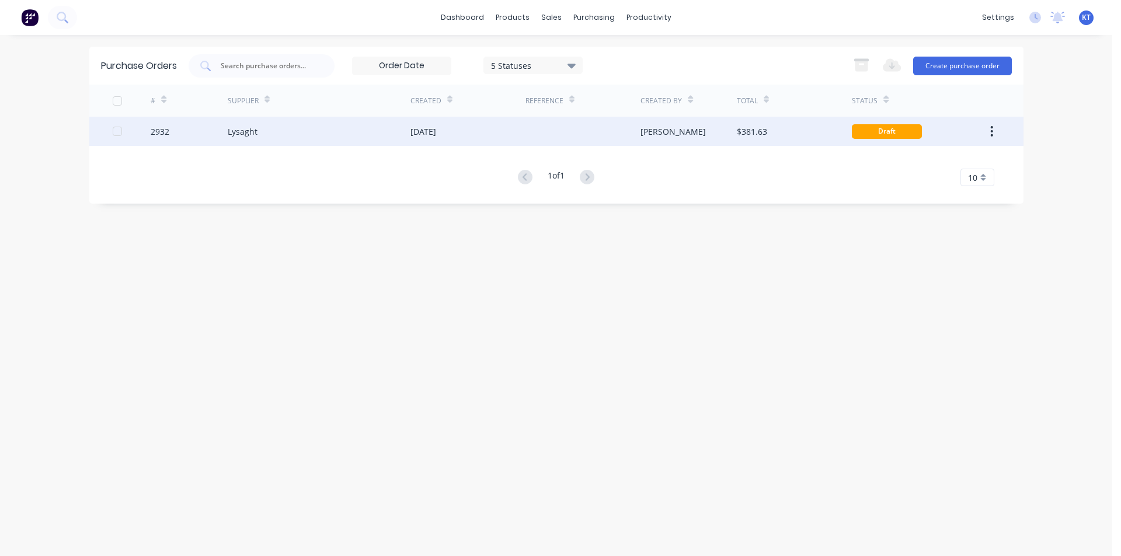
click at [306, 140] on div "Lysaght" at bounding box center [319, 131] width 183 height 29
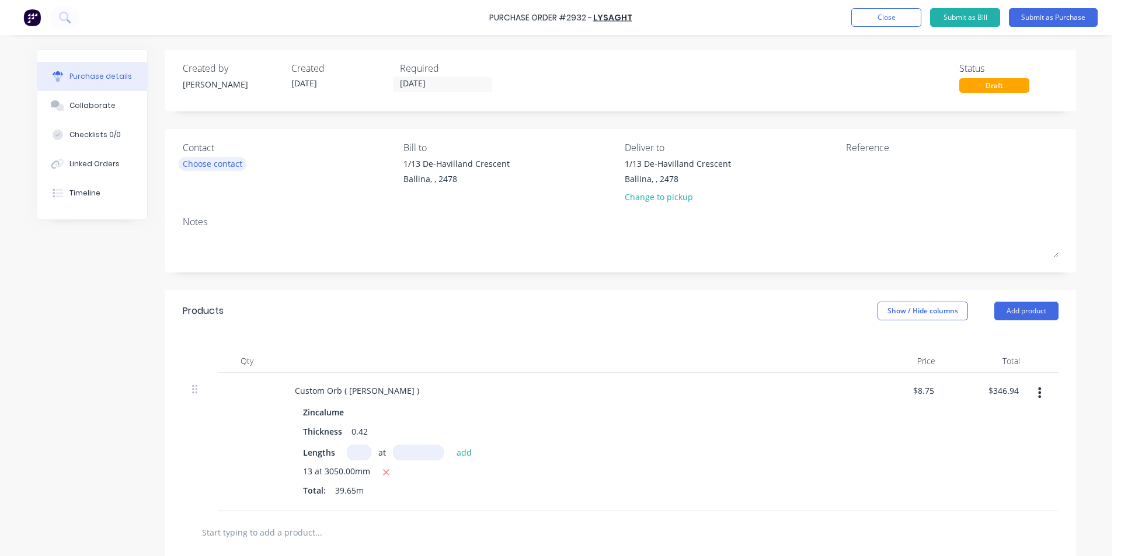
click at [231, 167] on div "Choose contact" at bounding box center [213, 164] width 60 height 12
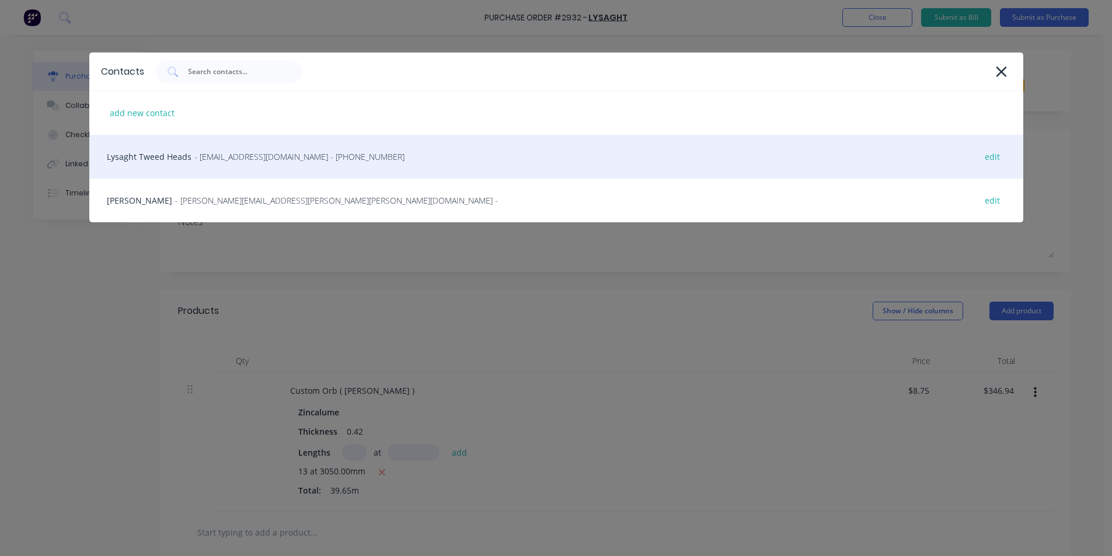
click at [266, 169] on div "Lysaght Tweed Heads - [EMAIL_ADDRESS][DOMAIN_NAME] - [PHONE_NUMBER] edit" at bounding box center [556, 157] width 934 height 44
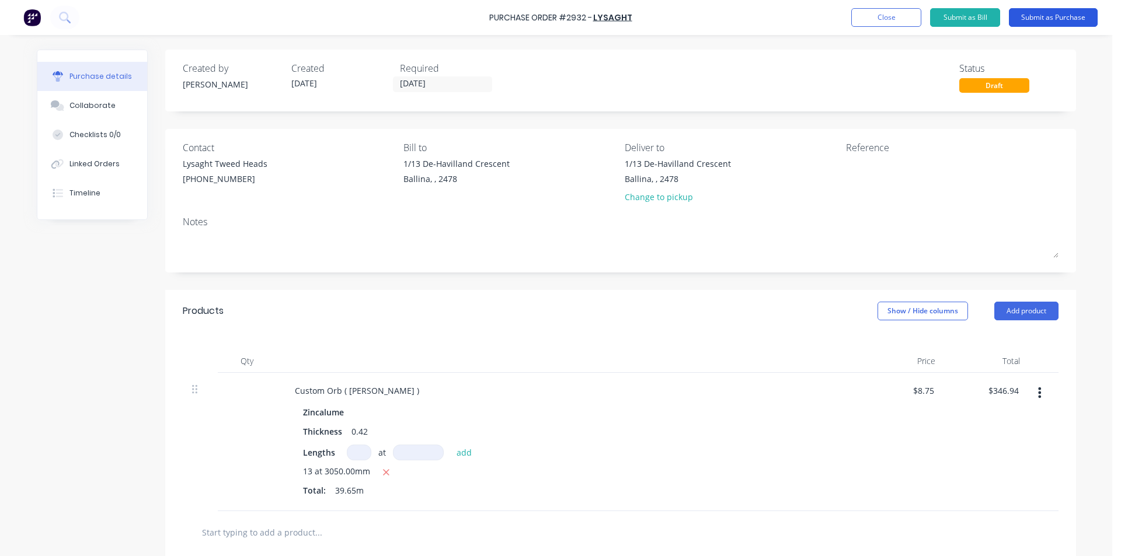
click at [1059, 10] on button "Submit as Purchase" at bounding box center [1053, 17] width 89 height 19
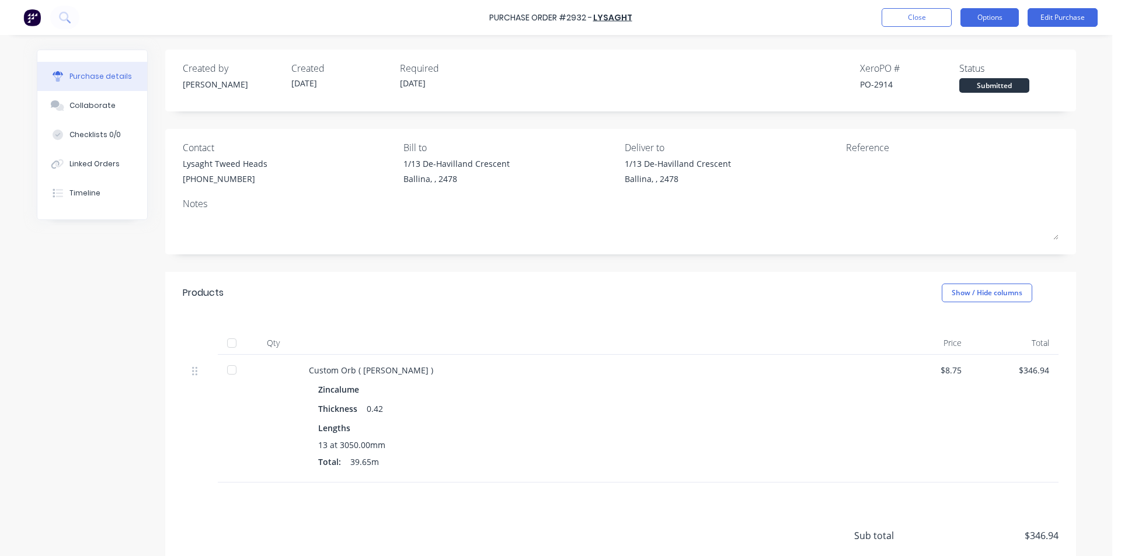
click at [994, 20] on button "Options" at bounding box center [989, 17] width 58 height 19
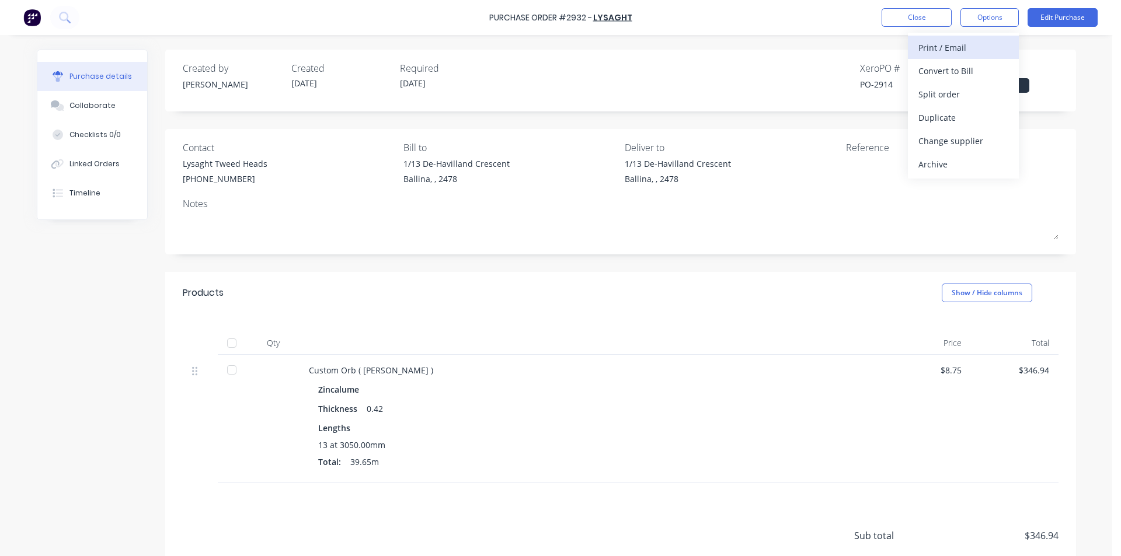
click at [1004, 48] on div "Print / Email" at bounding box center [963, 47] width 90 height 17
click at [974, 94] on div "Without pricing" at bounding box center [963, 94] width 90 height 17
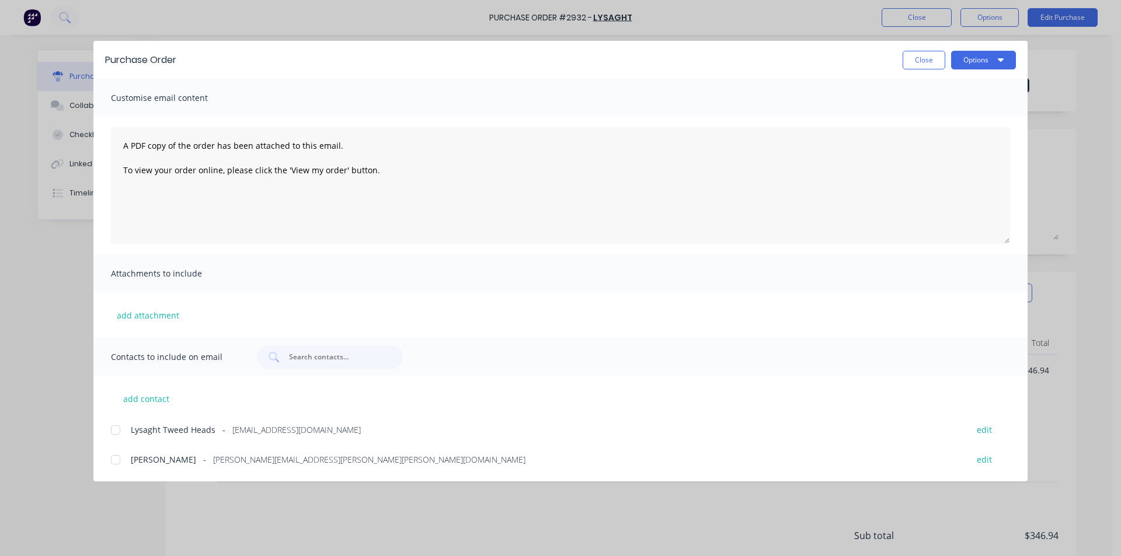
click at [120, 430] on div at bounding box center [115, 430] width 23 height 23
click at [993, 57] on button "Options" at bounding box center [983, 60] width 65 height 19
click at [983, 130] on div "Email" at bounding box center [960, 136] width 90 height 17
click at [928, 62] on button "Close" at bounding box center [924, 60] width 43 height 19
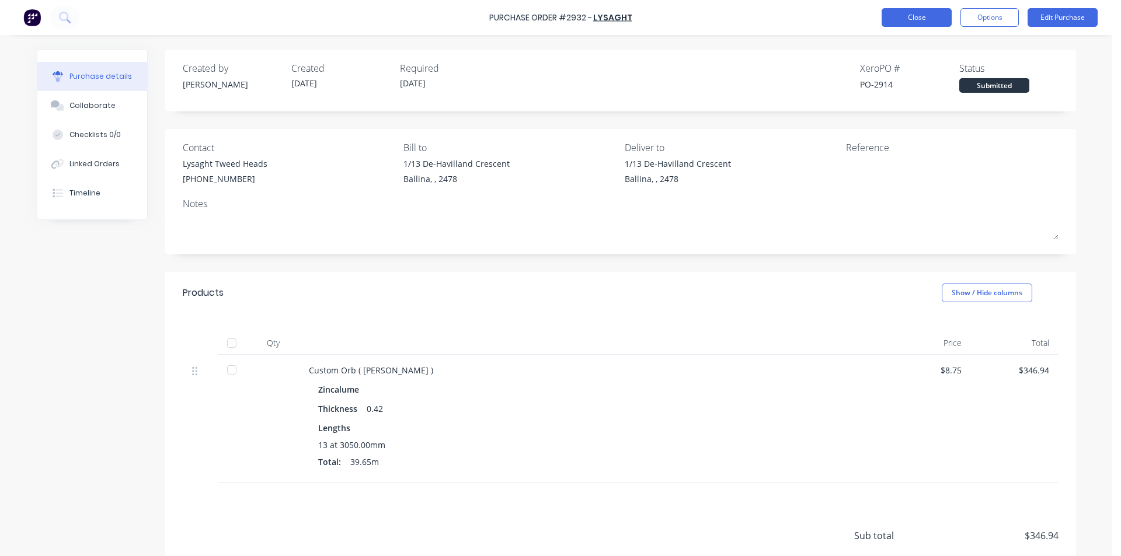
click at [945, 15] on button "Close" at bounding box center [917, 17] width 70 height 19
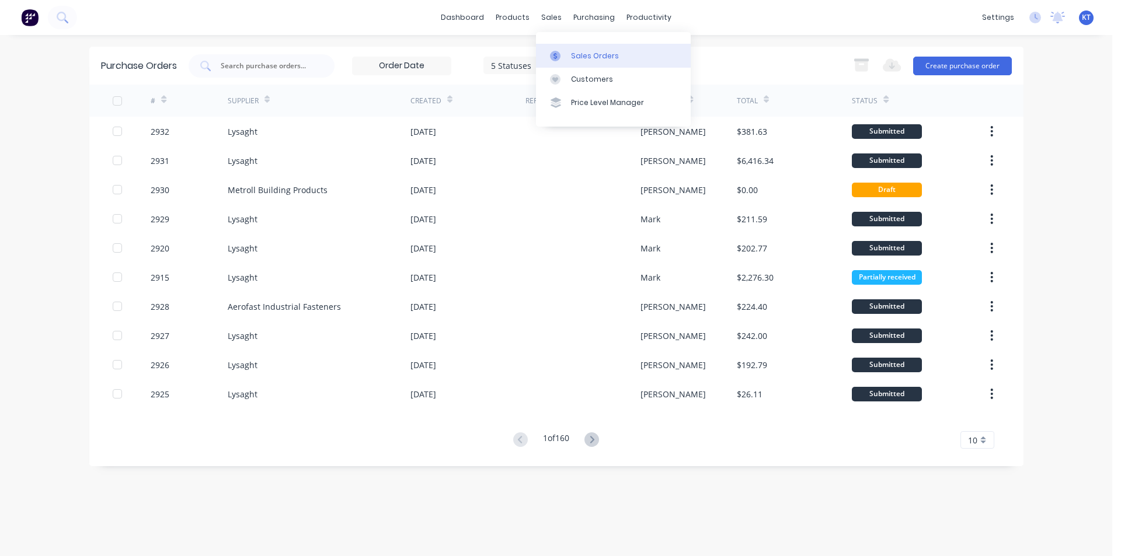
click at [598, 51] on div "Sales Orders" at bounding box center [595, 56] width 48 height 11
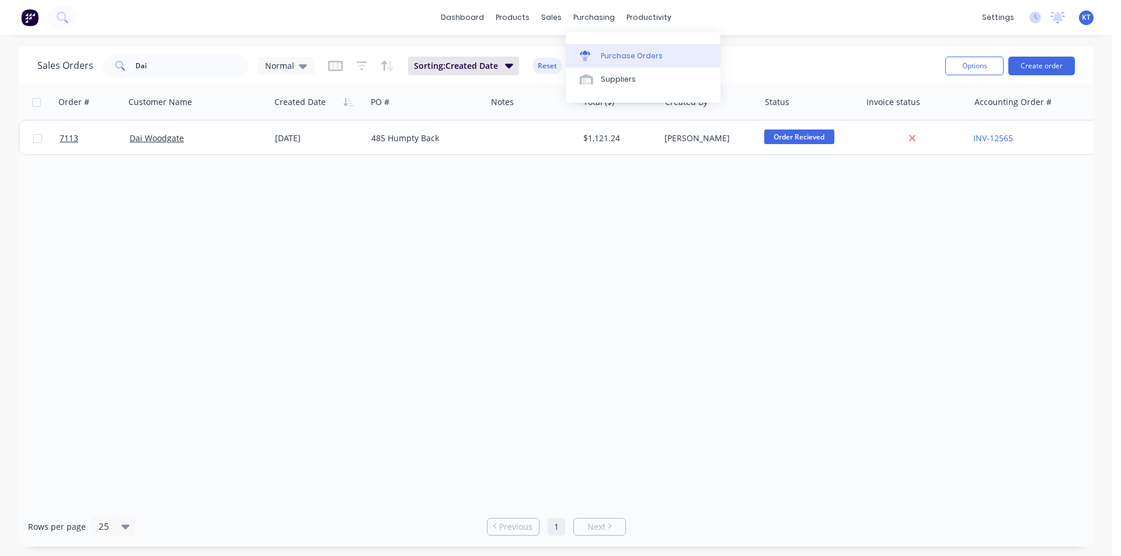
click at [637, 67] on link "Purchase Orders" at bounding box center [643, 55] width 155 height 23
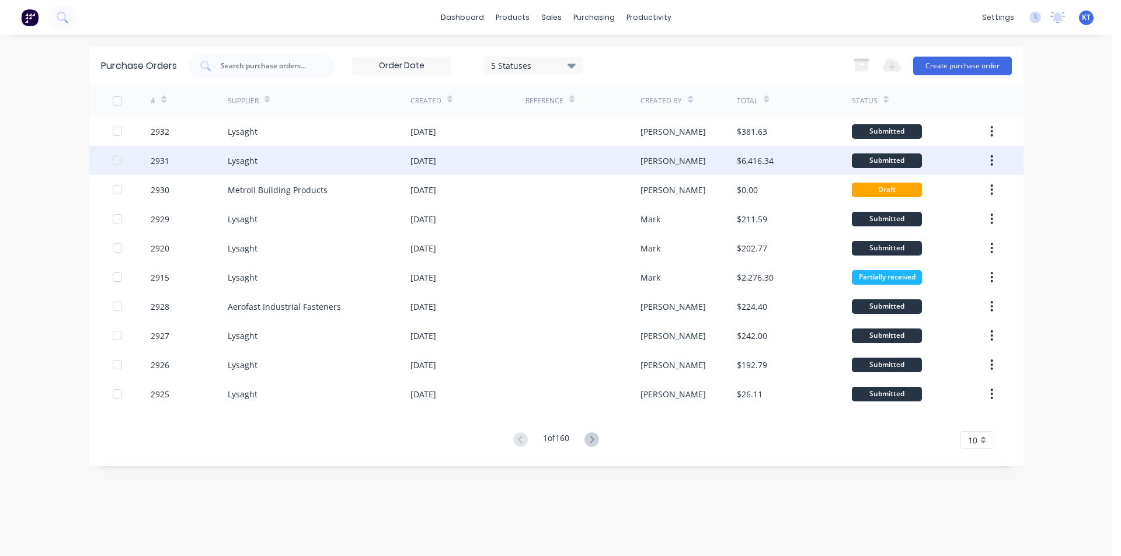
click at [436, 162] on div "[DATE]" at bounding box center [423, 161] width 26 height 12
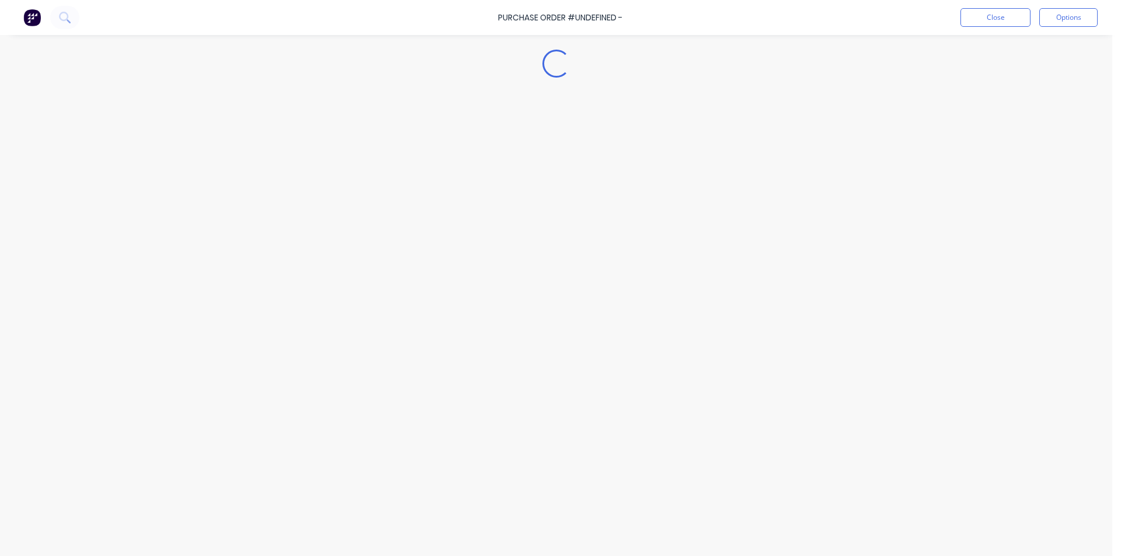
type textarea "x"
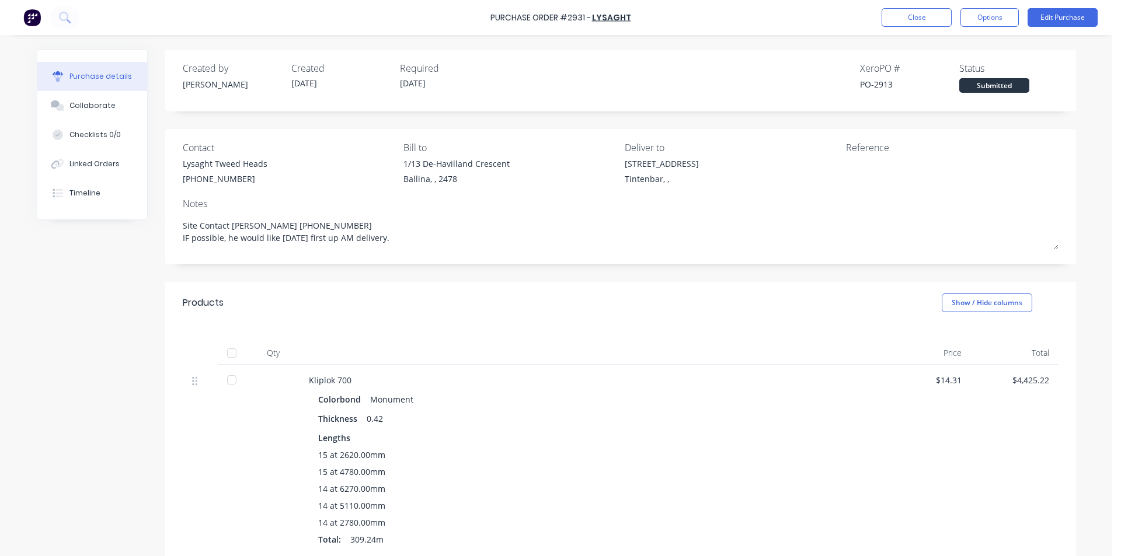
click at [942, 27] on div "Purchase Order #2931 - Lysaght Close Options Edit Purchase" at bounding box center [560, 17] width 1121 height 35
click at [900, 19] on button "Close" at bounding box center [917, 17] width 70 height 19
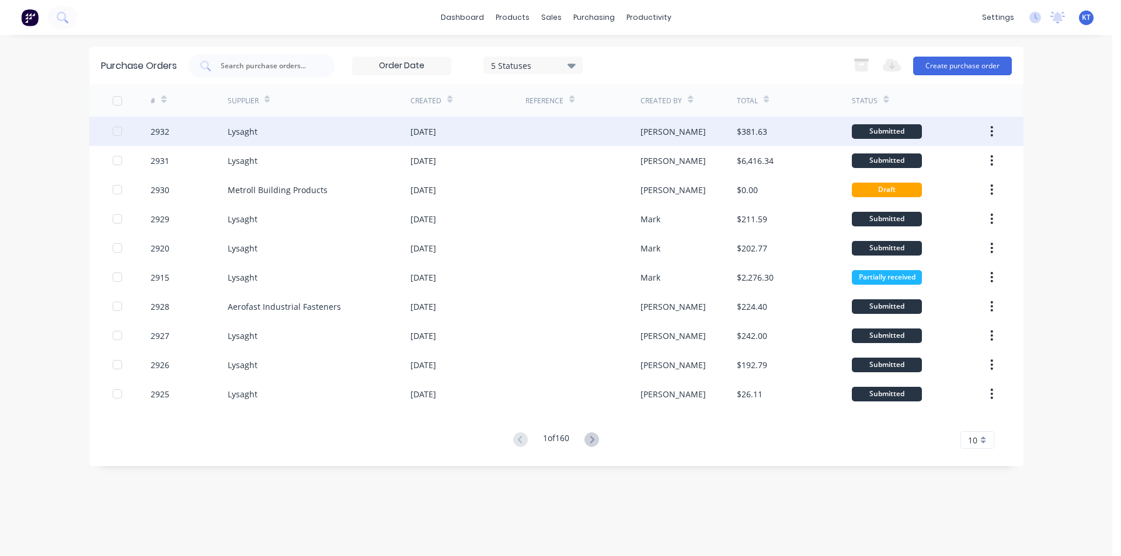
click at [489, 131] on div "[DATE]" at bounding box center [467, 131] width 115 height 29
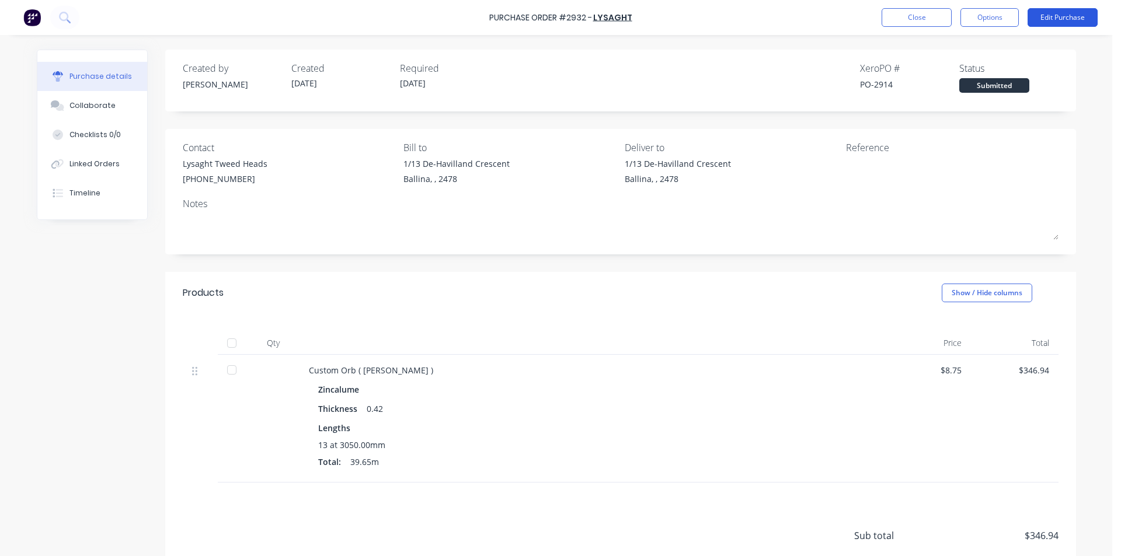
click at [1044, 19] on button "Edit Purchase" at bounding box center [1062, 17] width 70 height 19
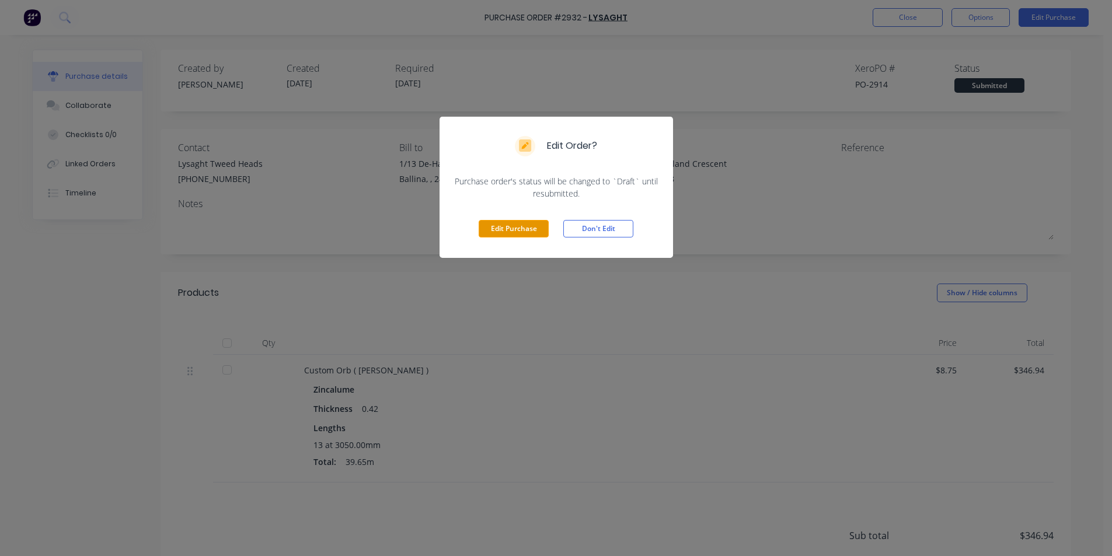
click at [498, 232] on button "Edit Purchase" at bounding box center [514, 229] width 70 height 18
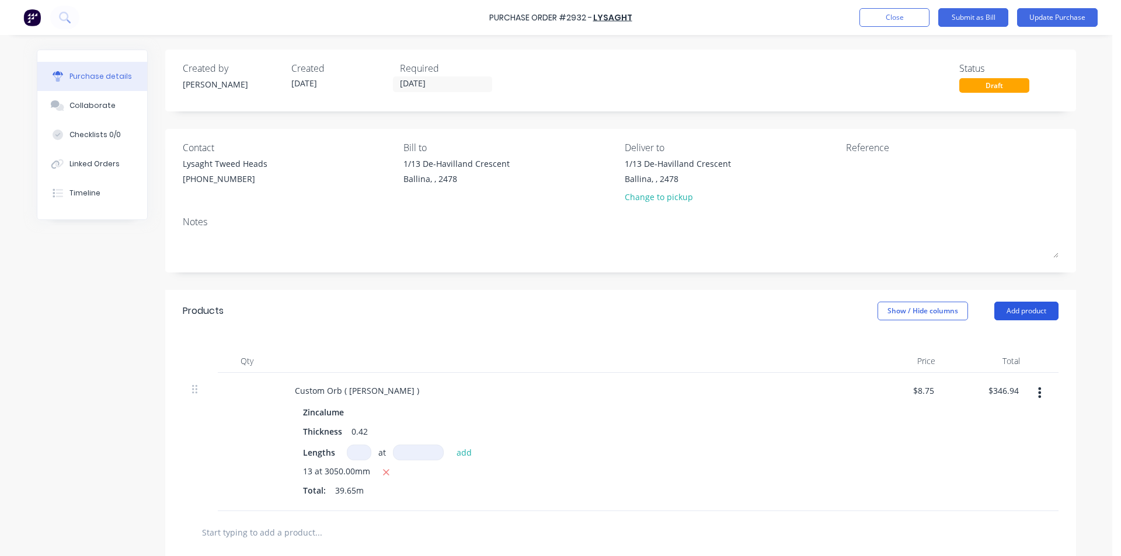
click at [1050, 311] on button "Add product" at bounding box center [1026, 311] width 64 height 19
click at [975, 335] on div "Product catalogue" at bounding box center [1003, 341] width 90 height 17
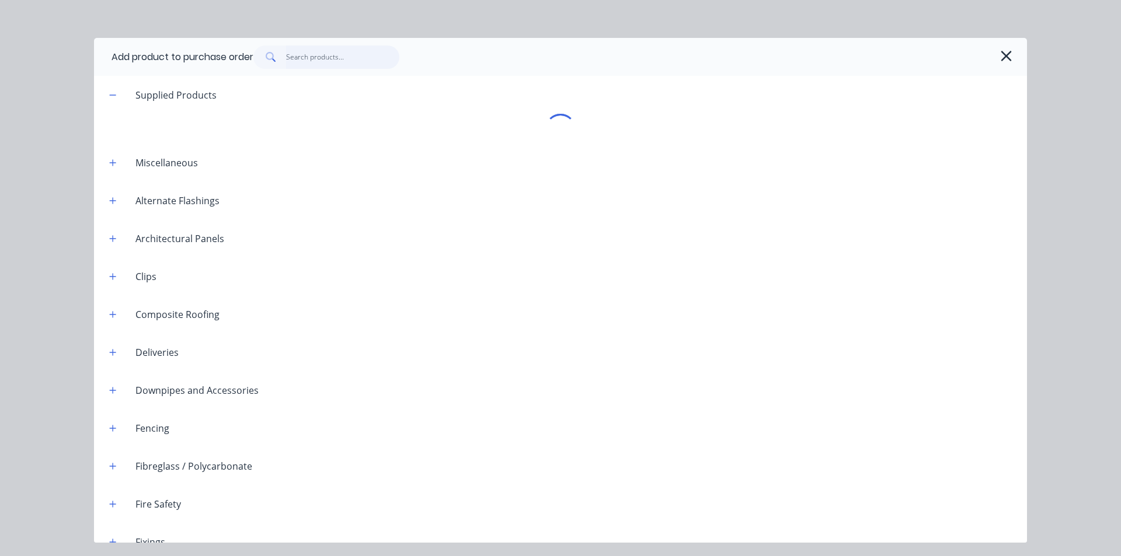
click at [388, 57] on input "text" at bounding box center [343, 57] width 114 height 23
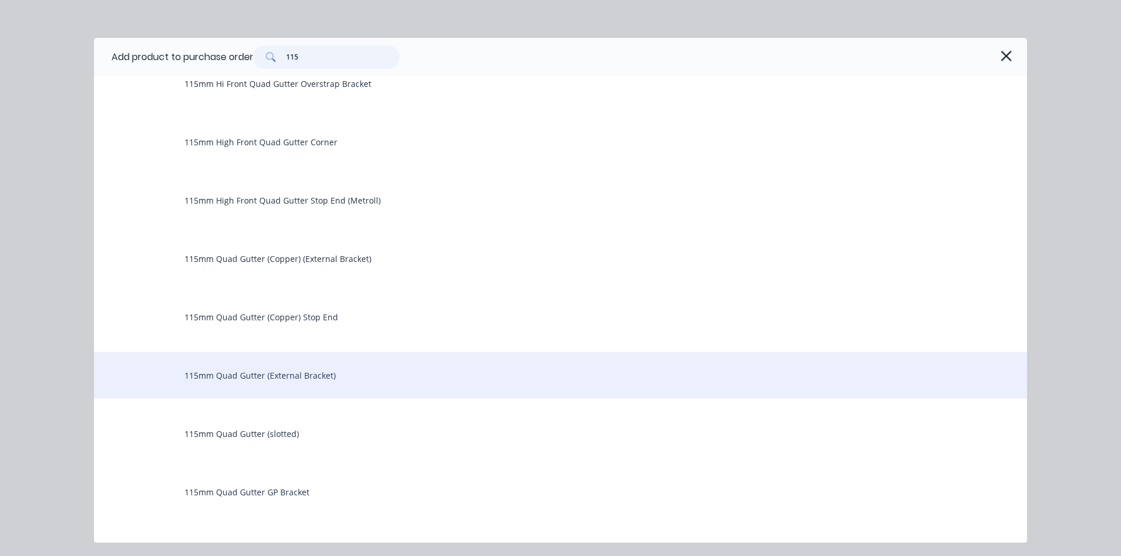
scroll to position [251, 0]
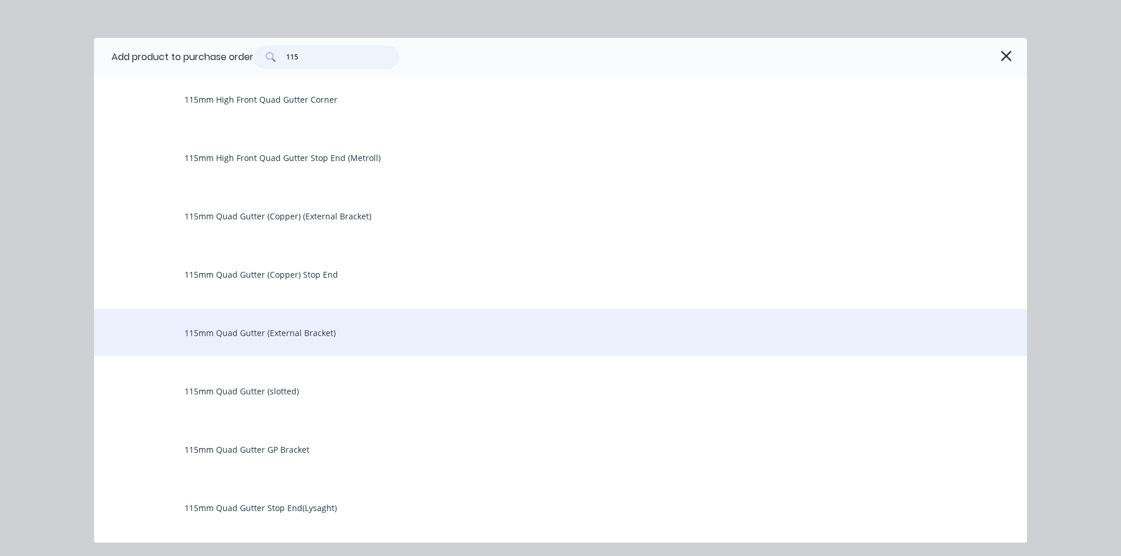
type input "115"
click at [330, 319] on div "115mm Quad Gutter (External Bracket)" at bounding box center [560, 332] width 933 height 47
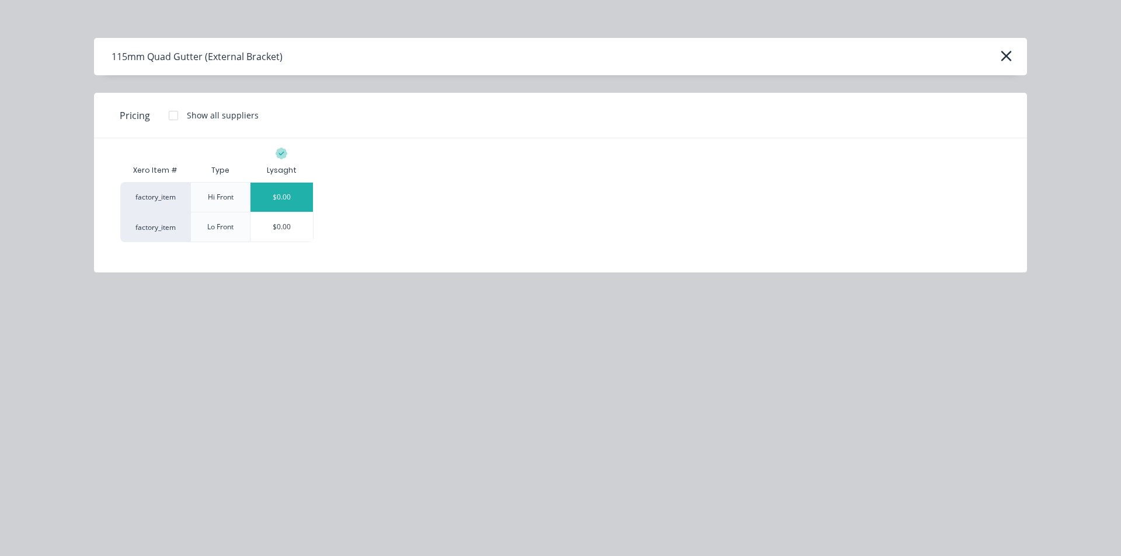
click at [284, 194] on div "$0.00" at bounding box center [281, 197] width 62 height 29
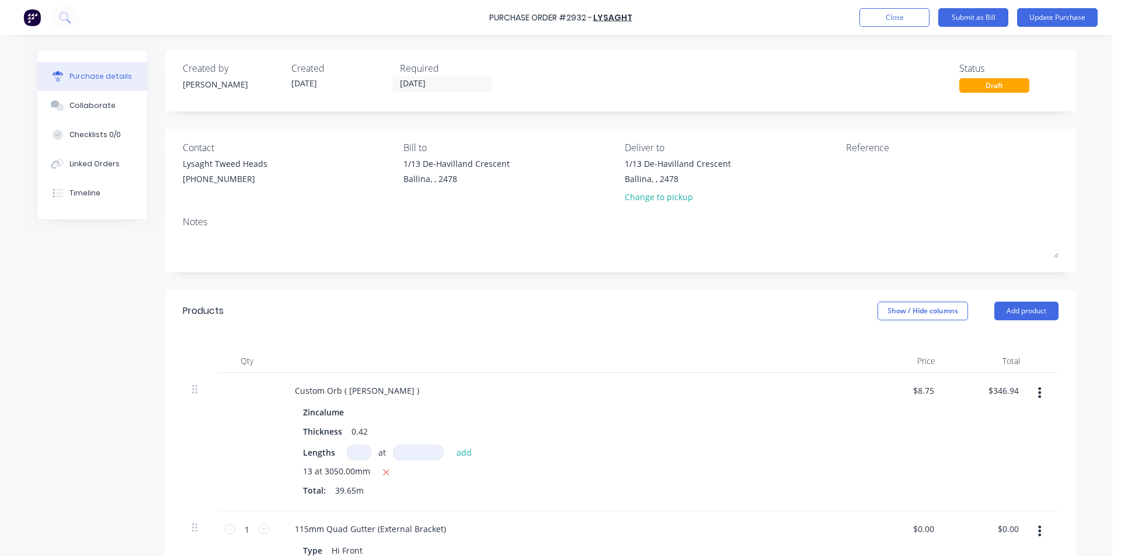
scroll to position [234, 0]
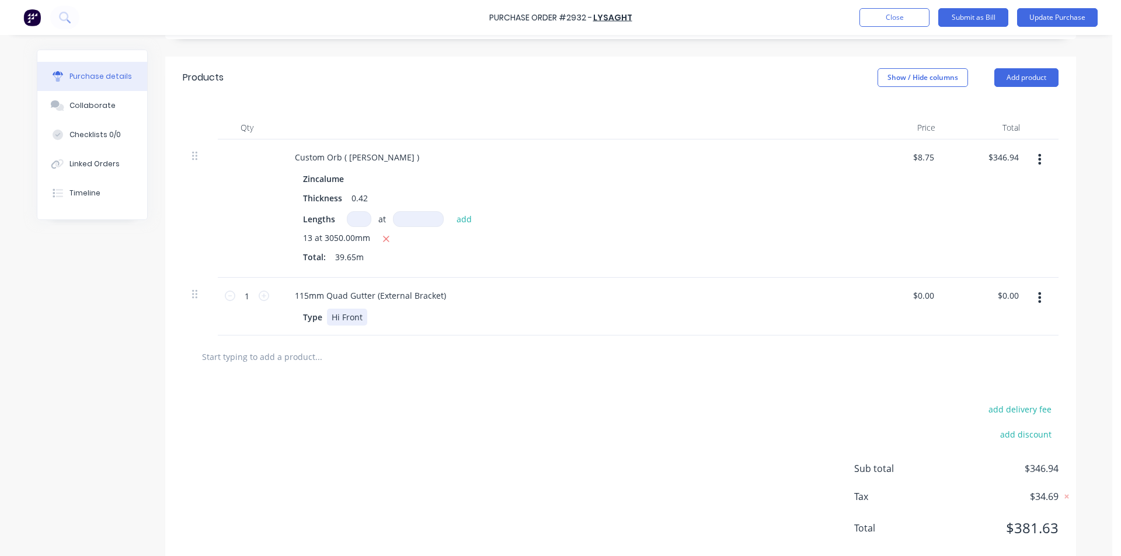
click at [445, 306] on div "115mm Quad Gutter (External Bracket) Type Hi Front" at bounding box center [568, 307] width 584 height 58
click at [447, 297] on div "115mm Quad Gutter (External Bracket)" at bounding box center [370, 295] width 170 height 17
click at [252, 299] on input "1" at bounding box center [246, 296] width 23 height 18
type input "11"
click at [617, 473] on div "add delivery fee add discount Sub total $346.94 Tax $34.69 Total $381.63" at bounding box center [620, 474] width 911 height 192
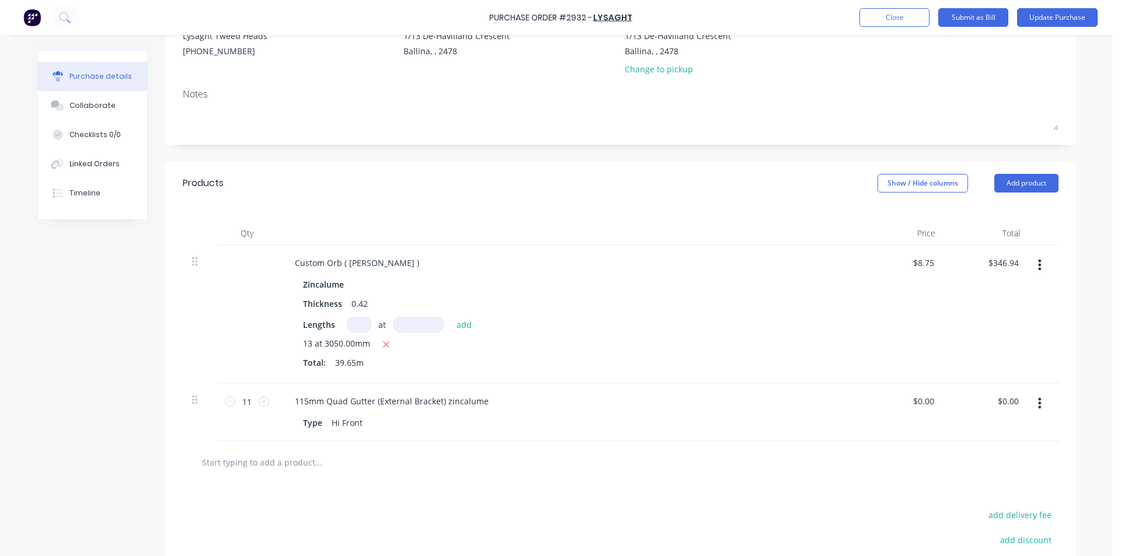
scroll to position [0, 0]
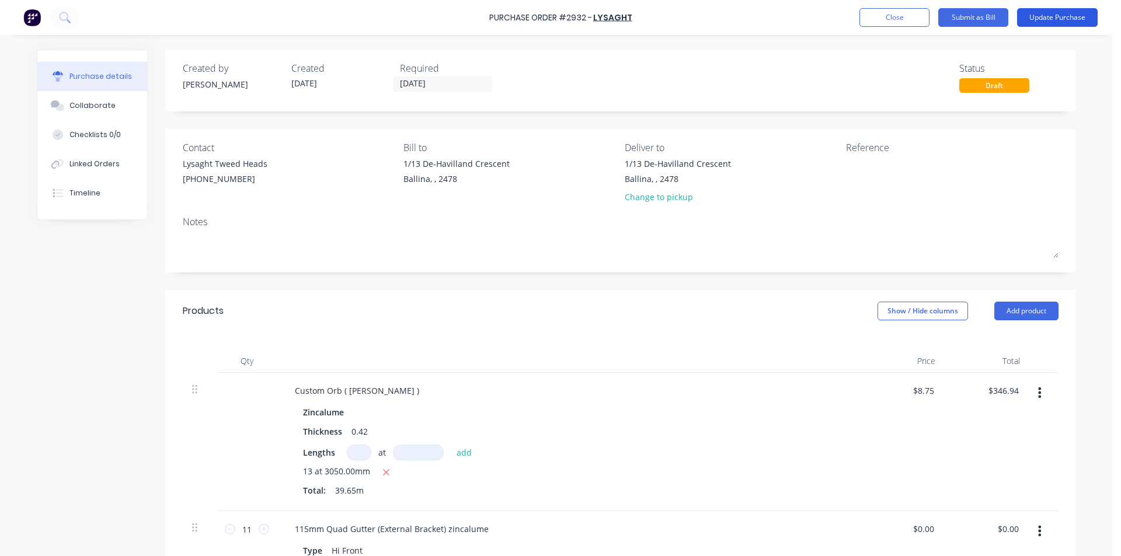
click at [1058, 19] on button "Update Purchase" at bounding box center [1057, 17] width 81 height 19
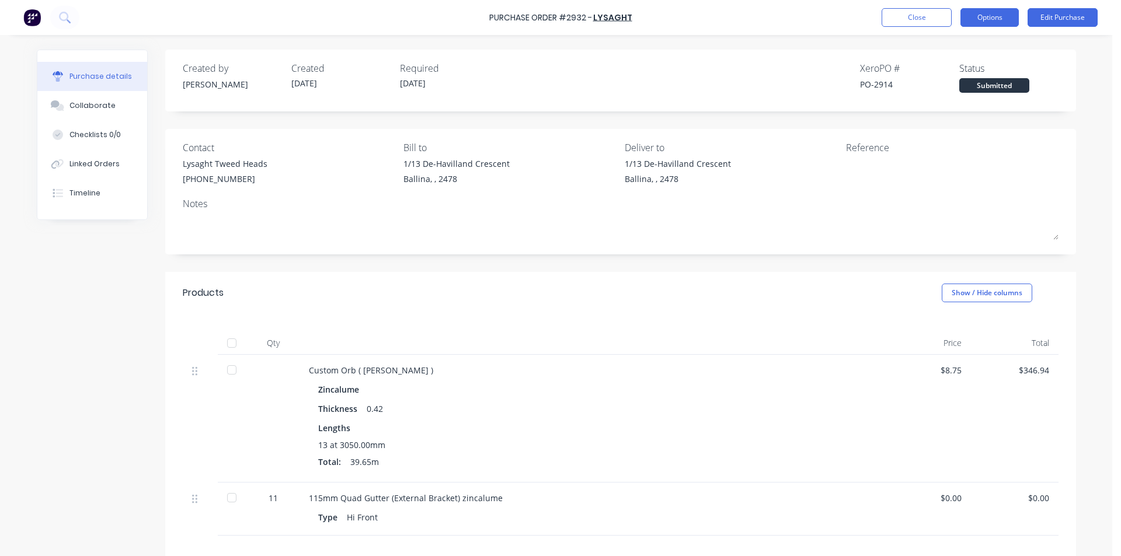
click at [965, 14] on button "Options" at bounding box center [989, 17] width 58 height 19
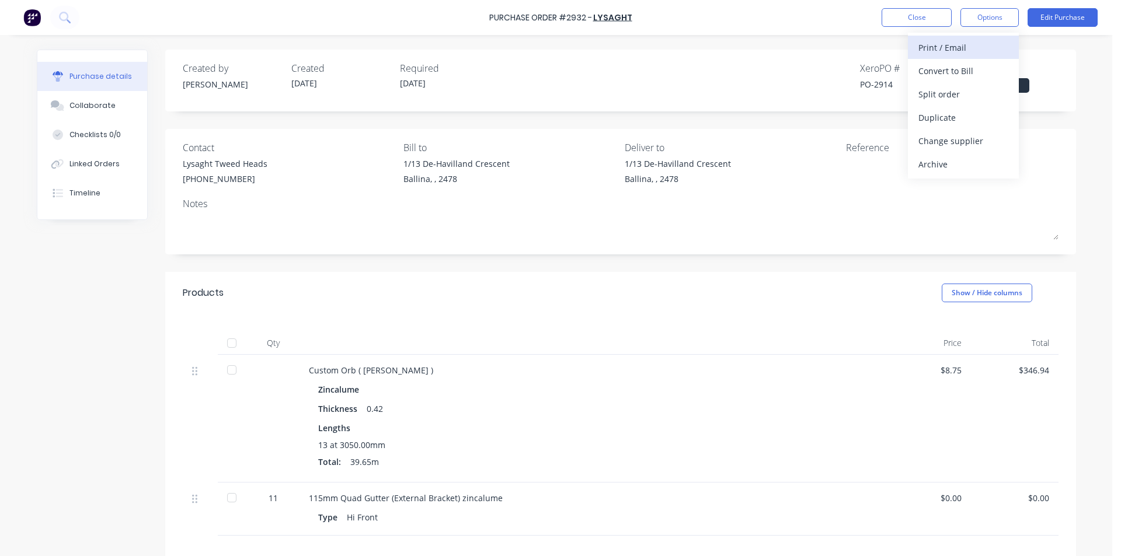
click at [922, 46] on div "Print / Email" at bounding box center [963, 47] width 90 height 17
click at [939, 103] on button "Without pricing" at bounding box center [963, 93] width 111 height 23
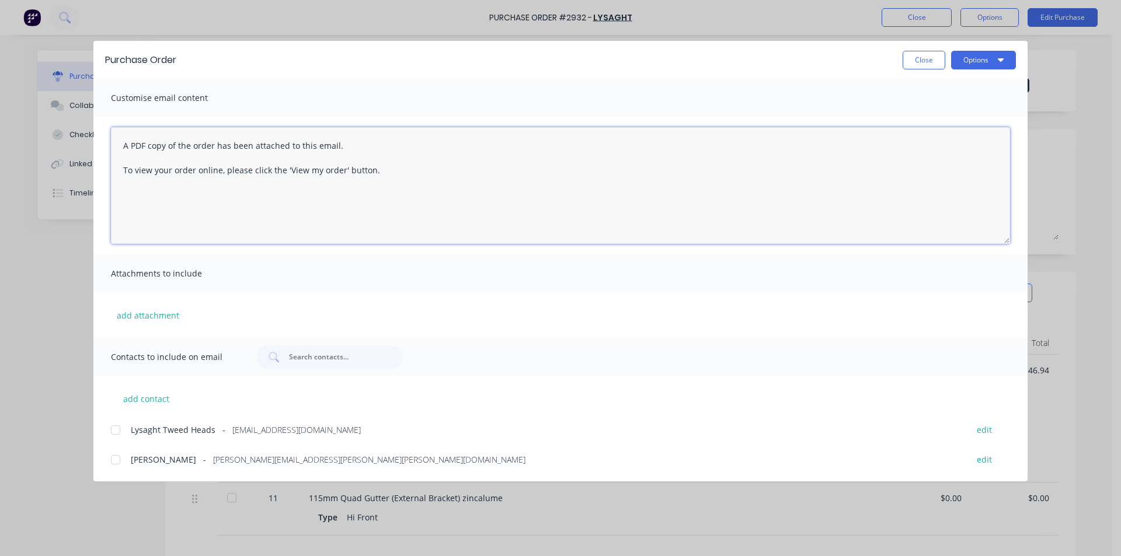
click at [127, 142] on textarea "A PDF copy of the order has been attached to this email. To view your order onl…" at bounding box center [560, 185] width 899 height 117
type textarea "UPDATED PO**** A PDF copy of the order has been attached to this email. To view…"
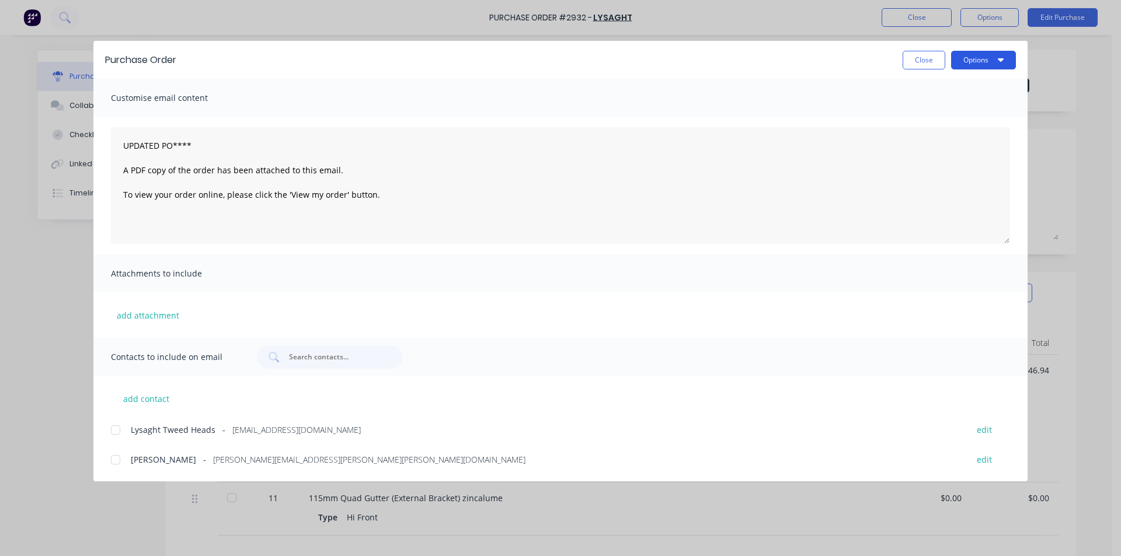
click at [1000, 57] on icon "button" at bounding box center [1001, 59] width 6 height 9
click at [120, 436] on div at bounding box center [115, 430] width 23 height 23
click at [977, 64] on button "Options" at bounding box center [983, 60] width 65 height 19
click at [981, 135] on div "Email" at bounding box center [960, 136] width 90 height 17
click at [916, 57] on button "Close" at bounding box center [924, 60] width 43 height 19
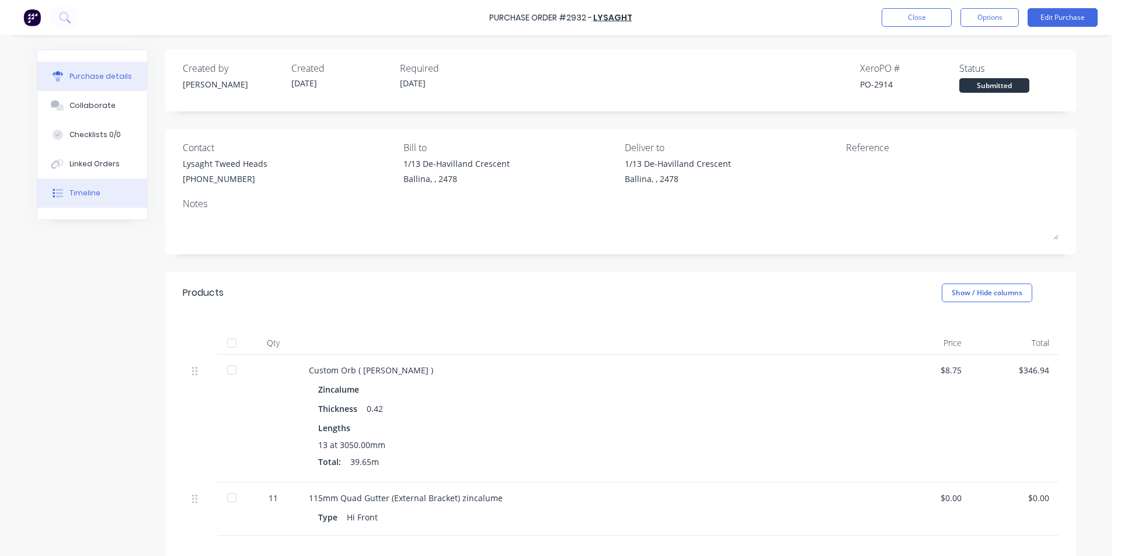
click at [121, 193] on button "Timeline" at bounding box center [92, 193] width 110 height 29
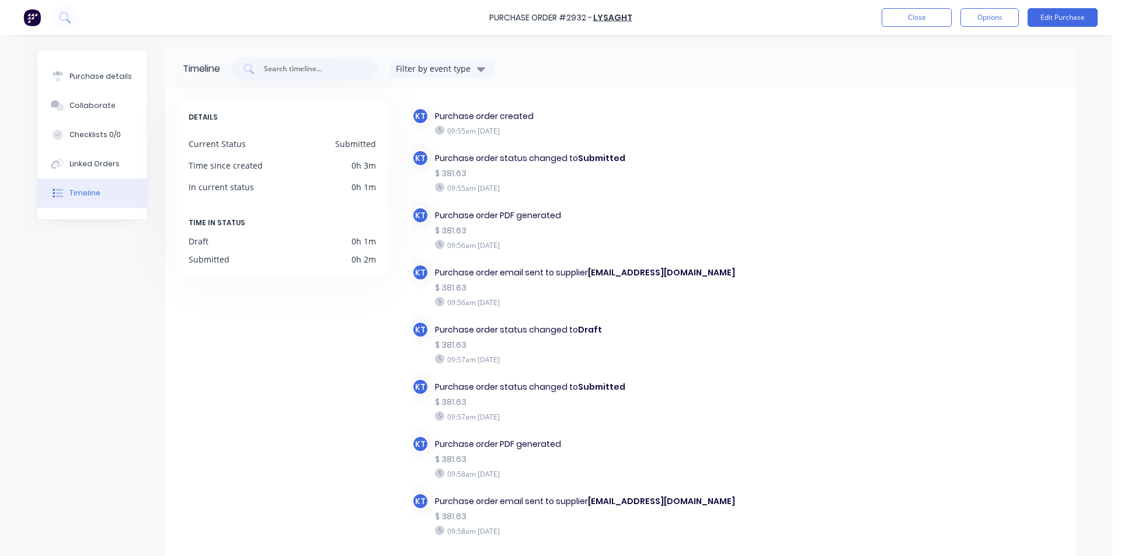
click at [921, 6] on div "Purchase Order #2932 - Lysaght Close Options Edit Purchase" at bounding box center [560, 17] width 1121 height 35
click at [911, 17] on button "Close" at bounding box center [917, 17] width 70 height 19
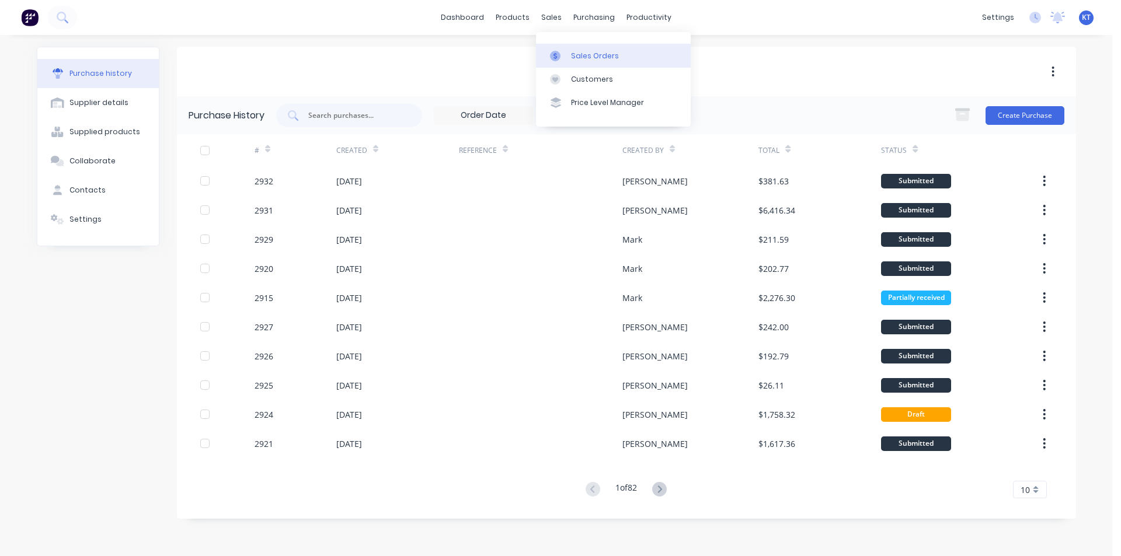
click at [573, 57] on div "Sales Orders" at bounding box center [595, 56] width 48 height 11
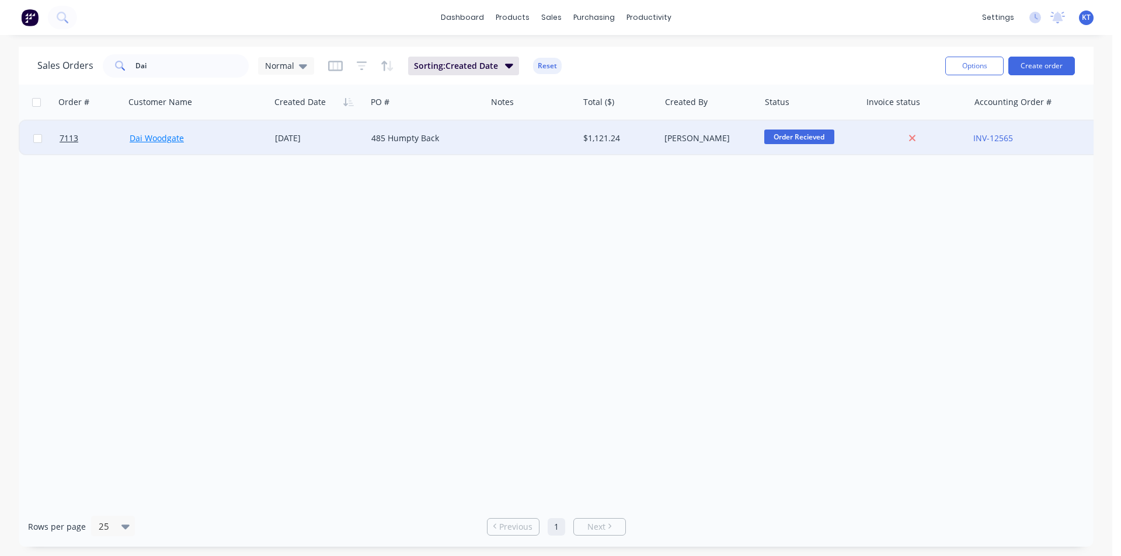
click at [166, 138] on link "Dai Woodgate" at bounding box center [157, 138] width 54 height 11
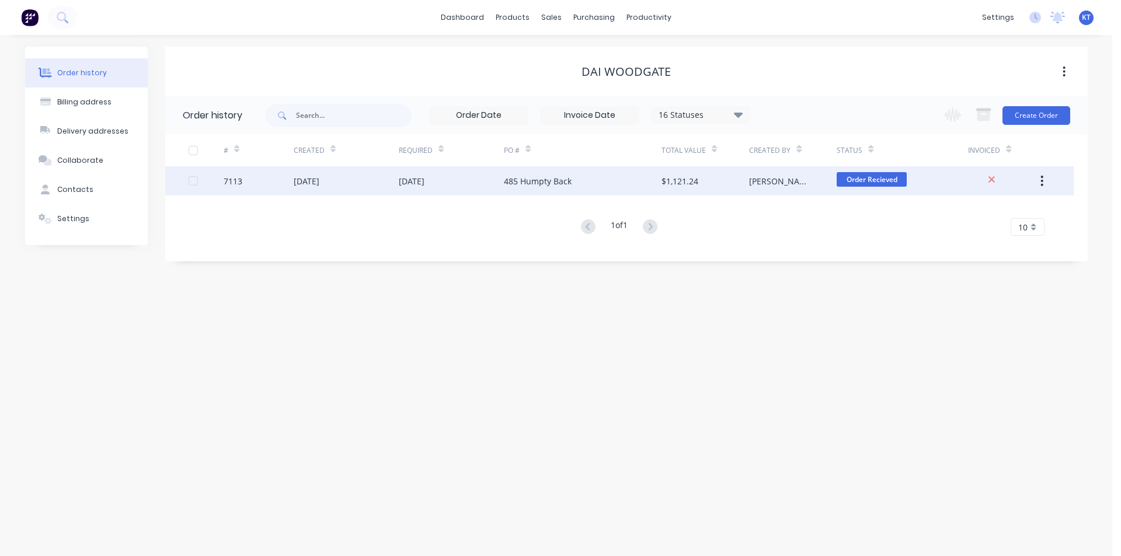
click at [508, 184] on div "485 Humpty Back" at bounding box center [538, 181] width 68 height 12
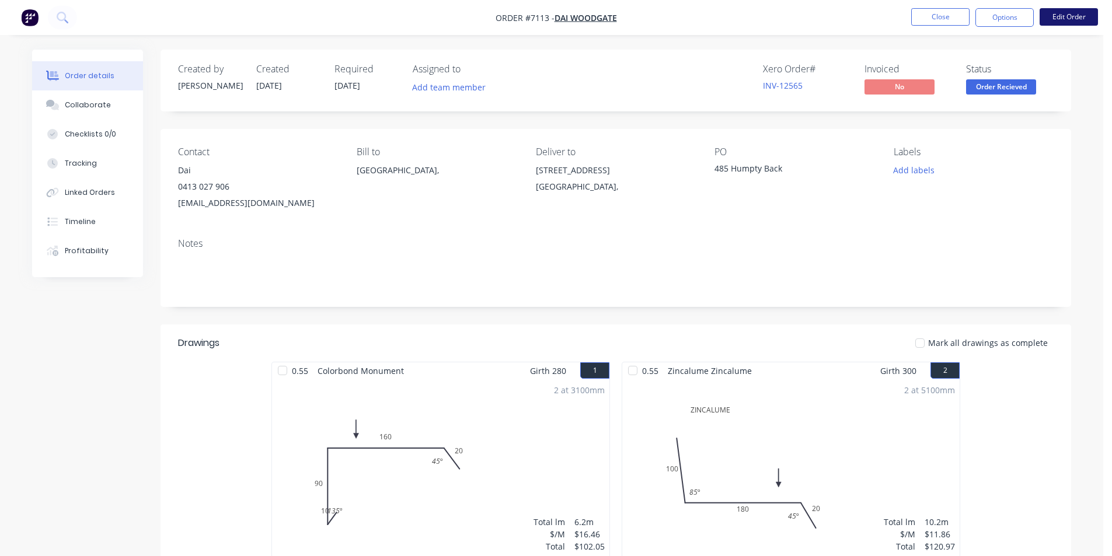
click at [1079, 17] on button "Edit Order" at bounding box center [1069, 17] width 58 height 18
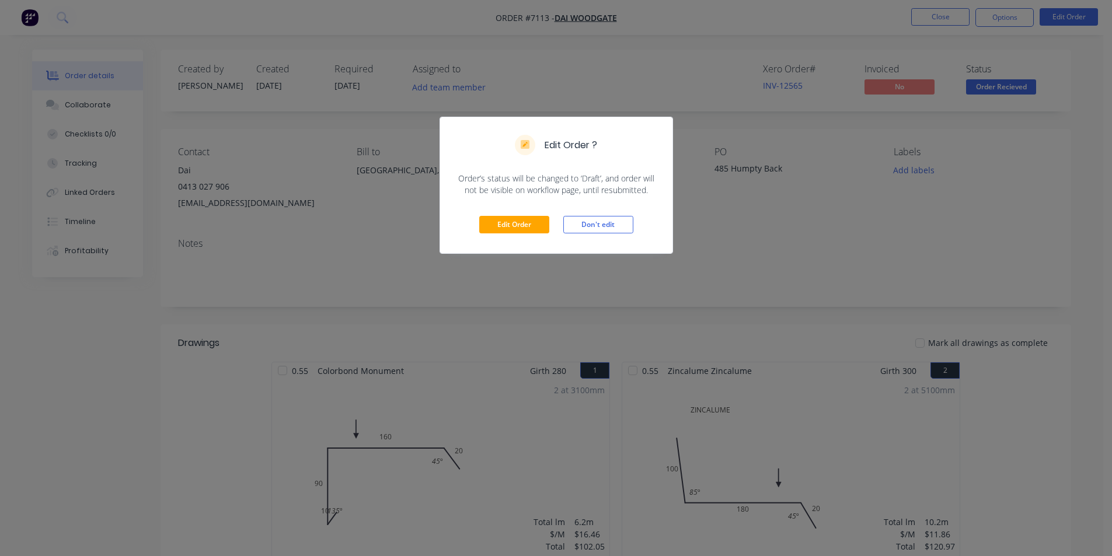
click at [542, 215] on div "Edit Order Don't edit" at bounding box center [556, 224] width 232 height 57
click at [527, 227] on button "Edit Order" at bounding box center [514, 225] width 70 height 18
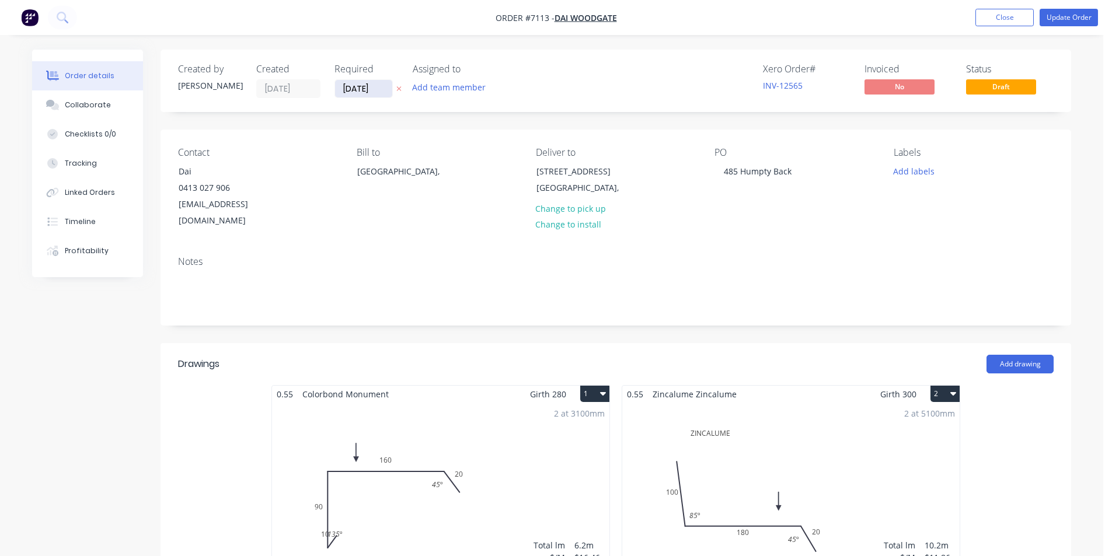
click at [375, 92] on input "[DATE]" at bounding box center [363, 89] width 57 height 18
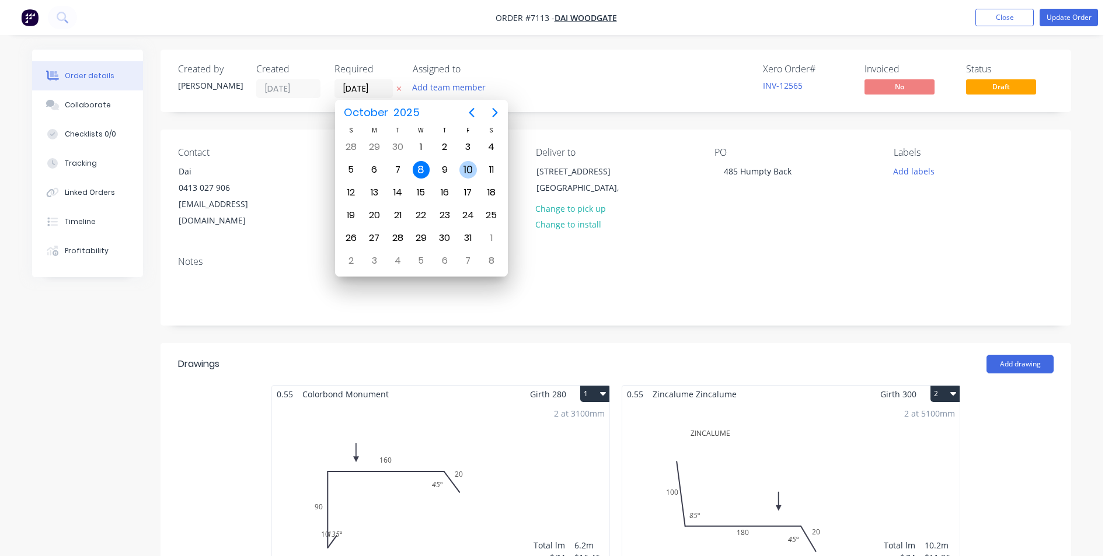
click at [469, 173] on div "10" at bounding box center [468, 170] width 18 height 18
type input "[DATE]"
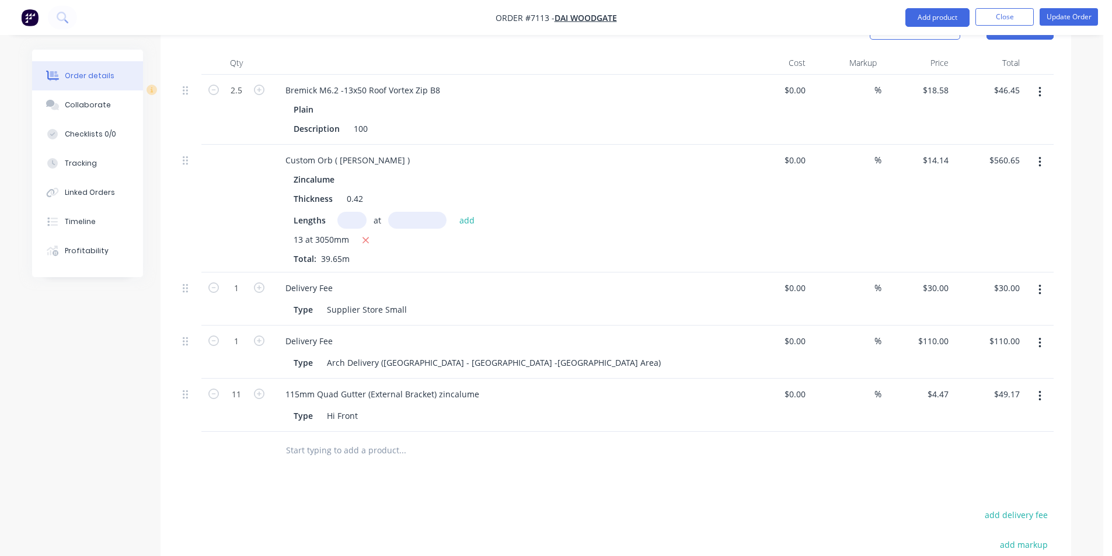
scroll to position [779, 0]
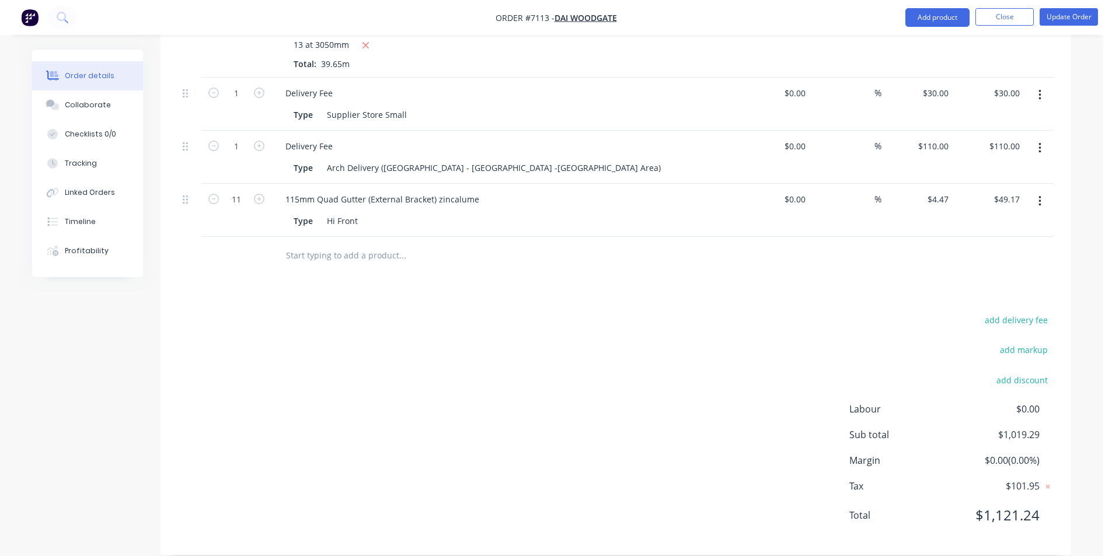
click at [858, 322] on div "add delivery fee add markup add discount Labour $0.00 Sub total $1,019.29 Margi…" at bounding box center [616, 424] width 876 height 225
click at [1001, 7] on nav "Order #7113 - Dai Woodgate Add product Close Update Order" at bounding box center [556, 17] width 1112 height 35
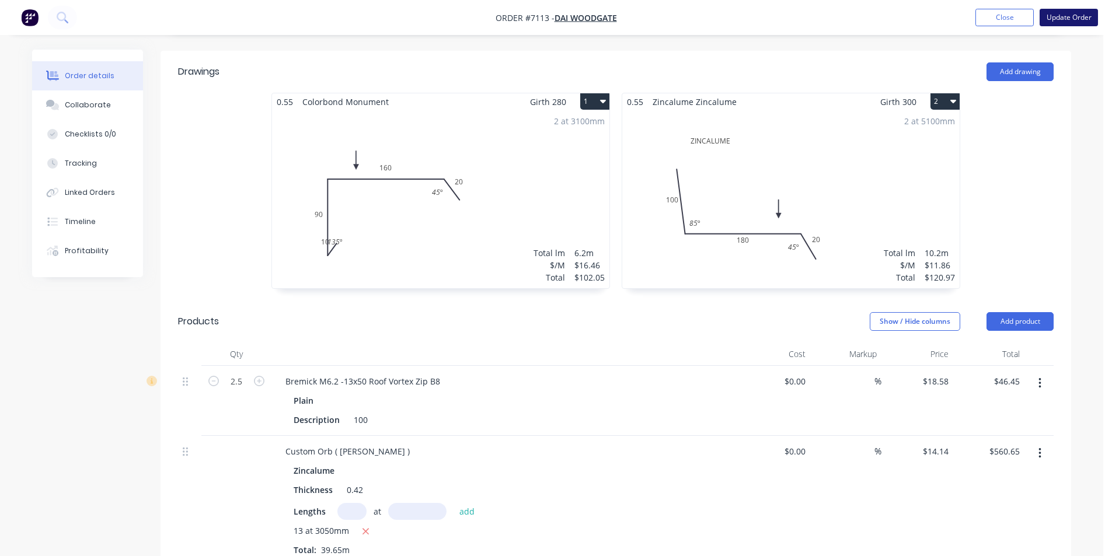
click at [1081, 20] on button "Update Order" at bounding box center [1069, 18] width 58 height 18
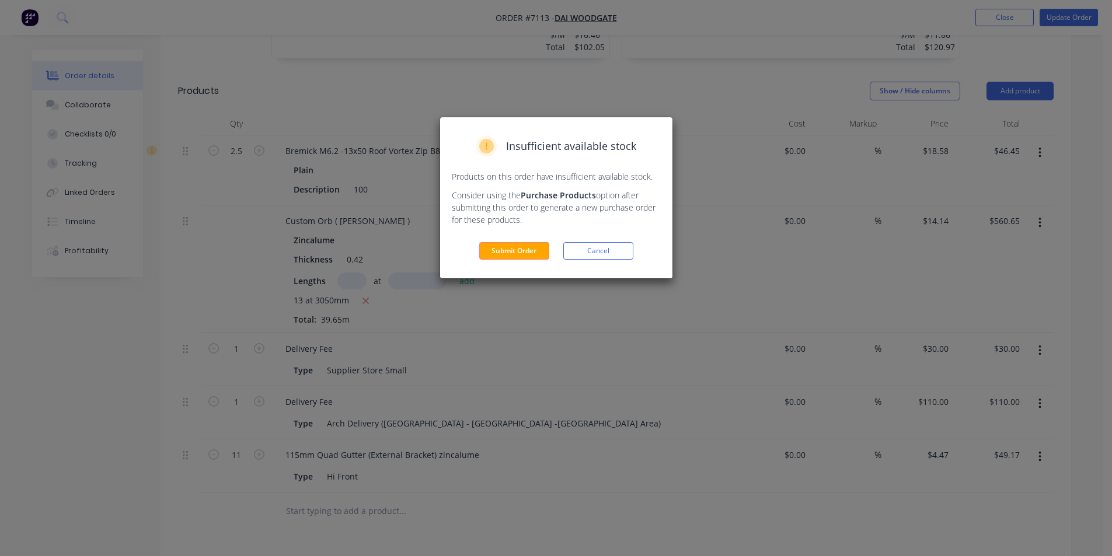
scroll to position [643, 0]
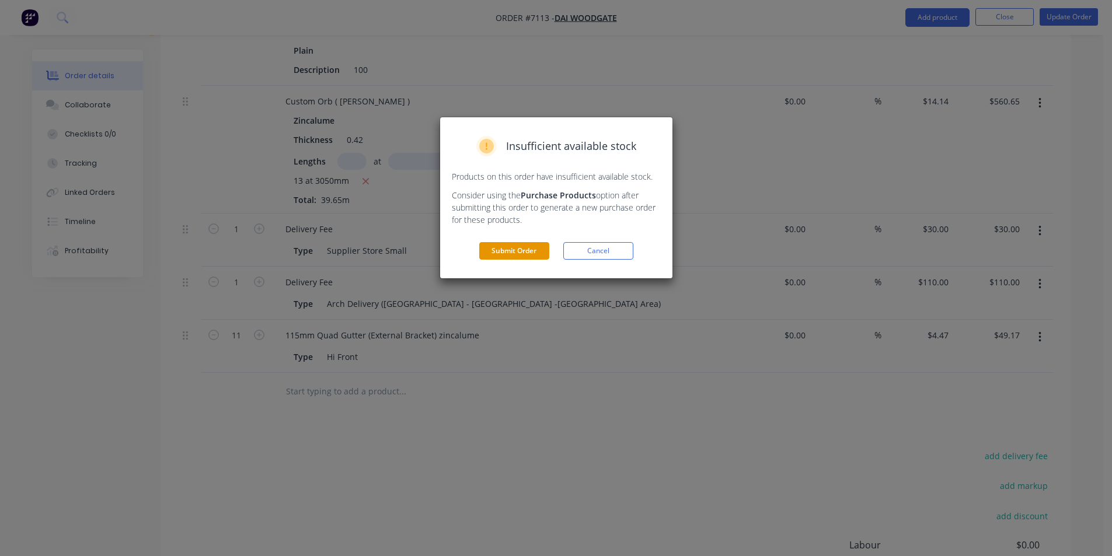
click at [487, 250] on button "Submit Order" at bounding box center [514, 251] width 70 height 18
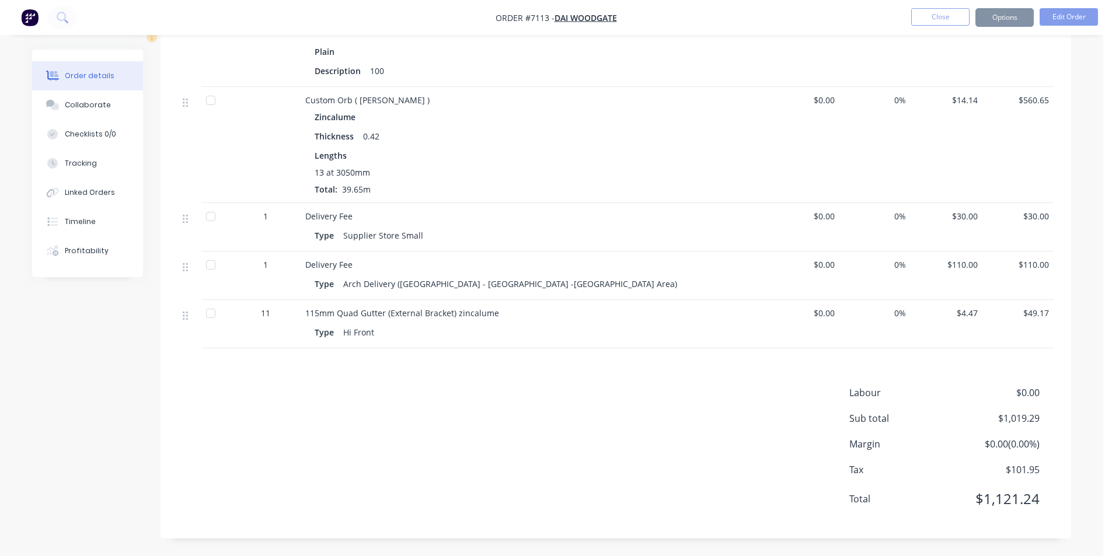
scroll to position [614, 0]
click at [68, 96] on button "Collaborate" at bounding box center [87, 104] width 111 height 29
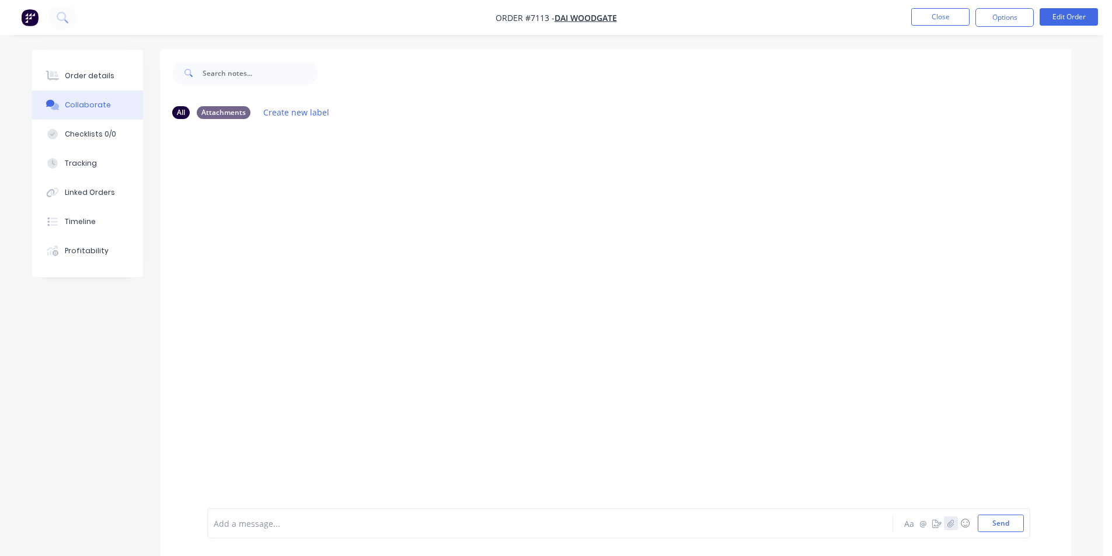
click at [956, 525] on button "button" at bounding box center [951, 524] width 14 height 14
click at [997, 521] on button "Send" at bounding box center [1001, 524] width 46 height 18
click at [64, 61] on div "Order details Collaborate Checklists 0/0 Tracking Linked Orders Timeline Profit…" at bounding box center [87, 164] width 111 height 228
click at [96, 97] on button "Collaborate" at bounding box center [87, 104] width 111 height 29
click at [96, 81] on button "Order details" at bounding box center [87, 75] width 111 height 29
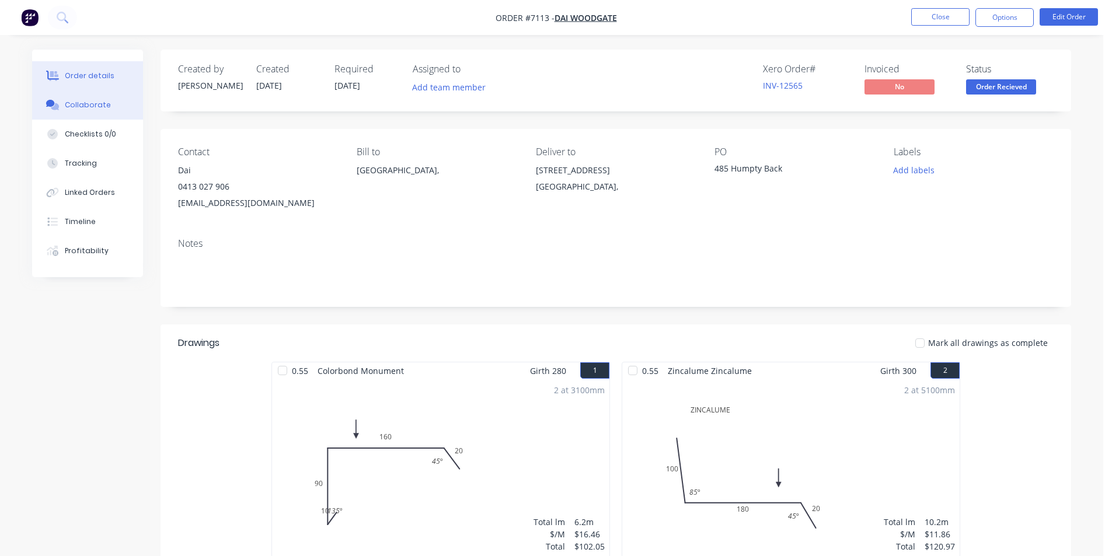
click at [69, 102] on div "Collaborate" at bounding box center [88, 105] width 46 height 11
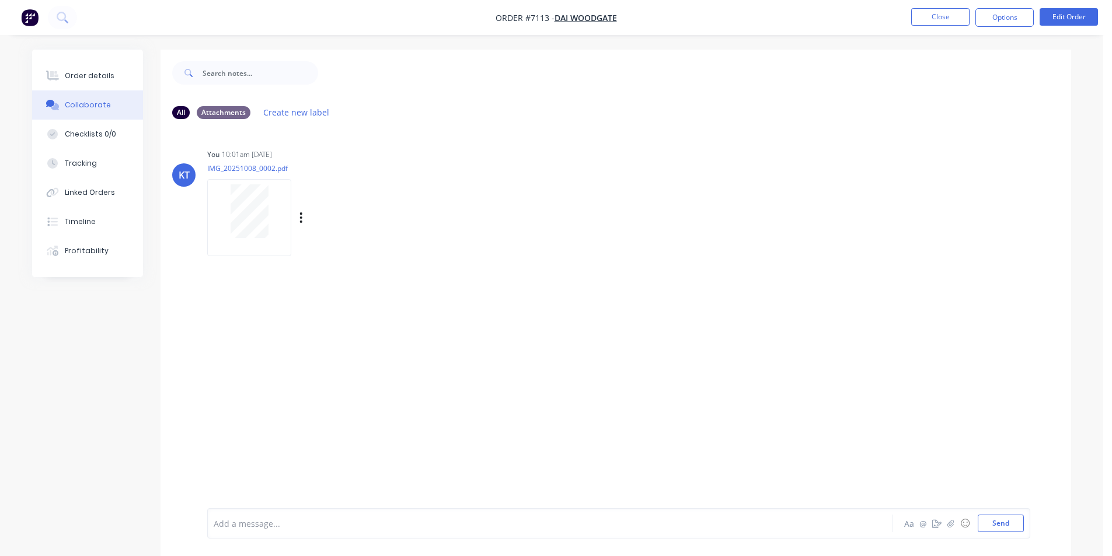
click at [194, 227] on div "KT You 10:01am [DATE] IMG_20251008_0002.pdf Labels Download Delete" at bounding box center [616, 198] width 911 height 105
click at [76, 79] on div "Order details" at bounding box center [90, 76] width 50 height 11
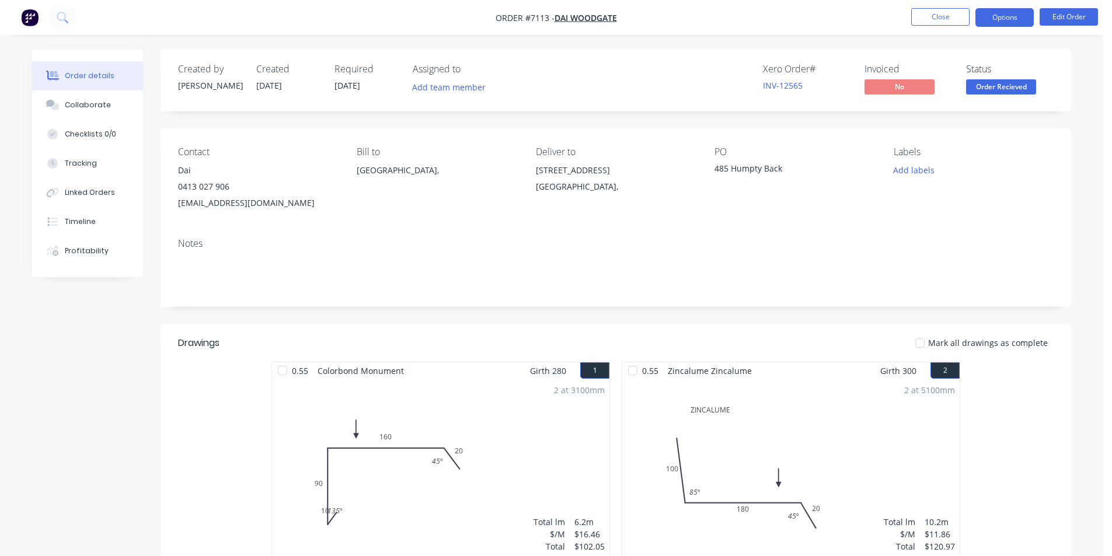
click at [1010, 14] on button "Options" at bounding box center [1004, 17] width 58 height 19
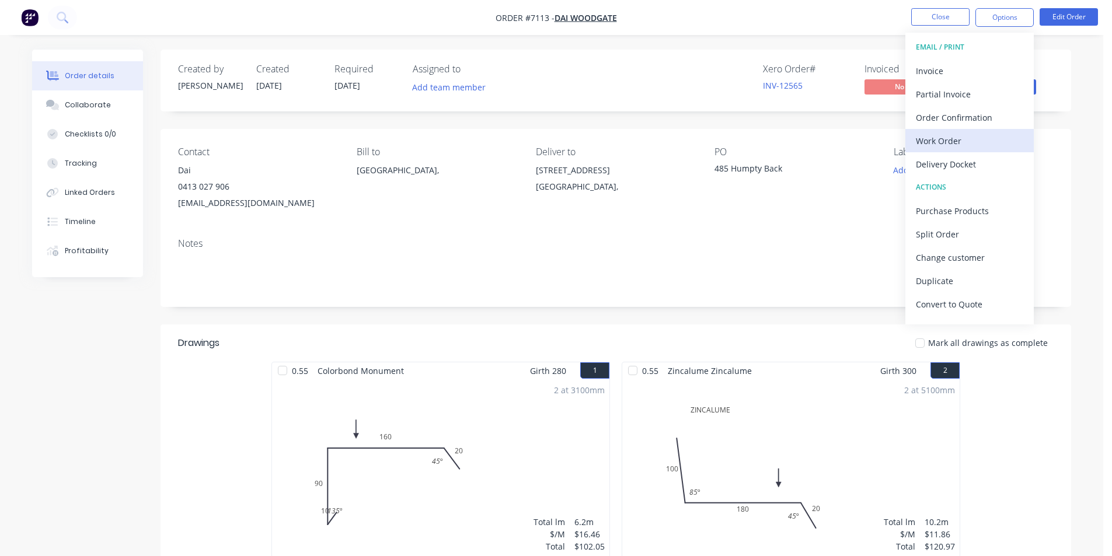
click at [995, 142] on div "Work Order" at bounding box center [969, 141] width 107 height 17
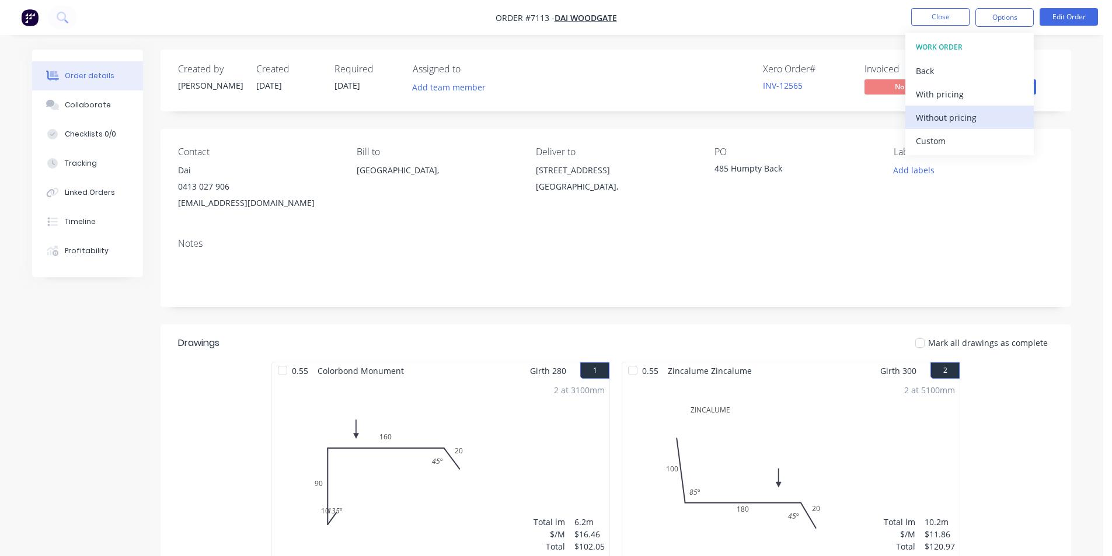
click at [998, 124] on div "Without pricing" at bounding box center [969, 117] width 107 height 17
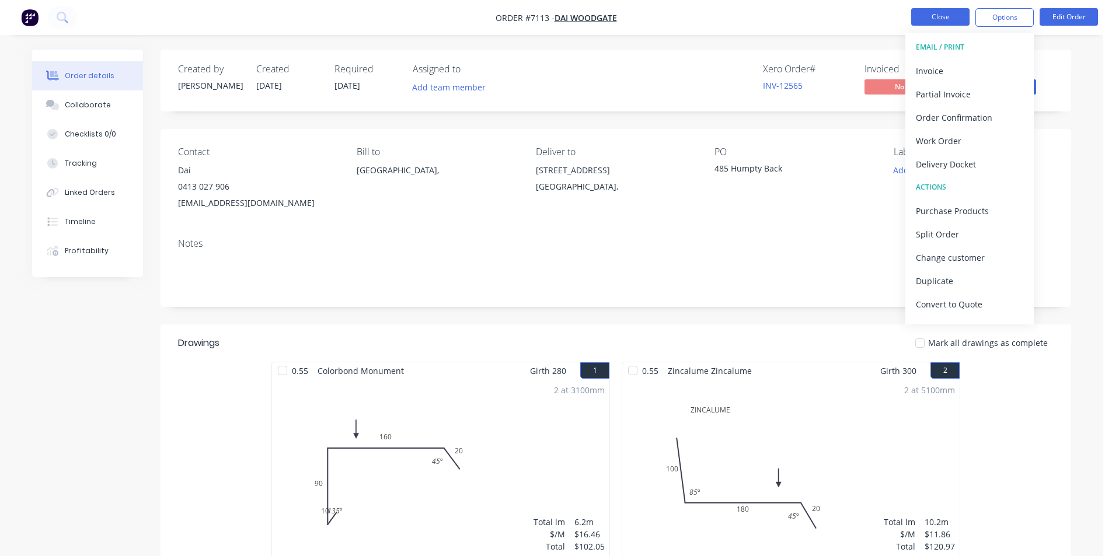
click at [922, 21] on button "Close" at bounding box center [940, 17] width 58 height 18
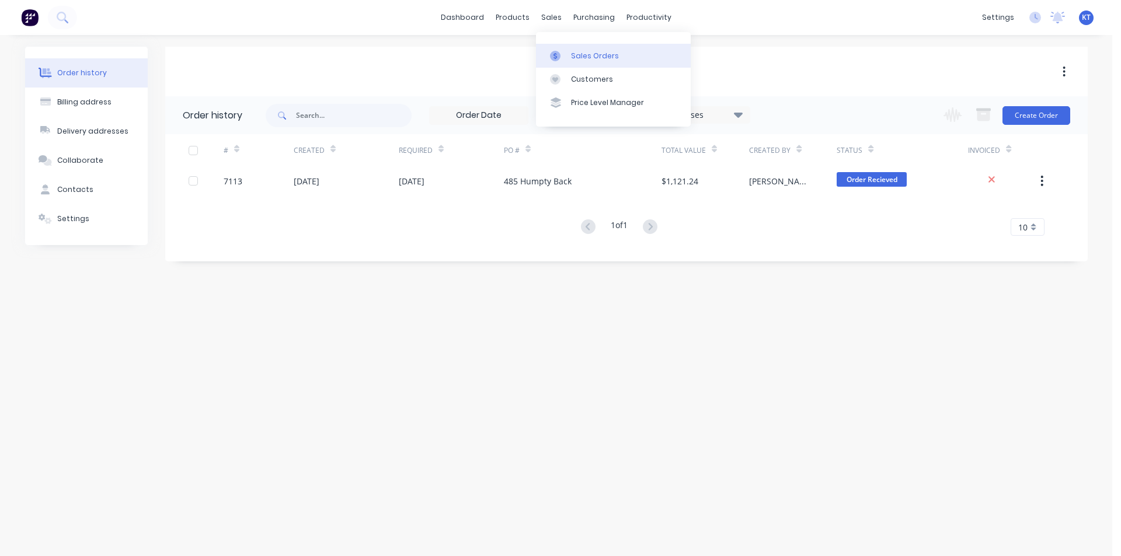
click at [579, 62] on link "Sales Orders" at bounding box center [613, 55] width 155 height 23
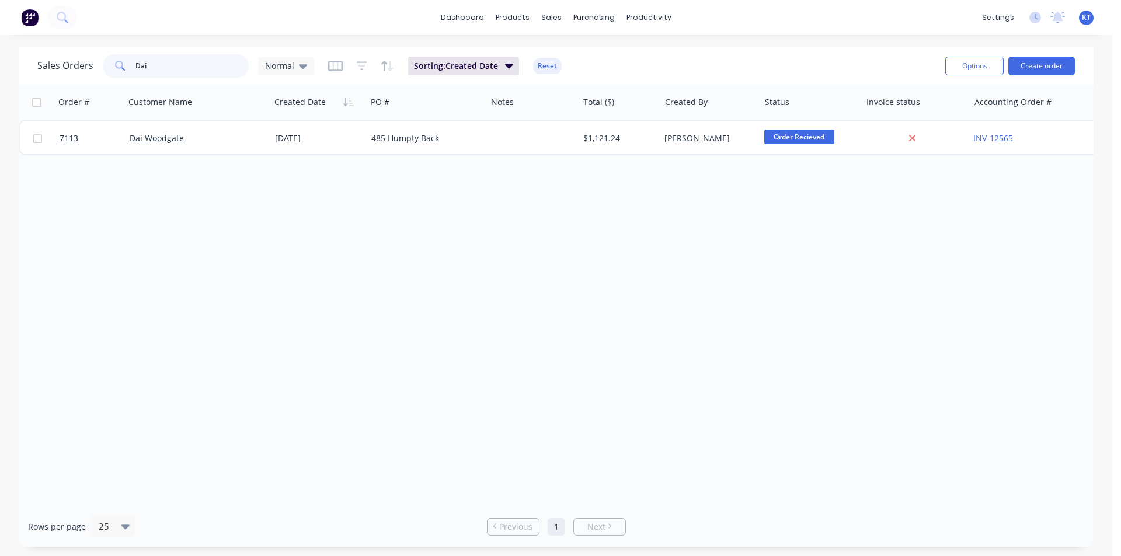
drag, startPoint x: 213, startPoint y: 62, endPoint x: 119, endPoint y: 69, distance: 94.8
click at [119, 69] on div "Dai" at bounding box center [176, 65] width 146 height 23
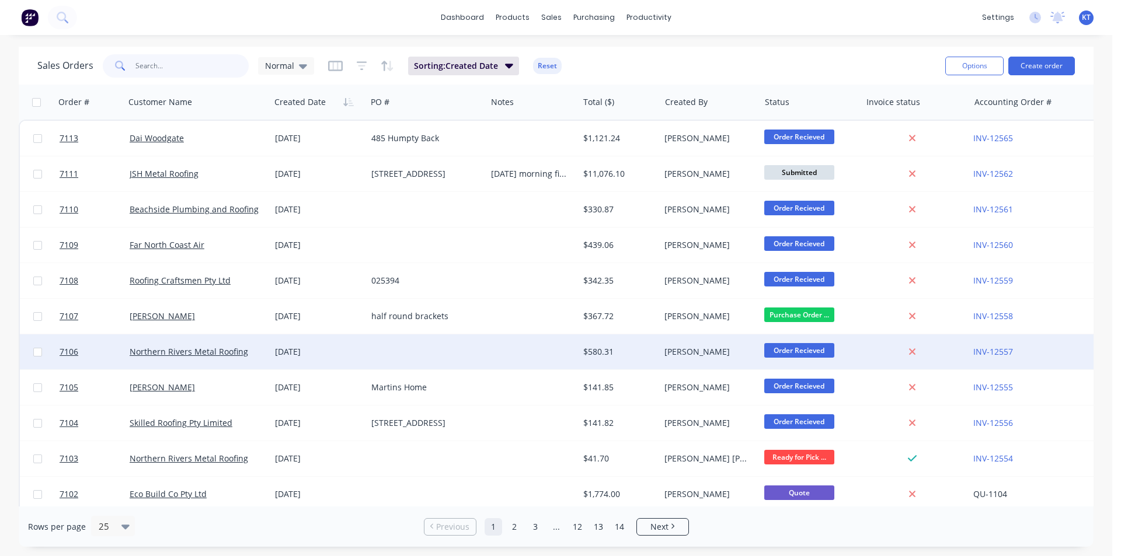
scroll to position [58, 0]
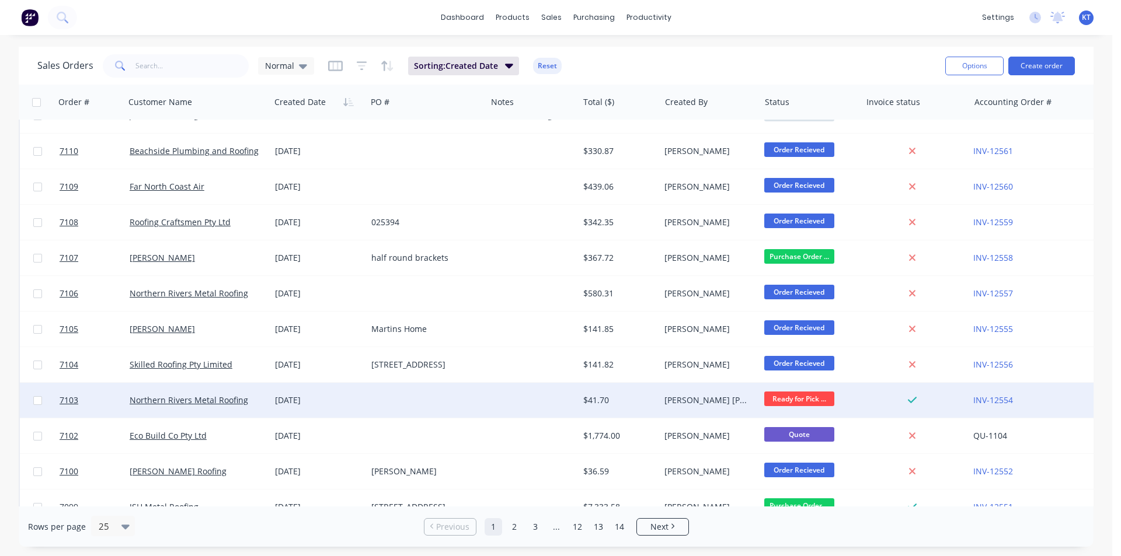
click at [419, 407] on div at bounding box center [427, 400] width 120 height 35
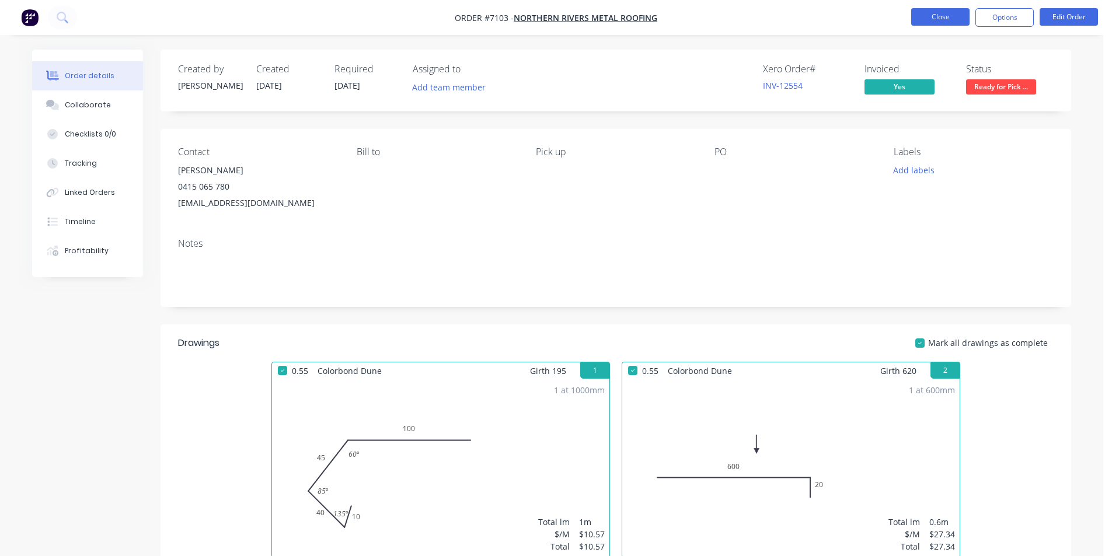
click at [924, 18] on button "Close" at bounding box center [940, 17] width 58 height 18
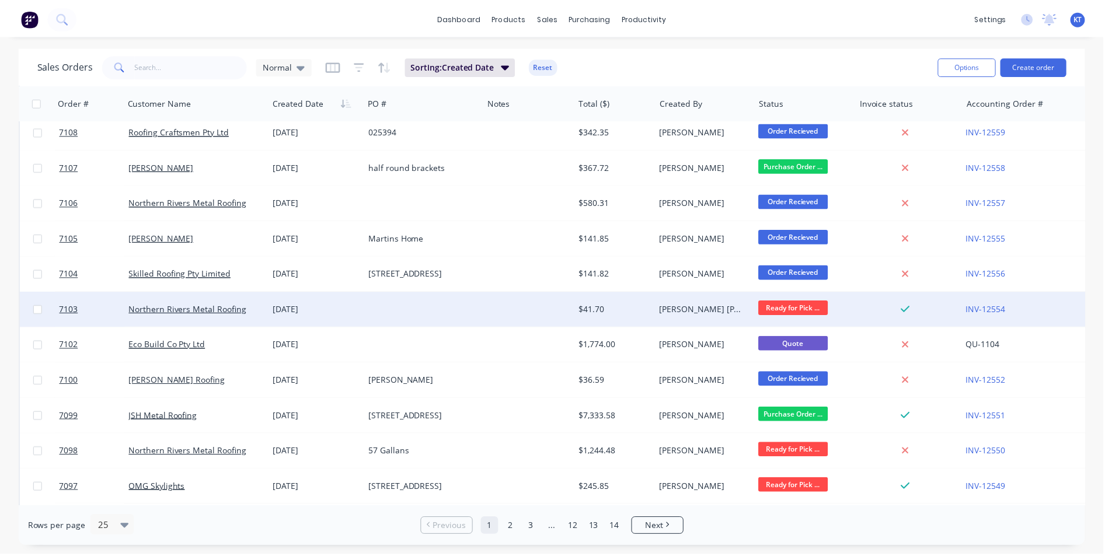
scroll to position [175, 0]
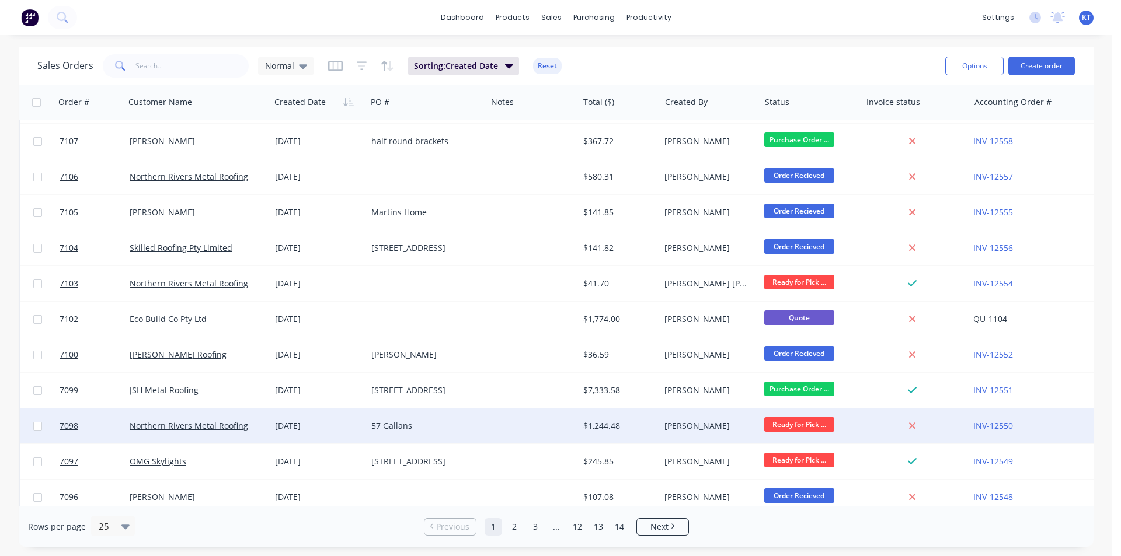
click at [602, 430] on div "$1,244.48" at bounding box center [617, 426] width 68 height 12
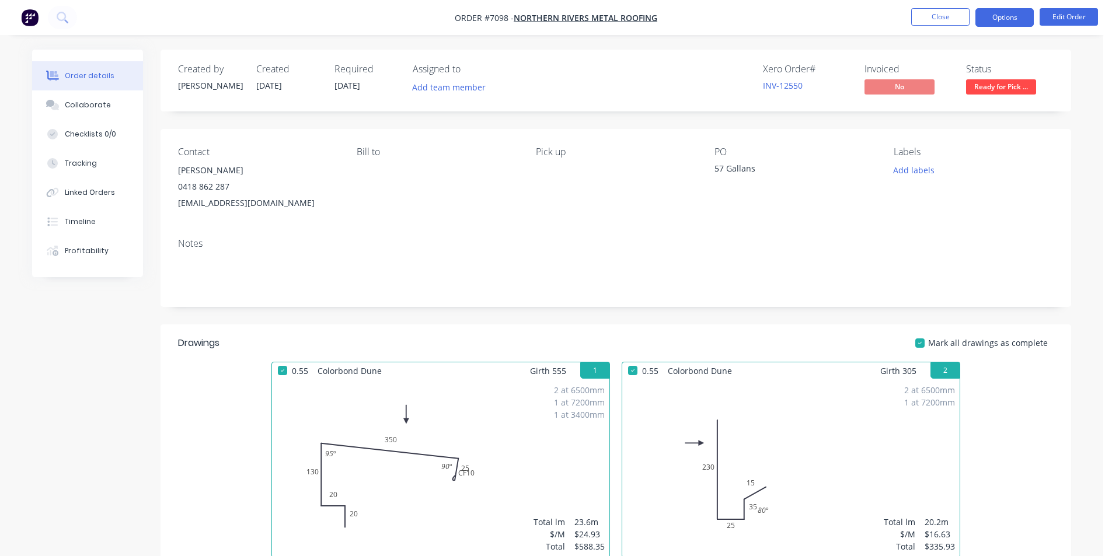
click at [980, 20] on button "Options" at bounding box center [1004, 17] width 58 height 19
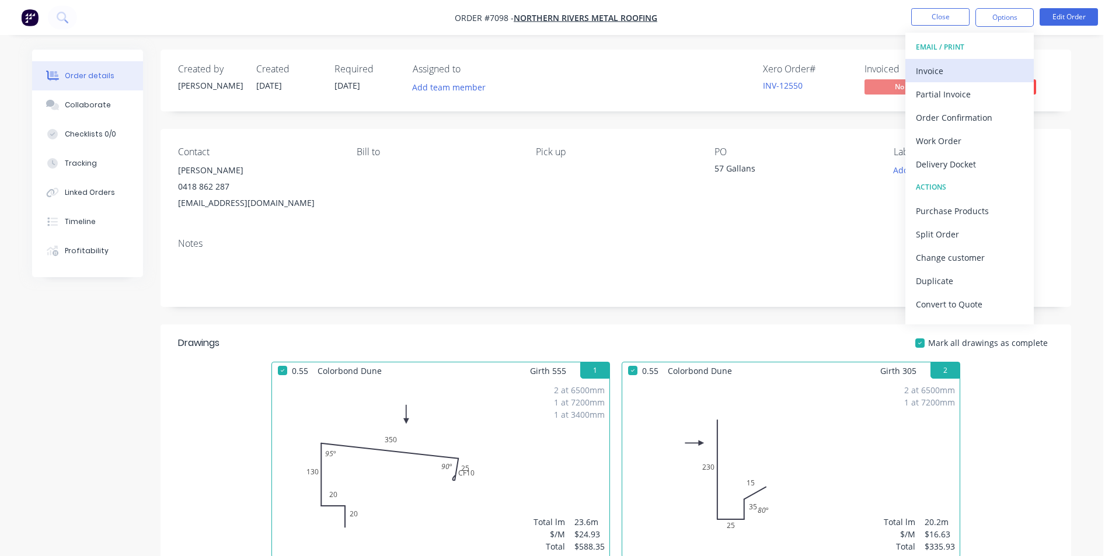
click at [964, 67] on div "Invoice" at bounding box center [969, 70] width 107 height 17
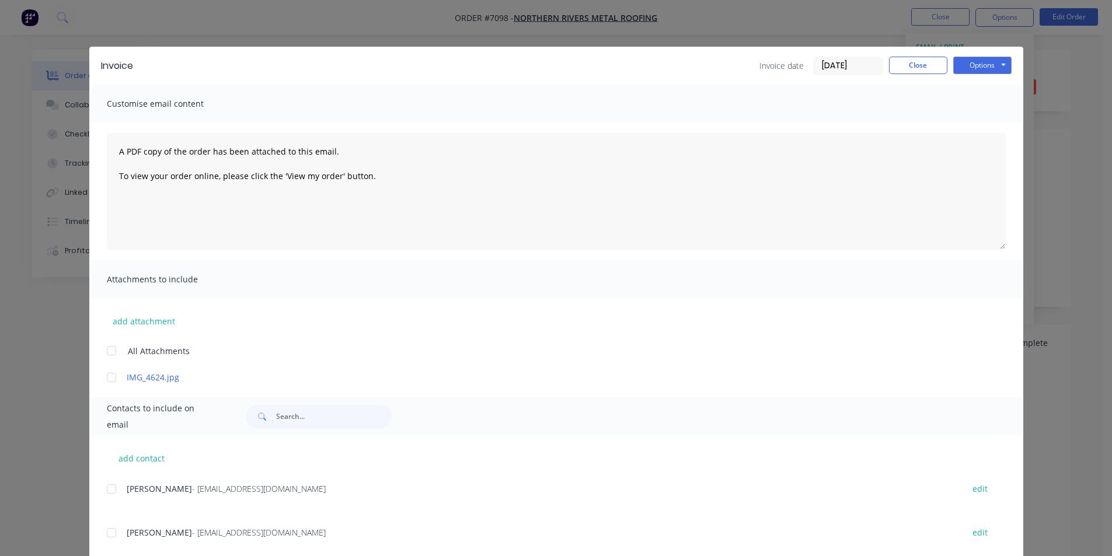
click at [109, 492] on div at bounding box center [111, 489] width 23 height 23
click at [977, 68] on button "Options" at bounding box center [982, 66] width 58 height 18
click at [980, 124] on button "Email" at bounding box center [990, 124] width 75 height 19
click at [896, 69] on button "Close" at bounding box center [918, 66] width 58 height 18
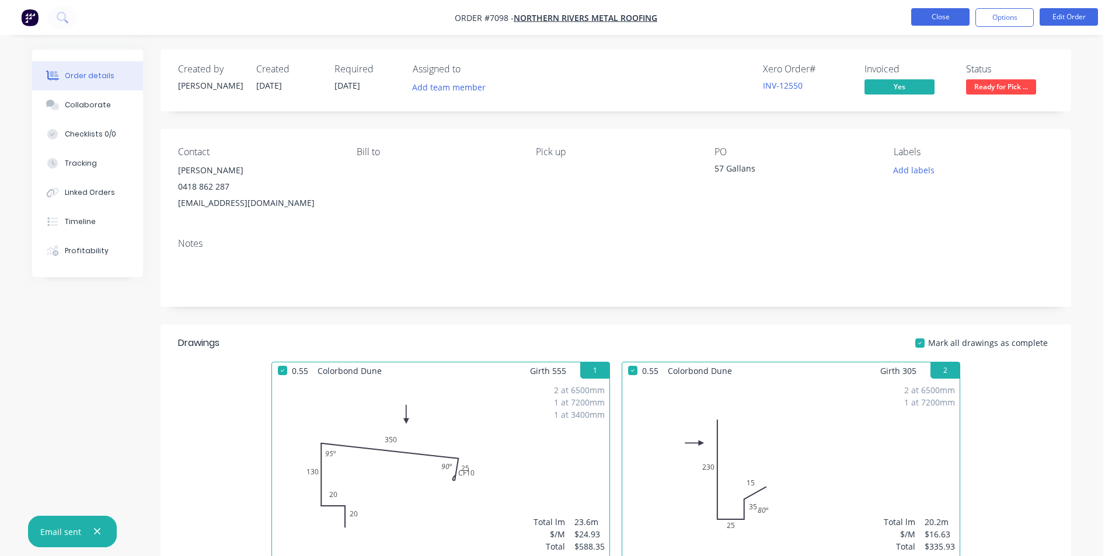
click at [919, 9] on button "Close" at bounding box center [940, 17] width 58 height 18
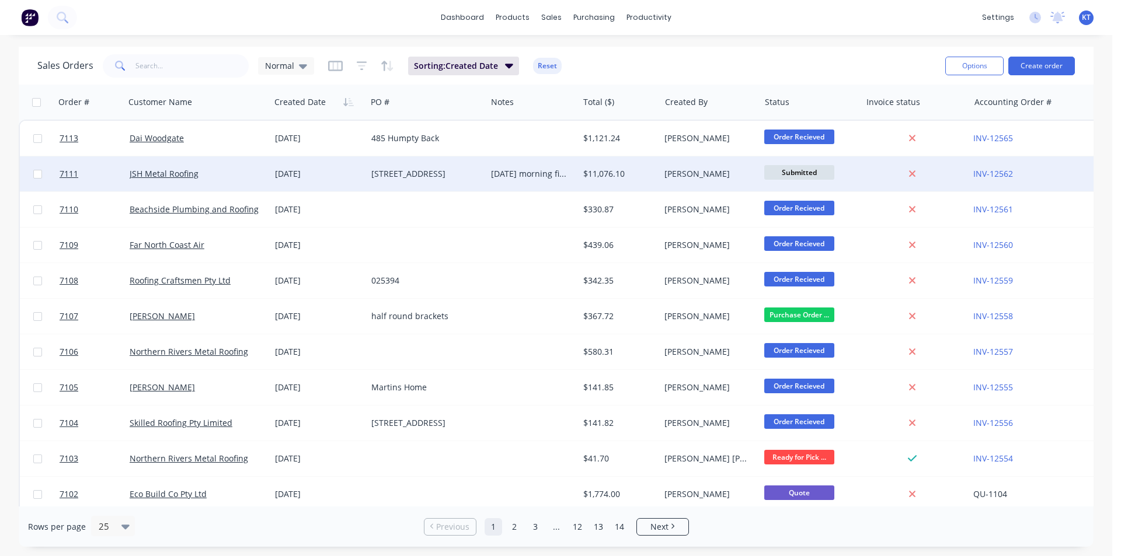
click at [715, 180] on div "[PERSON_NAME]" at bounding box center [709, 173] width 99 height 35
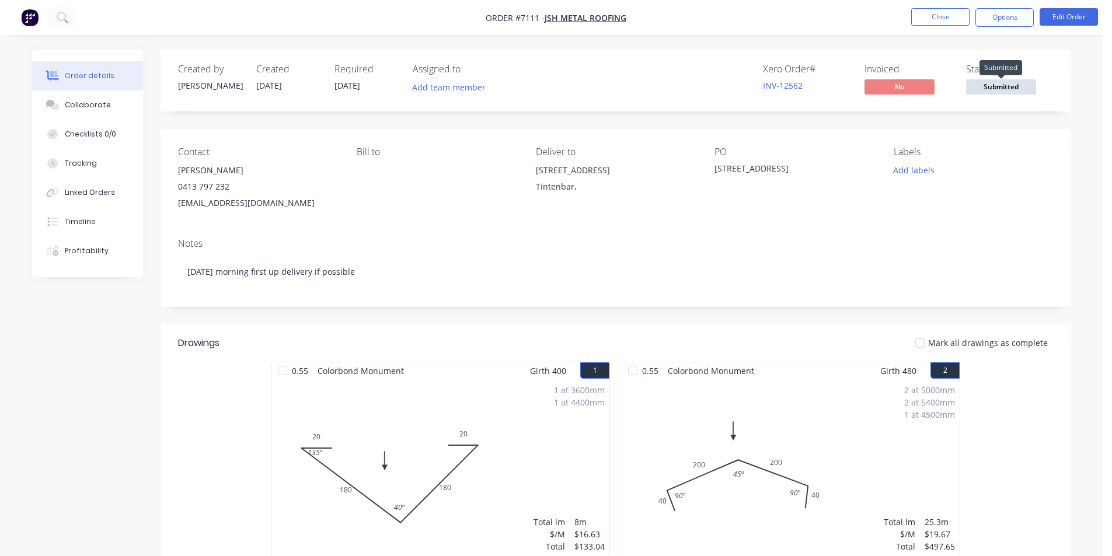
click at [1009, 85] on span "Submitted" at bounding box center [1001, 86] width 70 height 15
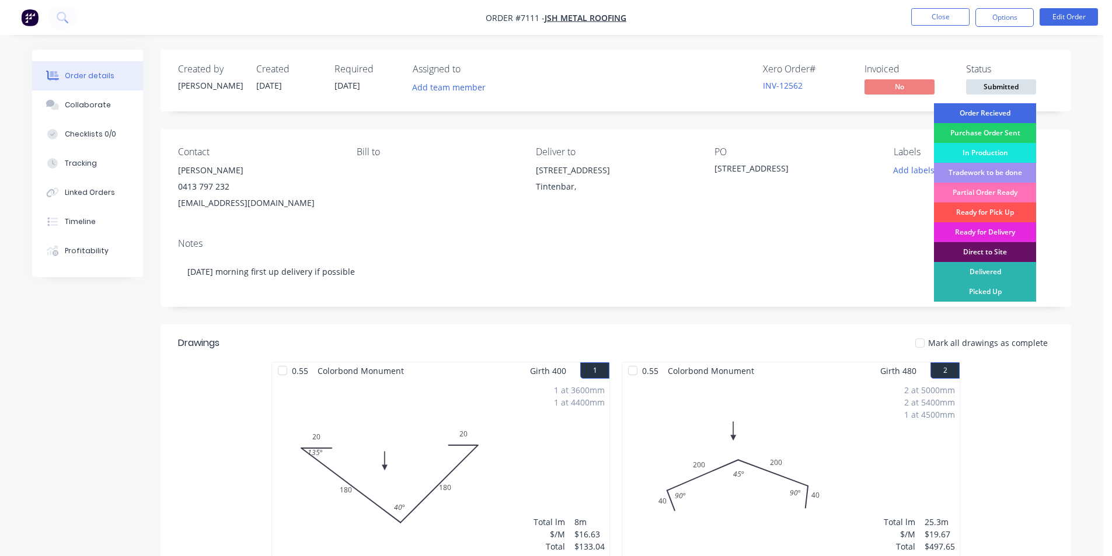
click at [1018, 110] on div "Order Recieved" at bounding box center [985, 113] width 102 height 20
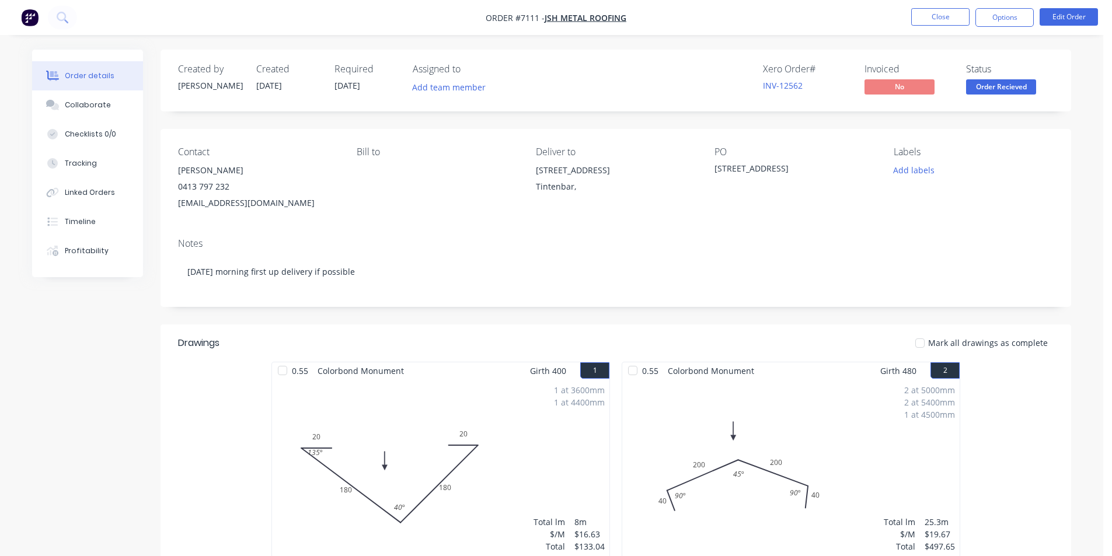
click at [1019, 81] on span "Order Recieved" at bounding box center [1001, 86] width 70 height 15
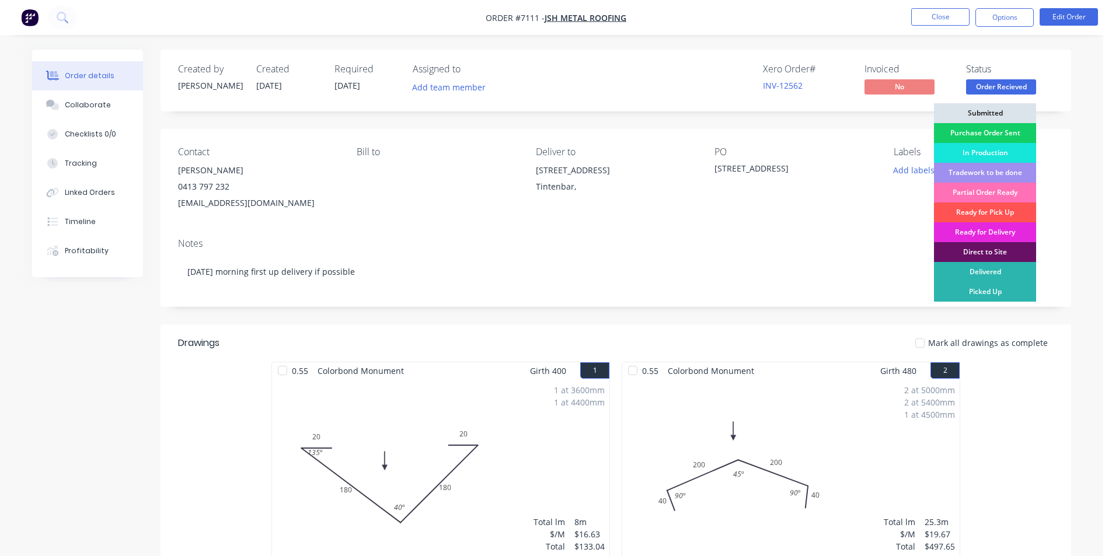
click at [1018, 131] on div "Purchase Order Sent" at bounding box center [985, 133] width 102 height 20
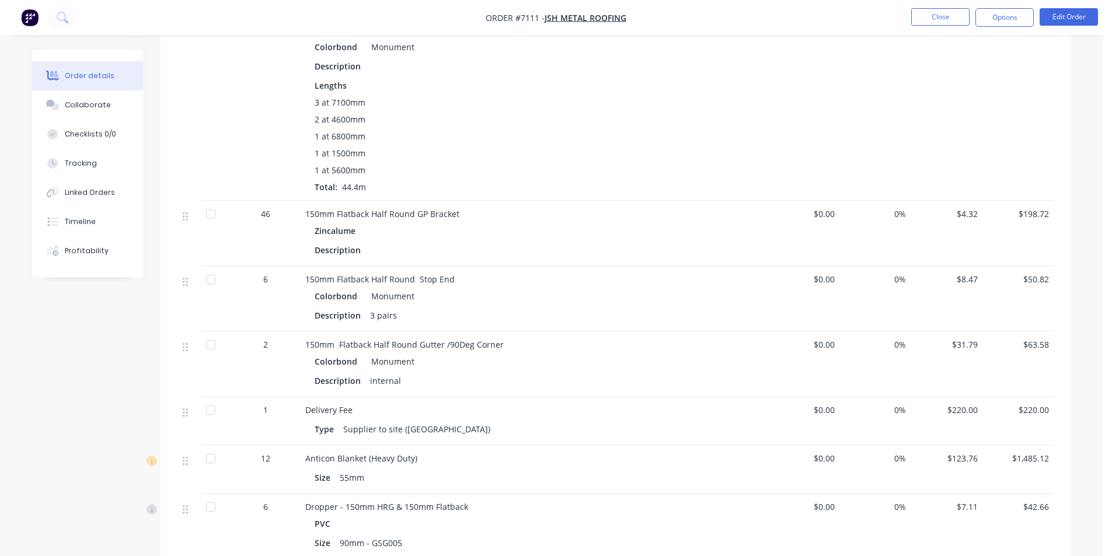
scroll to position [1459, 0]
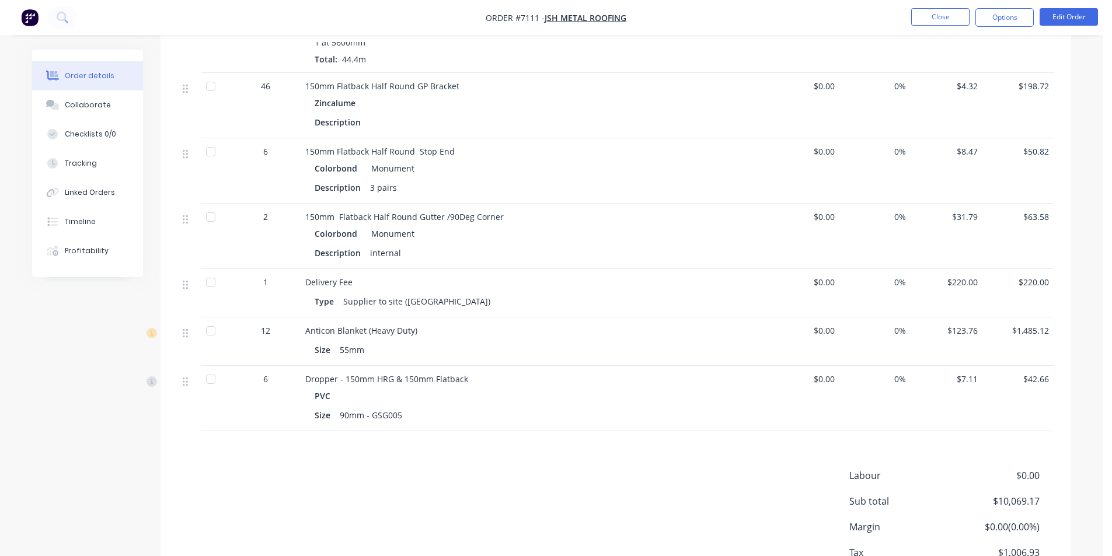
click at [953, 2] on nav "Order #7111 - JSH Metal Roofing Close Options Edit Order" at bounding box center [556, 17] width 1112 height 35
click at [948, 11] on button "Close" at bounding box center [940, 17] width 58 height 18
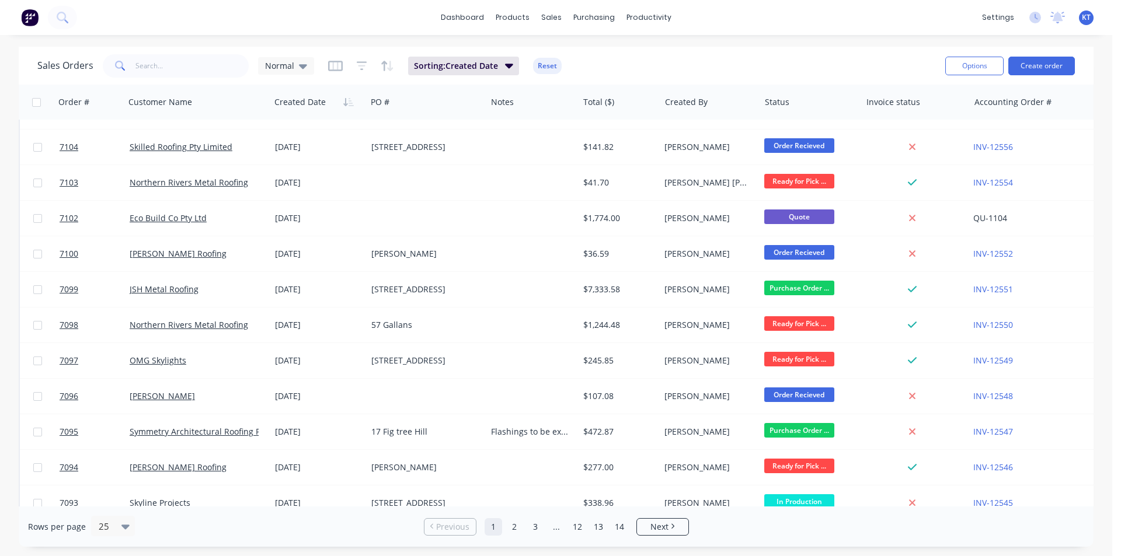
scroll to position [292, 0]
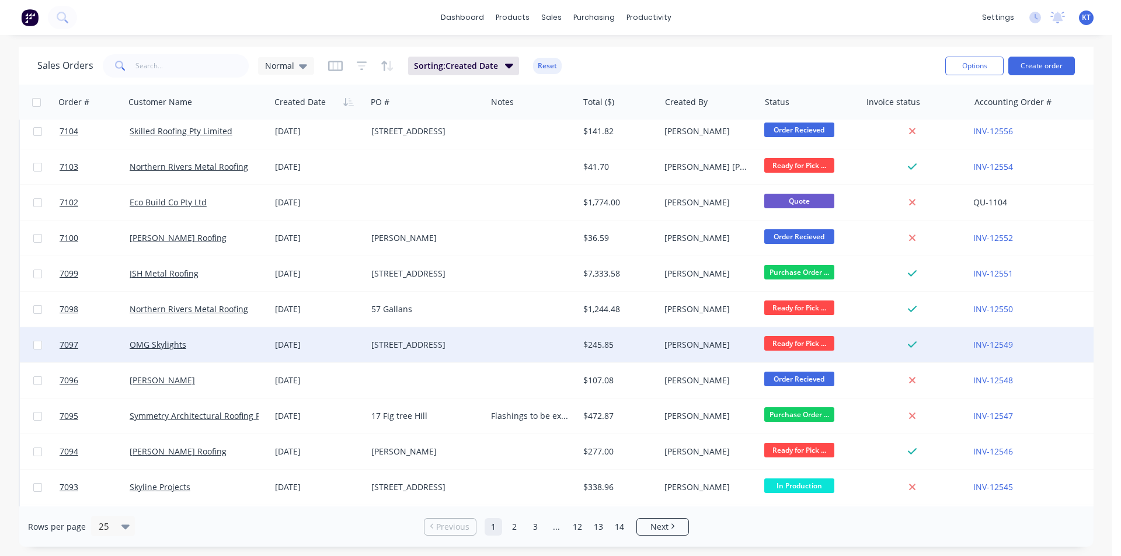
click at [461, 353] on div "[STREET_ADDRESS]" at bounding box center [427, 345] width 120 height 35
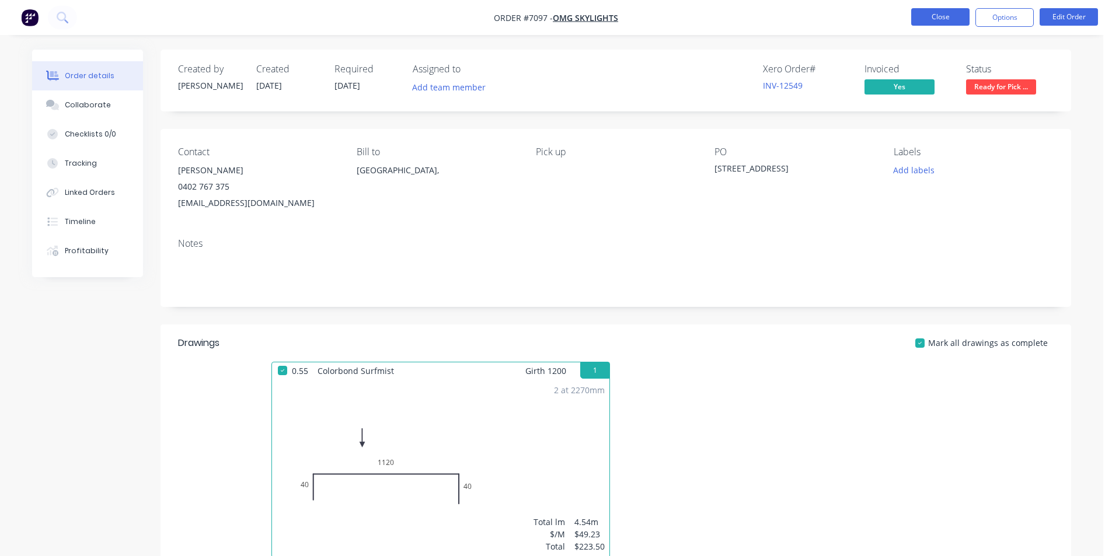
click at [943, 16] on button "Close" at bounding box center [940, 17] width 58 height 18
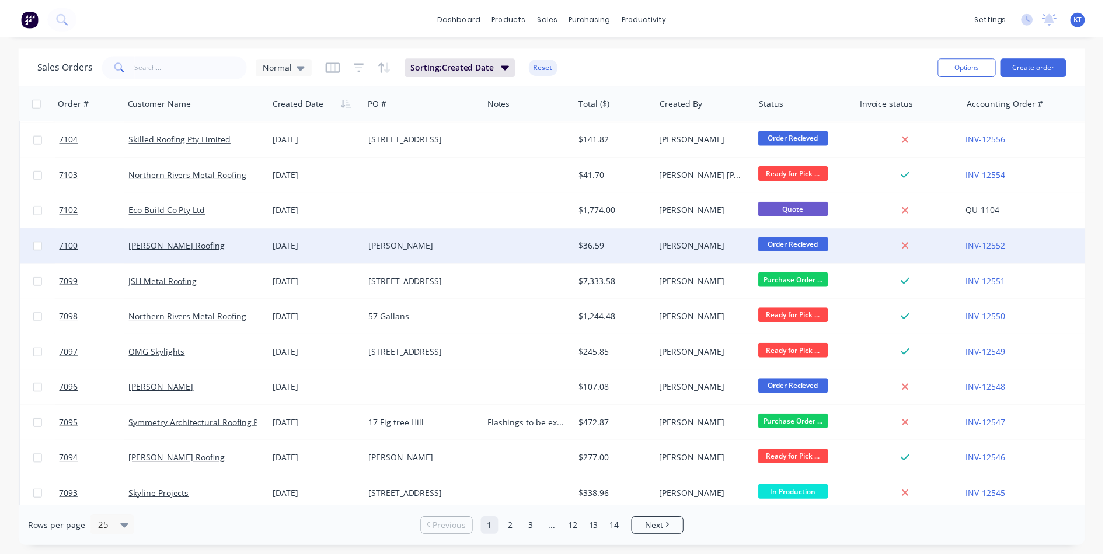
scroll to position [350, 0]
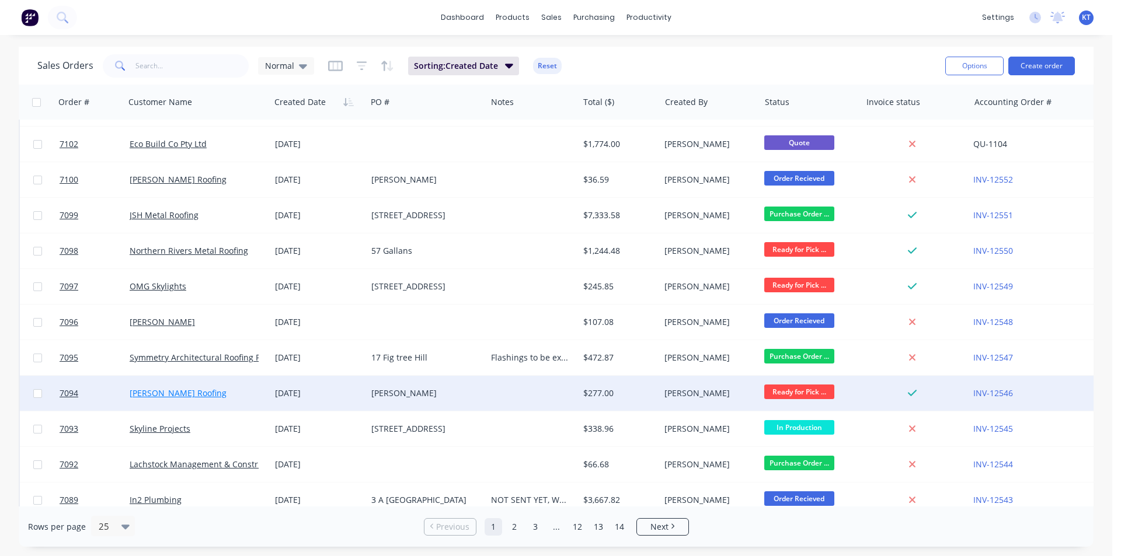
click at [145, 398] on link "[PERSON_NAME] Roofing" at bounding box center [178, 393] width 97 height 11
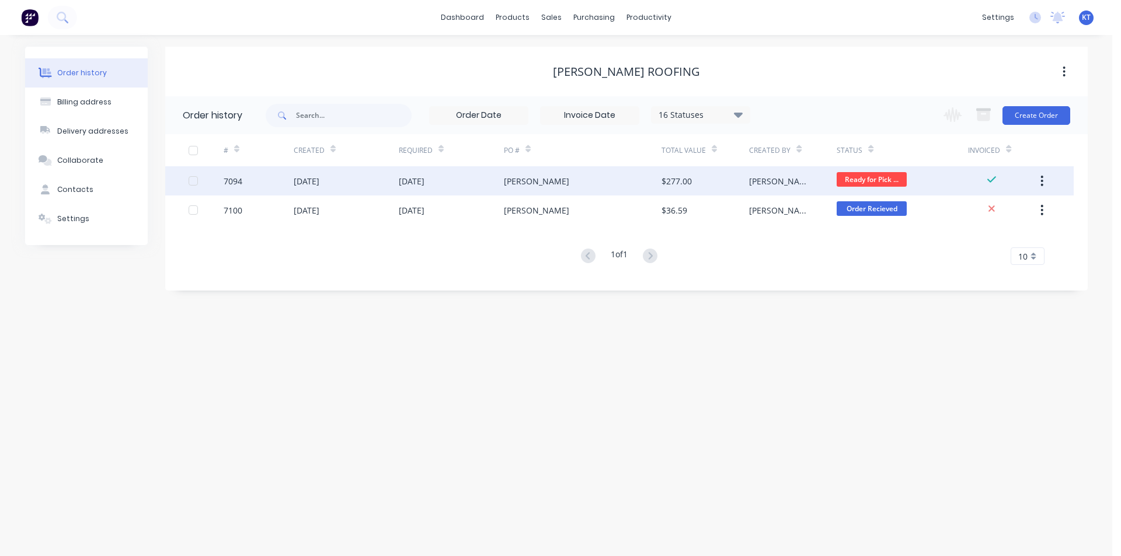
click at [668, 176] on div "$277.00" at bounding box center [676, 181] width 30 height 12
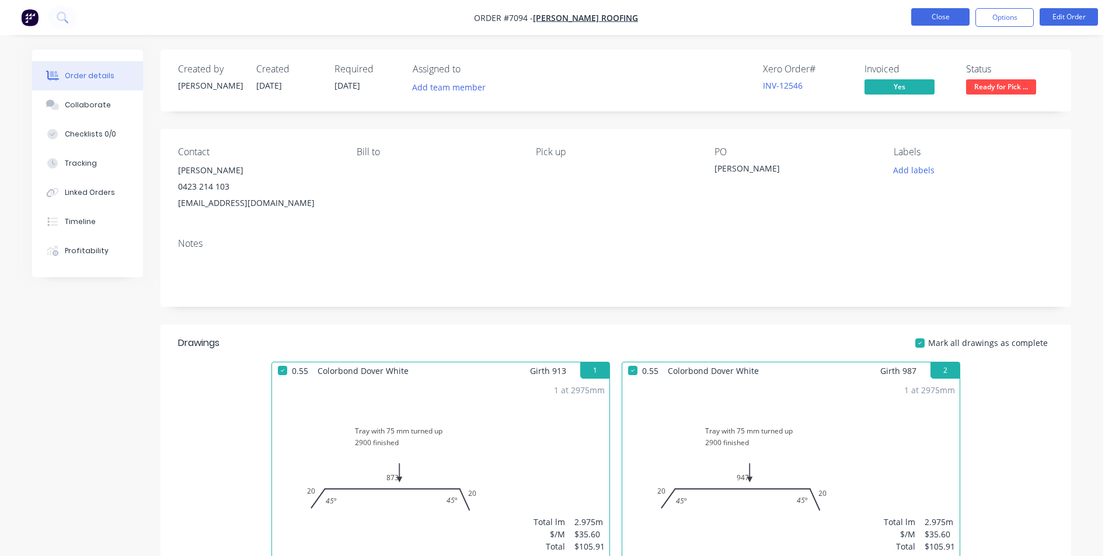
click at [915, 22] on button "Close" at bounding box center [940, 17] width 58 height 18
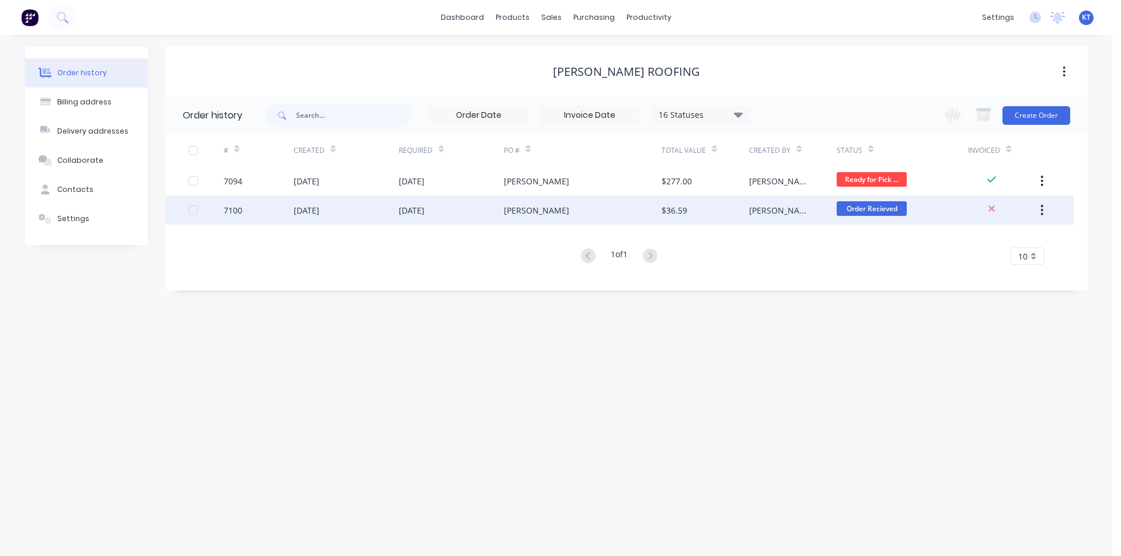
click at [415, 207] on div "[DATE]" at bounding box center [412, 210] width 26 height 12
